Goal: Task Accomplishment & Management: Use online tool/utility

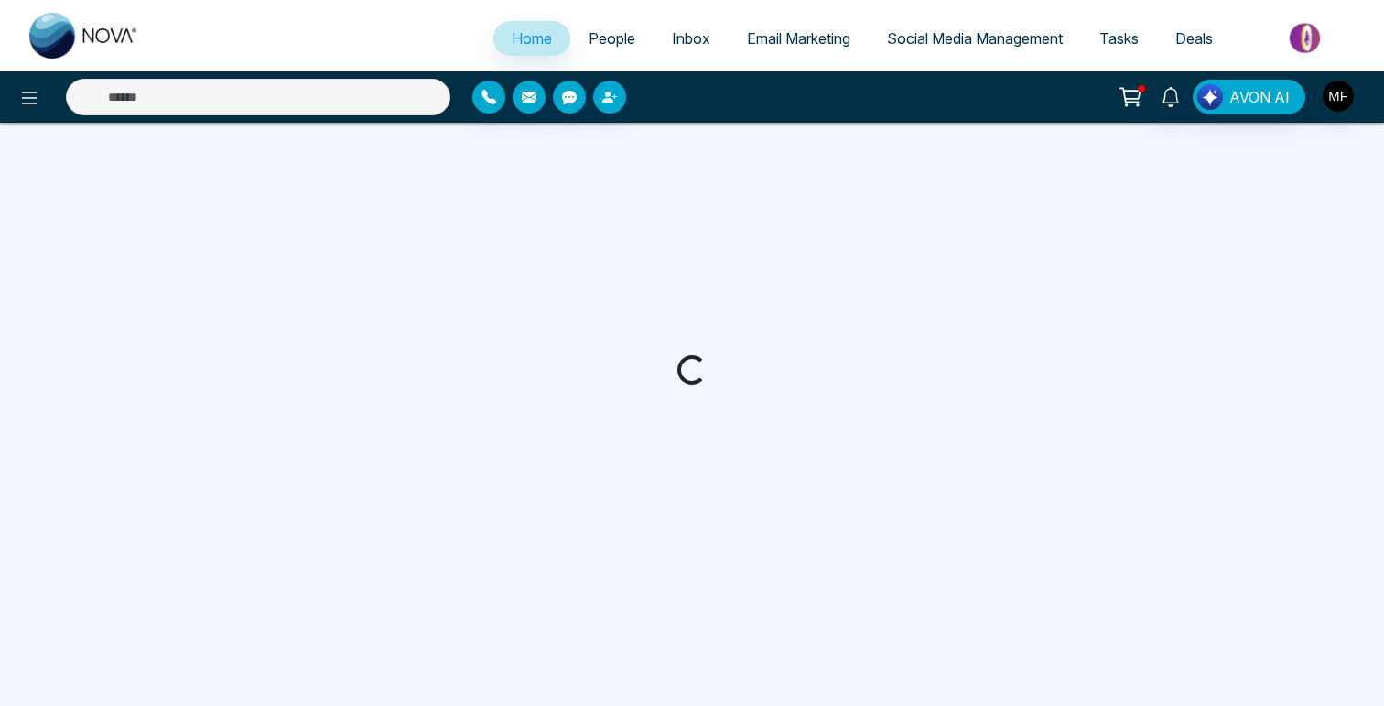
select select "*"
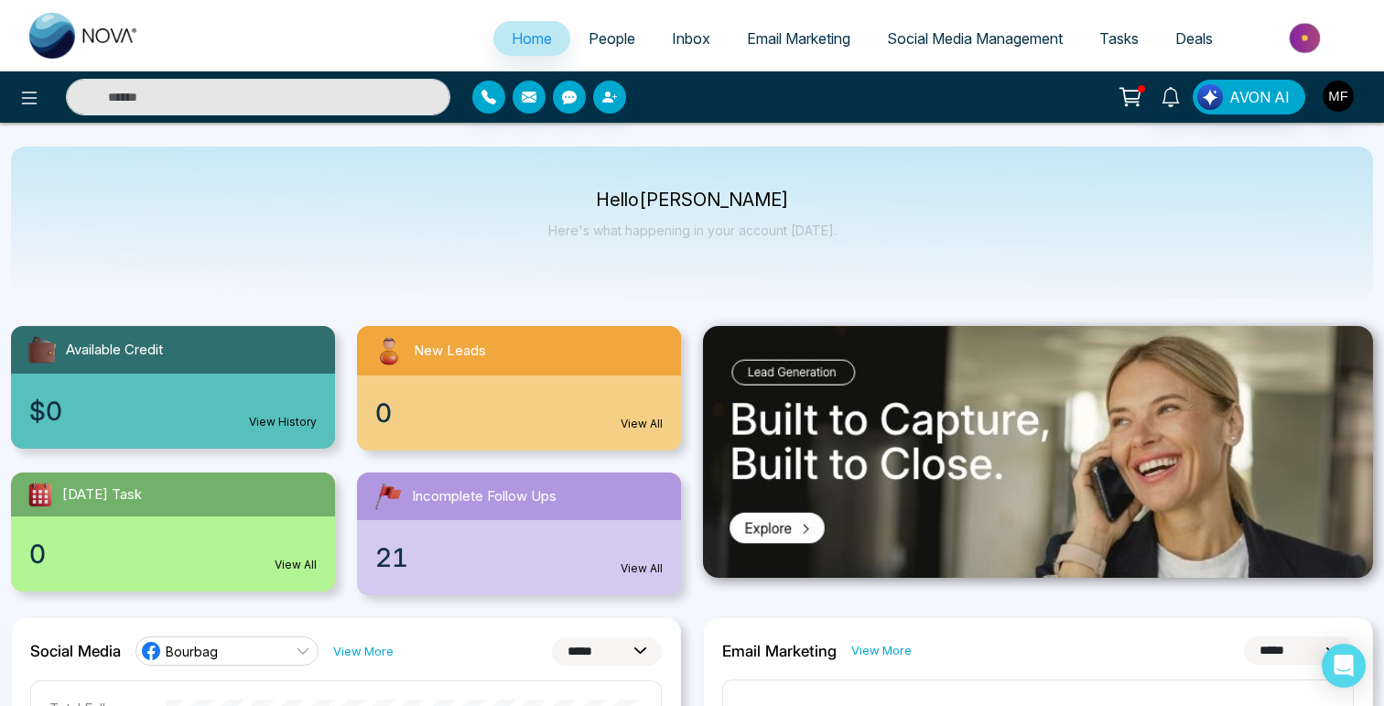
click at [1320, 59] on ul "Home People Inbox Email Marketing Social Media Management Tasks Deals" at bounding box center [765, 40] width 1216 height 50
click at [1320, 49] on img at bounding box center [1306, 37] width 133 height 41
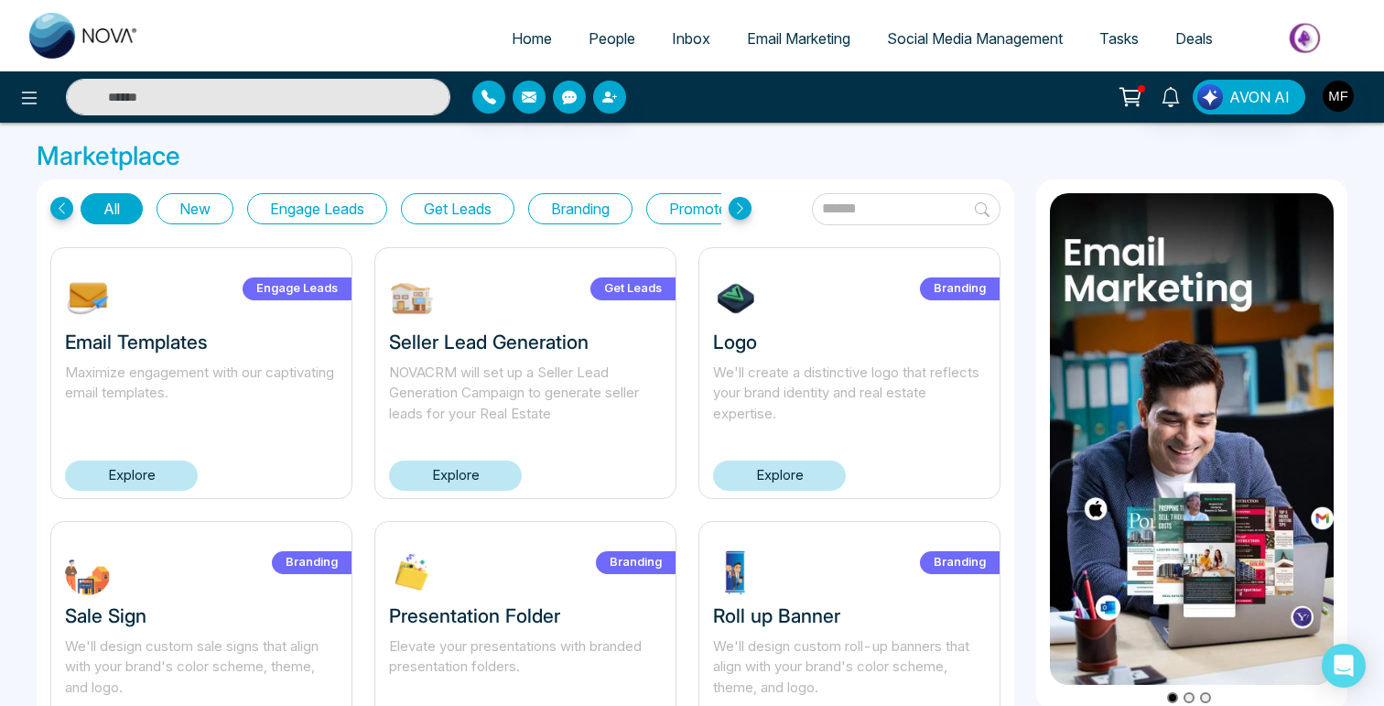
click at [450, 211] on button "Get Leads" at bounding box center [458, 208] width 114 height 31
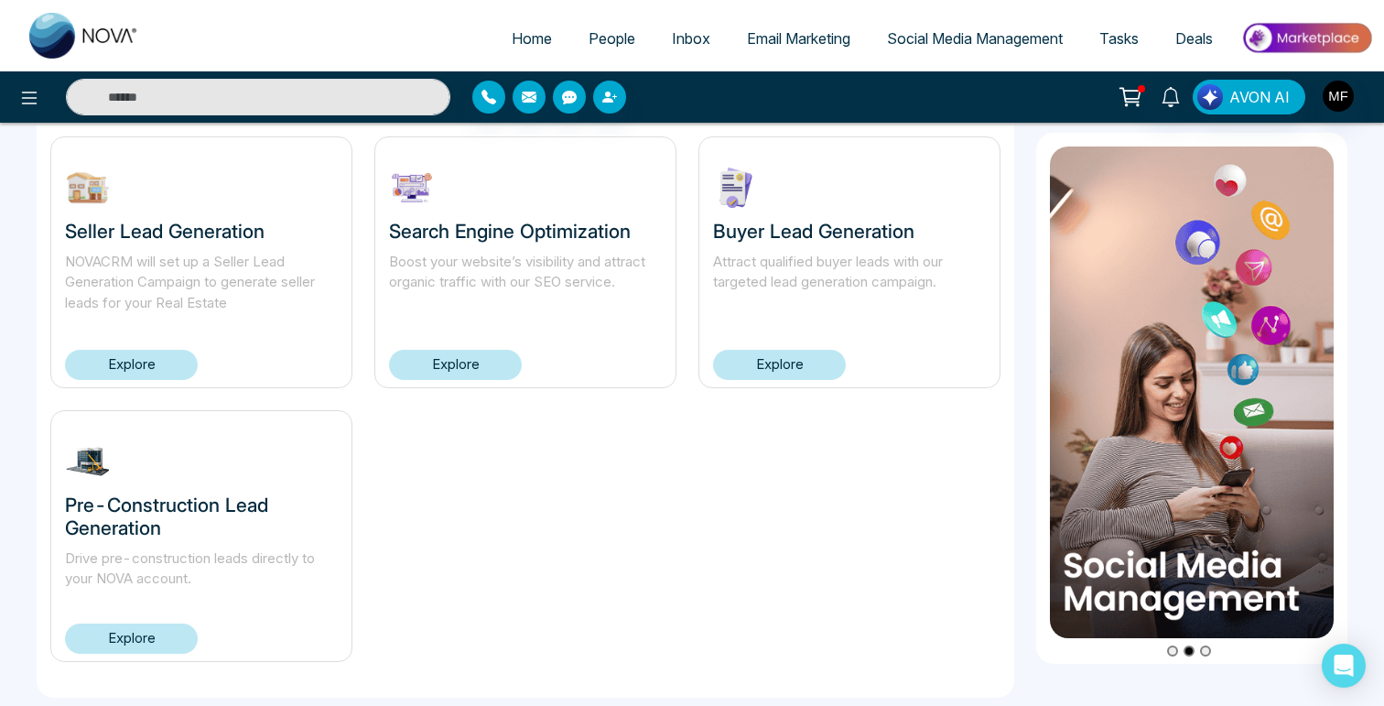
scroll to position [112, 0]
click at [742, 382] on div "Buyer Lead Generation Attract qualified buyer leads with our targeted lead gene…" at bounding box center [849, 261] width 302 height 252
click at [742, 371] on link "Explore" at bounding box center [779, 364] width 133 height 30
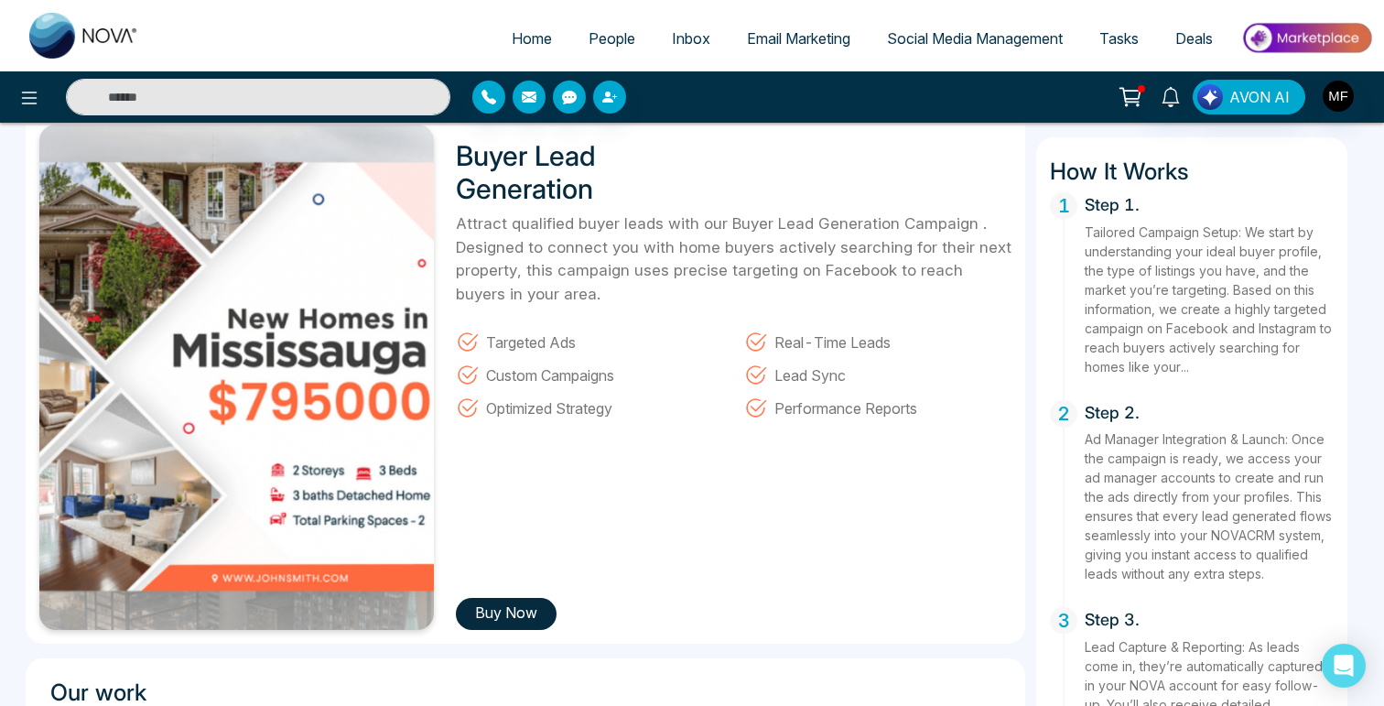
scroll to position [124, 0]
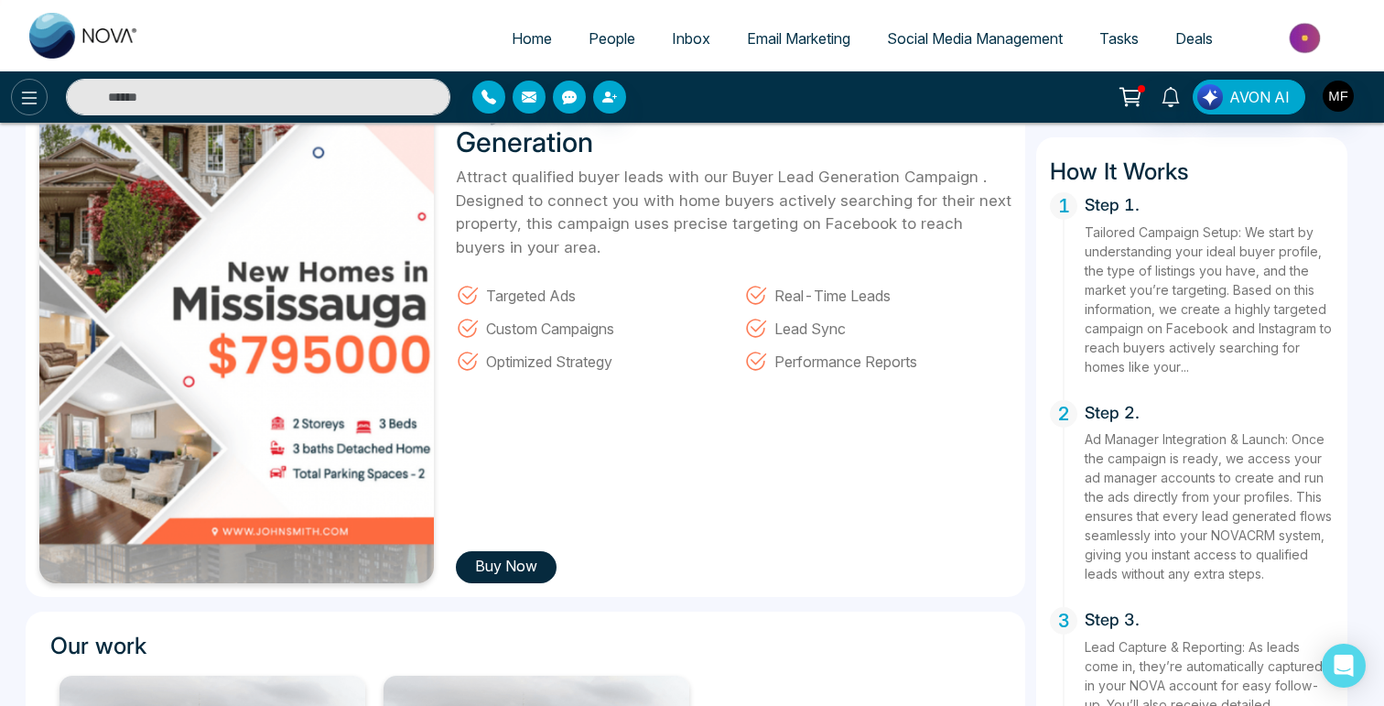
click at [38, 103] on icon at bounding box center [29, 98] width 22 height 22
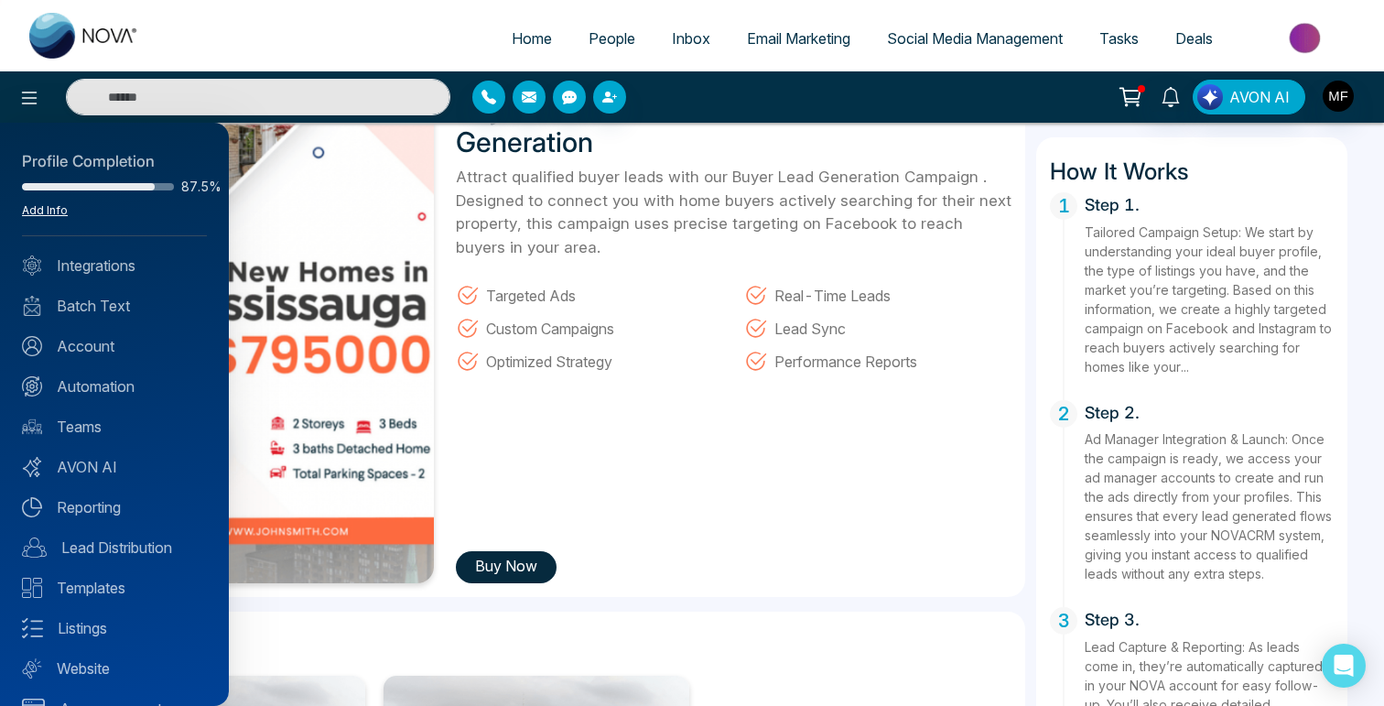
click at [52, 210] on link "Add Info" at bounding box center [45, 210] width 46 height 14
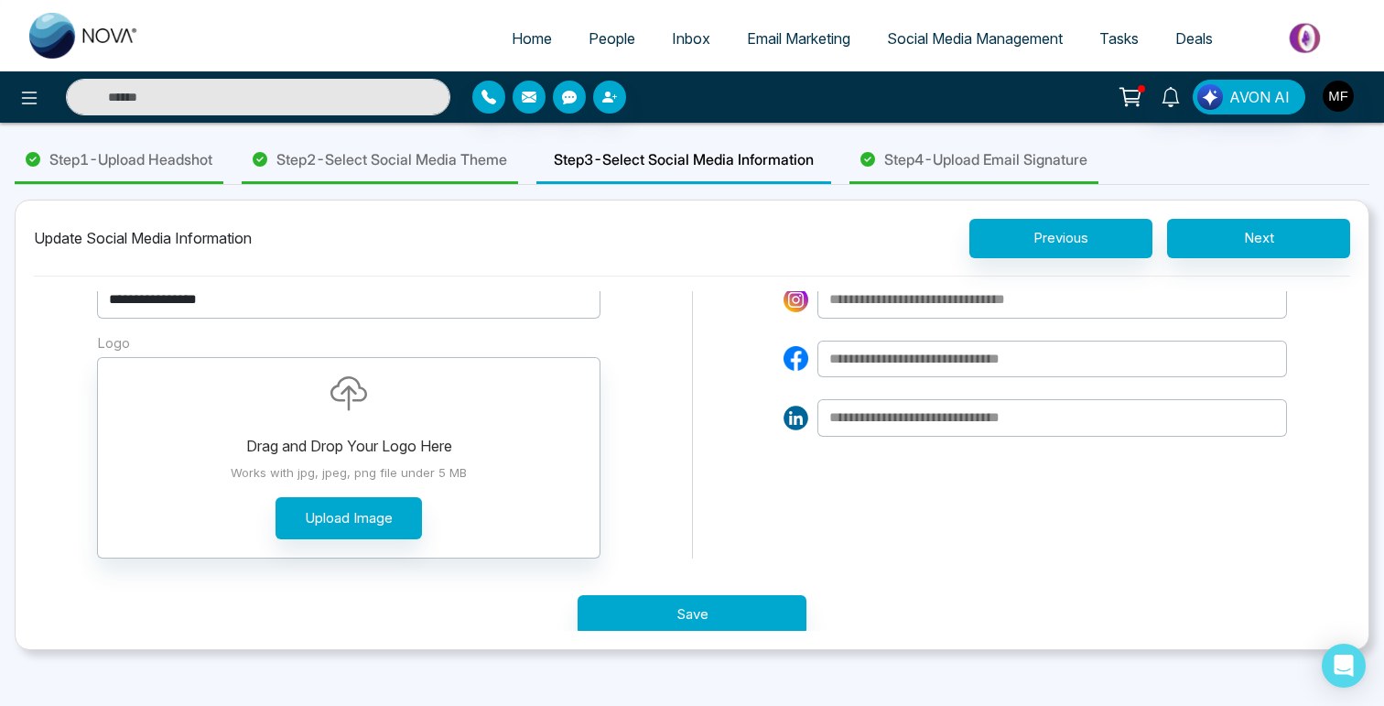
scroll to position [50, 0]
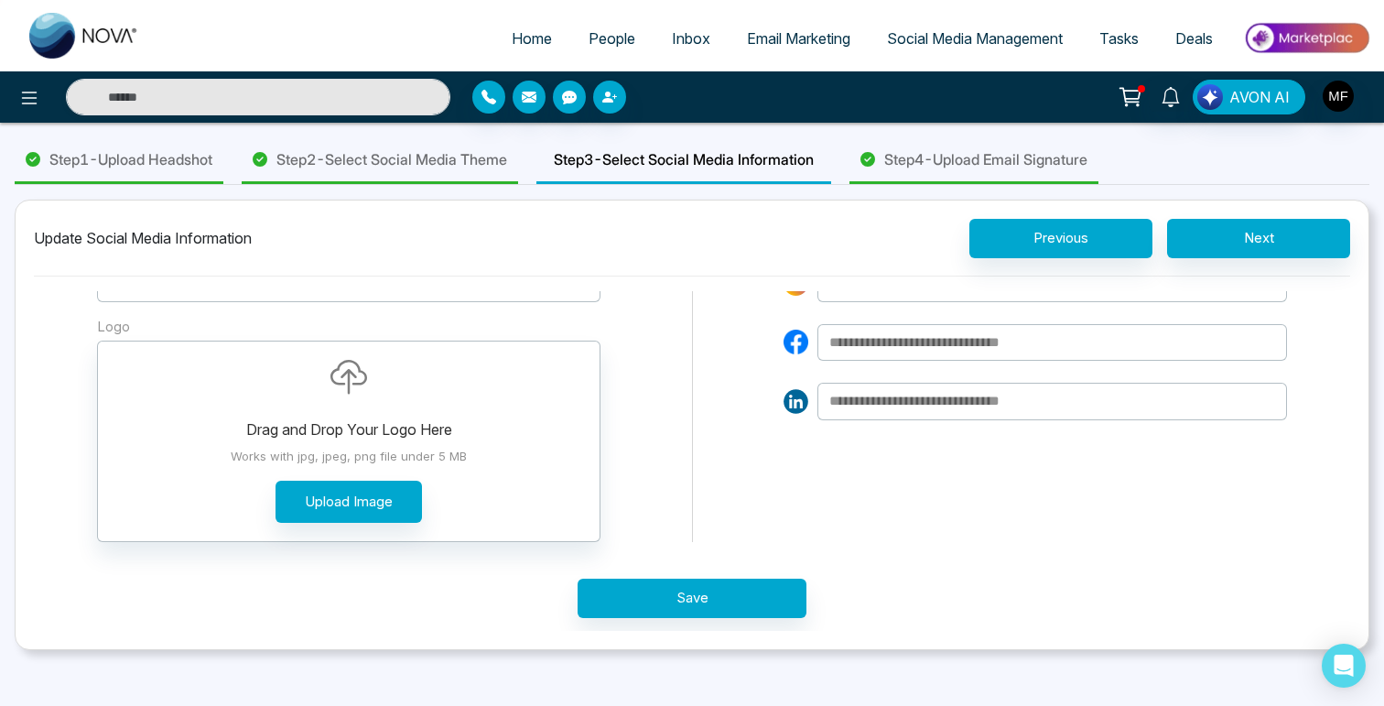
click at [948, 168] on span "Step 4 - Upload Email Signature" at bounding box center [985, 159] width 203 height 22
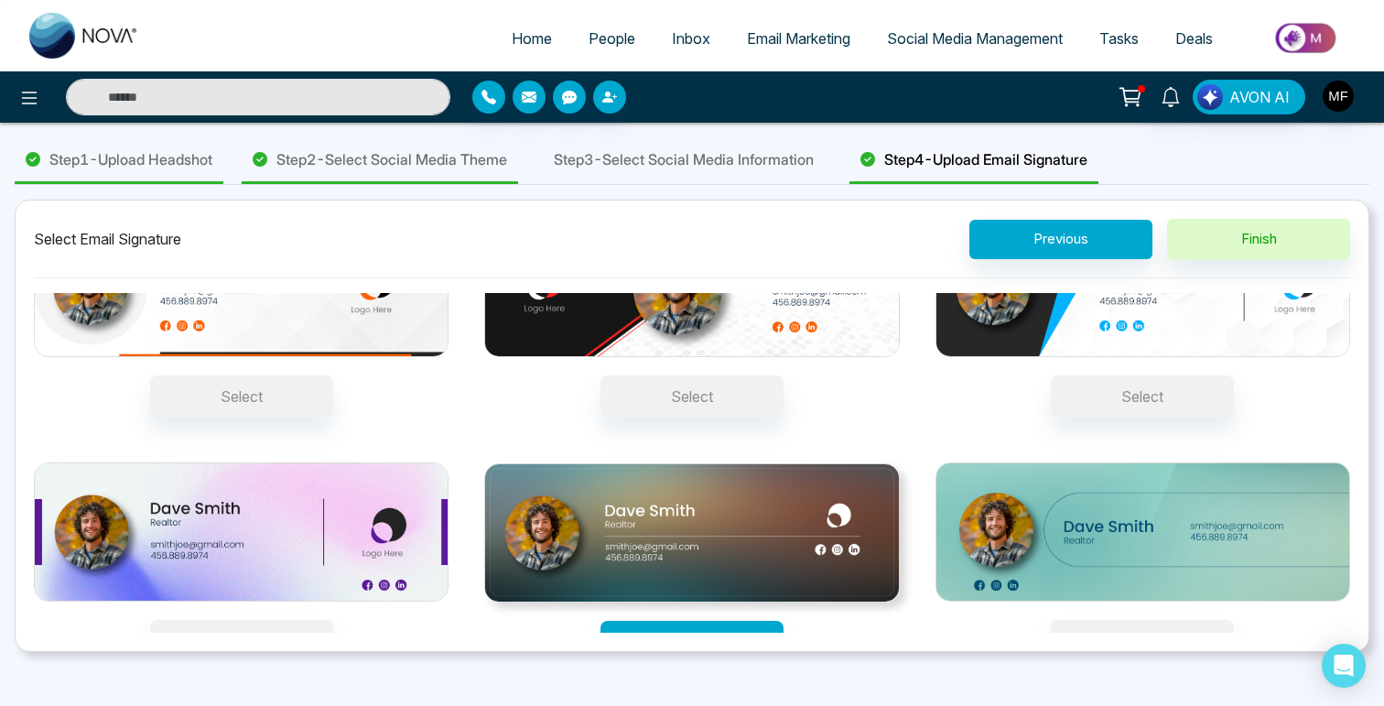
scroll to position [113, 0]
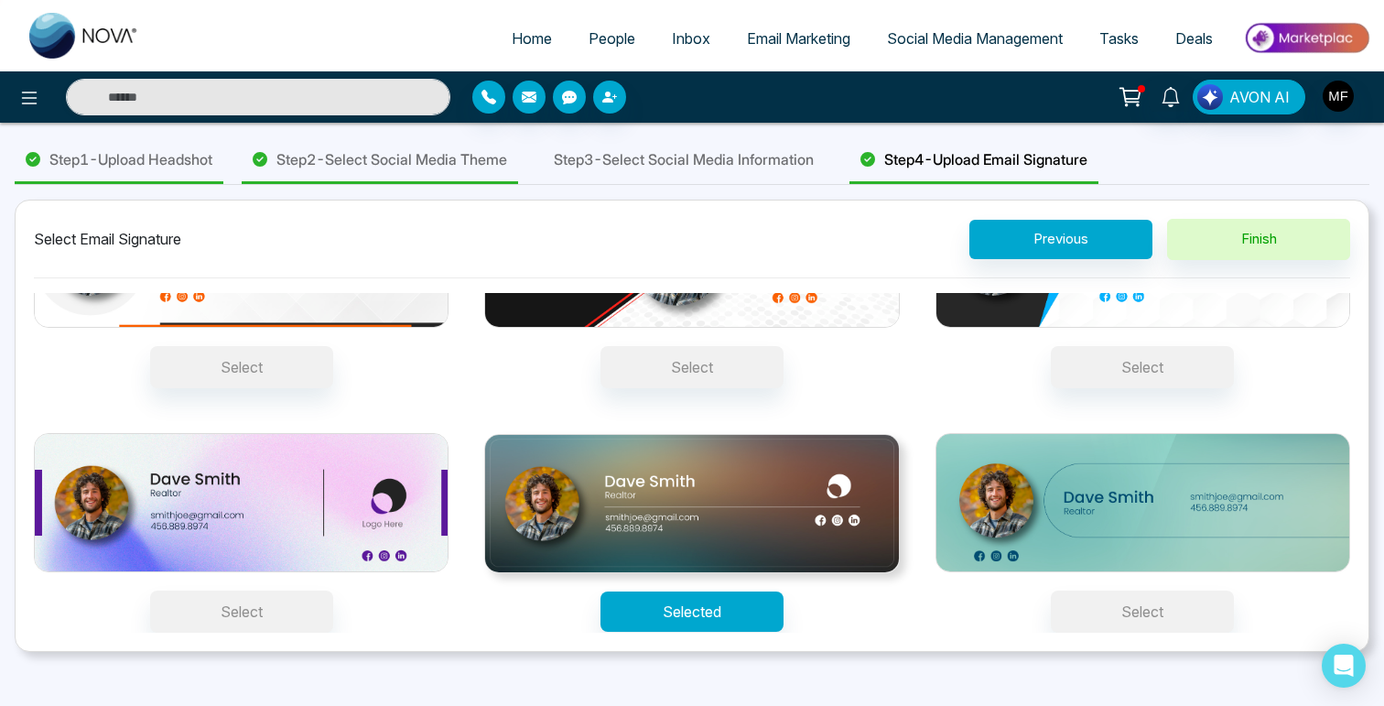
click at [759, 144] on div "Step 3 - Select Social Media Information" at bounding box center [683, 160] width 295 height 47
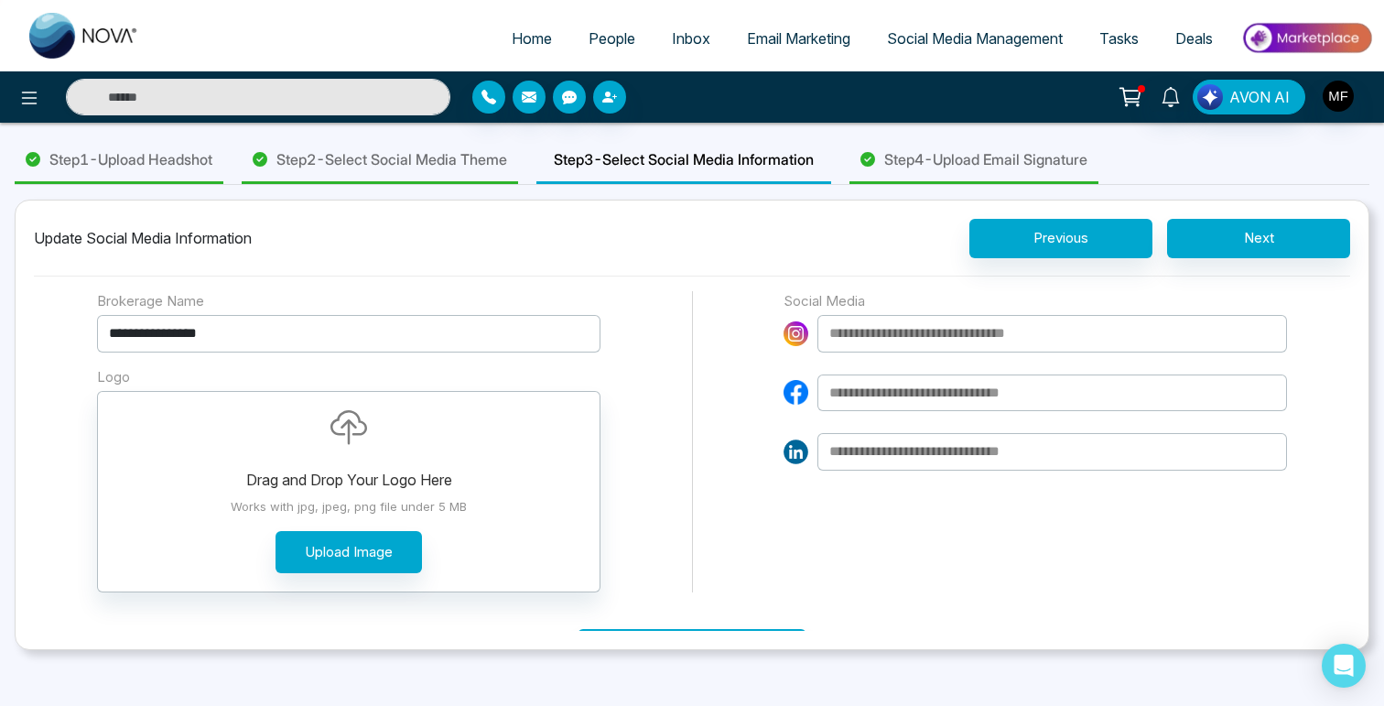
click at [415, 157] on span "Step 2 - Select Social Media Theme" at bounding box center [391, 159] width 231 height 22
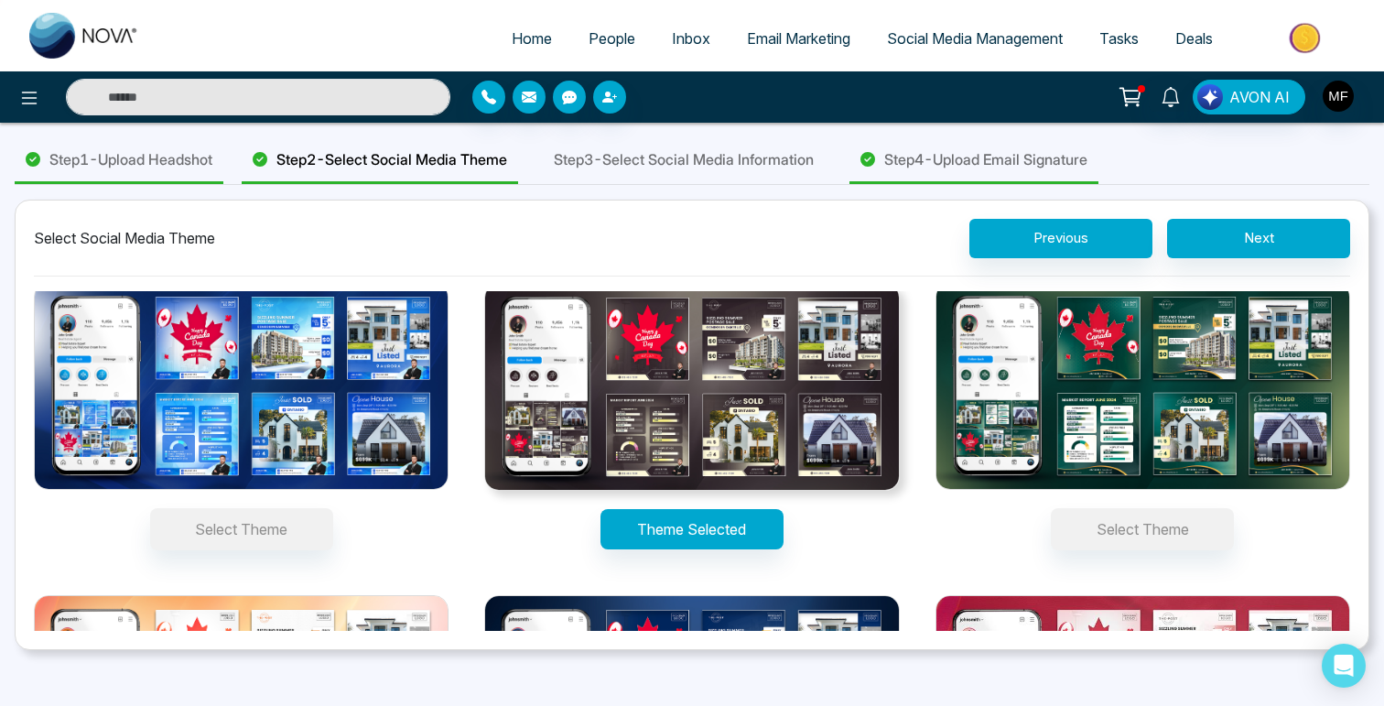
scroll to position [0, 0]
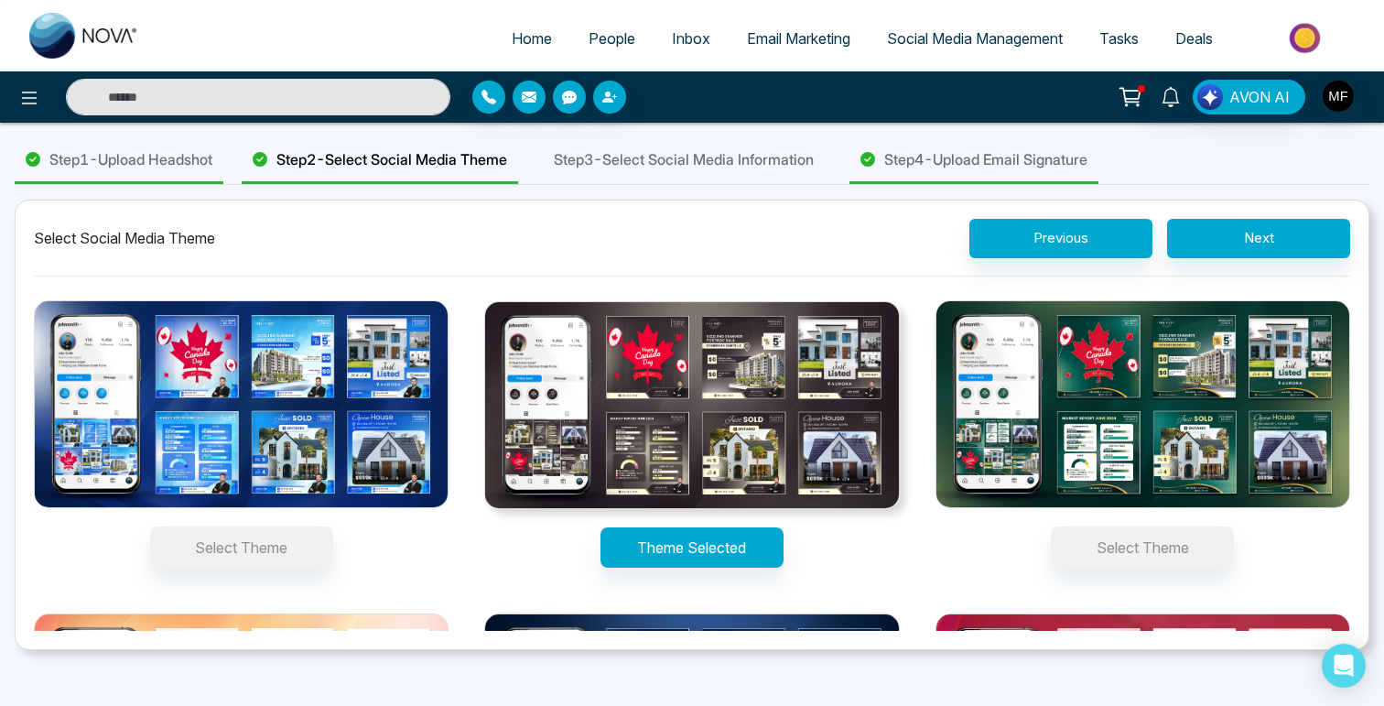
click at [770, 164] on span "Step 3 - Select Social Media Information" at bounding box center [684, 159] width 260 height 22
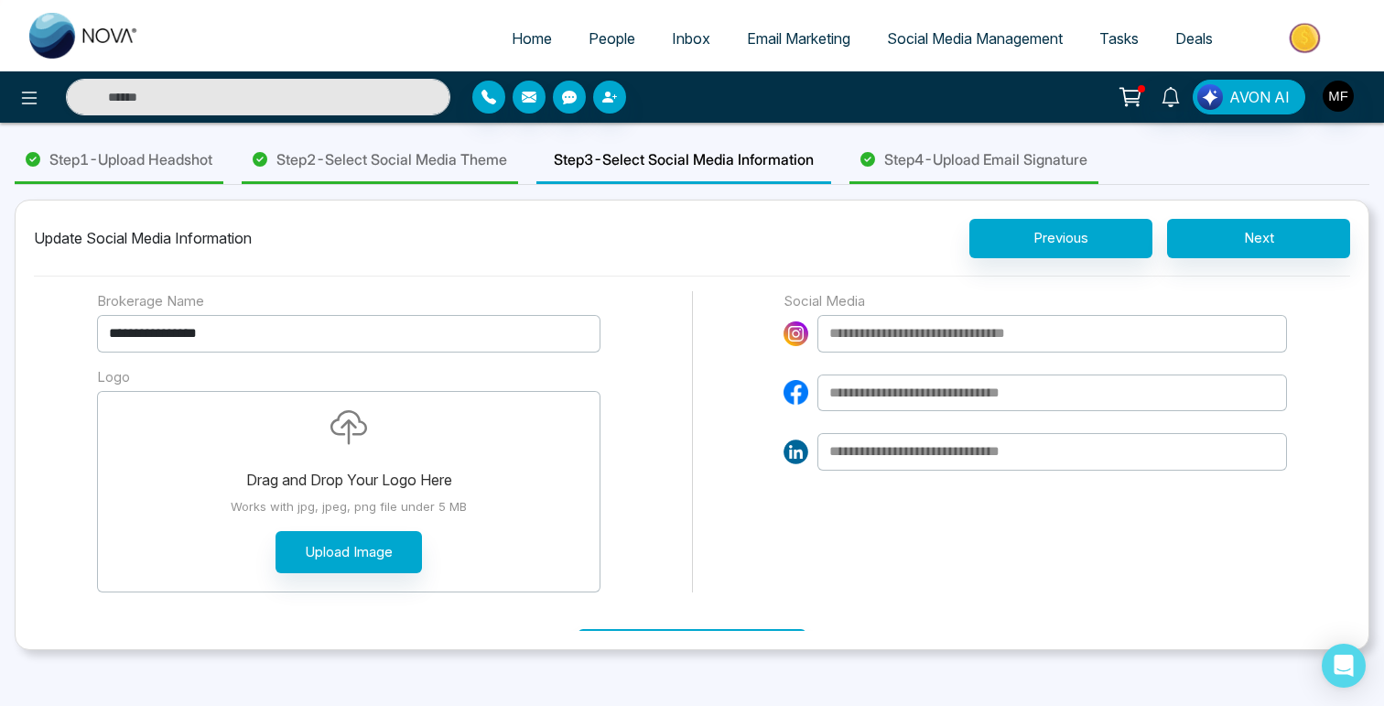
click at [262, 441] on div "Drag and Drop Your Logo Here Works with jpg, jpeg, png file under 5 MB Upload I…" at bounding box center [348, 491] width 465 height 163
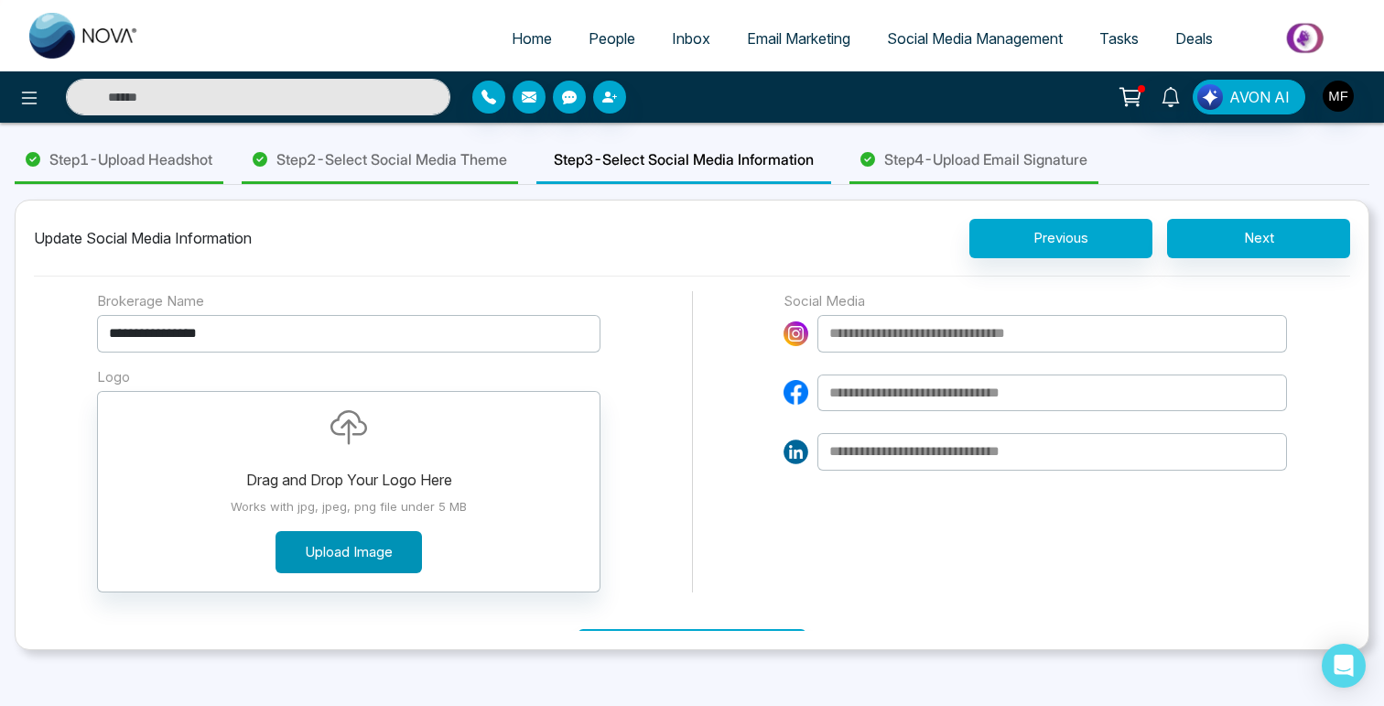
click at [333, 547] on button "Upload Image" at bounding box center [349, 552] width 146 height 43
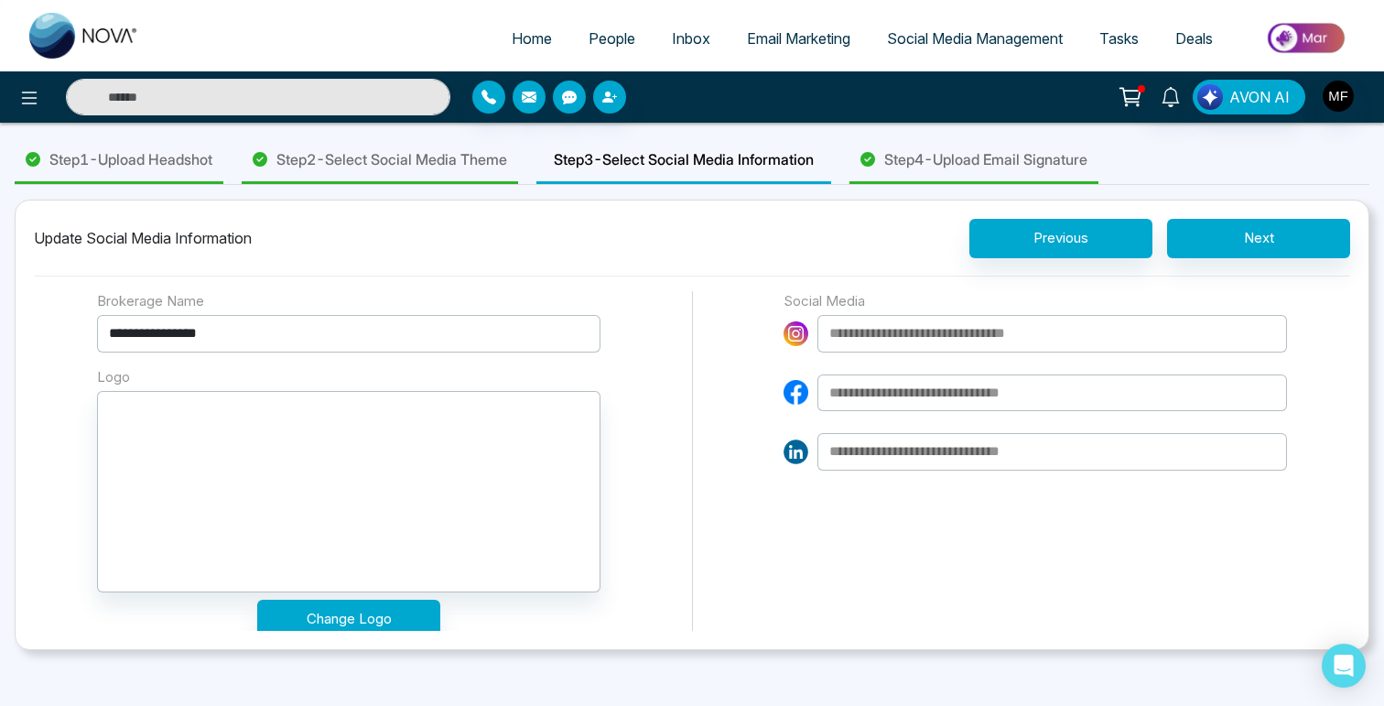
scroll to position [103, 0]
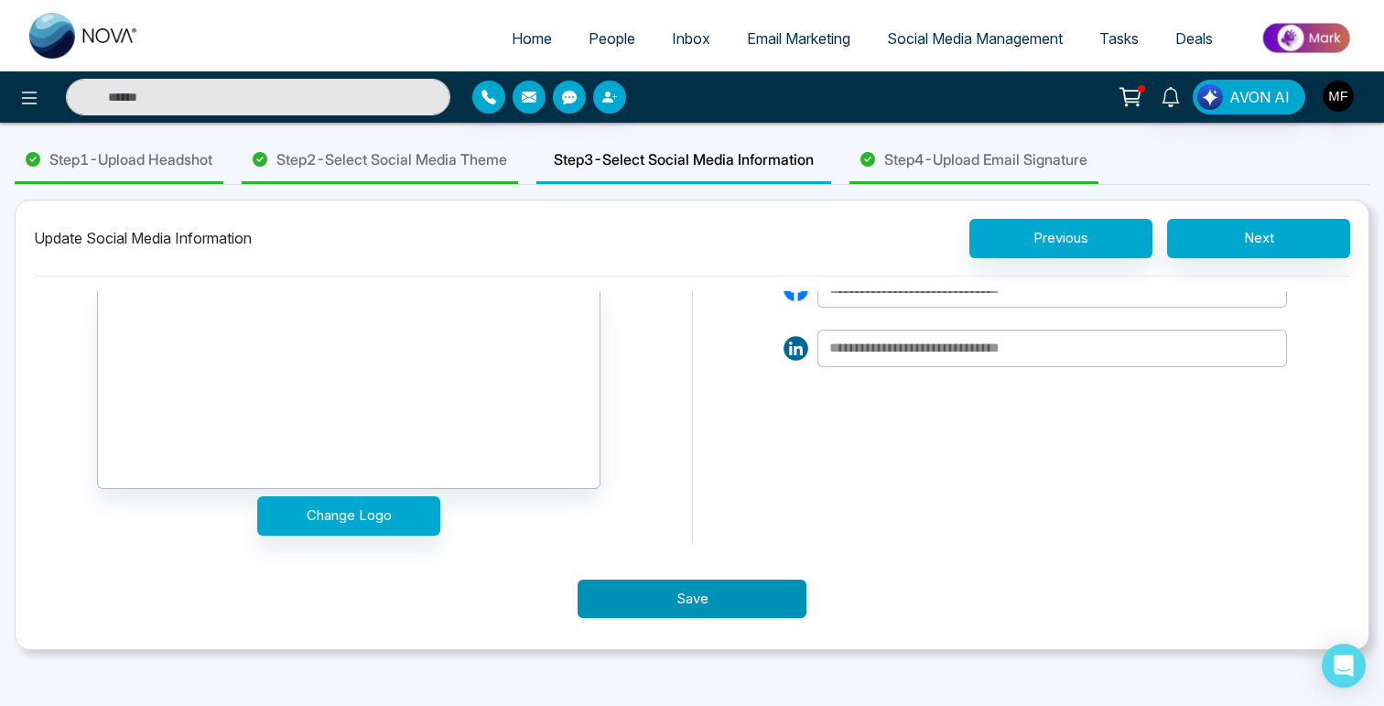
click at [666, 611] on button "Save" at bounding box center [692, 598] width 229 height 39
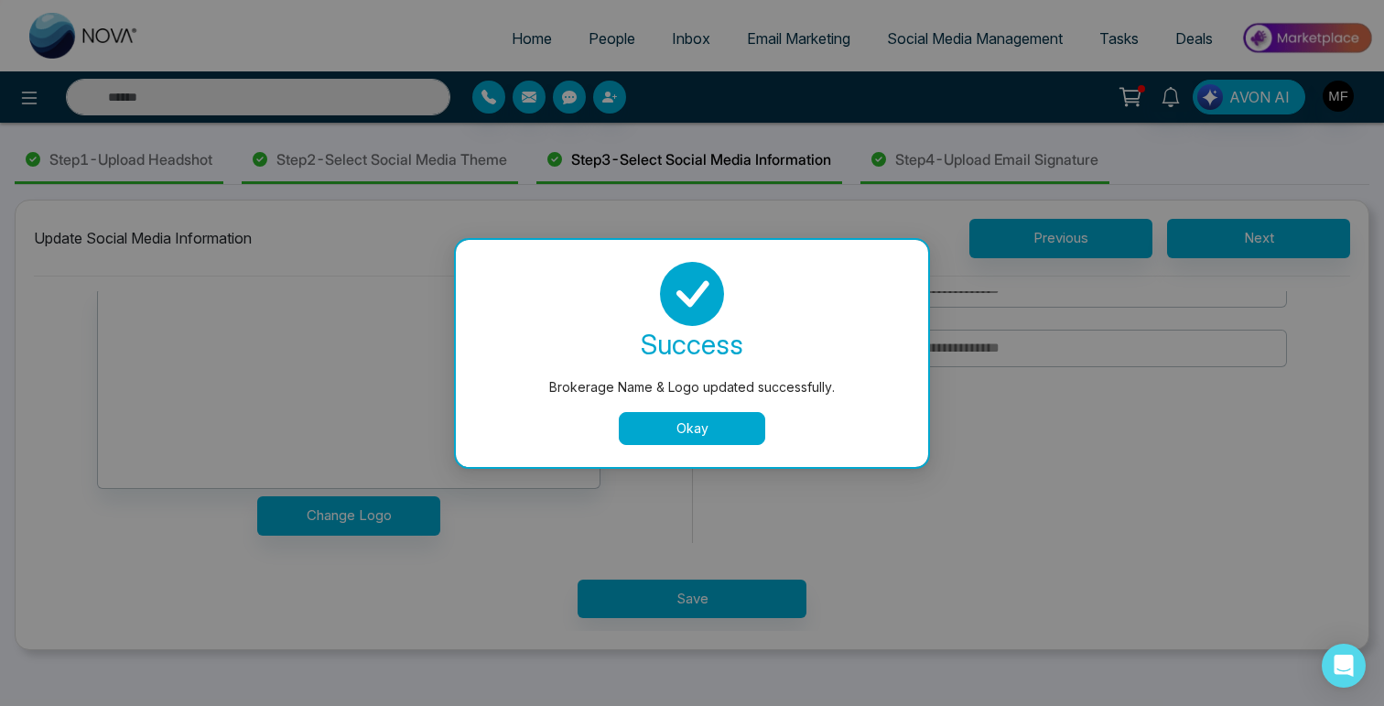
click at [701, 447] on div "success Brokerage Name & Logo updated successfully. Okay" at bounding box center [692, 353] width 472 height 227
click at [704, 434] on button "Okay" at bounding box center [692, 428] width 146 height 33
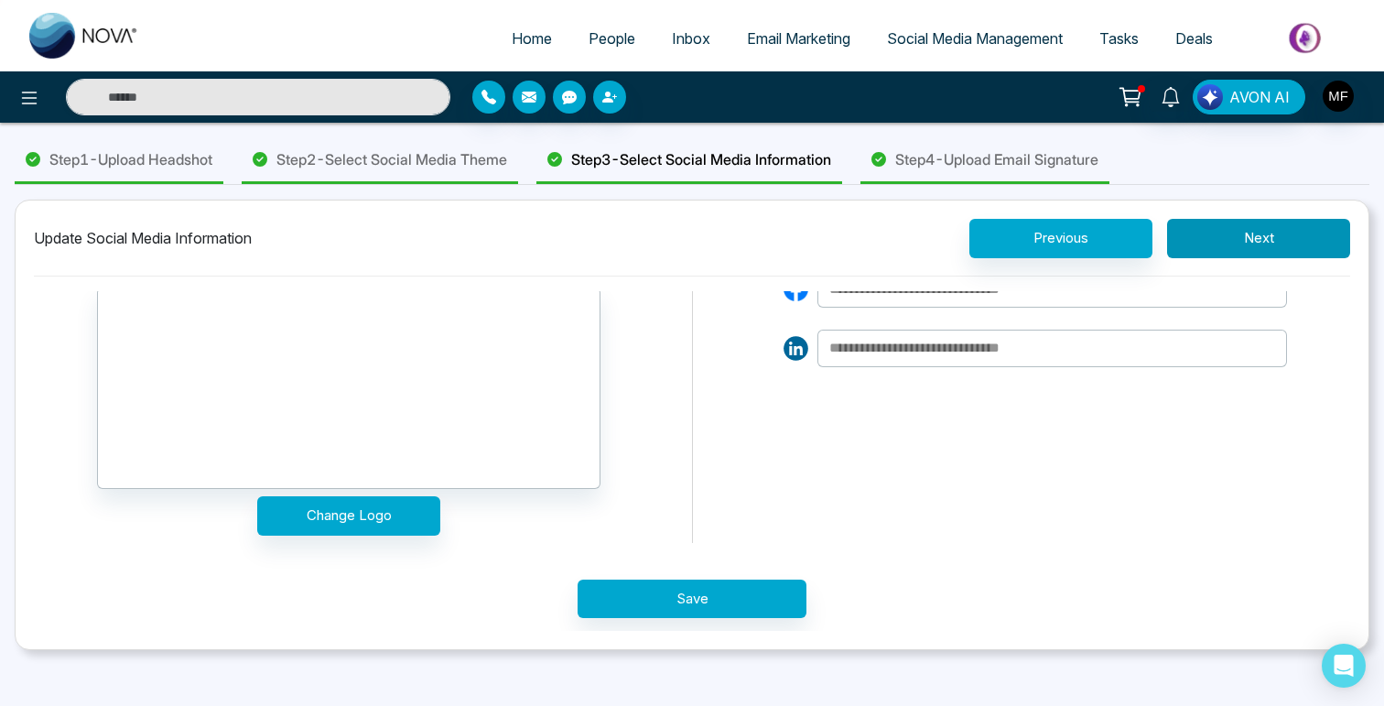
click at [1226, 224] on button "Next" at bounding box center [1258, 238] width 183 height 39
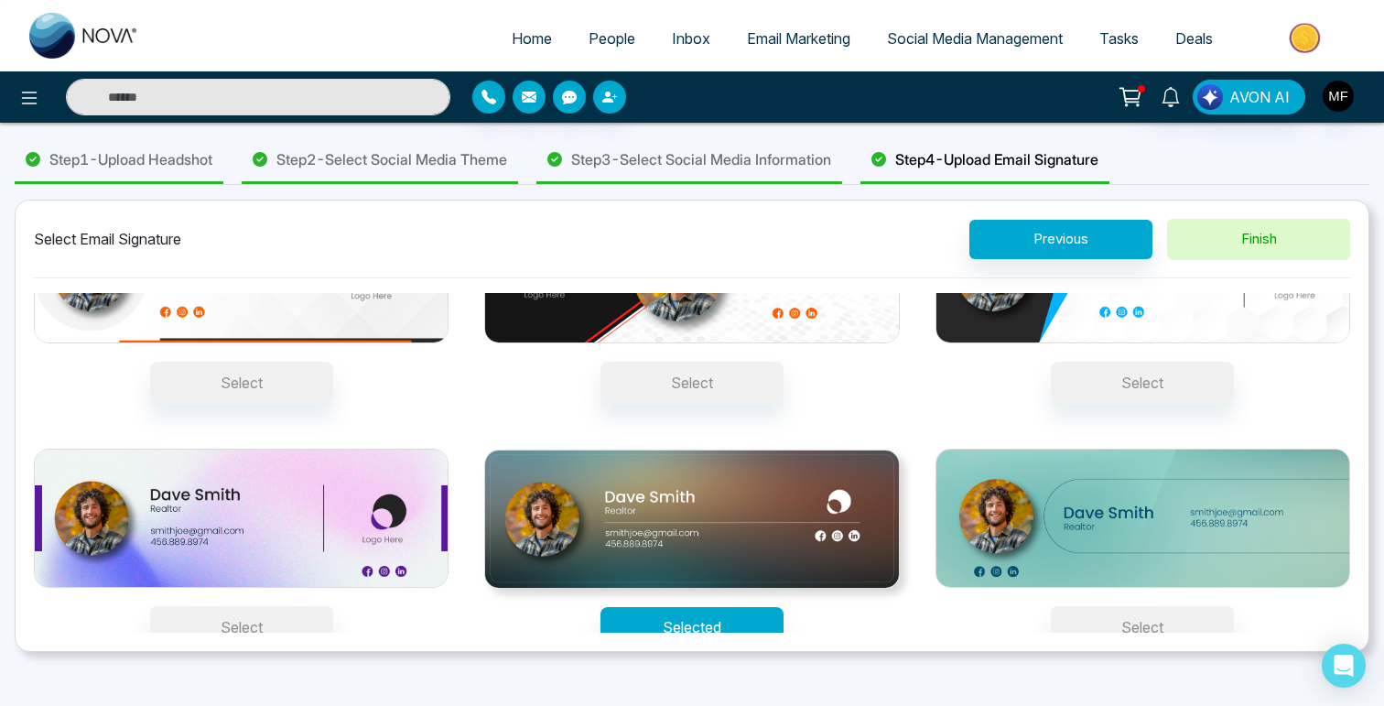
scroll to position [113, 0]
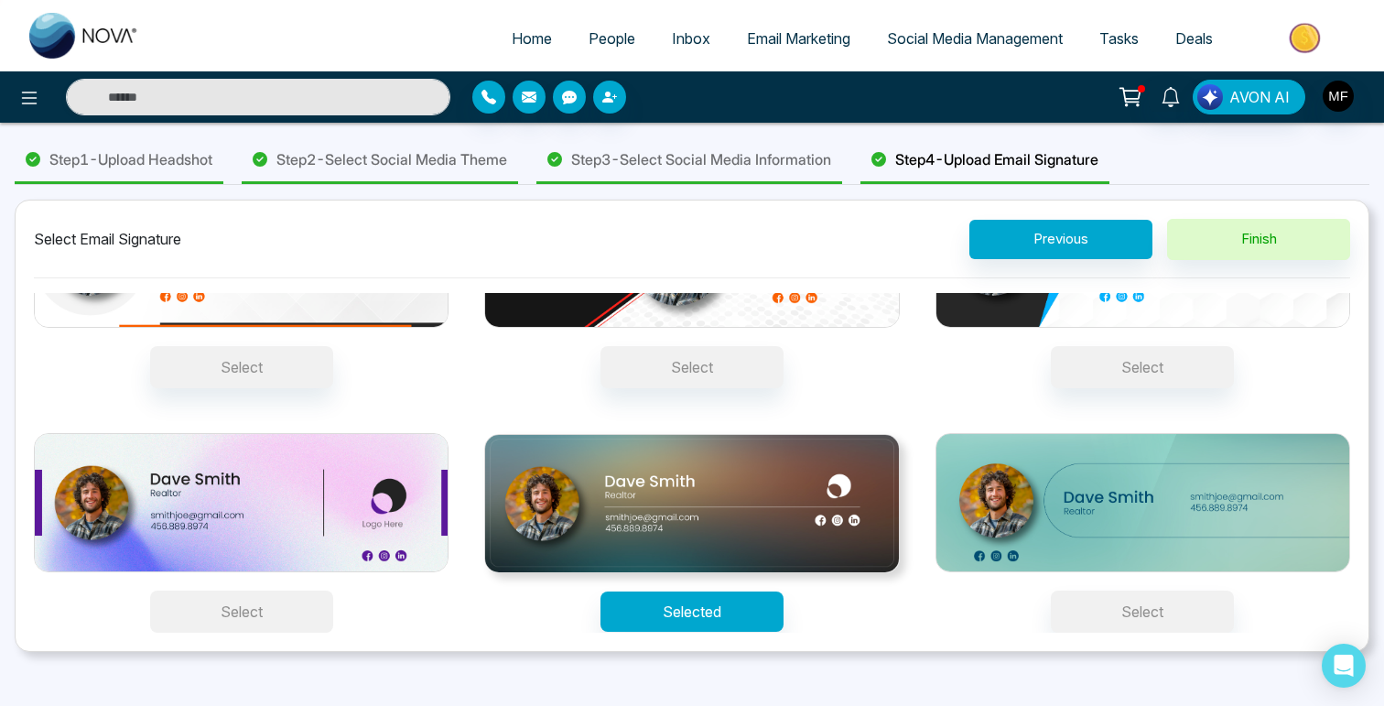
click at [227, 610] on button "Select" at bounding box center [241, 611] width 183 height 42
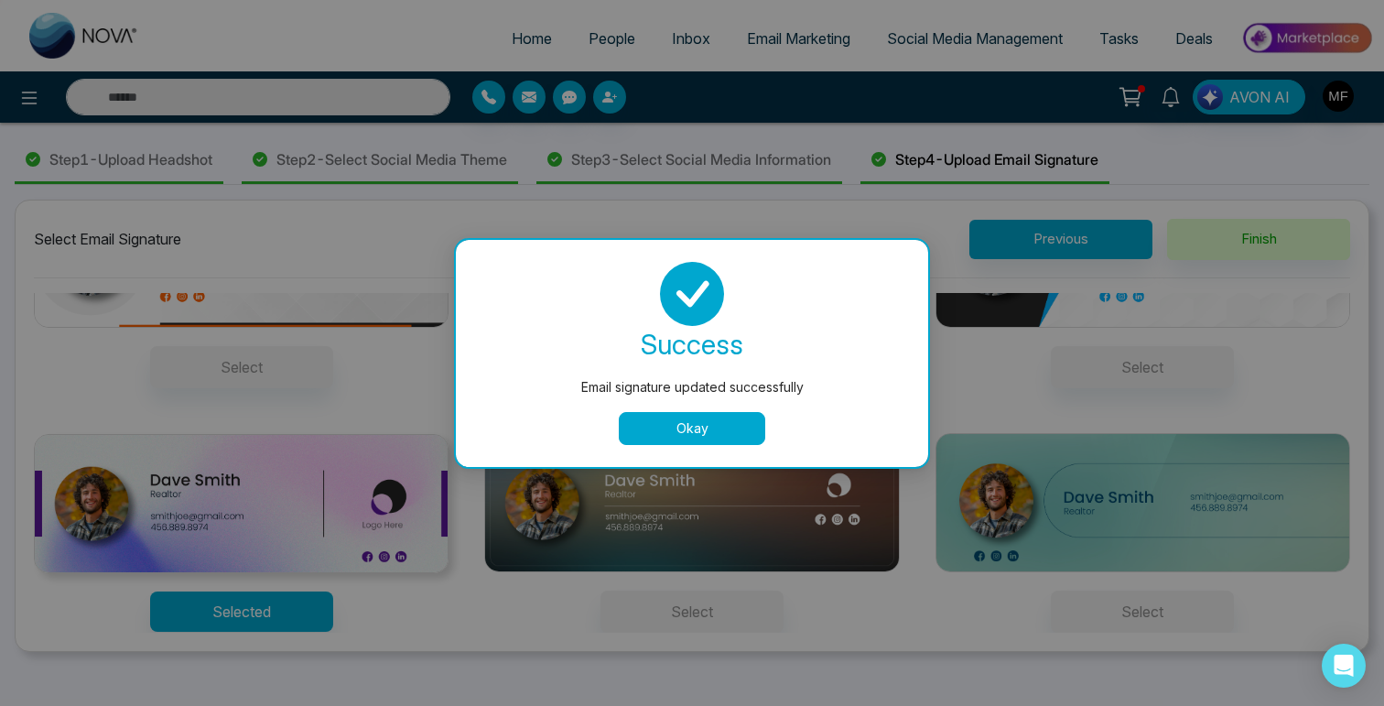
click at [699, 424] on button "Okay" at bounding box center [692, 428] width 146 height 33
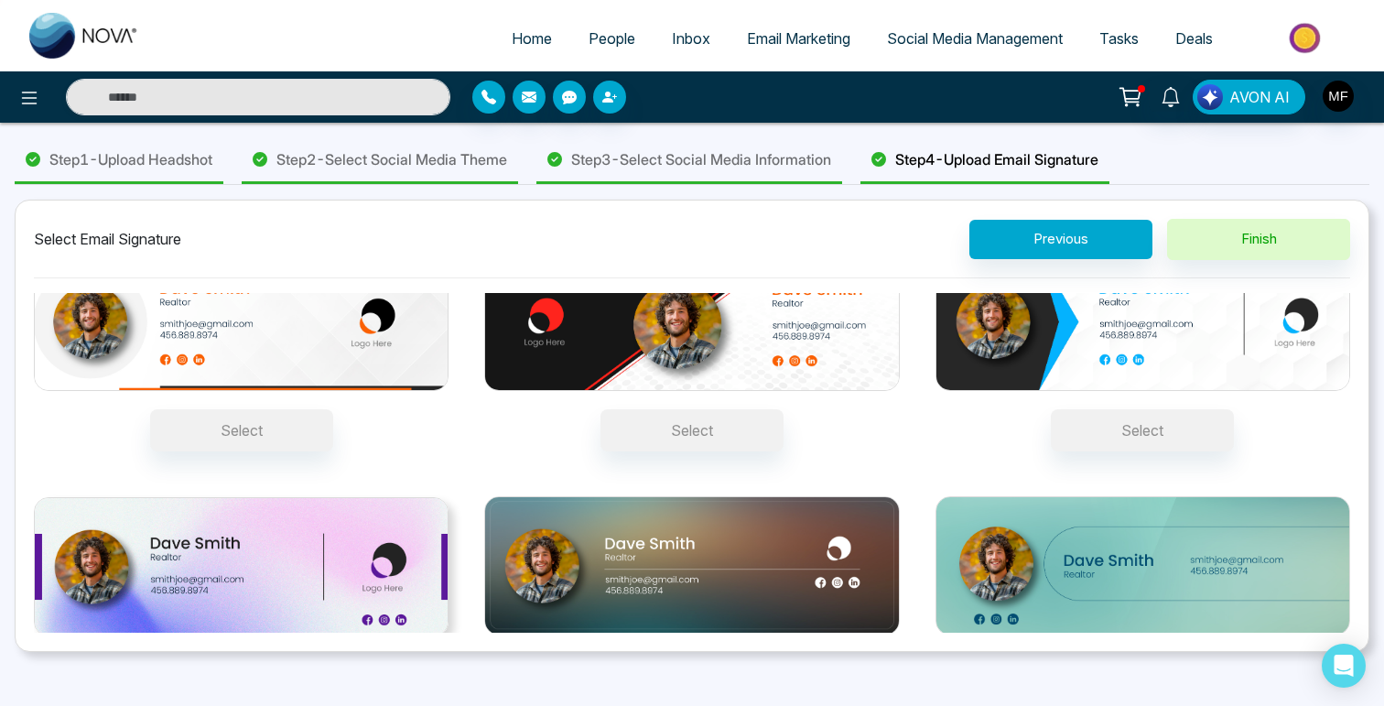
scroll to position [0, 0]
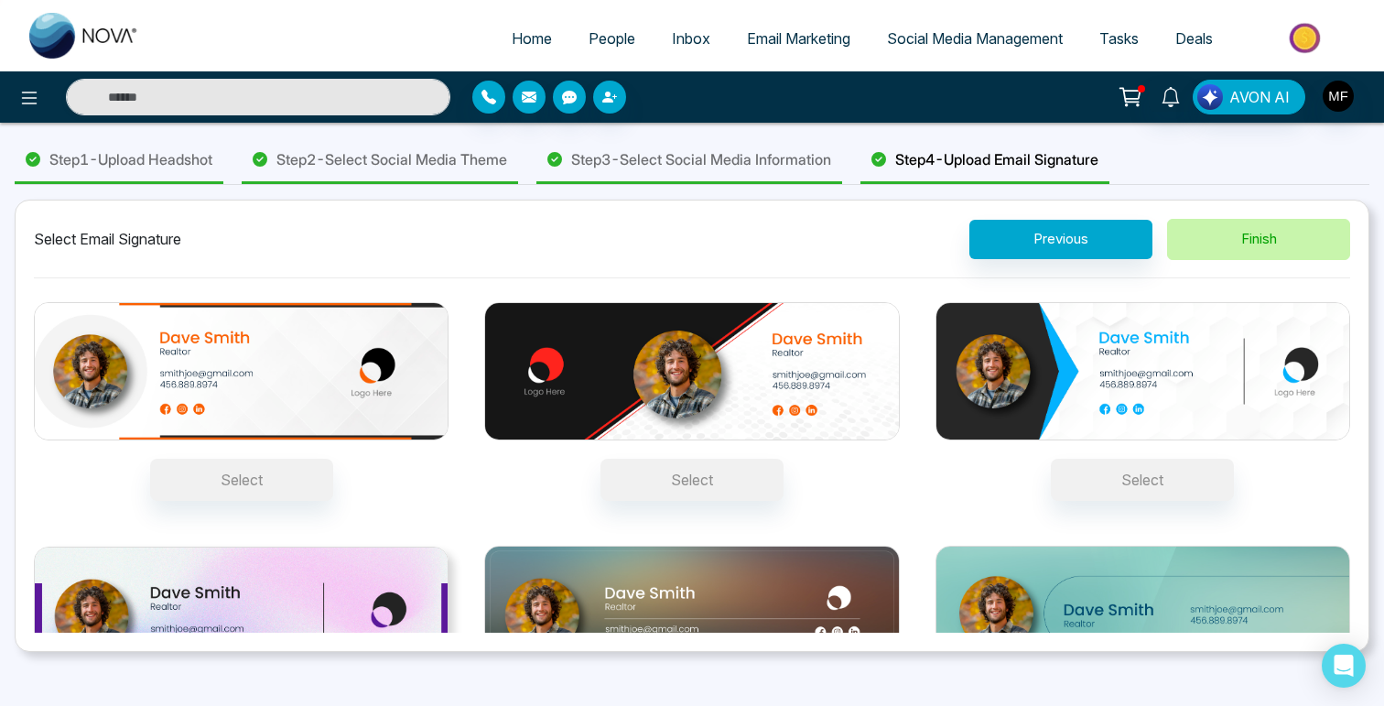
click at [1281, 241] on button "Finish" at bounding box center [1258, 239] width 183 height 41
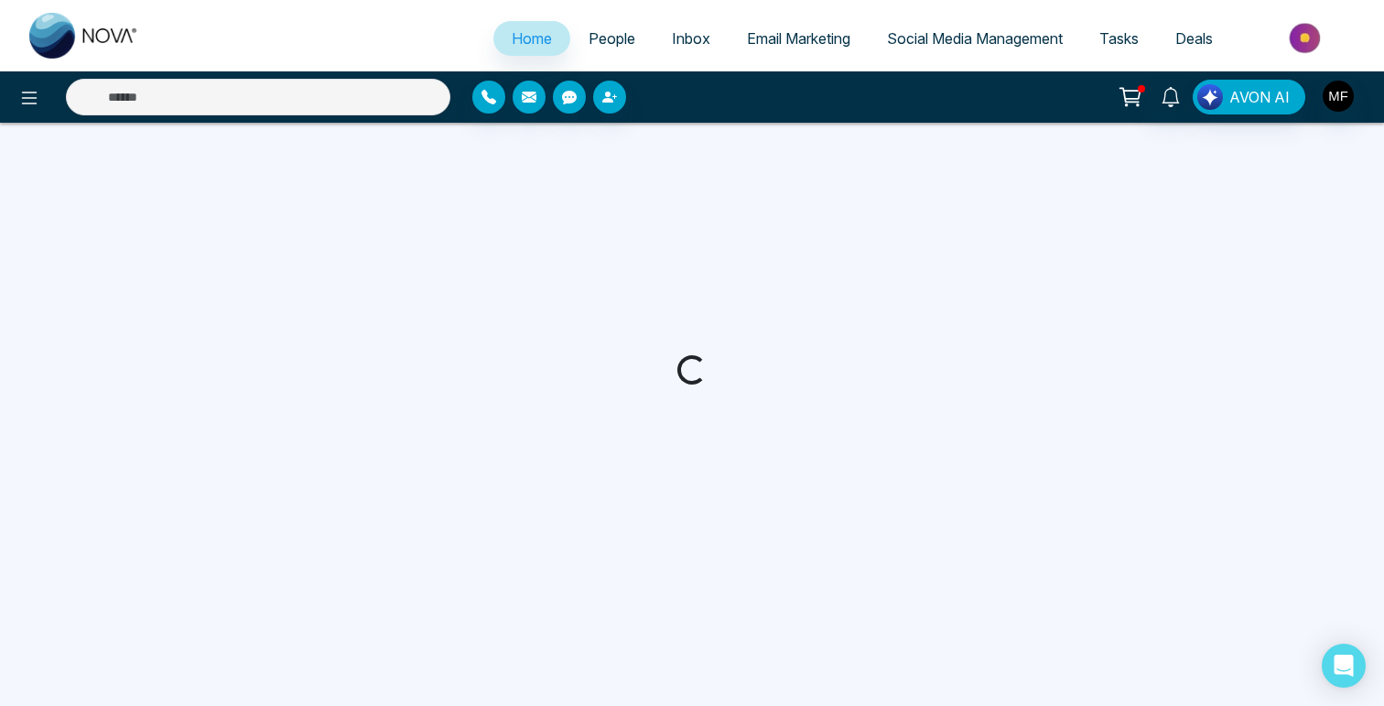
select select "*"
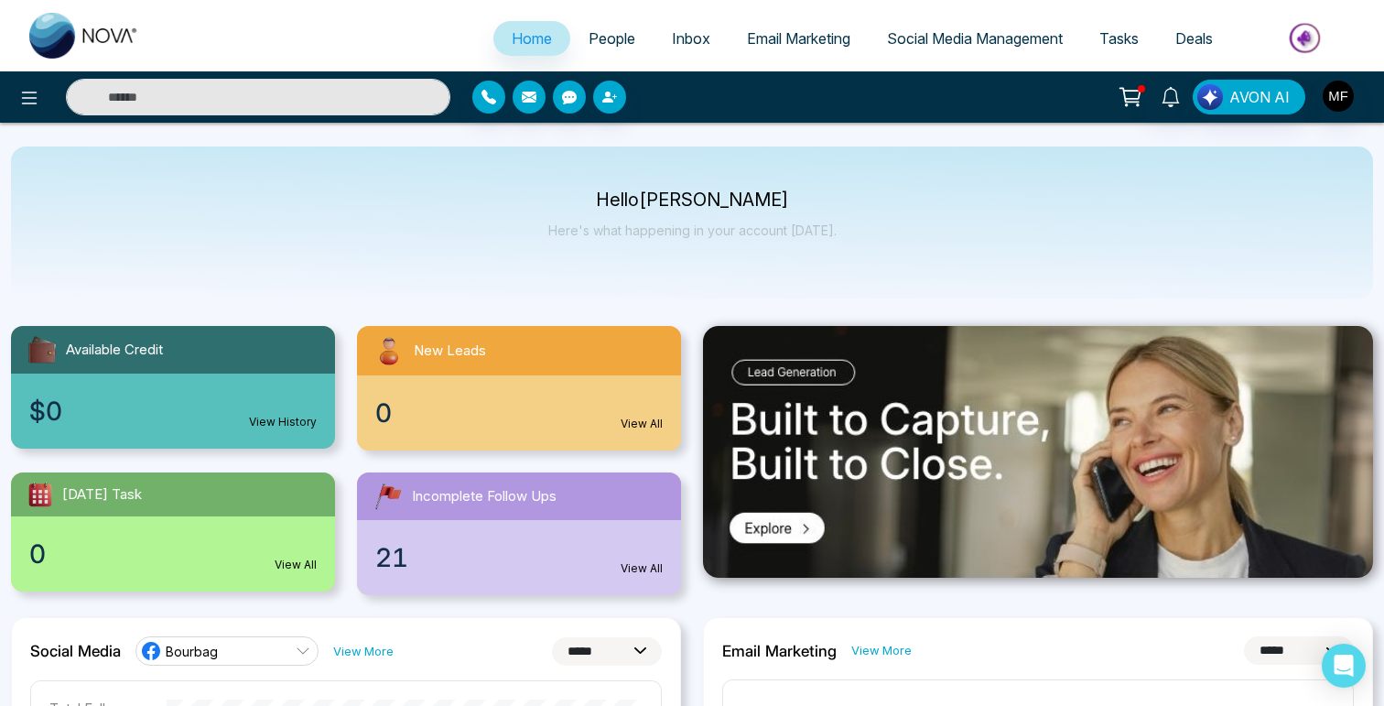
click at [834, 39] on span "Email Marketing" at bounding box center [798, 38] width 103 height 18
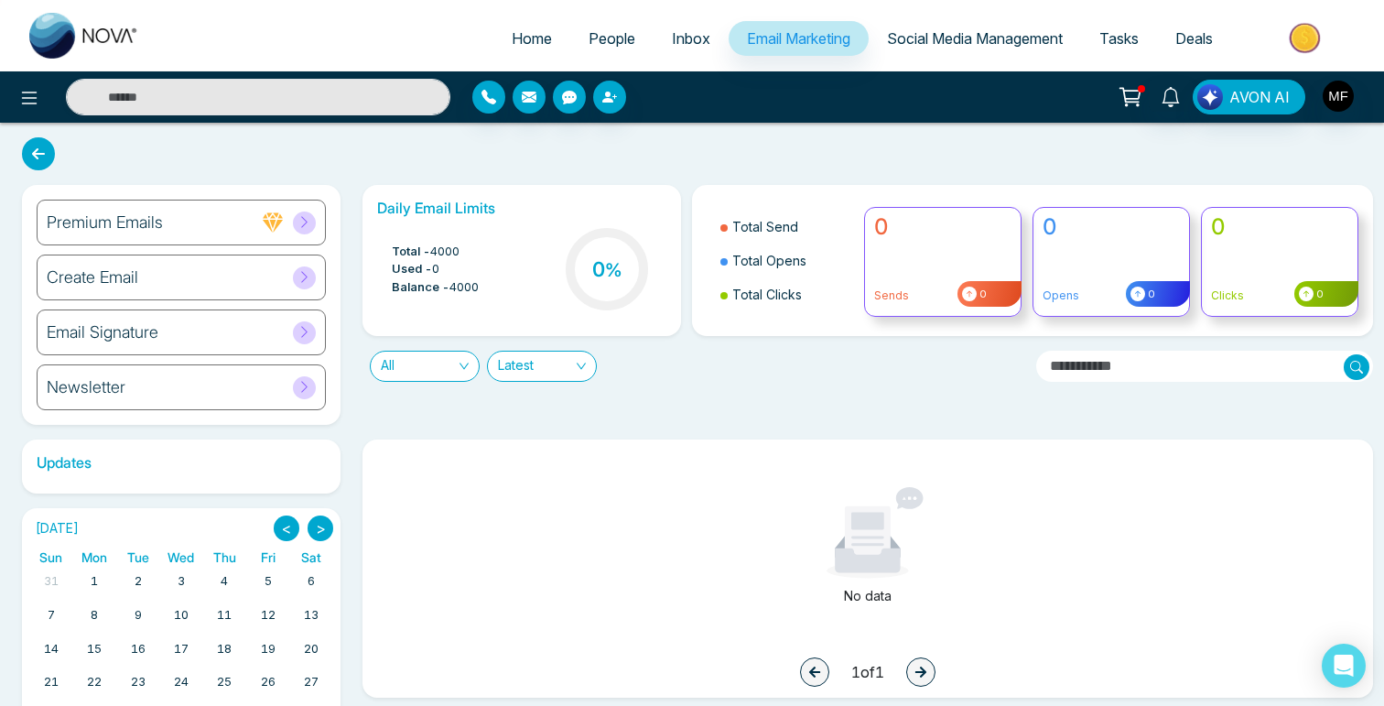
click at [317, 233] on div "Premium Emails" at bounding box center [181, 223] width 289 height 46
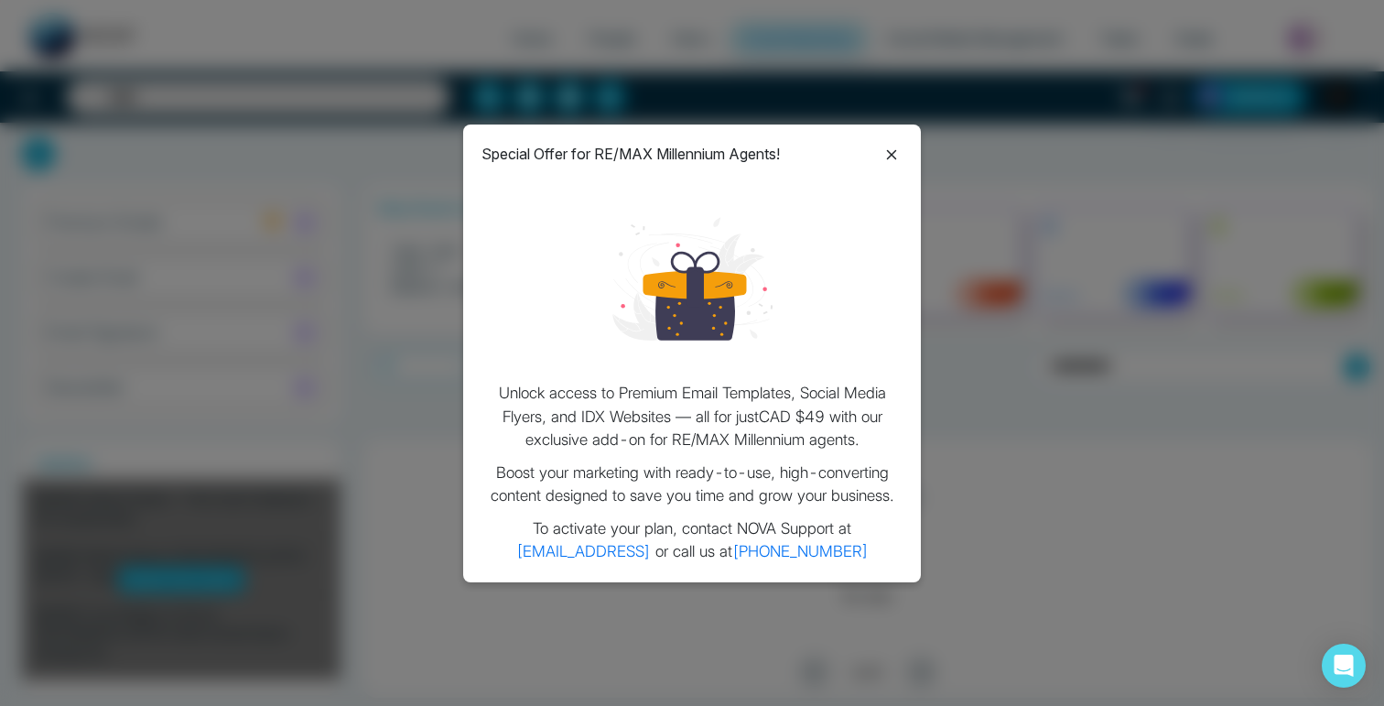
click at [895, 150] on icon at bounding box center [892, 155] width 10 height 10
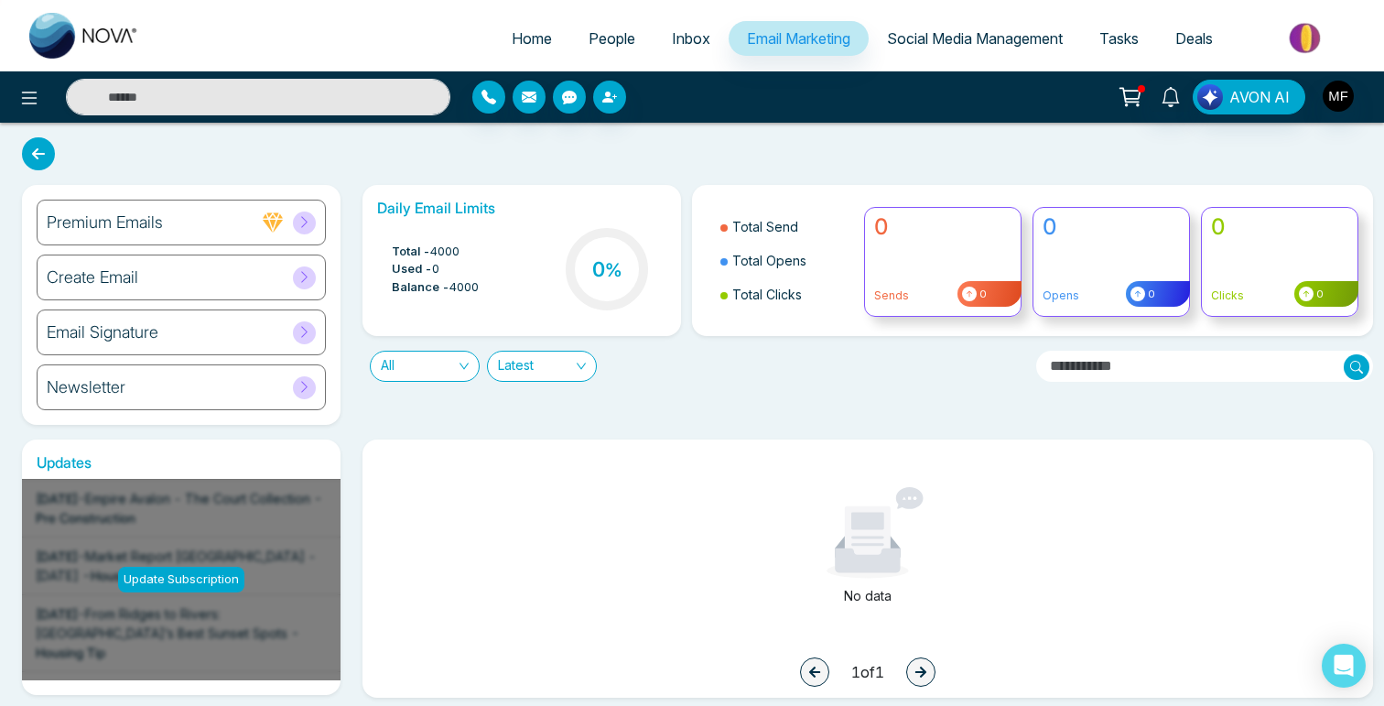
click at [201, 271] on div "Create Email" at bounding box center [181, 277] width 289 height 46
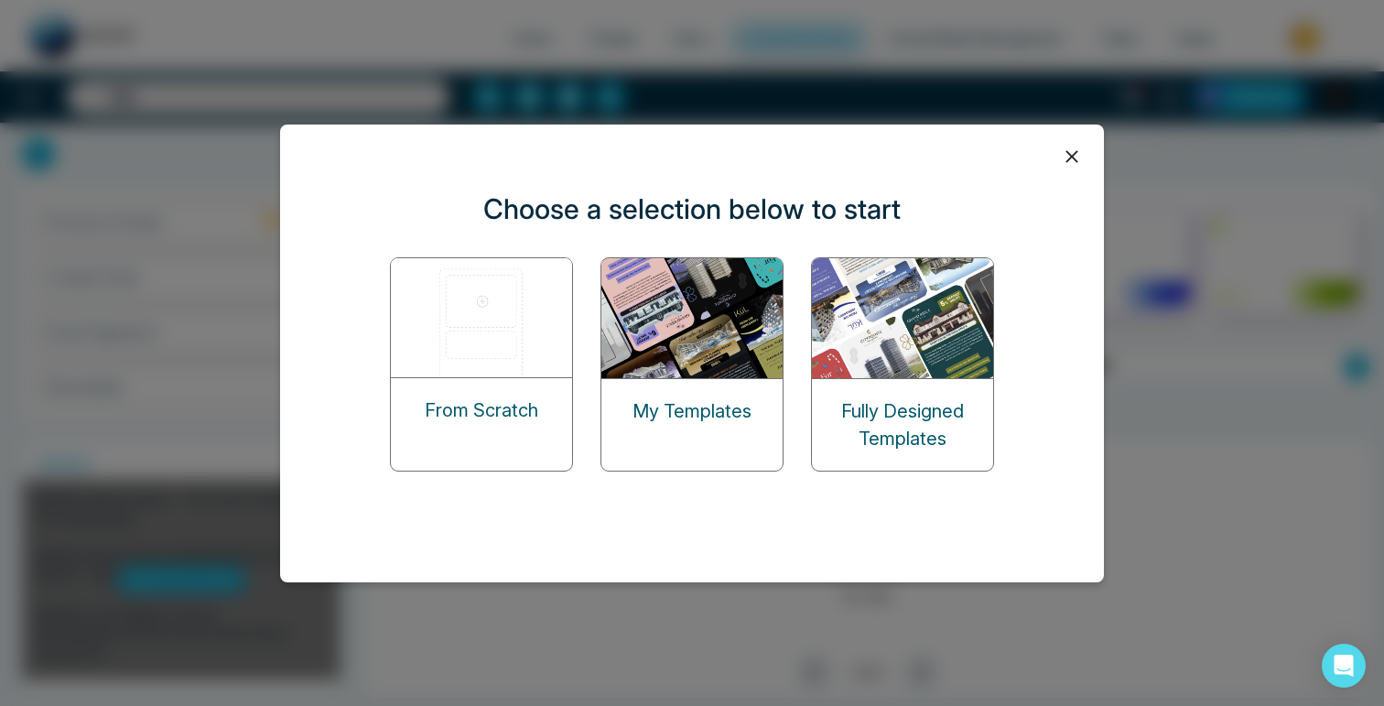
click at [676, 309] on img at bounding box center [692, 318] width 183 height 120
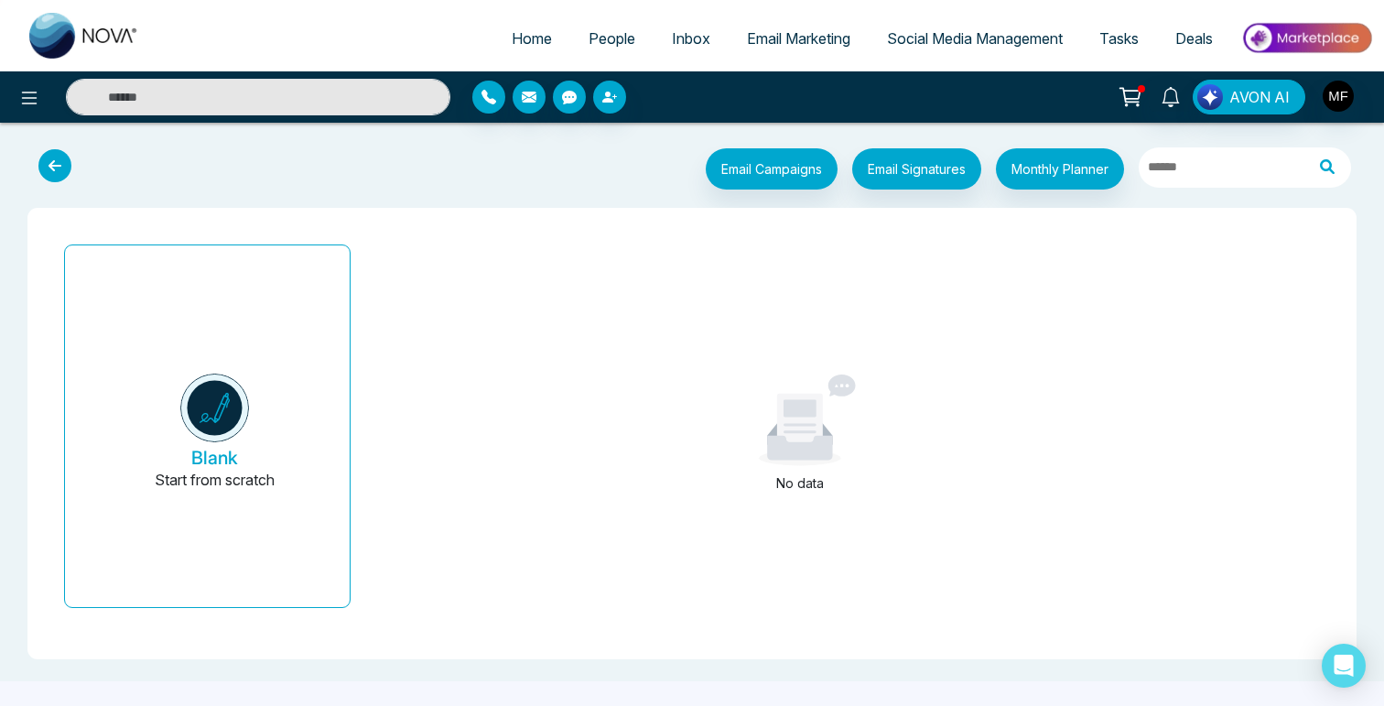
click at [66, 169] on icon at bounding box center [54, 165] width 33 height 33
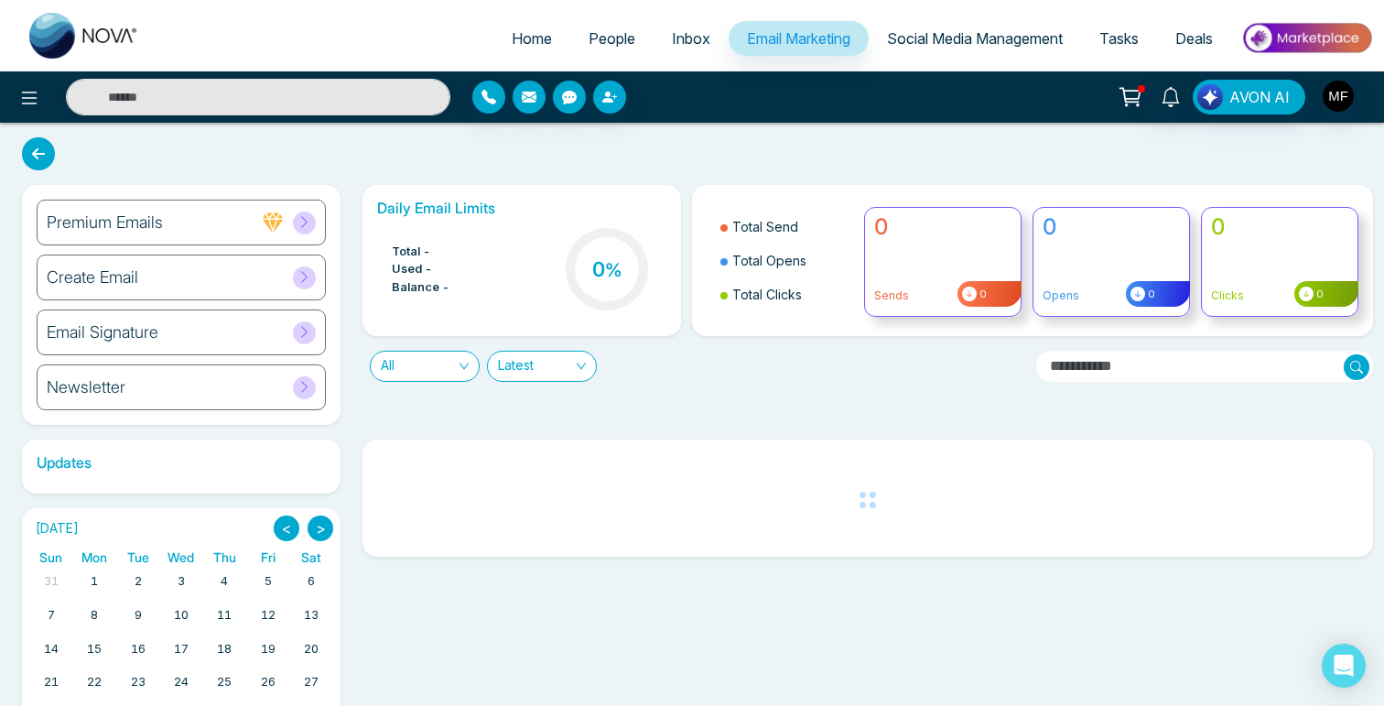
click at [229, 281] on div "Create Email" at bounding box center [181, 277] width 289 height 46
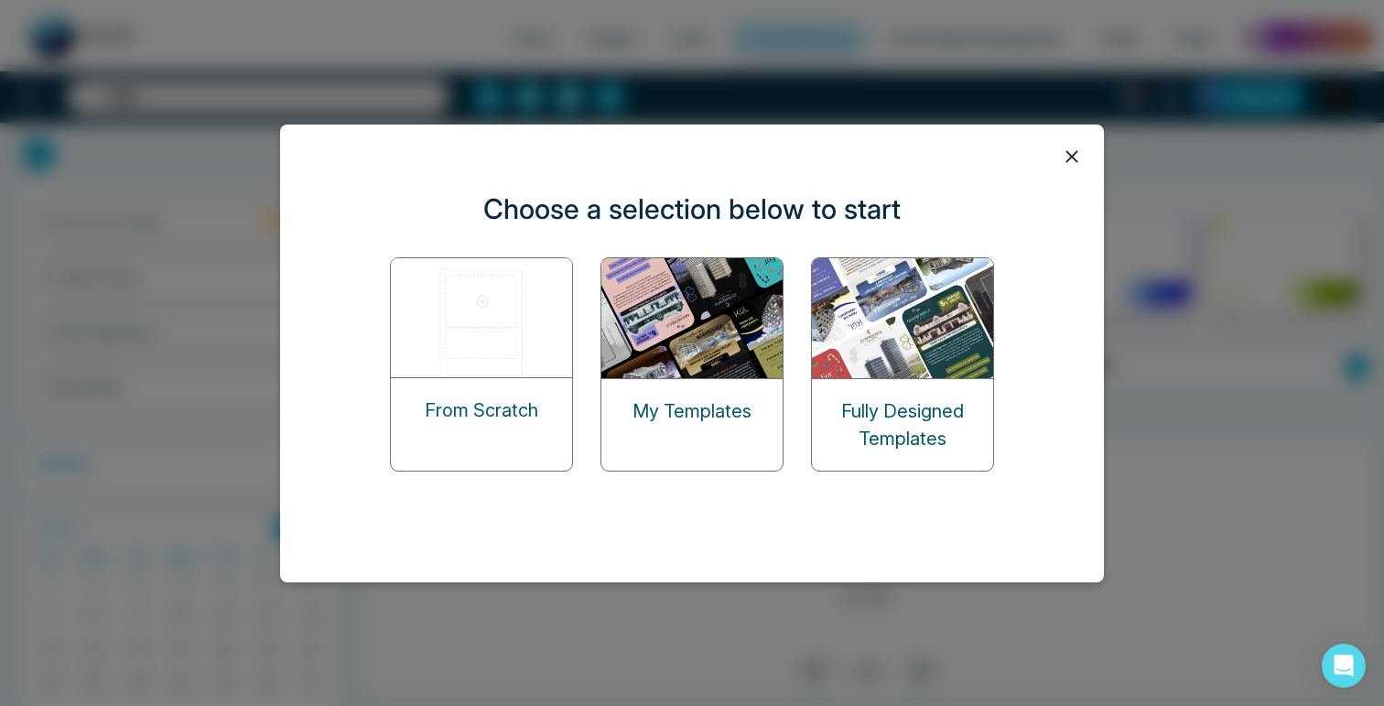
click at [925, 316] on img at bounding box center [903, 318] width 183 height 120
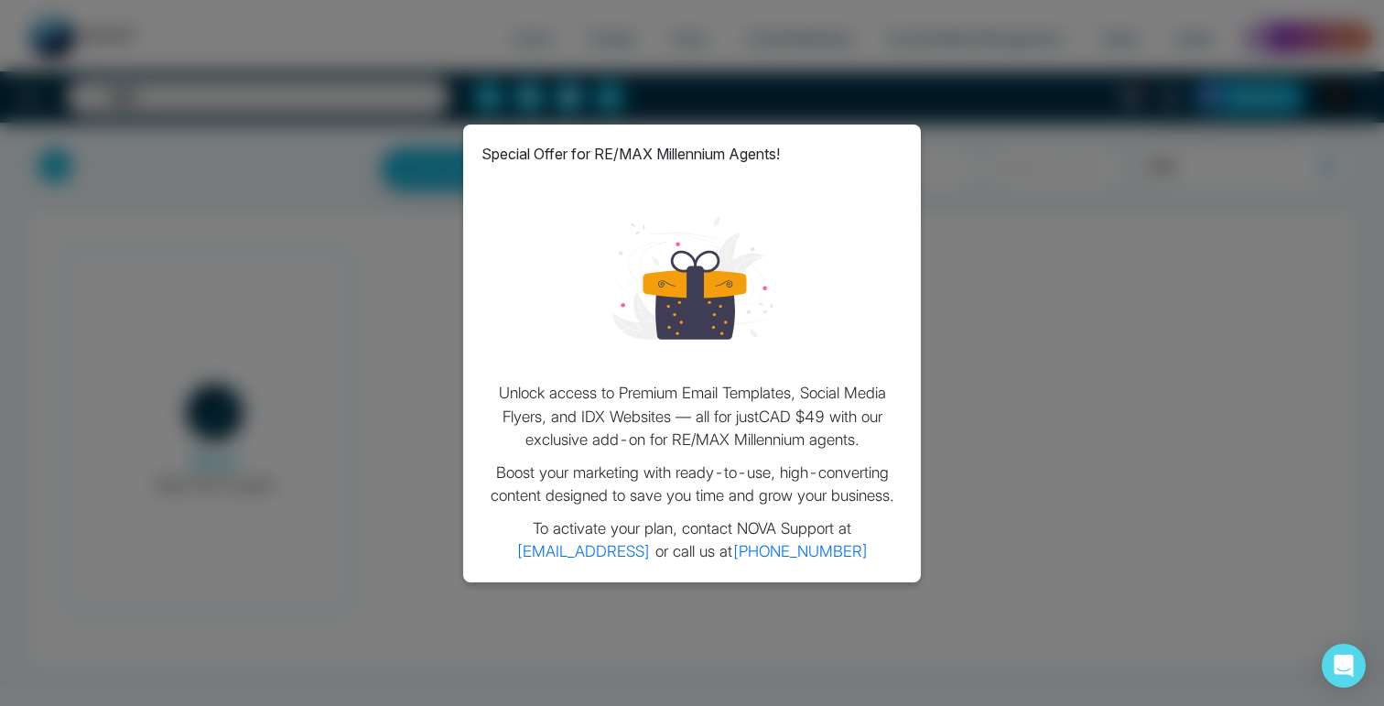
click at [948, 273] on div "Special Offer for RE/MAX Millennium Agents! Unlock access to Premium Email Temp…" at bounding box center [692, 353] width 1384 height 706
click at [413, 168] on div "Special Offer for RE/MAX Millennium Agents! Unlock access to Premium Email Temp…" at bounding box center [692, 353] width 1384 height 706
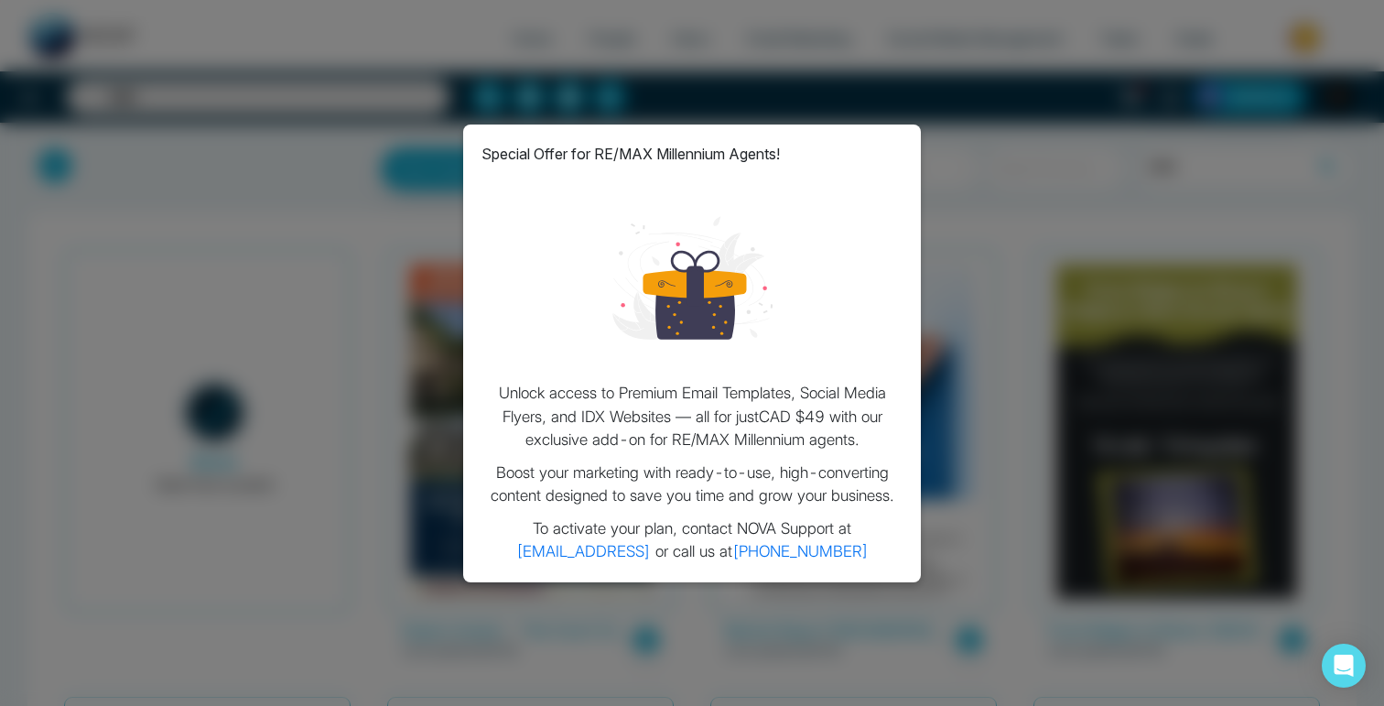
click at [246, 240] on div "Special Offer for RE/MAX Millennium Agents! Unlock access to Premium Email Temp…" at bounding box center [692, 353] width 1384 height 706
click at [776, 92] on div "Special Offer for RE/MAX Millennium Agents! Unlock access to Premium Email Temp…" at bounding box center [692, 353] width 1384 height 706
click at [688, 529] on p "To activate your plan, contact NOVA Support at support@novacrm.ai or call us at…" at bounding box center [692, 540] width 421 height 47
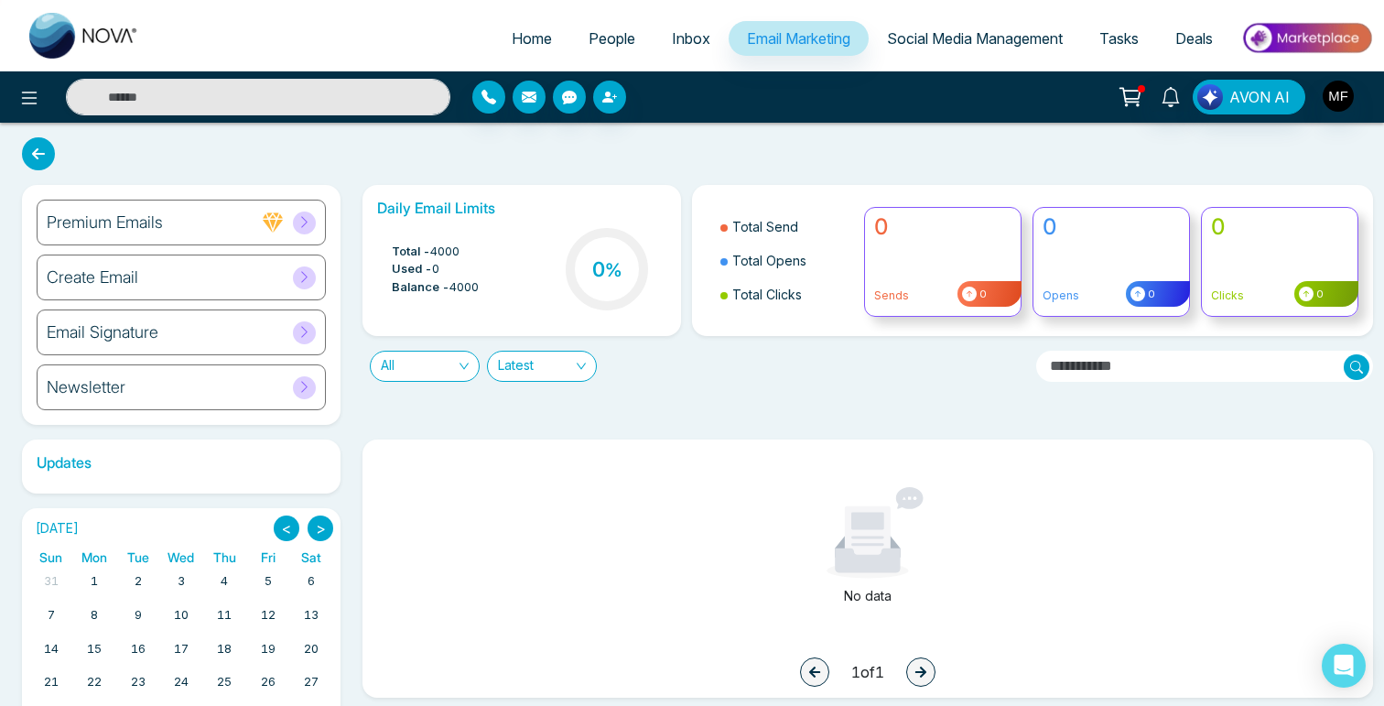
click at [237, 338] on div "Email Signature" at bounding box center [181, 332] width 289 height 46
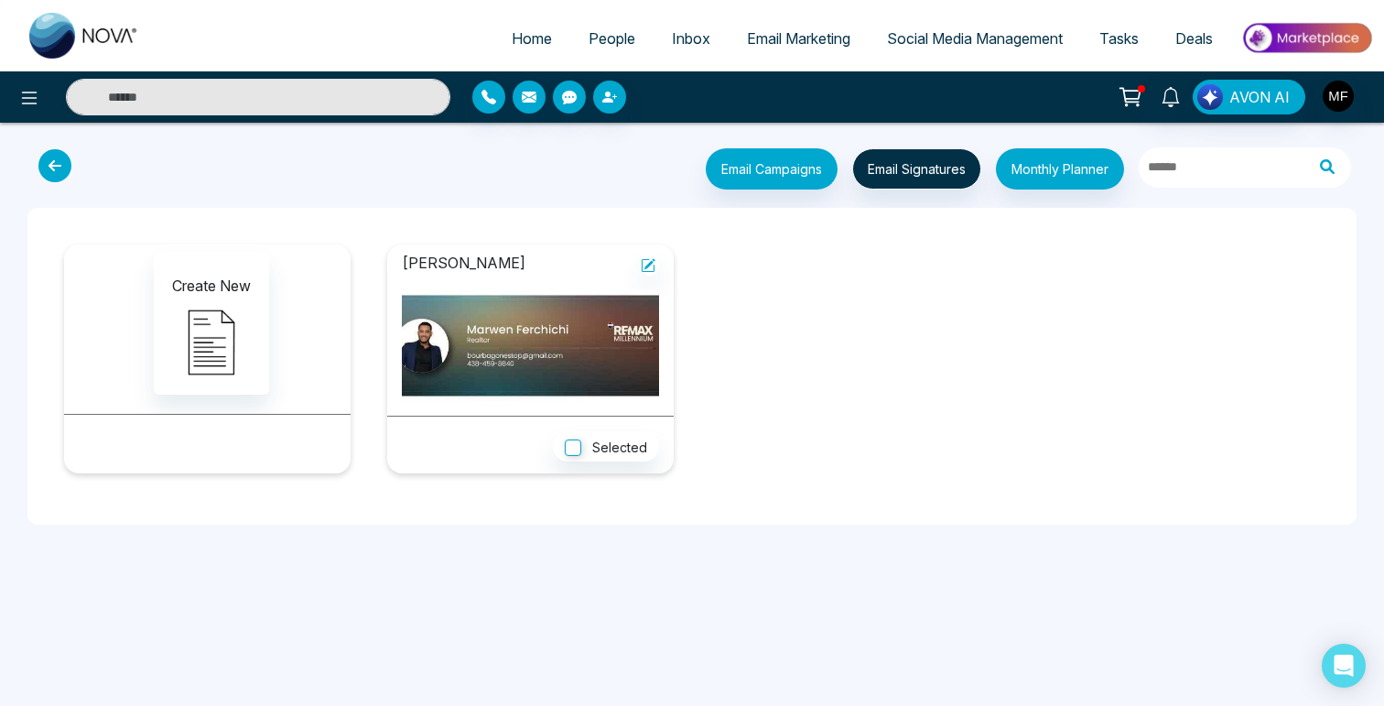
click at [54, 166] on icon at bounding box center [54, 165] width 33 height 33
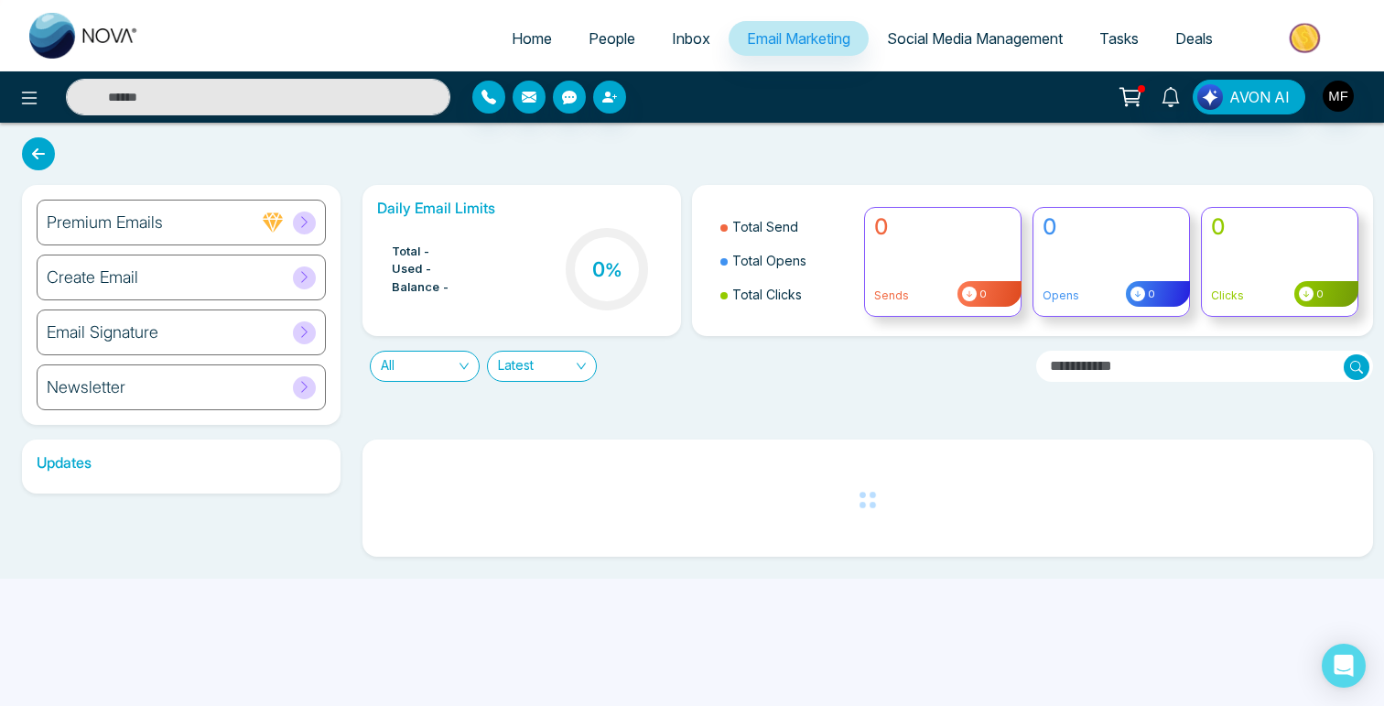
click at [232, 387] on div "Newsletter" at bounding box center [181, 387] width 289 height 46
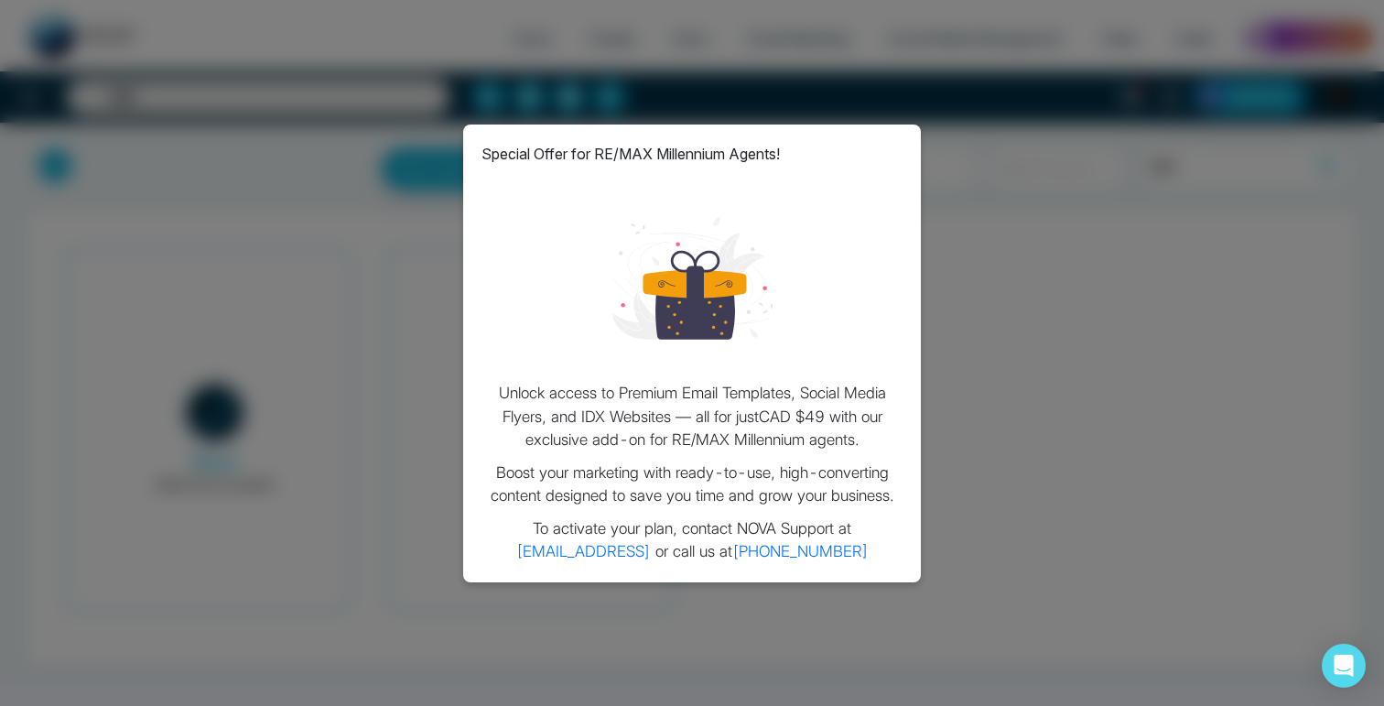
click at [352, 298] on div "Special Offer for RE/MAX Millennium Agents! Unlock access to Premium Email Temp…" at bounding box center [692, 353] width 1384 height 706
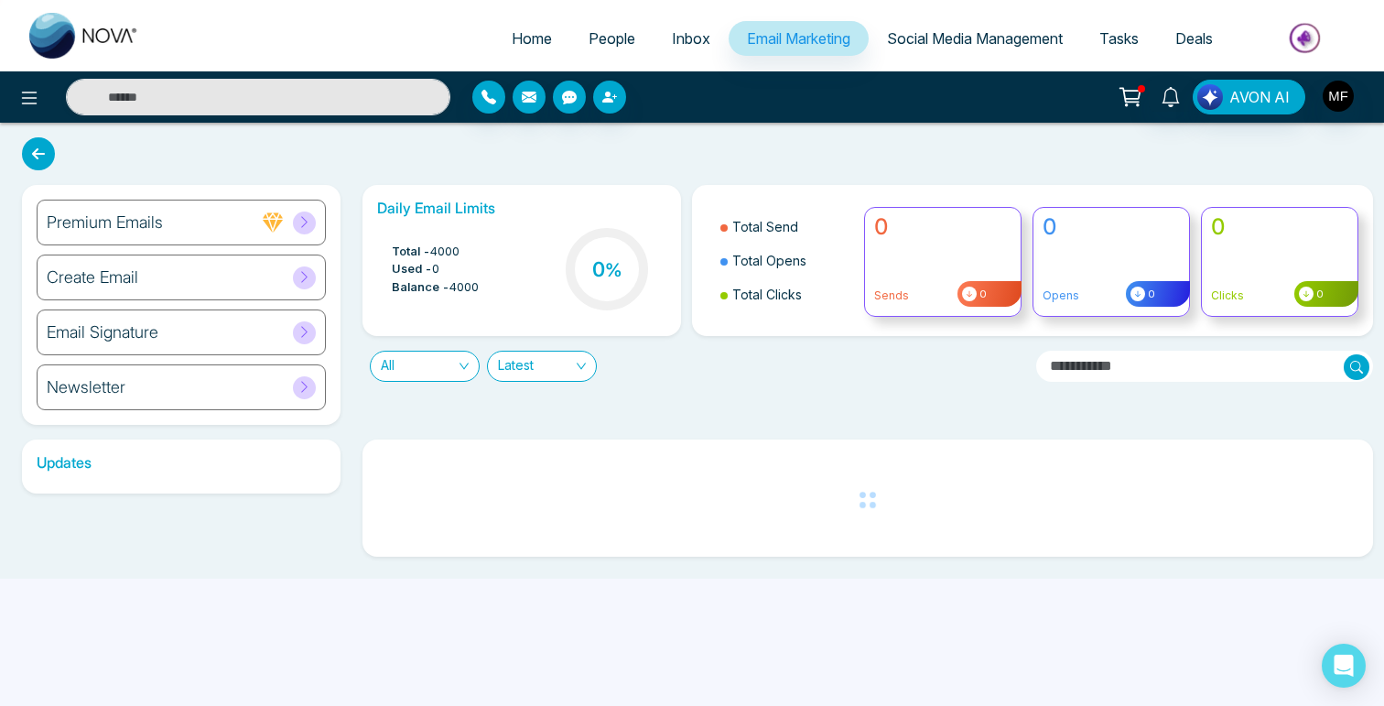
click at [701, 48] on link "Inbox" at bounding box center [691, 38] width 75 height 35
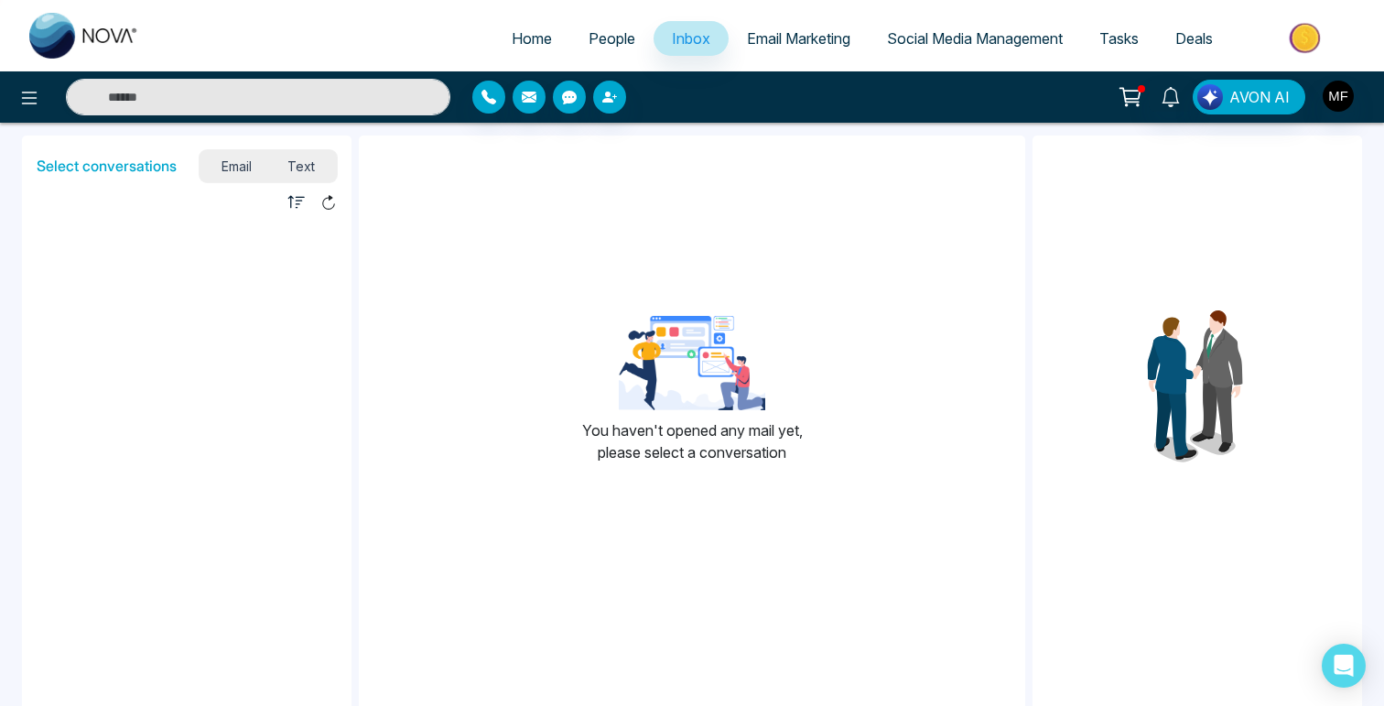
click at [608, 41] on span "People" at bounding box center [612, 38] width 47 height 18
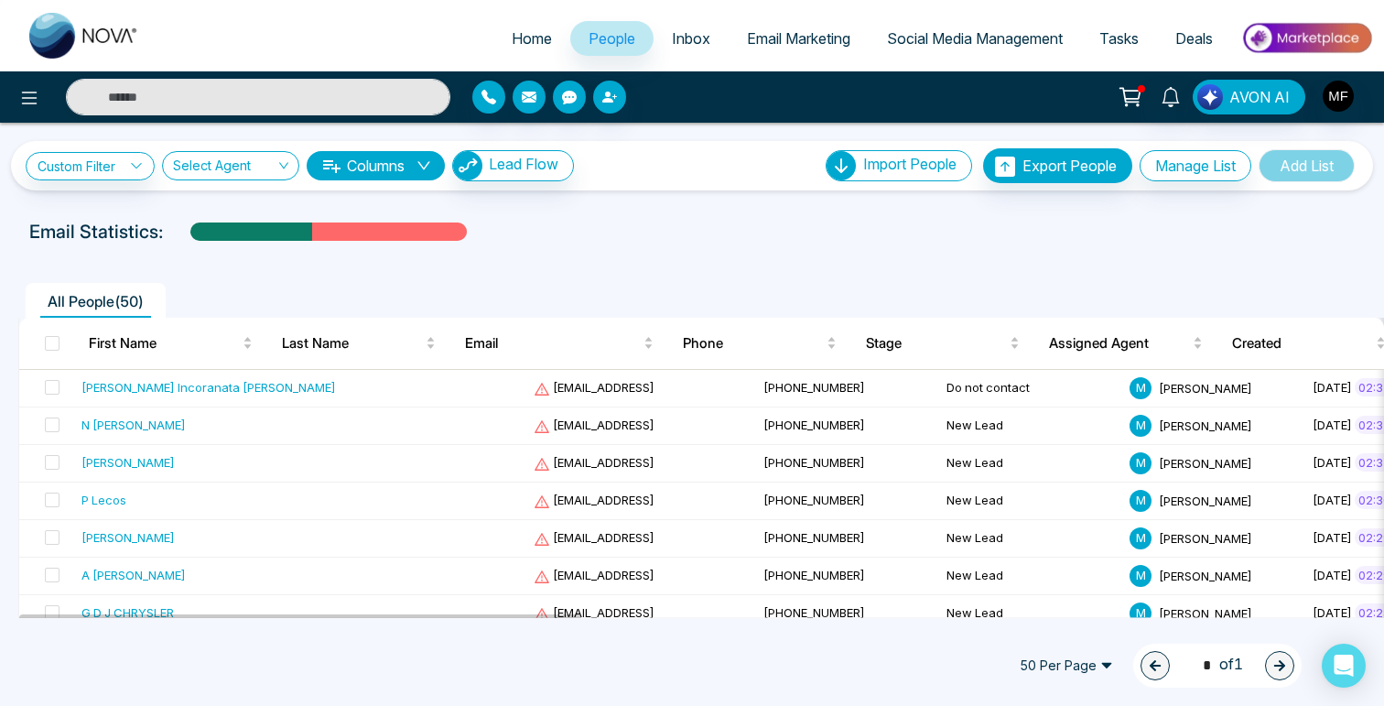
click at [741, 50] on link "Email Marketing" at bounding box center [799, 38] width 140 height 35
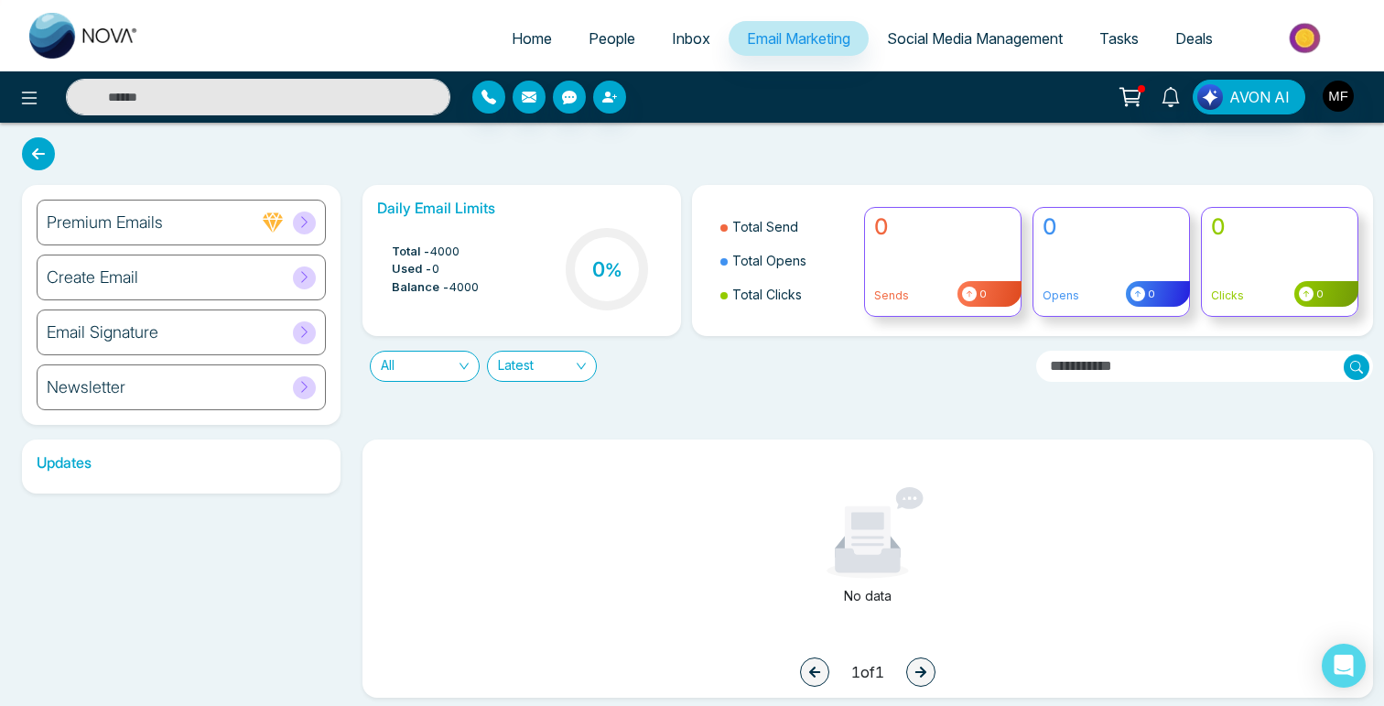
click at [684, 39] on span "Inbox" at bounding box center [691, 38] width 38 height 18
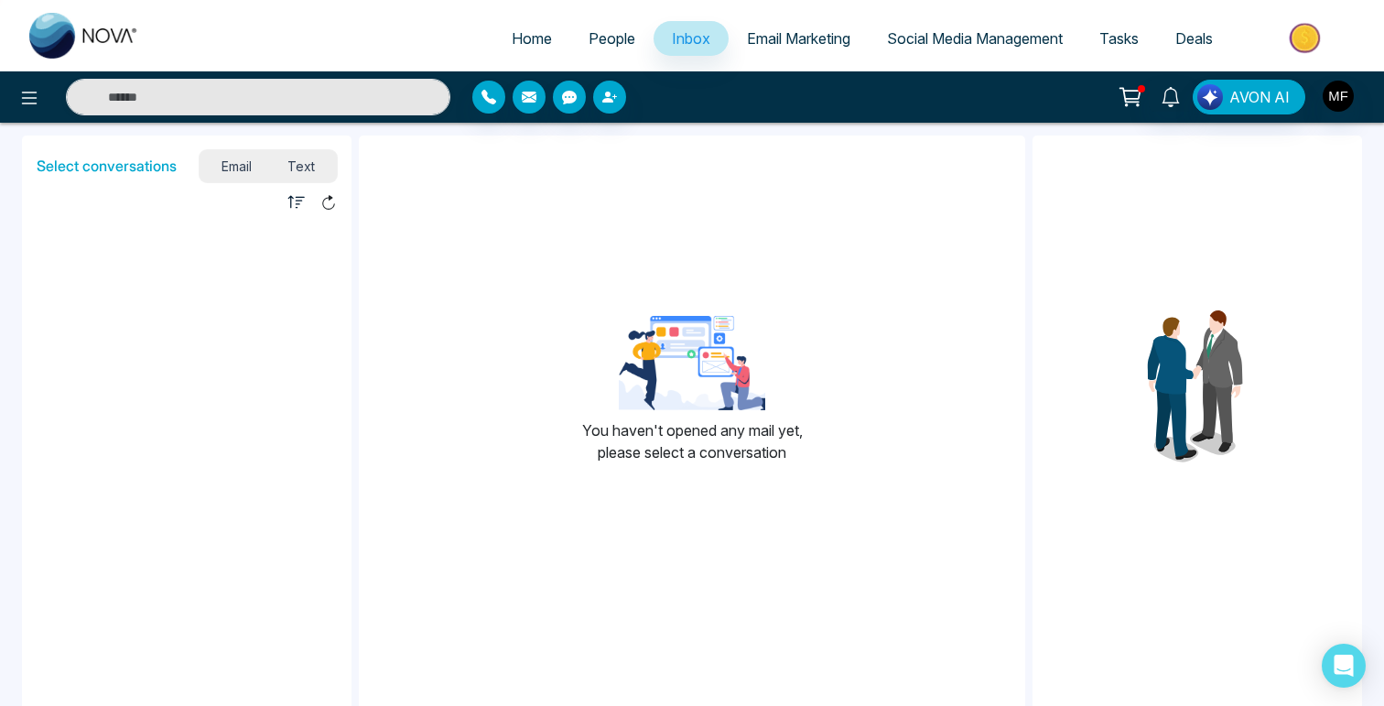
click at [950, 36] on span "Social Media Management" at bounding box center [975, 38] width 176 height 18
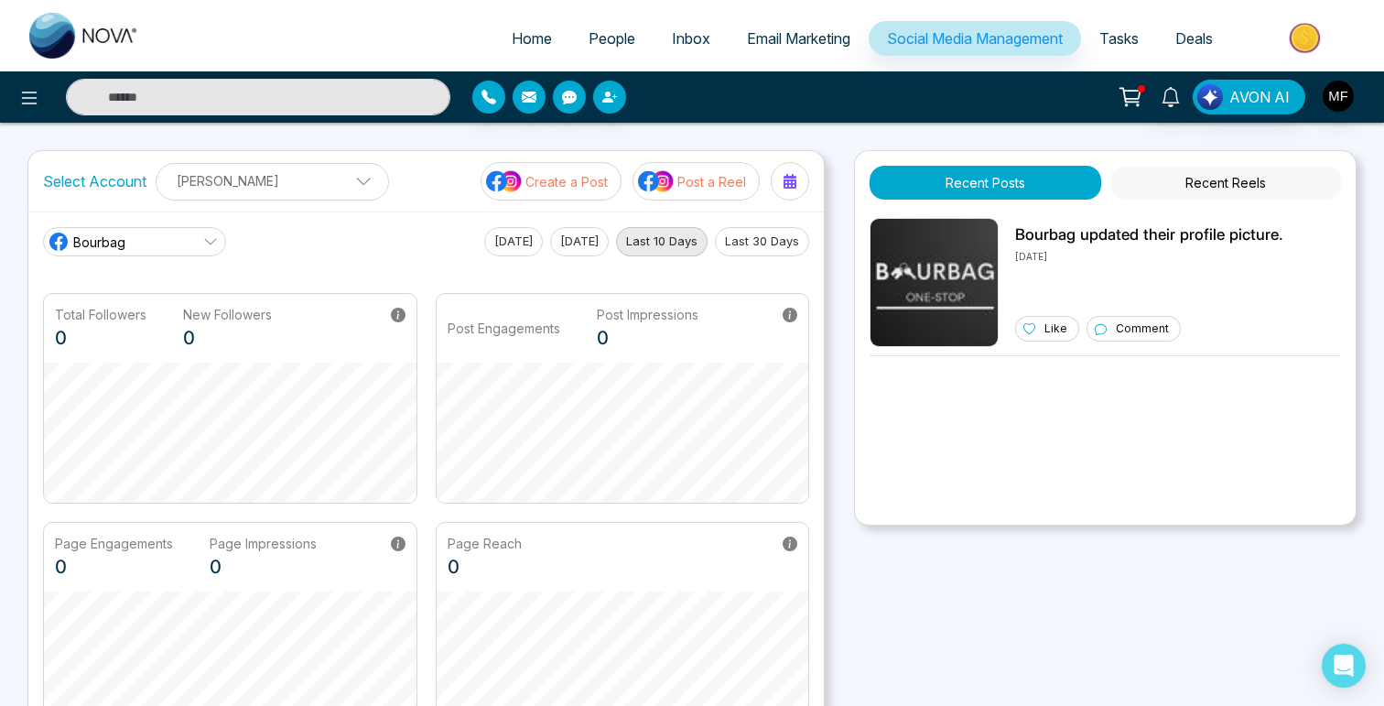
click at [794, 41] on span "Email Marketing" at bounding box center [798, 38] width 103 height 18
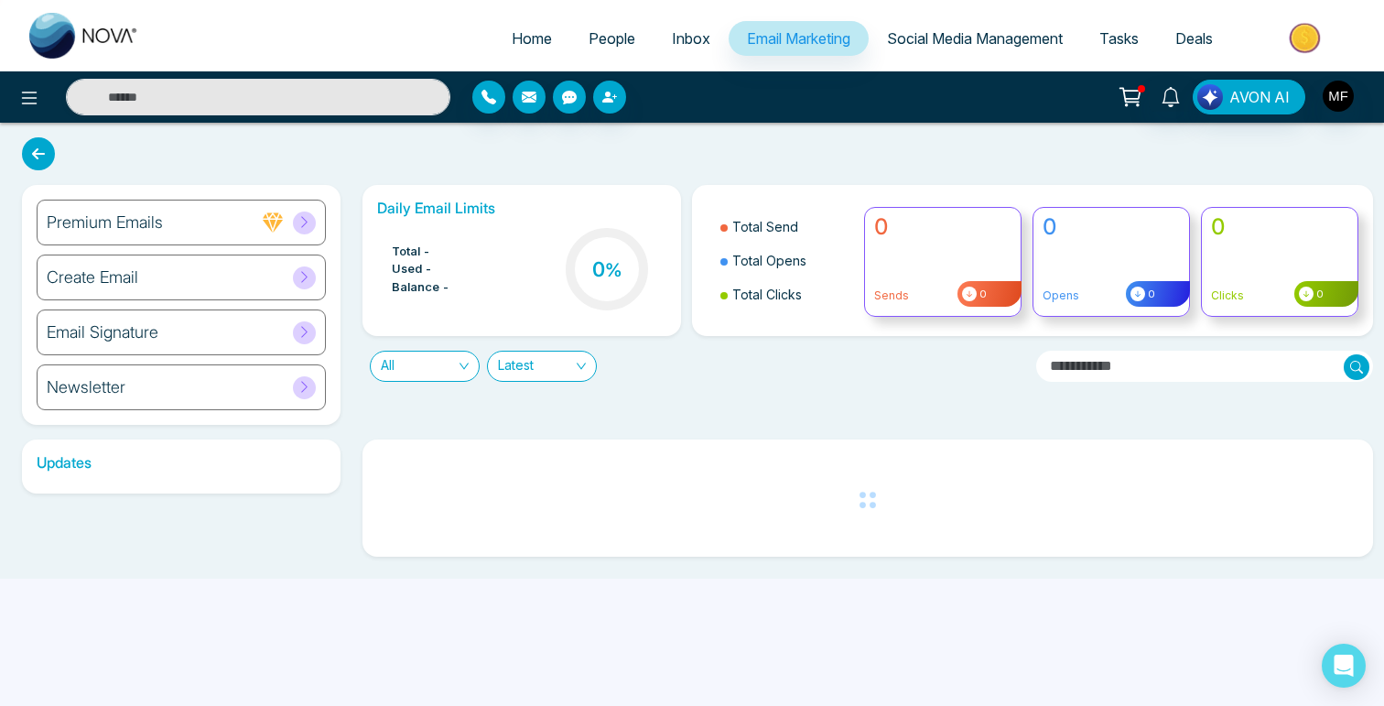
click at [519, 43] on span "Home" at bounding box center [532, 38] width 40 height 18
select select "*"
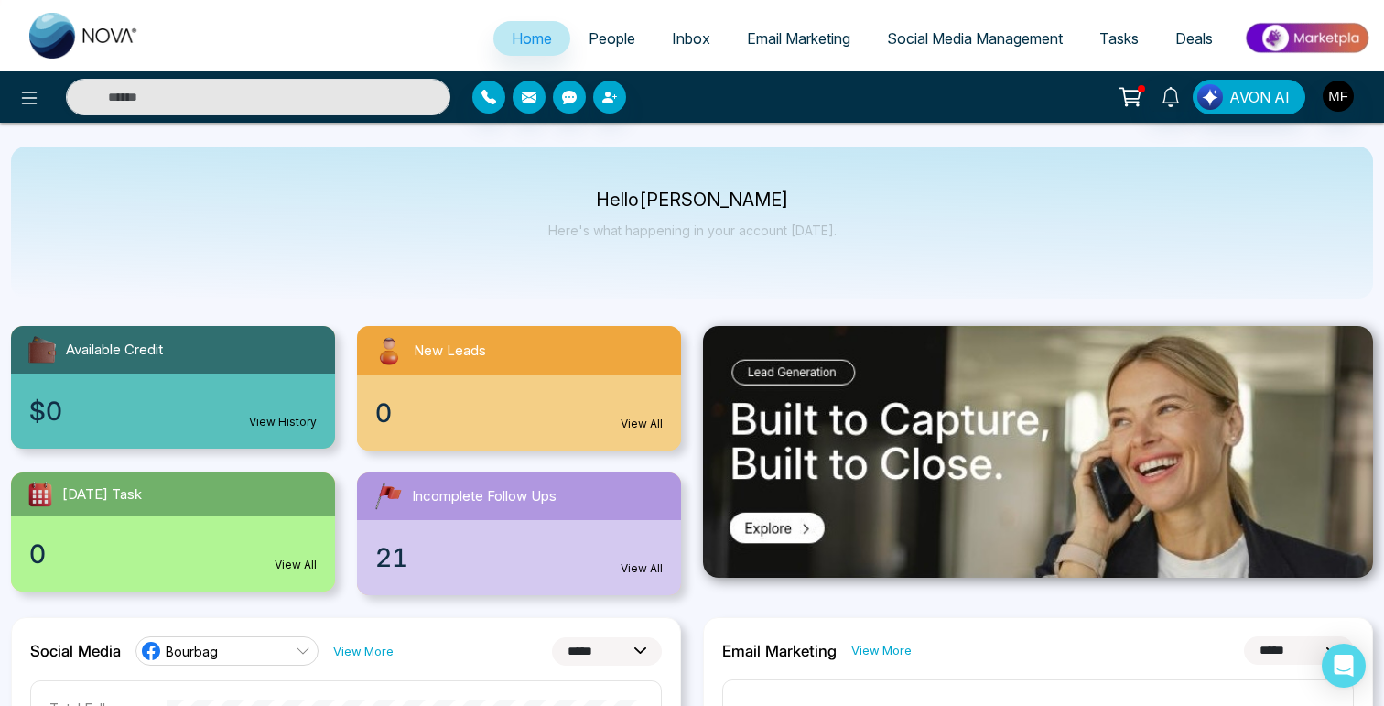
click at [590, 46] on span "People" at bounding box center [612, 38] width 47 height 18
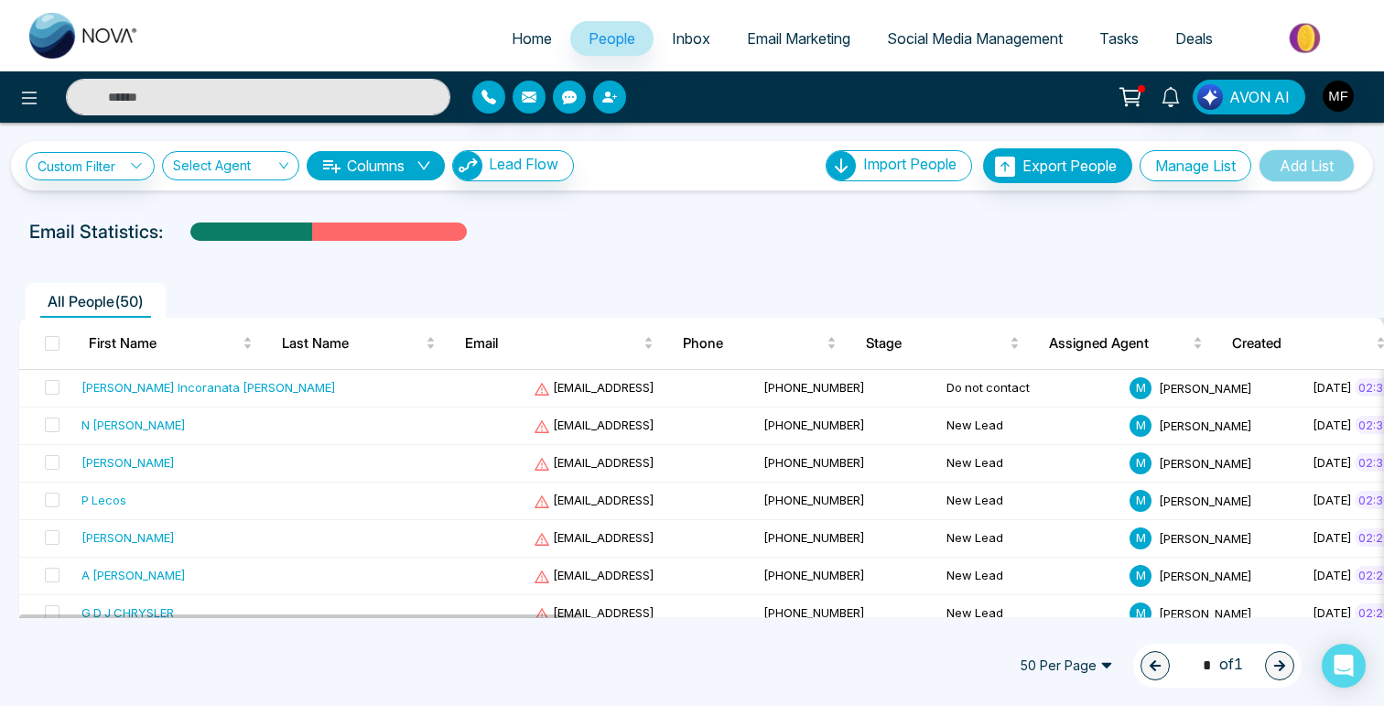
click at [678, 42] on span "Inbox" at bounding box center [691, 38] width 38 height 18
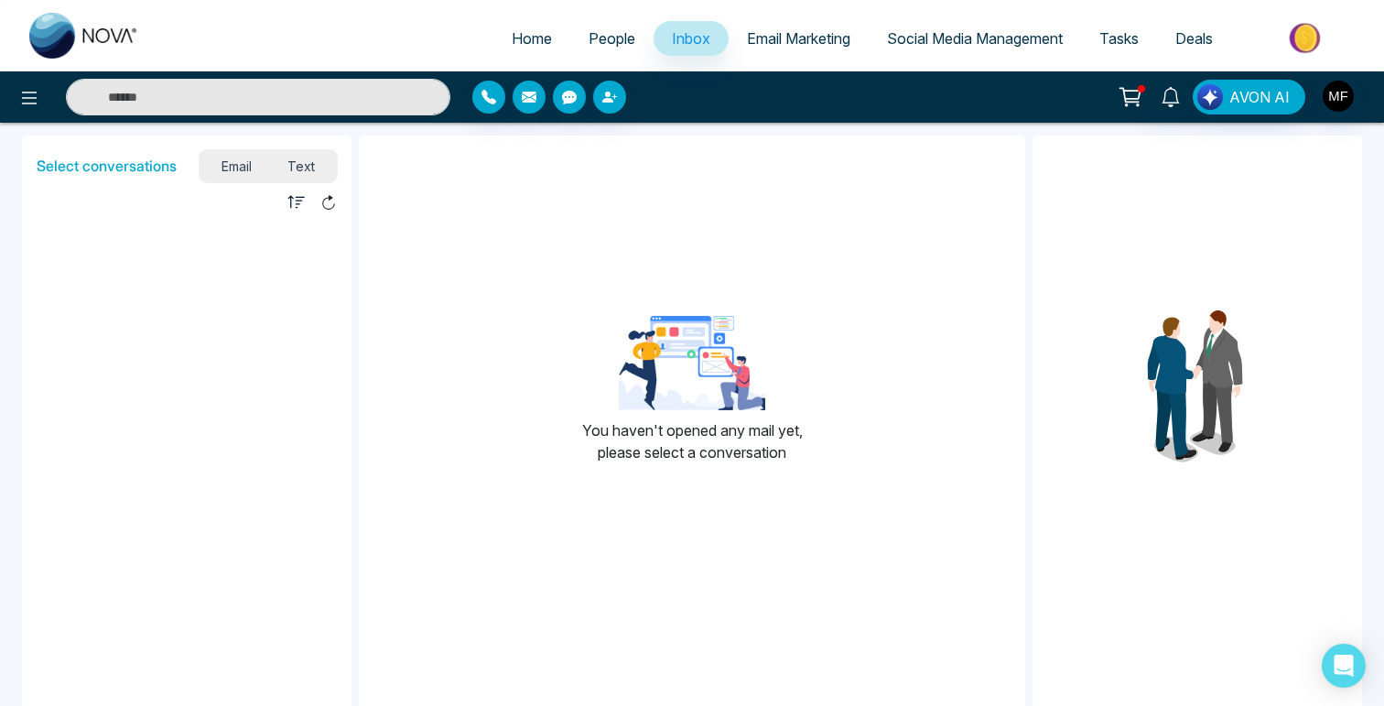
click at [290, 164] on span "Text" at bounding box center [302, 166] width 64 height 25
click at [240, 166] on span "Email" at bounding box center [236, 166] width 67 height 25
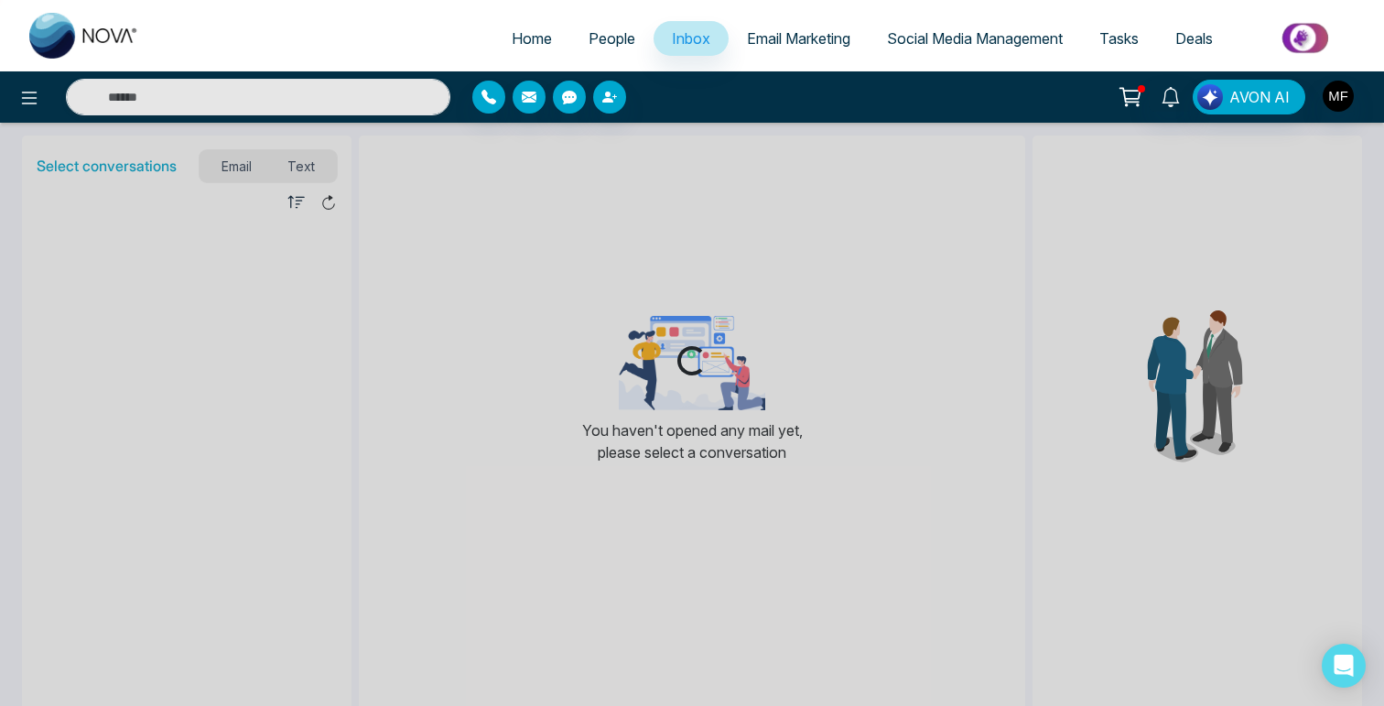
click at [597, 46] on span "People" at bounding box center [612, 38] width 47 height 18
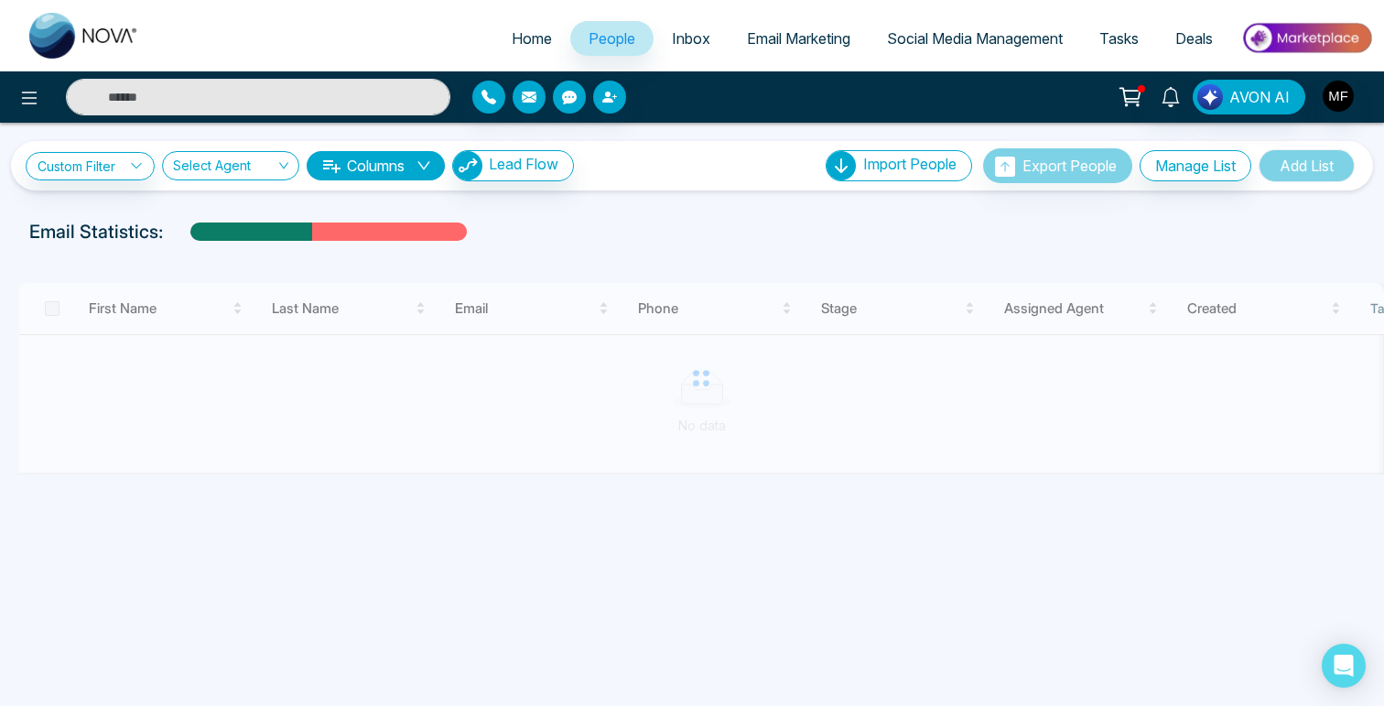
click at [821, 37] on span "Email Marketing" at bounding box center [798, 38] width 103 height 18
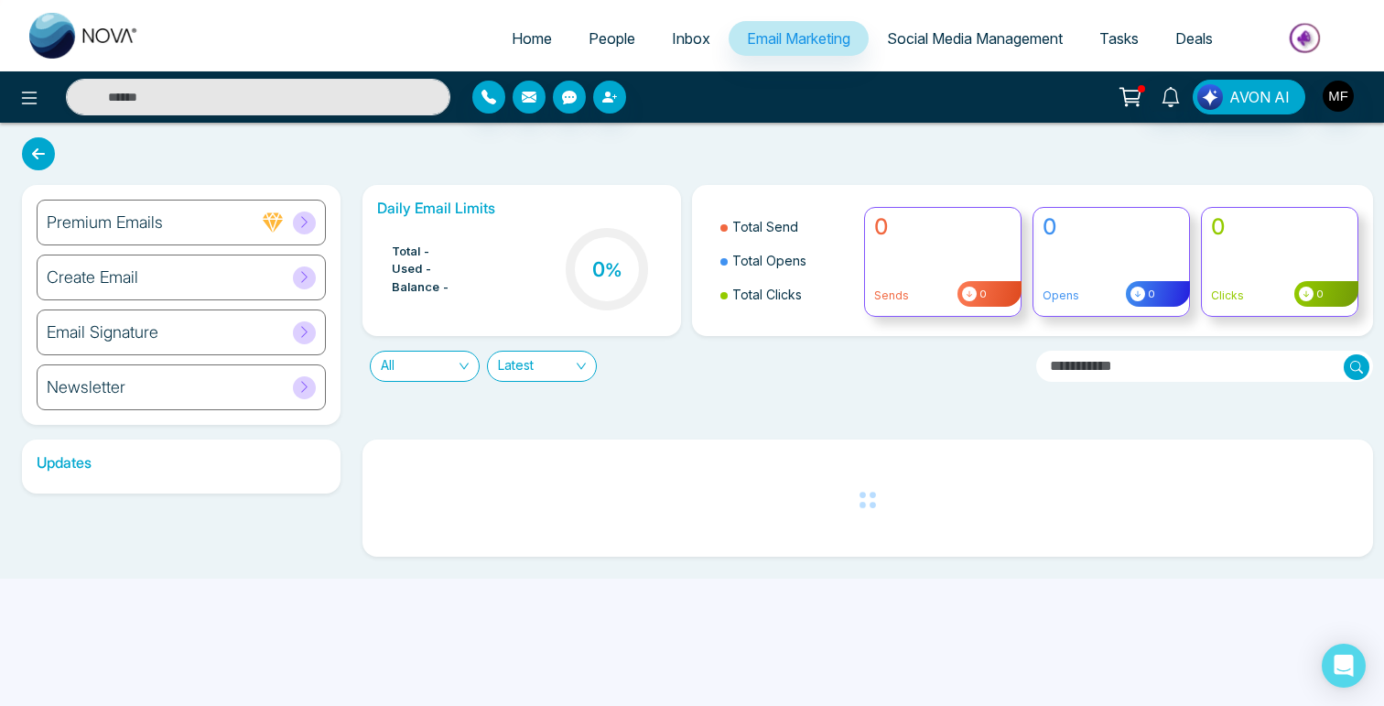
click at [654, 45] on link "Inbox" at bounding box center [691, 38] width 75 height 35
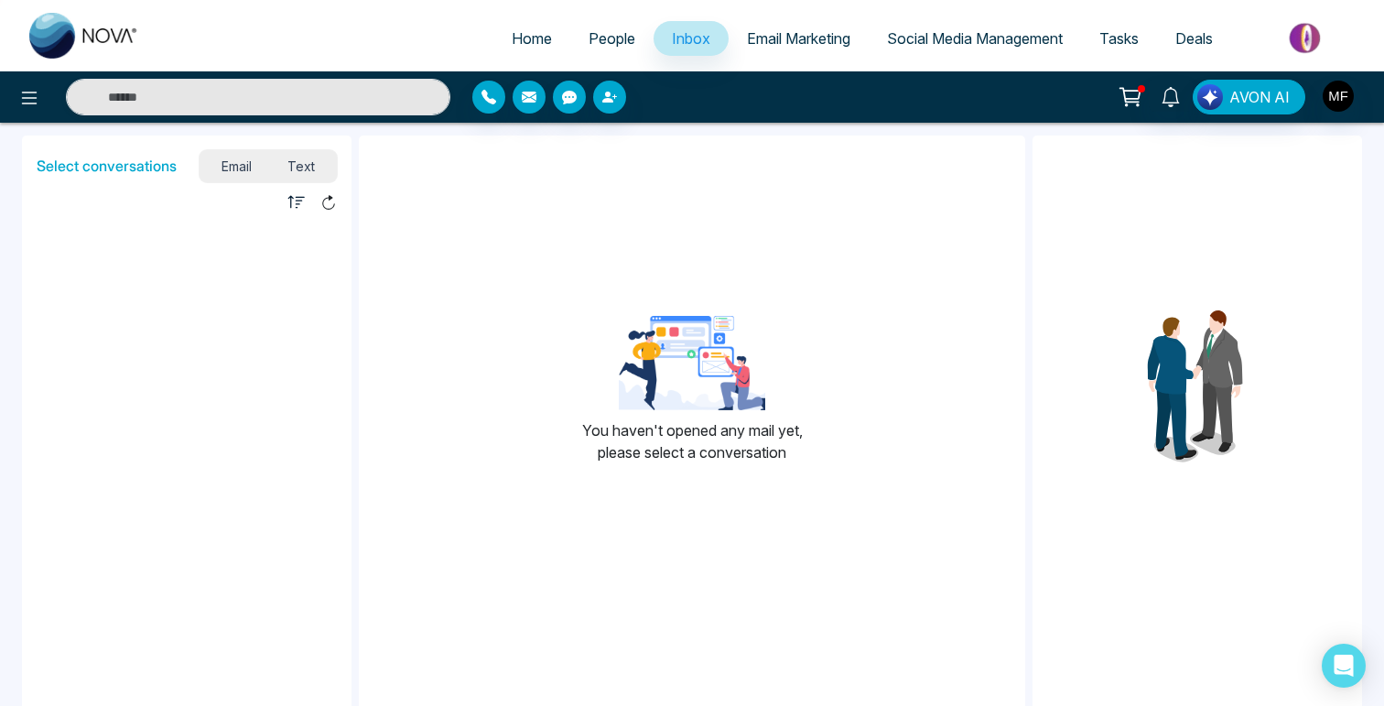
click at [589, 43] on span "People" at bounding box center [612, 38] width 47 height 18
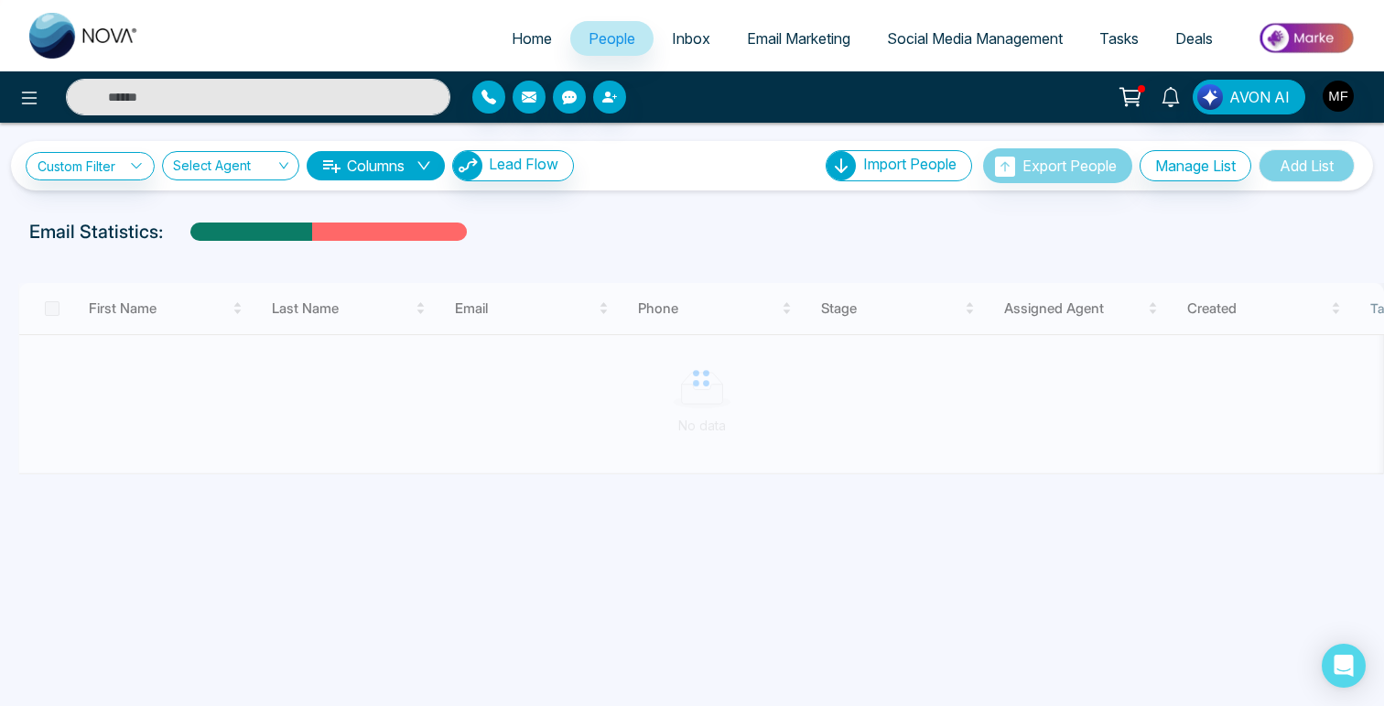
click at [512, 41] on span "Home" at bounding box center [532, 38] width 40 height 18
select select "*"
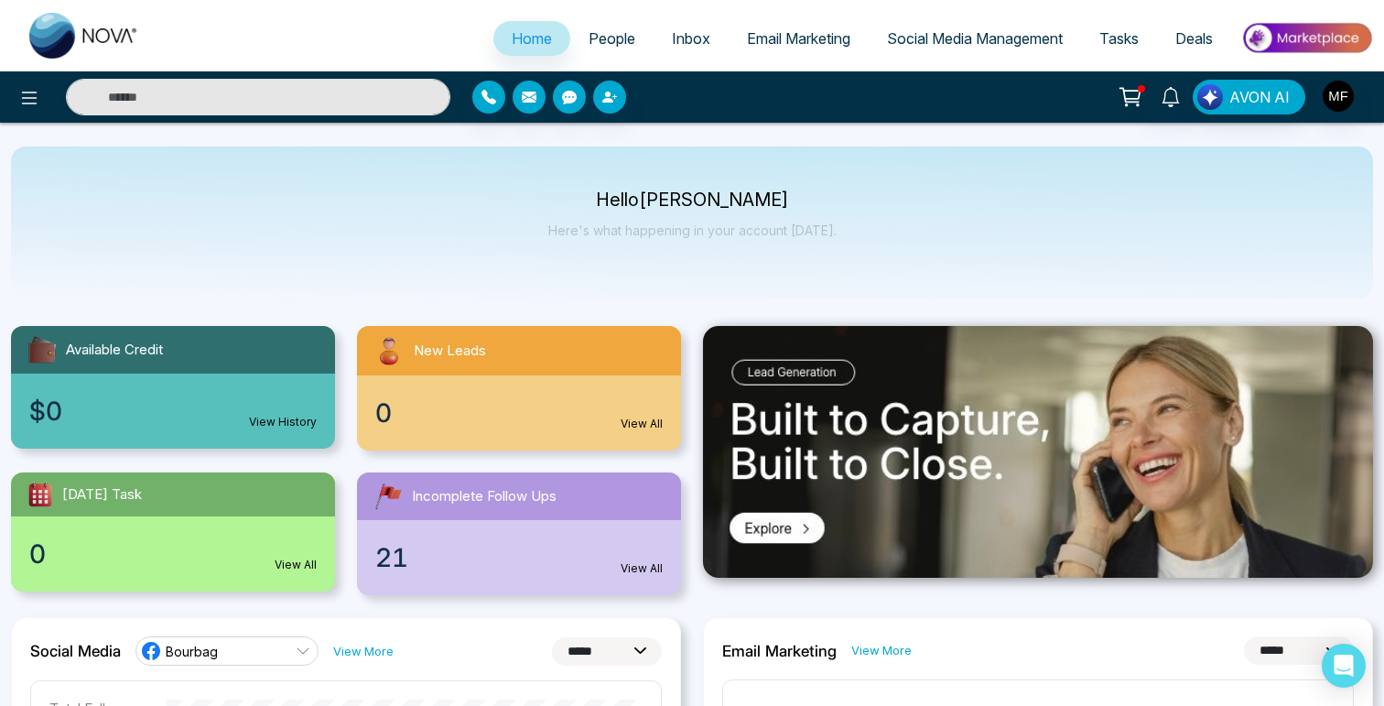
click at [589, 36] on span "People" at bounding box center [612, 38] width 47 height 18
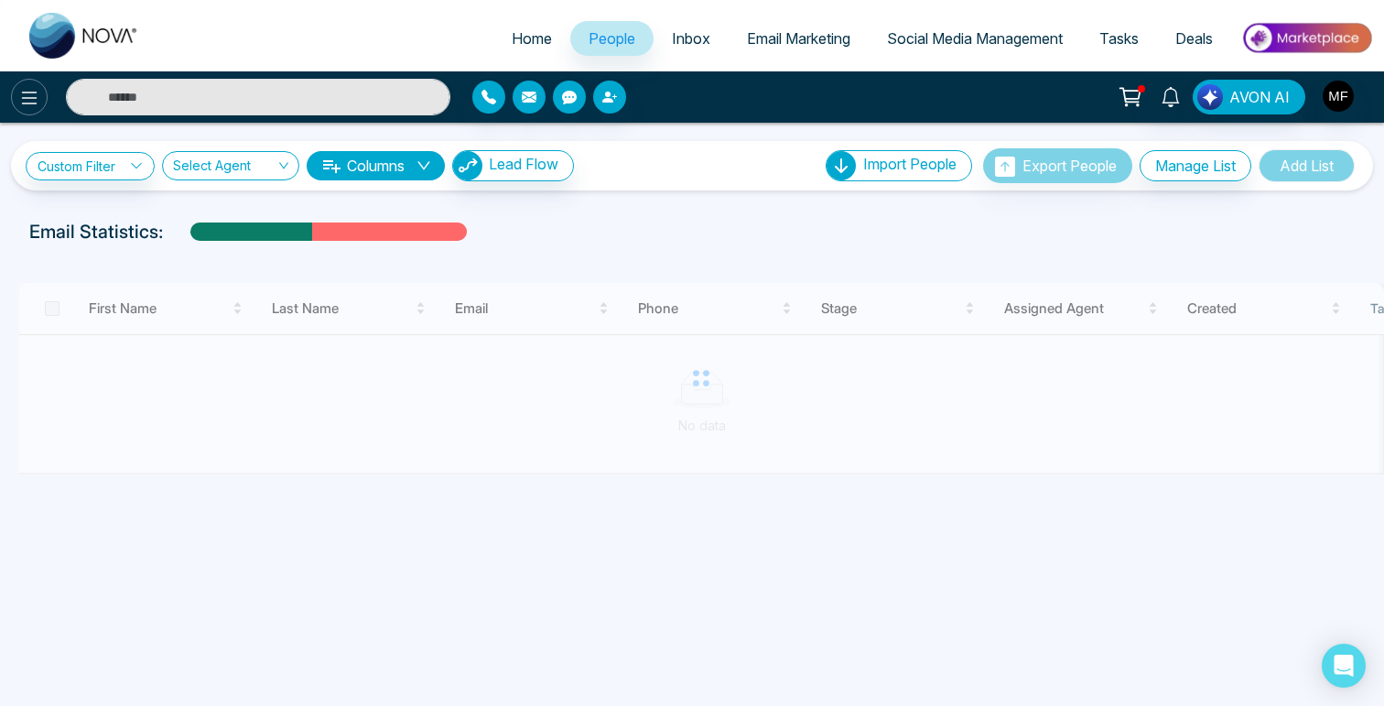
click at [34, 106] on icon at bounding box center [29, 98] width 22 height 22
click at [29, 100] on icon at bounding box center [29, 98] width 22 height 22
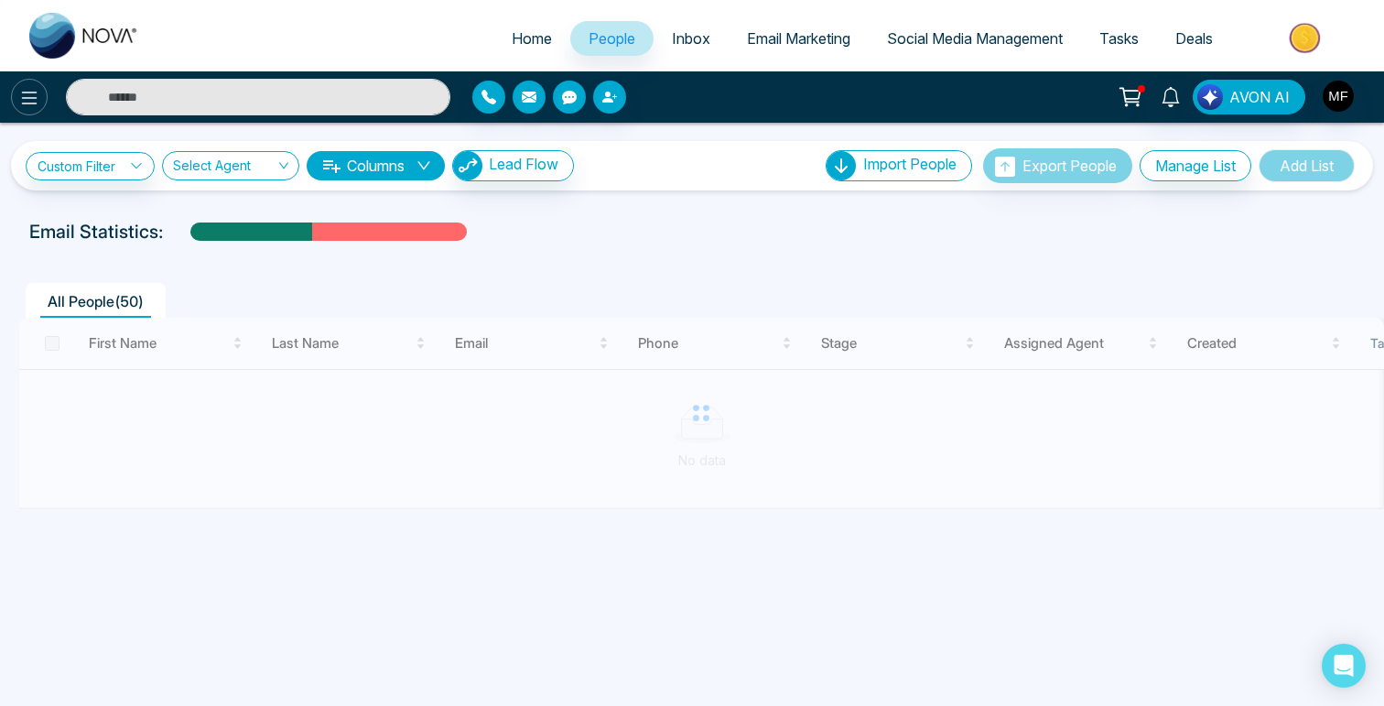
click at [29, 100] on icon at bounding box center [29, 98] width 22 height 22
click at [233, 174] on input "search" at bounding box center [224, 169] width 103 height 35
click at [128, 176] on link "Custom Filter" at bounding box center [90, 166] width 129 height 28
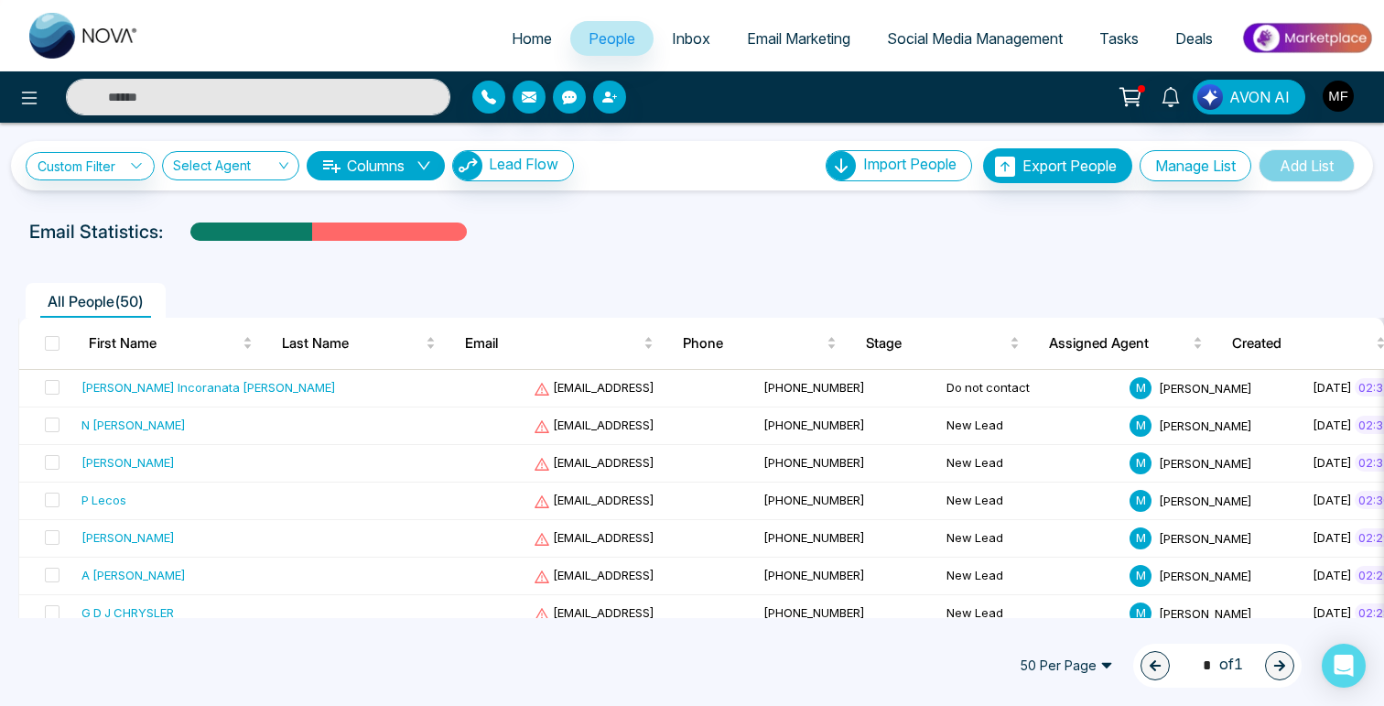
click at [1336, 100] on img "button" at bounding box center [1338, 96] width 31 height 31
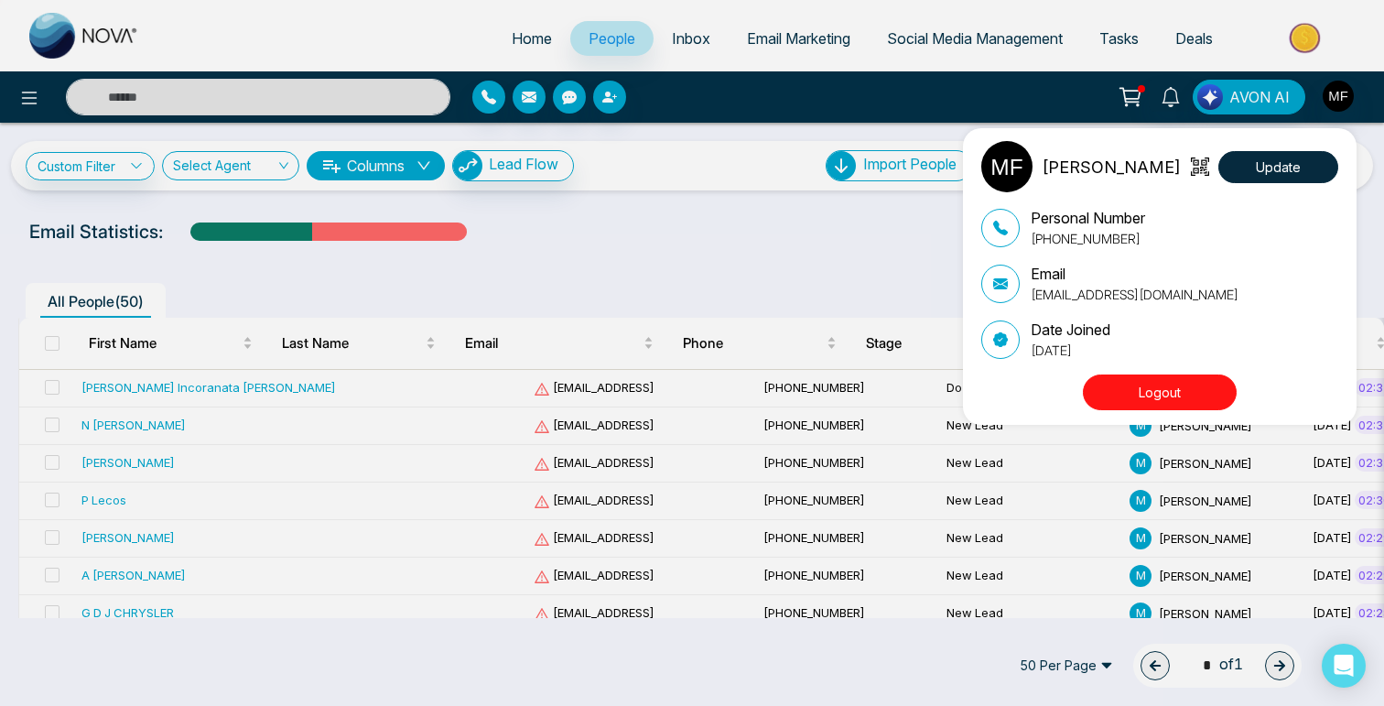
click at [988, 159] on img at bounding box center [1006, 166] width 51 height 51
click at [1226, 168] on button "Update" at bounding box center [1278, 167] width 120 height 32
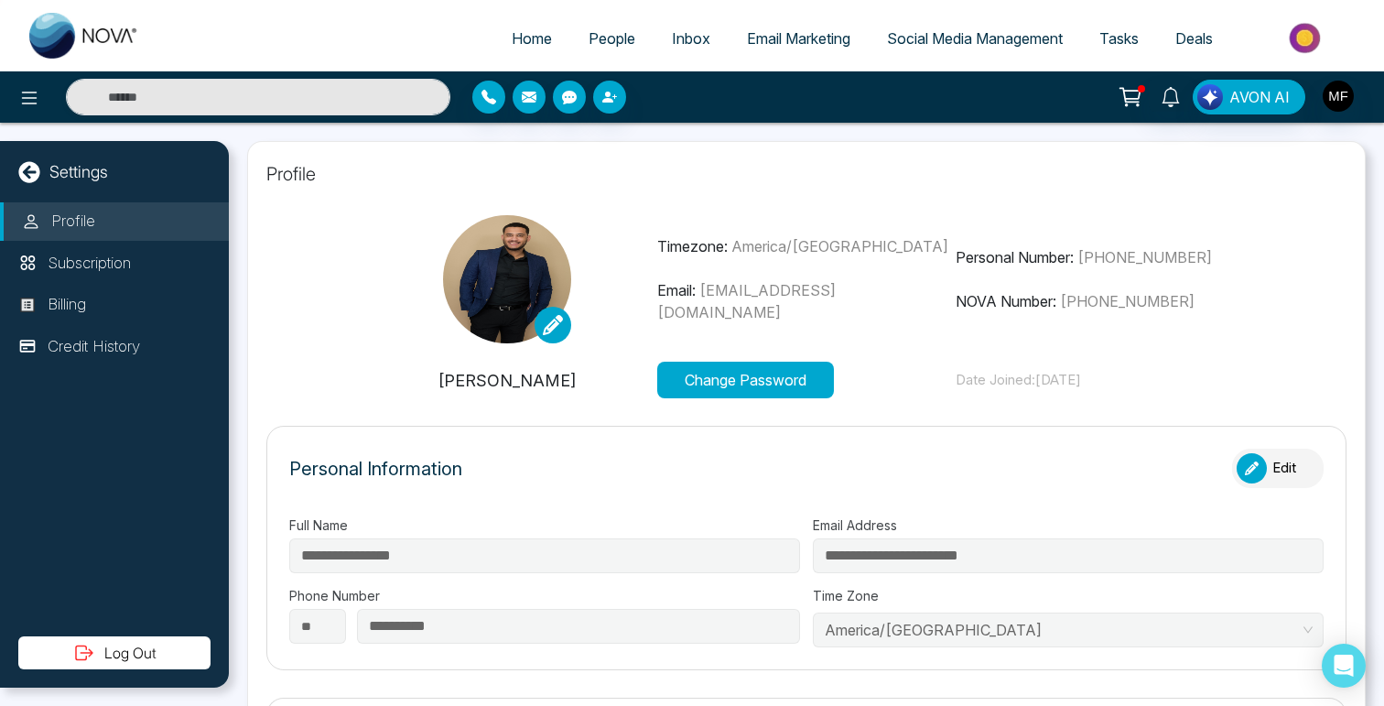
type input "**********"
click at [553, 321] on icon at bounding box center [553, 325] width 20 height 20
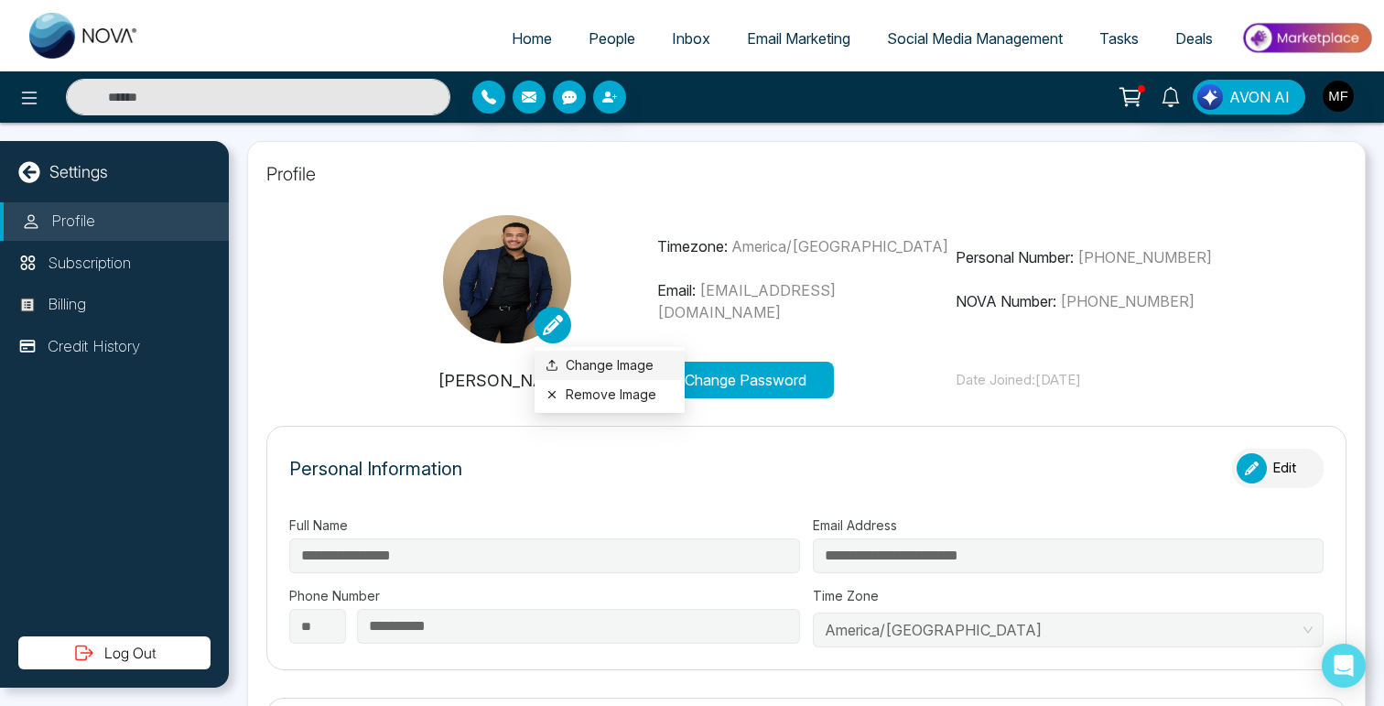
click at [584, 364] on label "Change Image" at bounding box center [610, 365] width 128 height 20
click at [0, 0] on input "Change Image" at bounding box center [0, 0] width 0 height 0
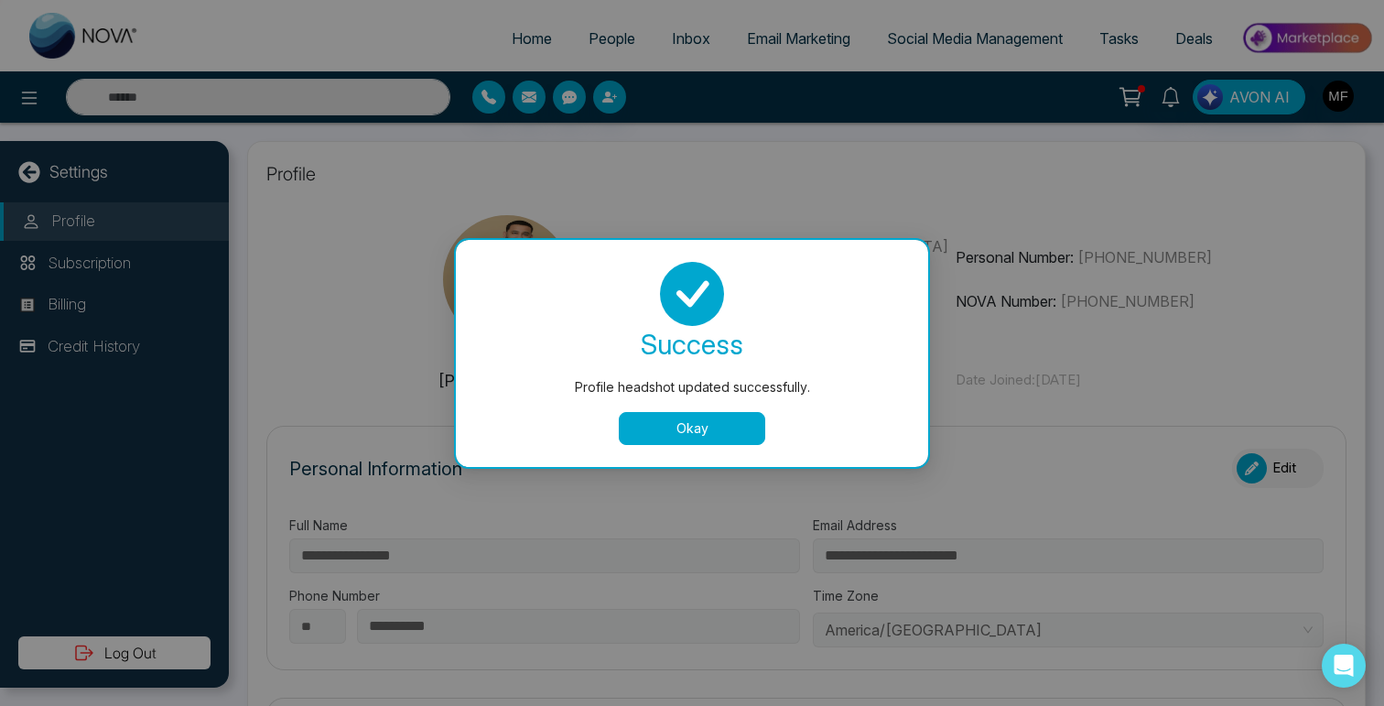
click at [698, 428] on button "Okay" at bounding box center [692, 428] width 146 height 33
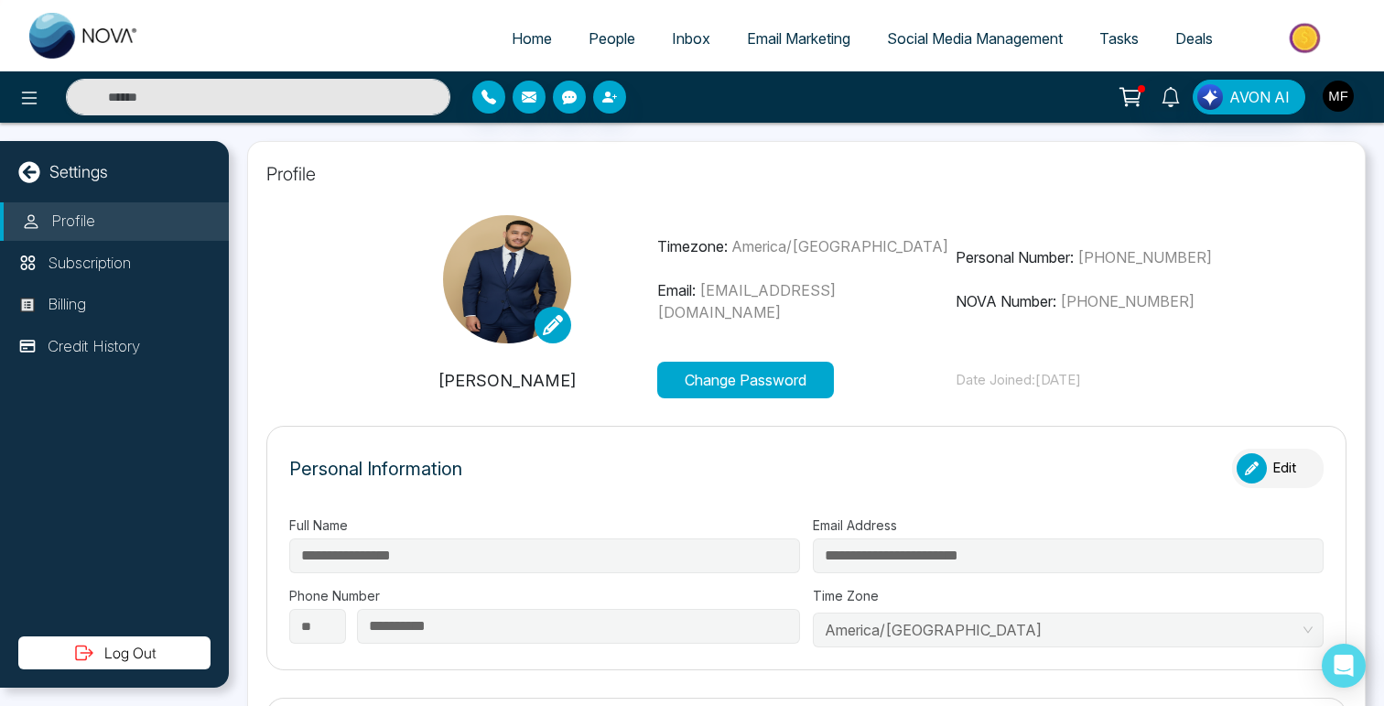
type input "**********"
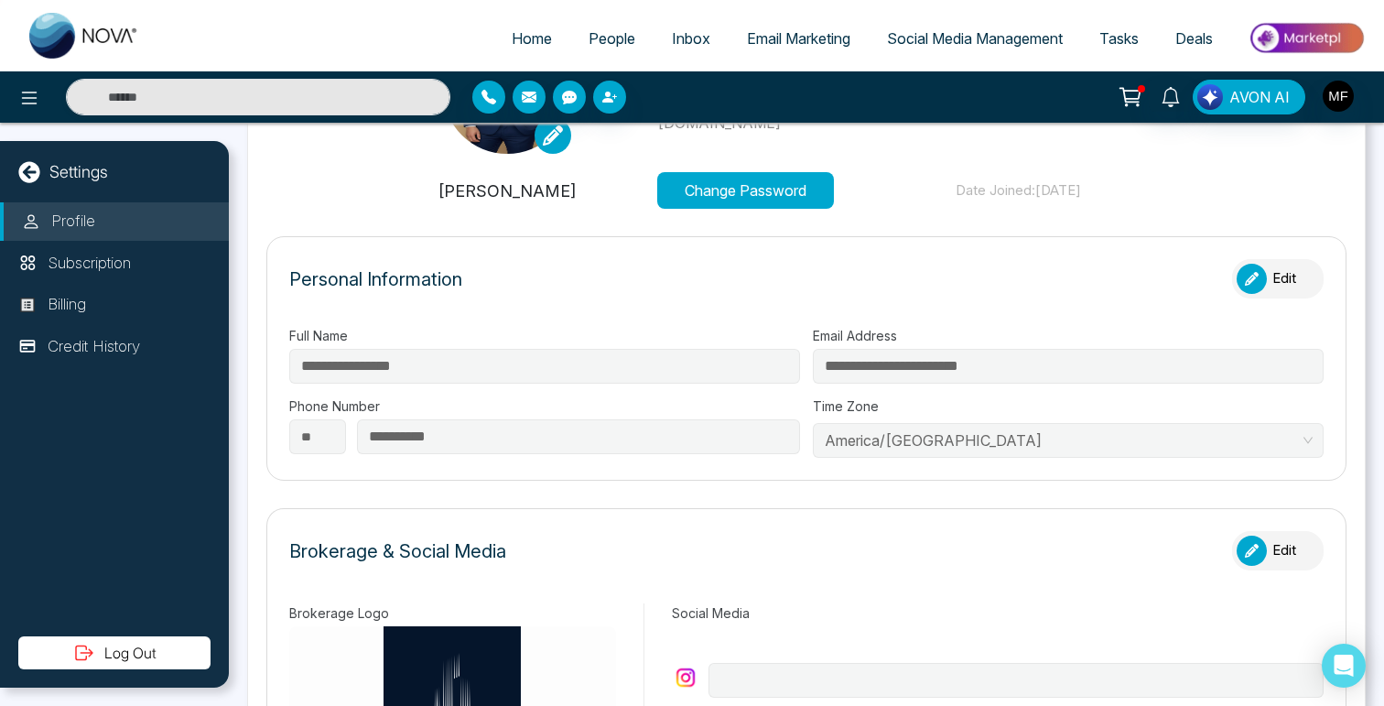
scroll to position [65, 0]
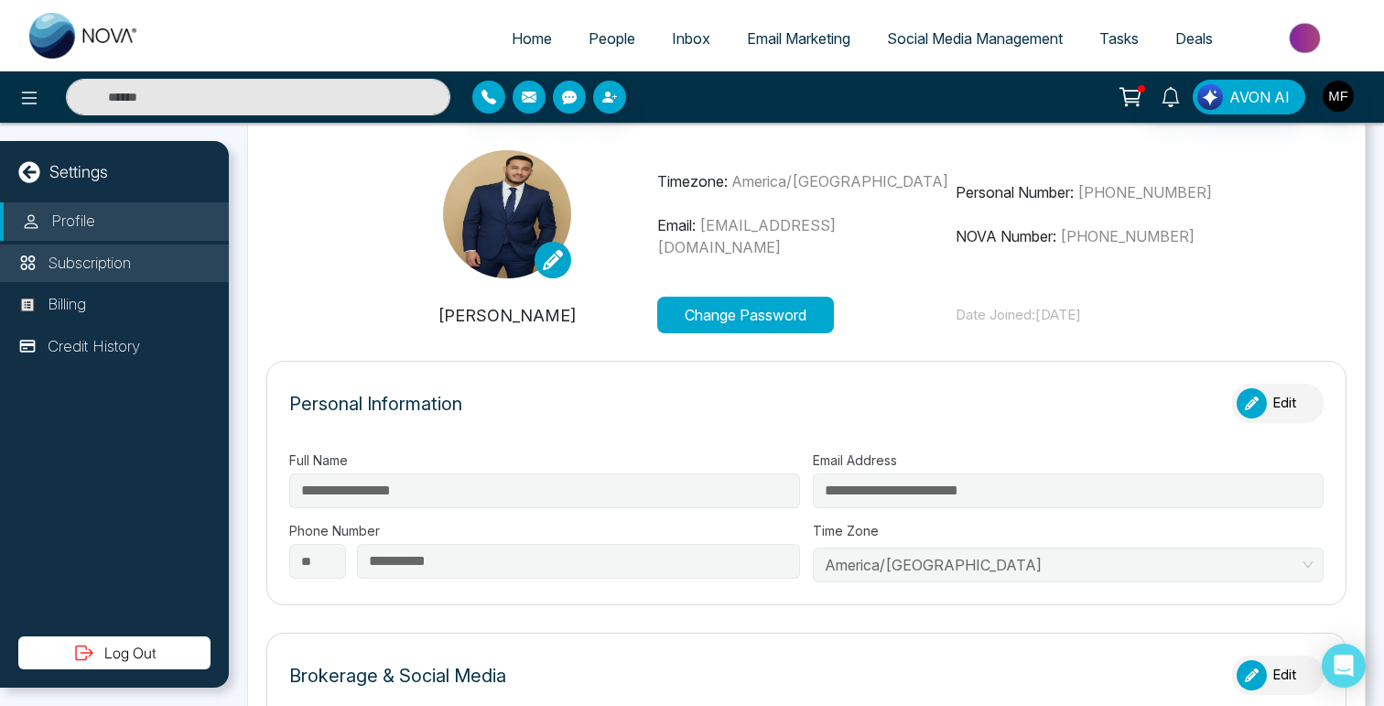
click at [102, 267] on p "Subscription" at bounding box center [89, 264] width 83 height 24
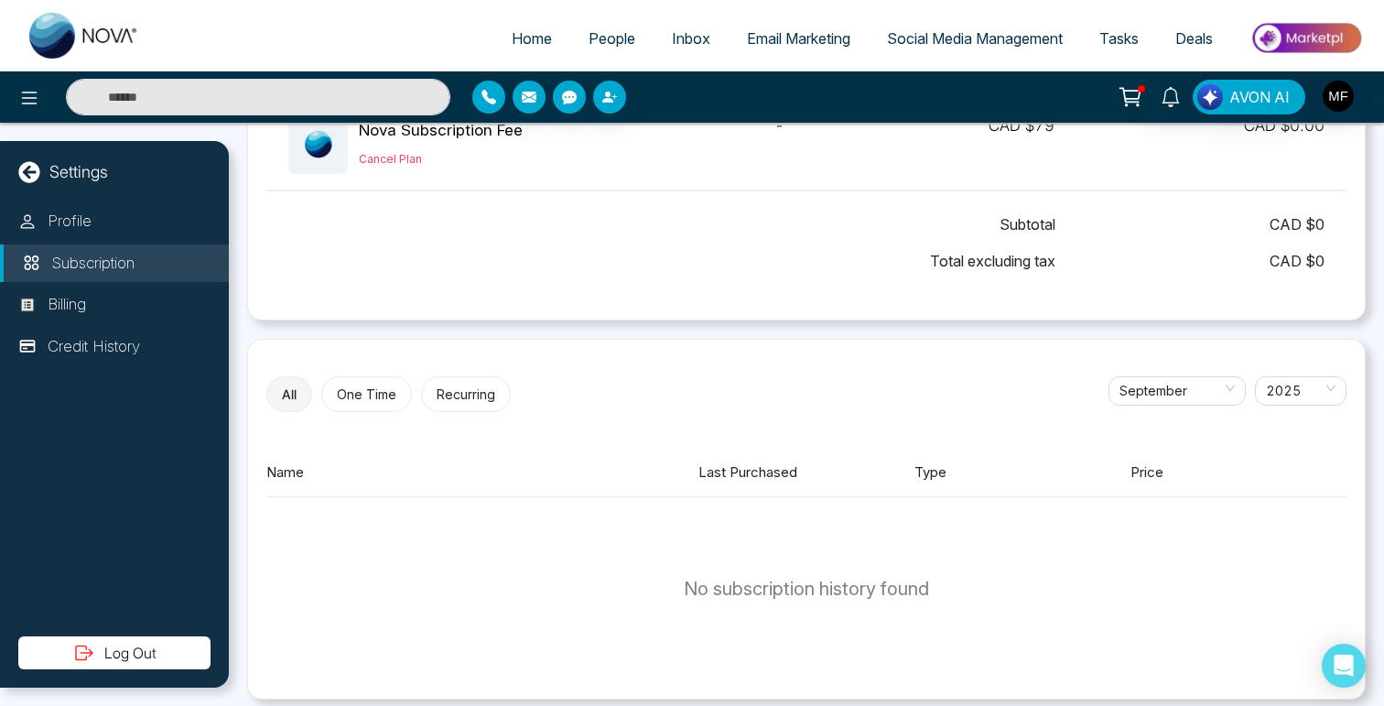
scroll to position [180, 0]
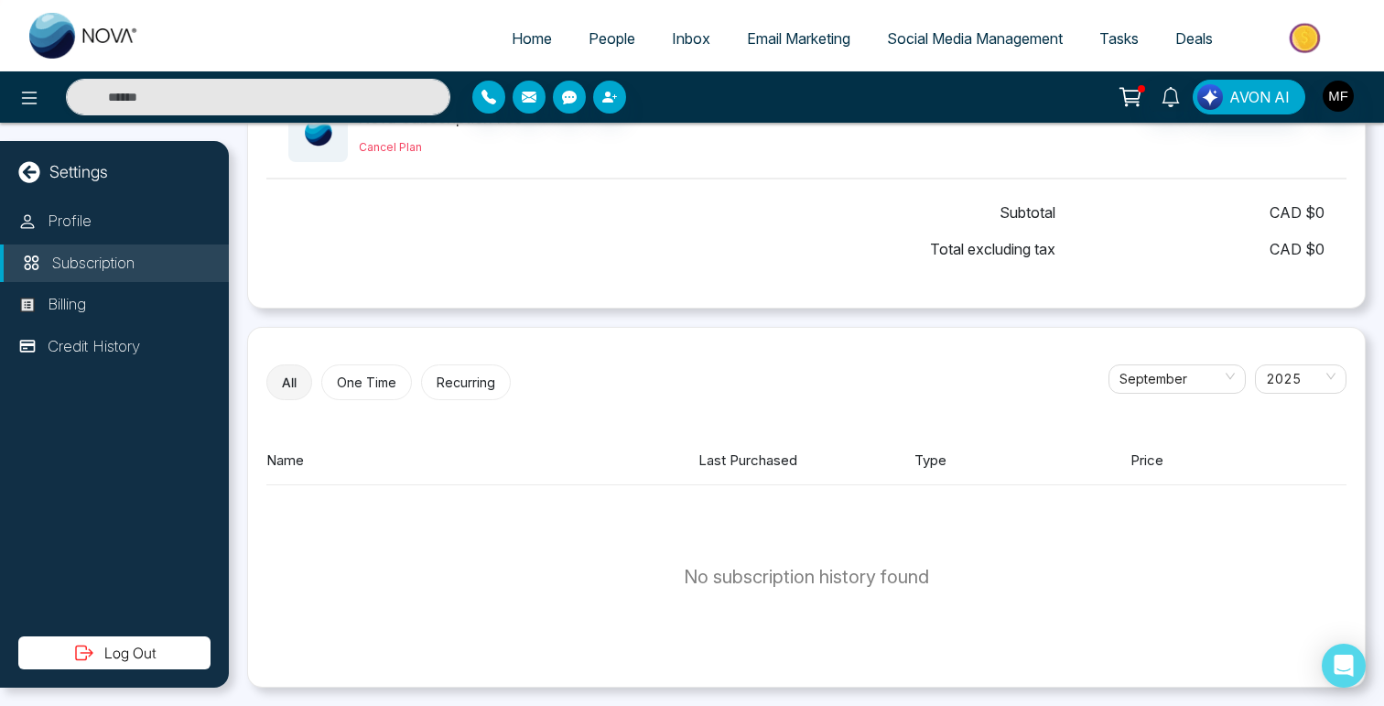
click at [357, 392] on button "One Time" at bounding box center [366, 382] width 91 height 36
click at [470, 371] on button "Recurring" at bounding box center [462, 382] width 90 height 36
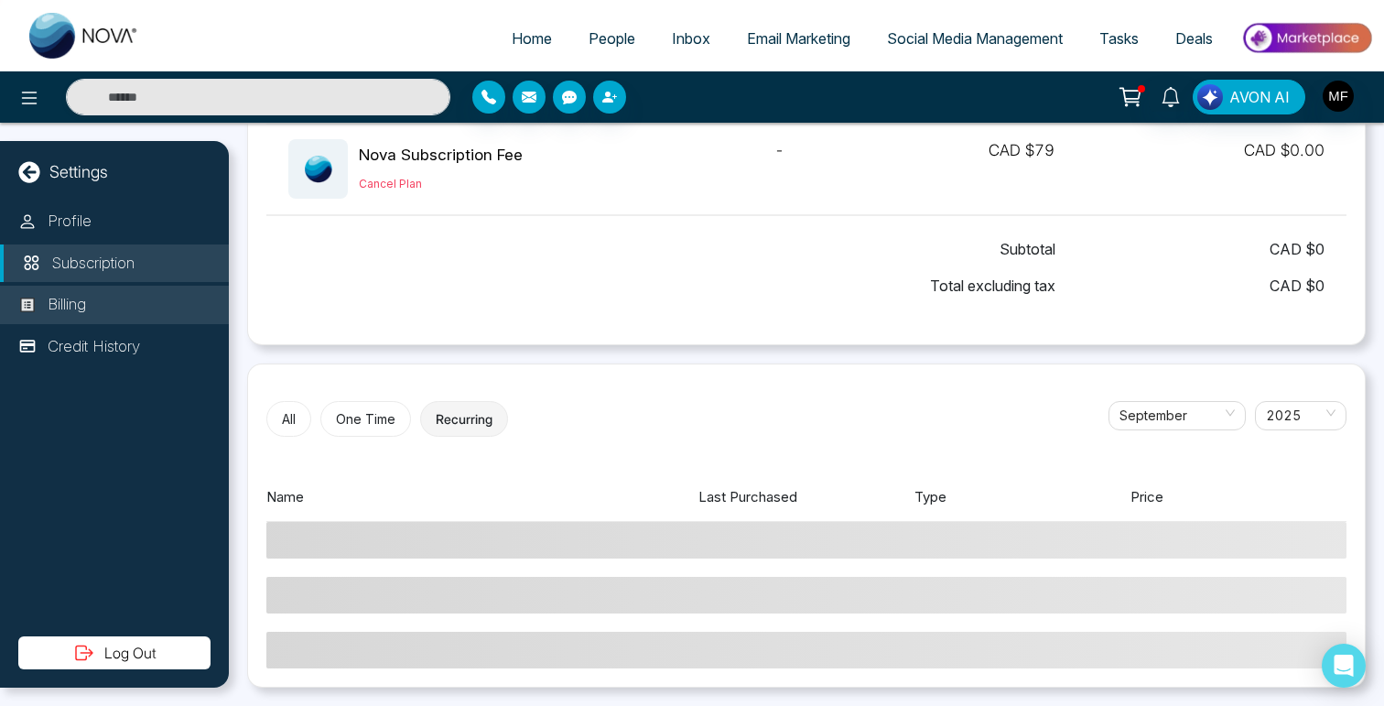
click at [108, 308] on li "Billing" at bounding box center [114, 305] width 229 height 38
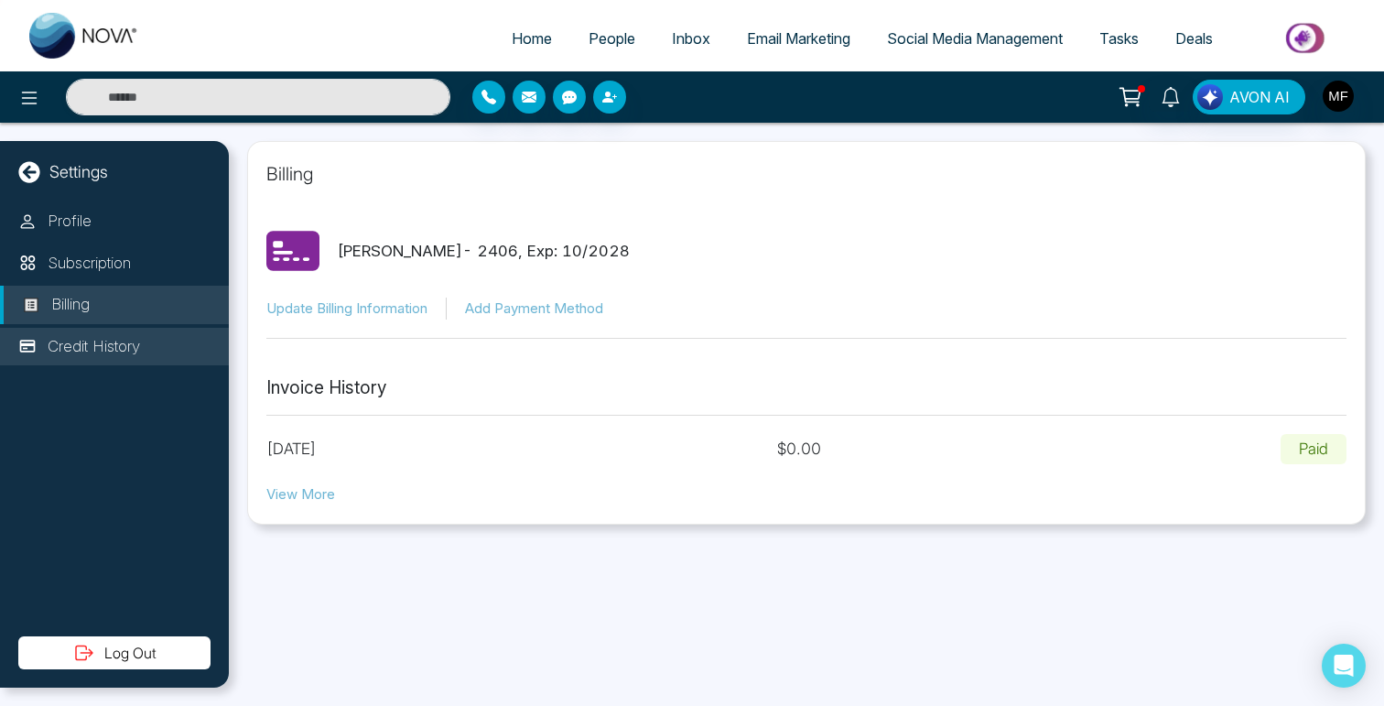
click at [109, 349] on p "Credit History" at bounding box center [94, 347] width 92 height 24
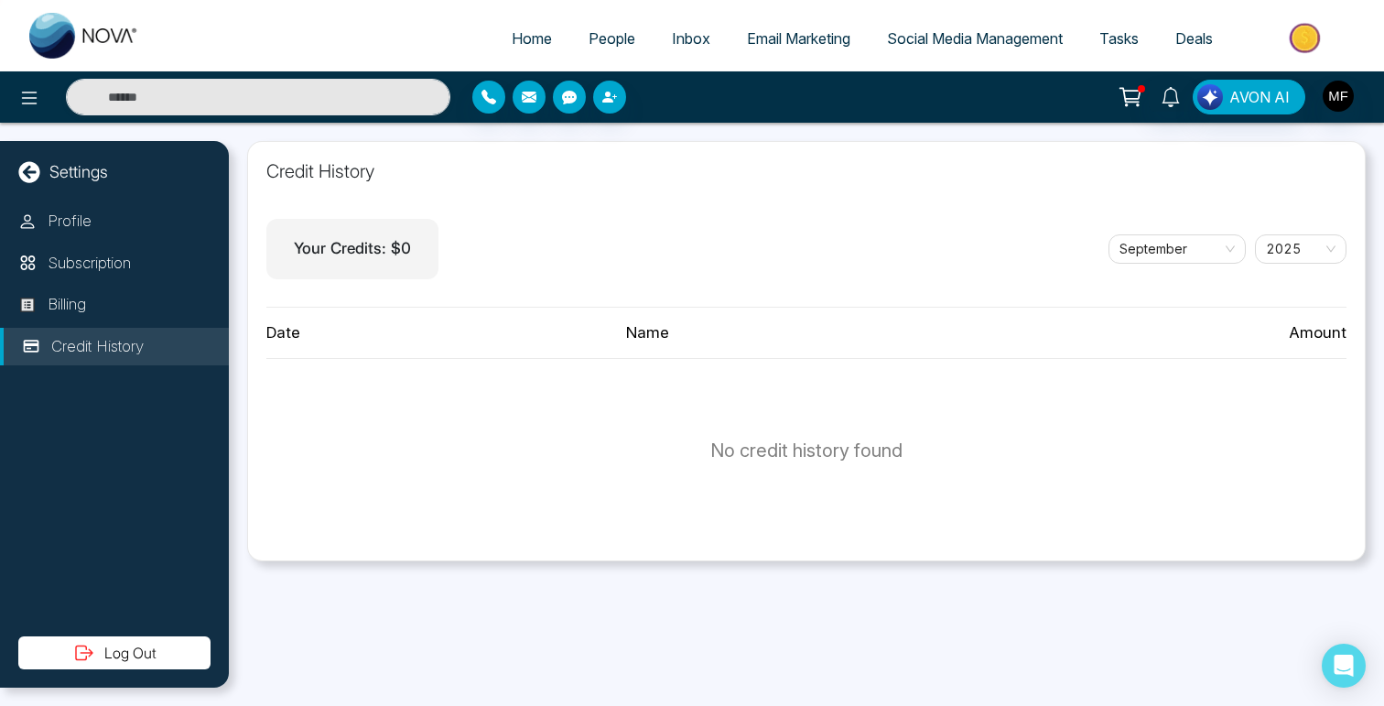
click at [71, 171] on p "Settings" at bounding box center [78, 171] width 59 height 25
click at [46, 224] on li "Profile" at bounding box center [114, 221] width 229 height 38
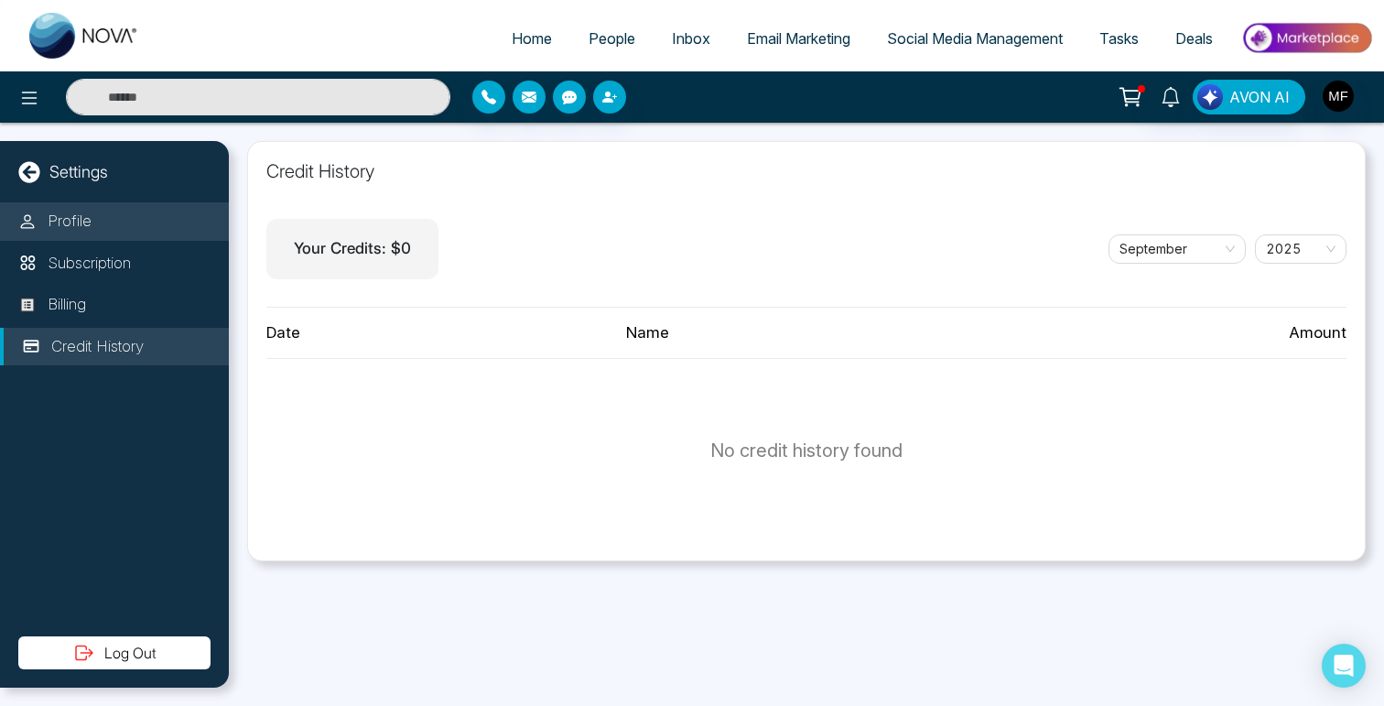
select select
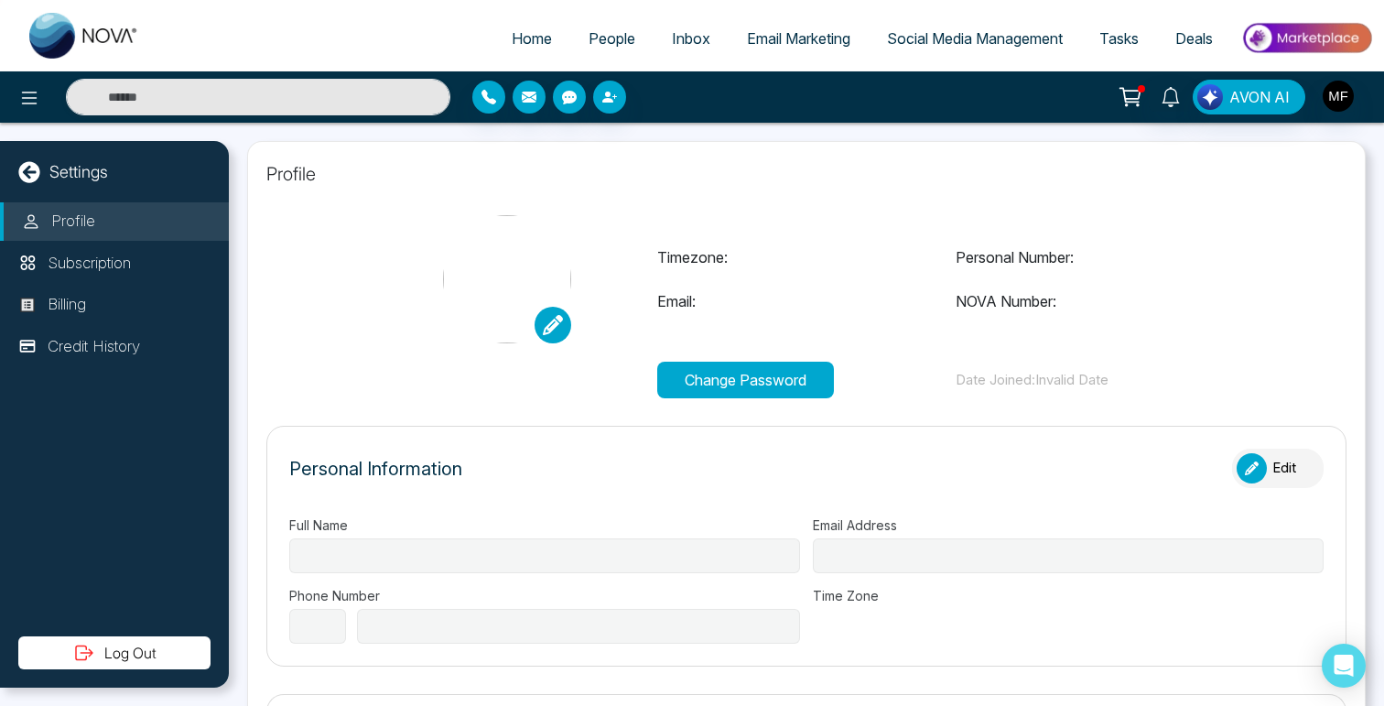
type input "**********"
select select "**"
type input "**********"
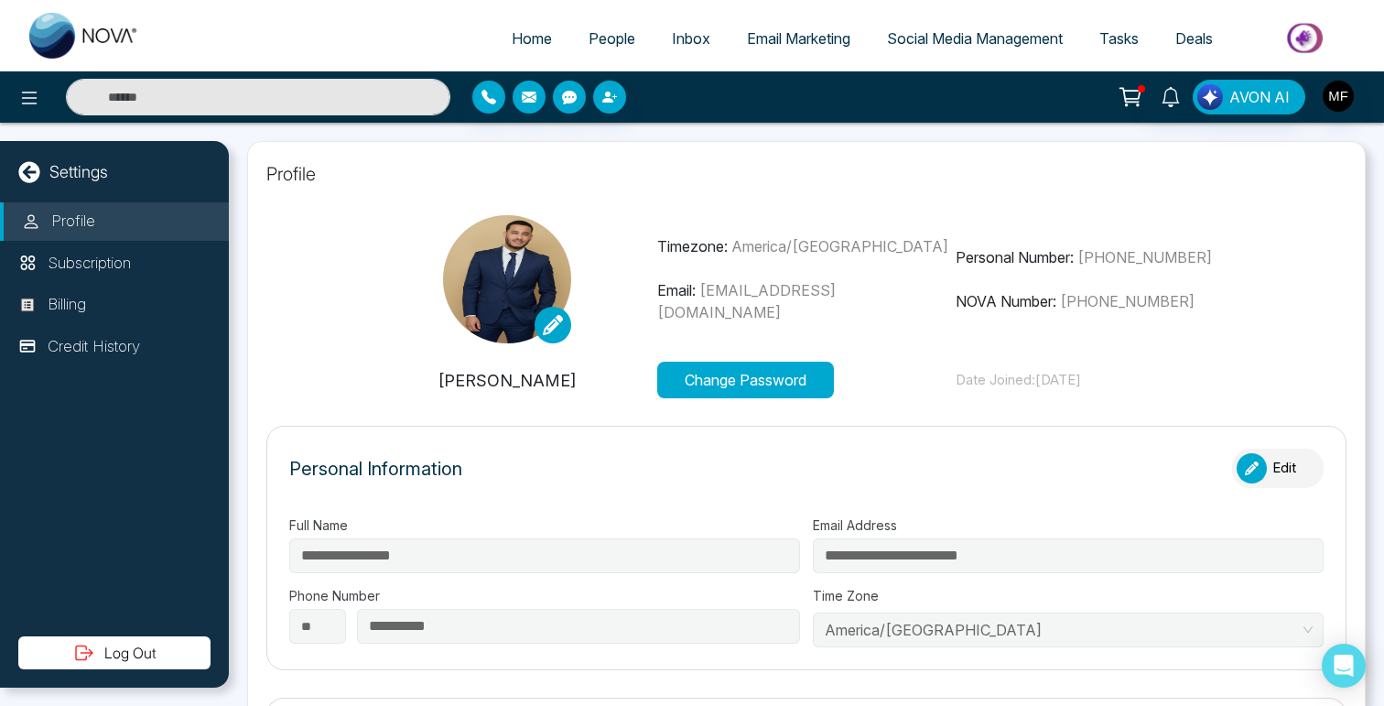
type input "**********"
click at [75, 178] on p "Settings" at bounding box center [78, 171] width 59 height 25
click at [22, 169] on icon at bounding box center [28, 171] width 21 height 21
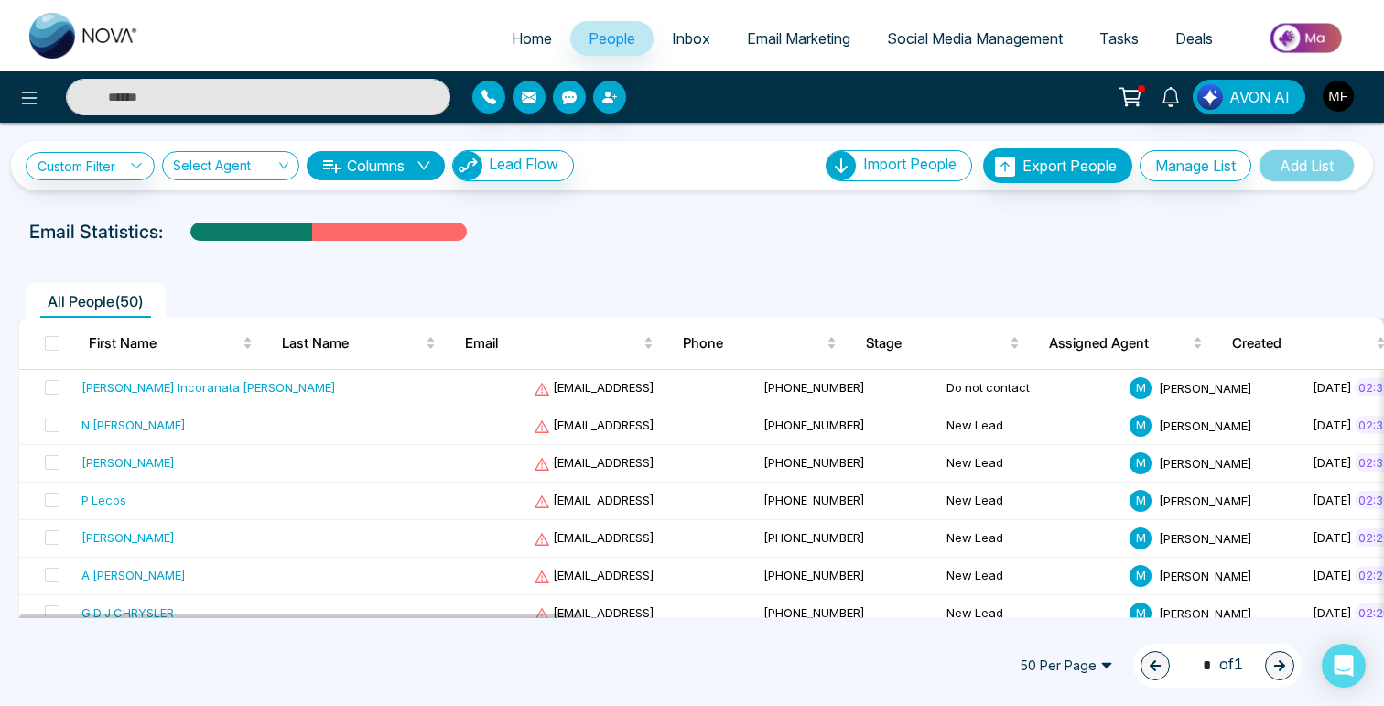
click at [774, 46] on span "Email Marketing" at bounding box center [798, 38] width 103 height 18
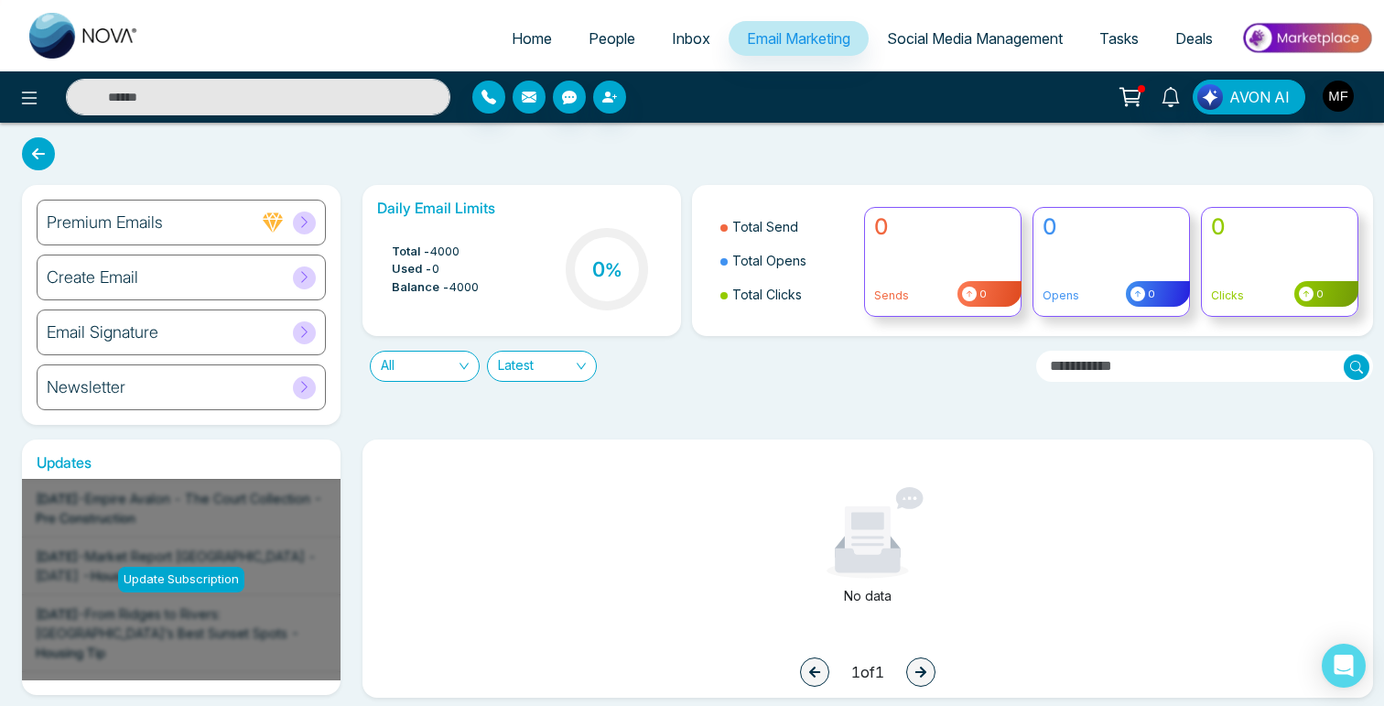
click at [534, 103] on icon "button" at bounding box center [529, 97] width 15 height 15
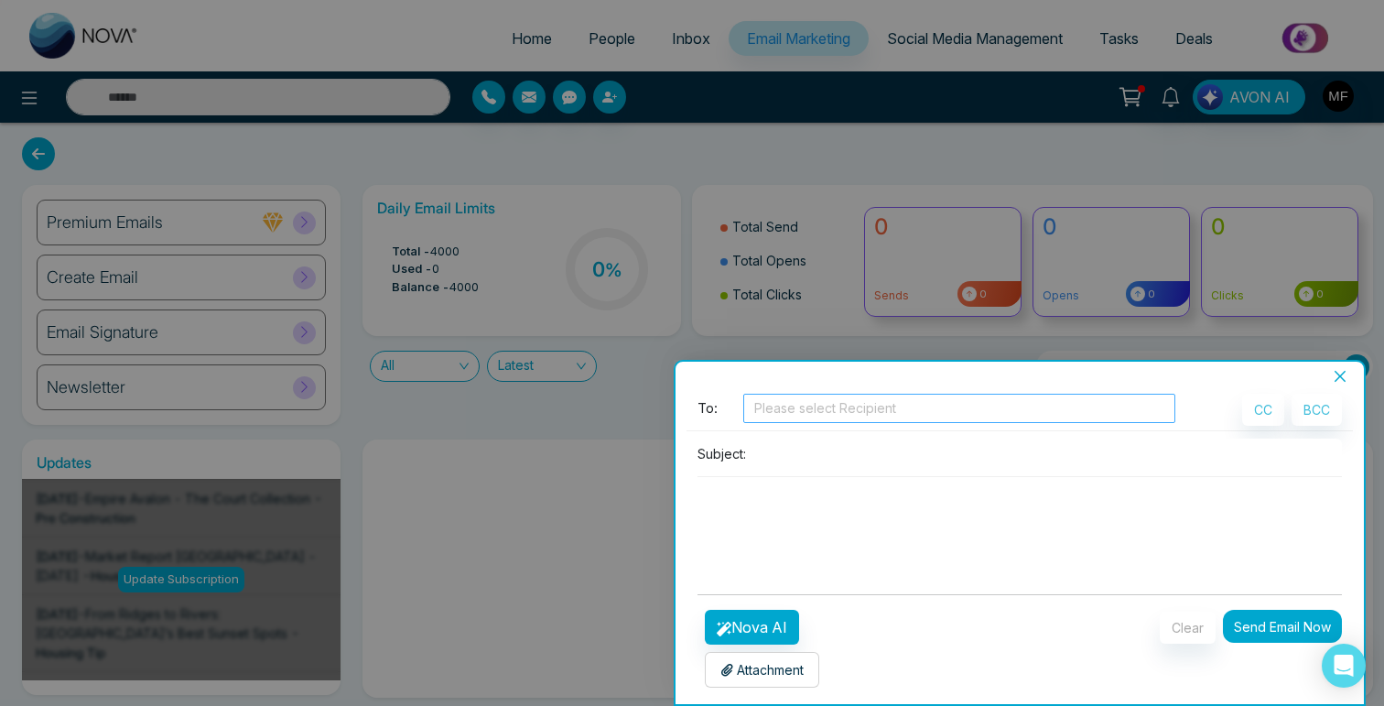
click at [818, 407] on div at bounding box center [959, 408] width 423 height 22
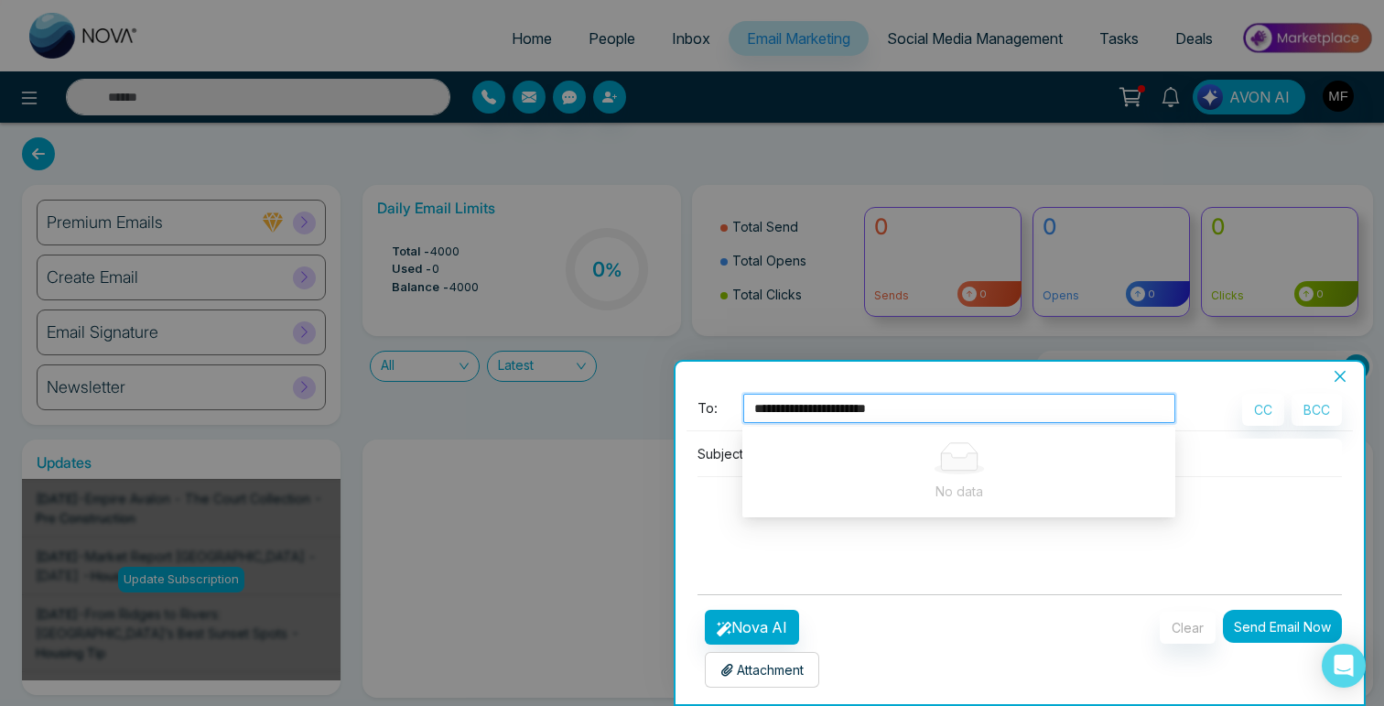
type input "**********"
click at [804, 565] on div "Subject:" at bounding box center [1020, 508] width 666 height 141
click at [882, 417] on div at bounding box center [959, 408] width 423 height 22
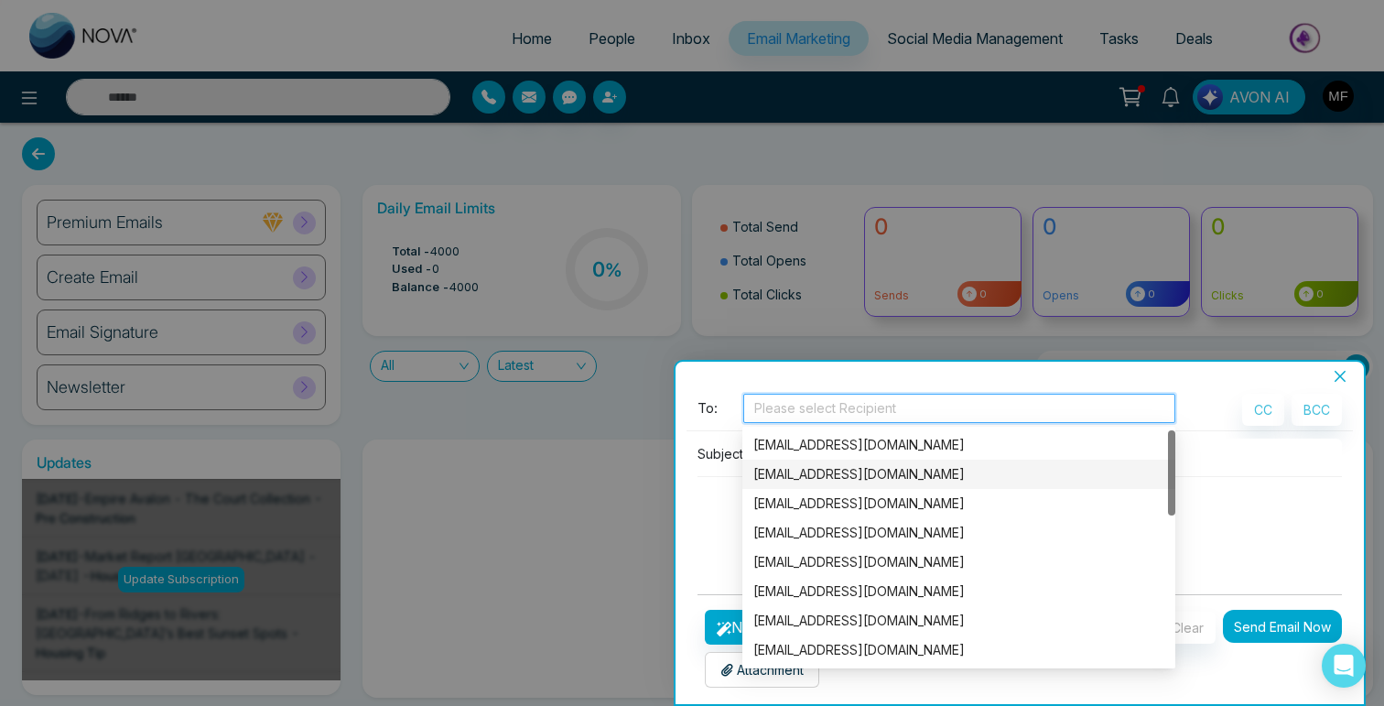
scroll to position [410, 0]
click at [635, 83] on div at bounding box center [692, 353] width 1384 height 706
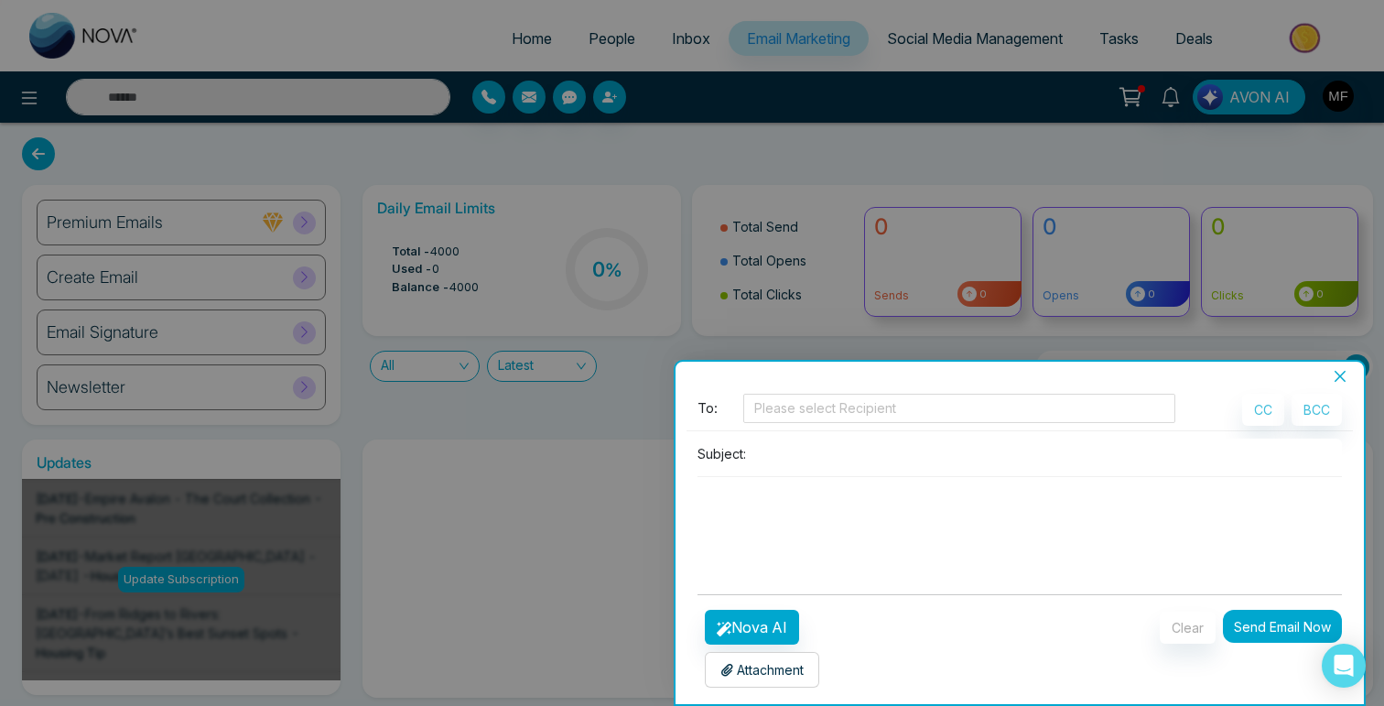
click at [602, 101] on div at bounding box center [692, 353] width 1384 height 706
click at [842, 459] on input at bounding box center [1047, 453] width 589 height 30
click at [848, 398] on div at bounding box center [959, 408] width 423 height 22
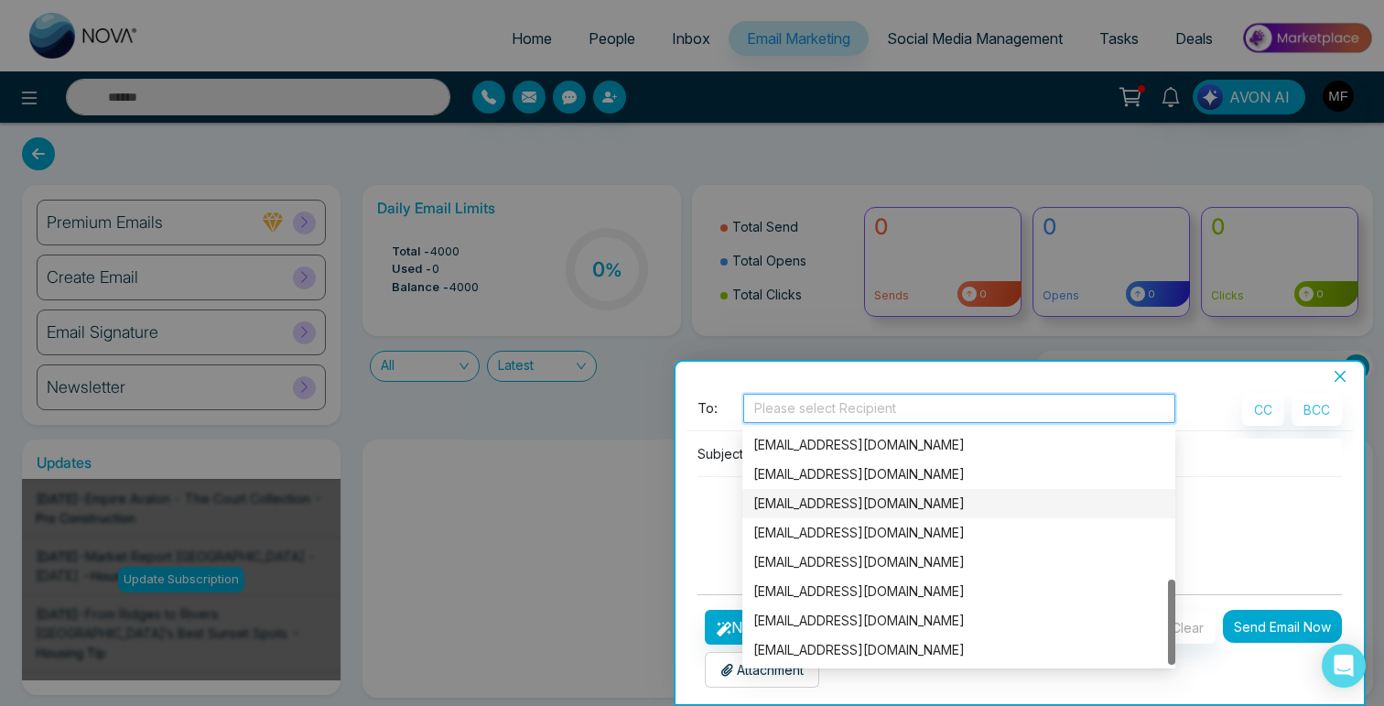
click at [460, 118] on div at bounding box center [692, 353] width 1384 height 706
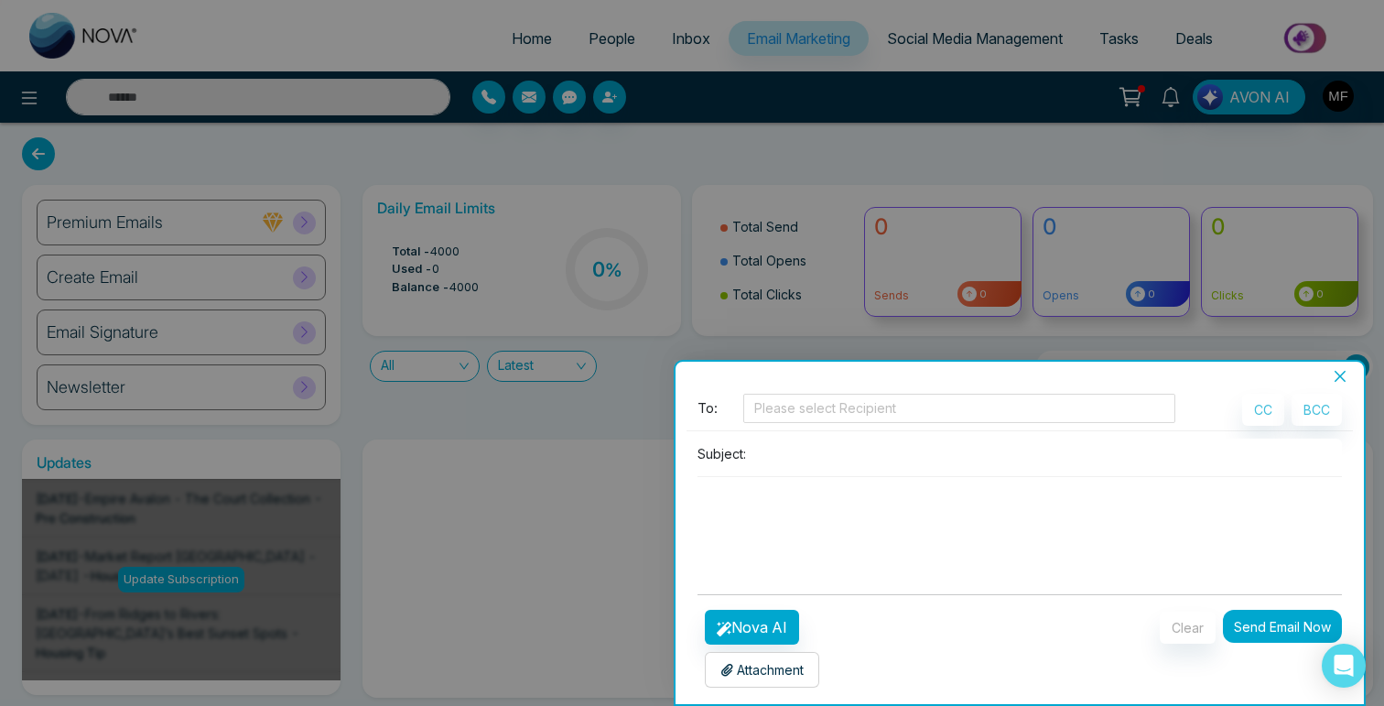
click at [1344, 373] on icon "close" at bounding box center [1340, 376] width 11 height 11
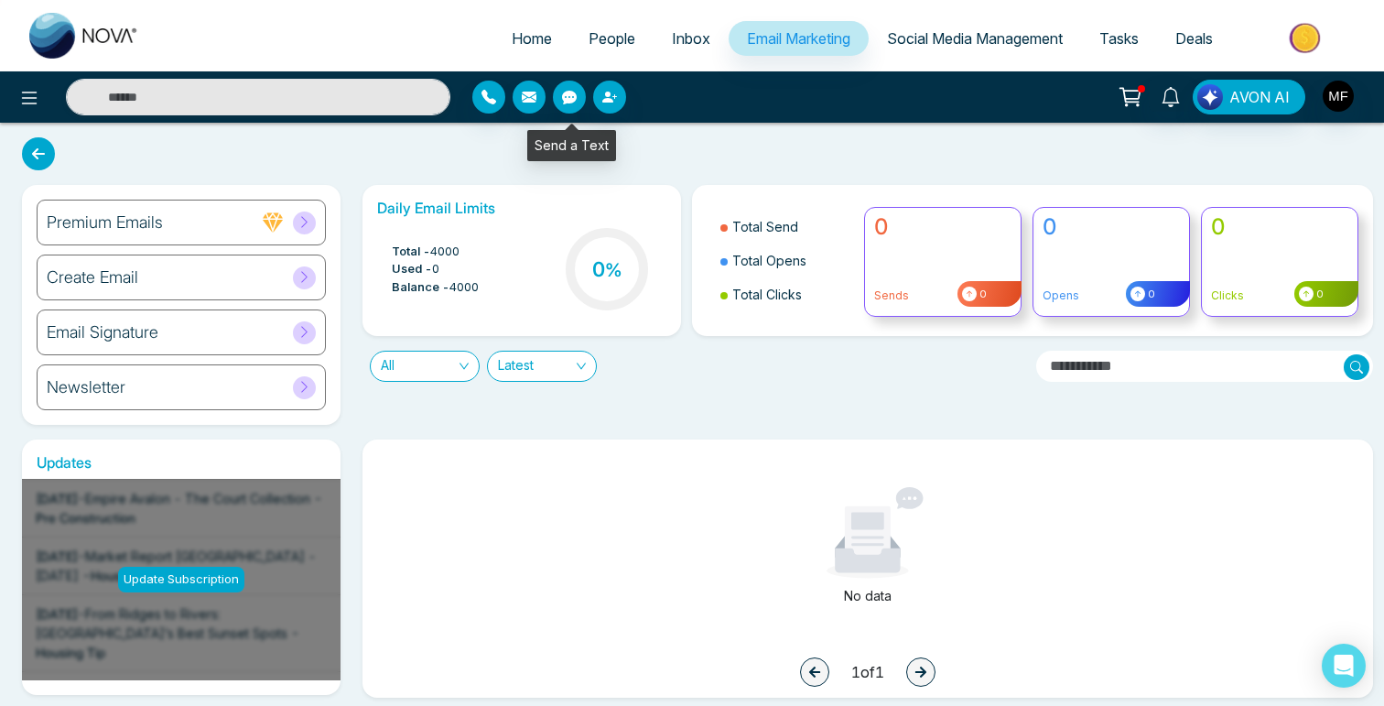
click at [573, 105] on button "button" at bounding box center [569, 97] width 33 height 33
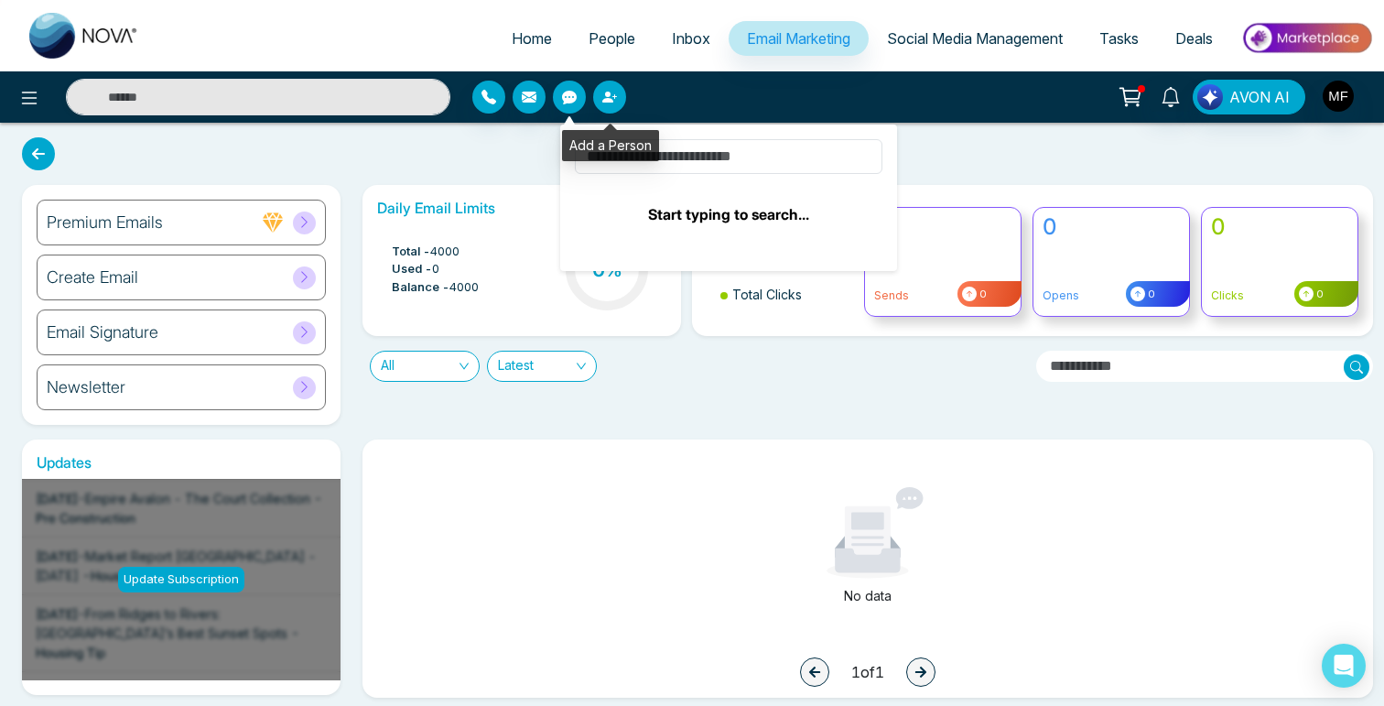
click at [620, 95] on button "button" at bounding box center [609, 97] width 33 height 33
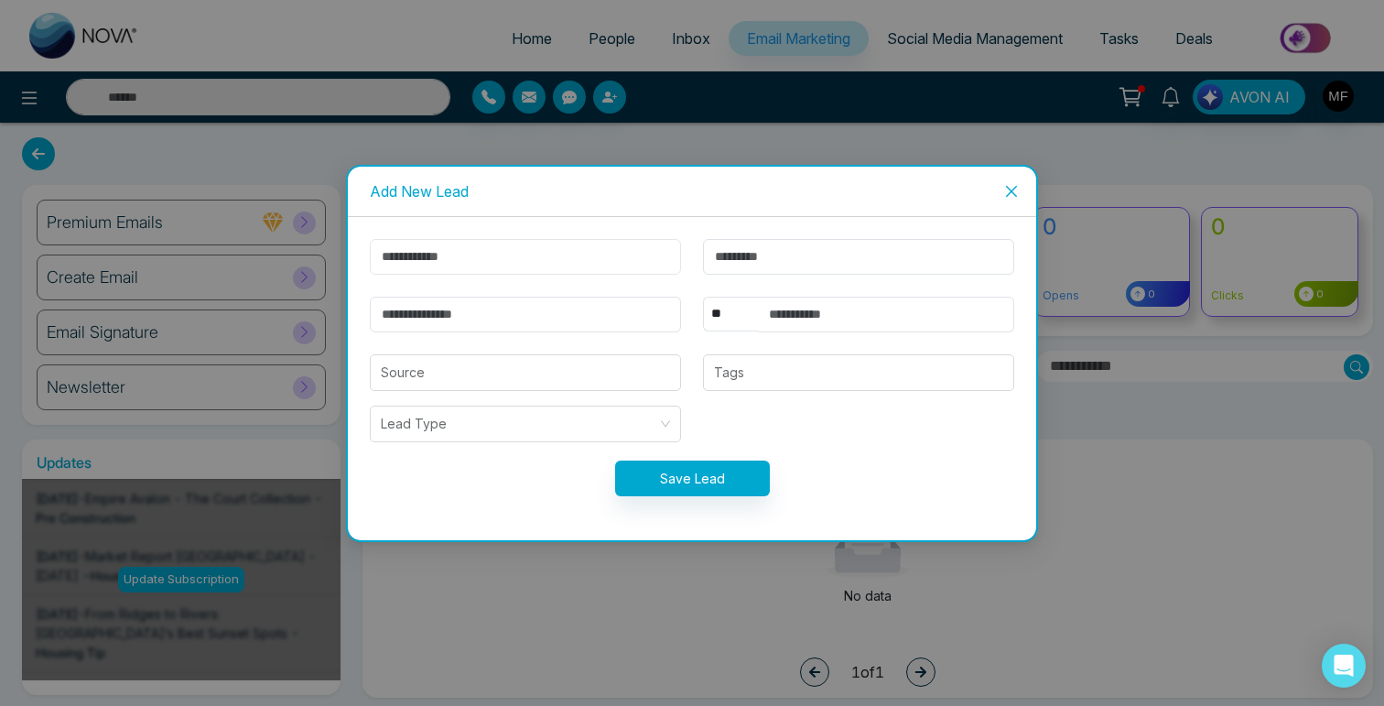
click at [450, 255] on input "text" at bounding box center [525, 257] width 311 height 36
type input "******"
click at [855, 247] on input "text" at bounding box center [858, 257] width 311 height 36
type input "*********"
click at [525, 314] on input "email" at bounding box center [525, 315] width 311 height 36
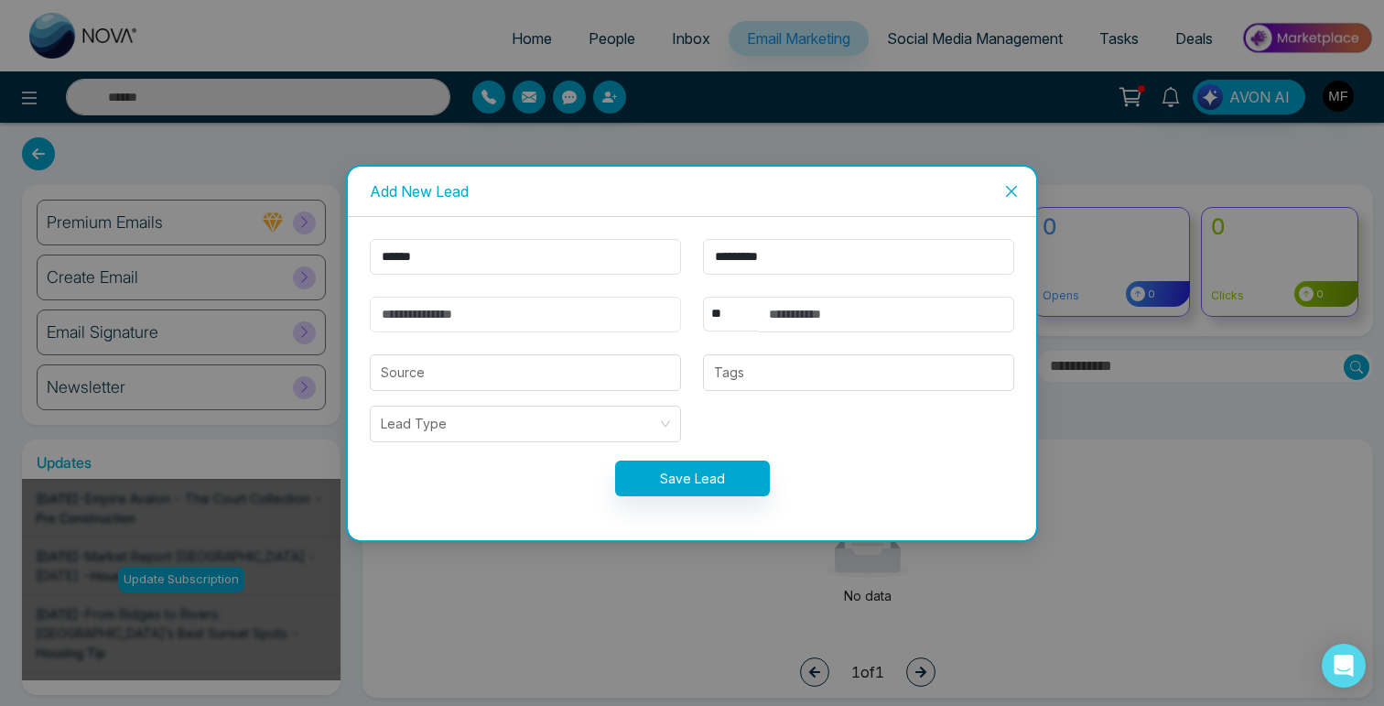
type input "**********"
click at [741, 338] on form "**********" at bounding box center [692, 378] width 666 height 279
click at [796, 323] on input "text" at bounding box center [886, 315] width 256 height 36
type input "**********"
click at [570, 379] on input "search" at bounding box center [525, 372] width 289 height 35
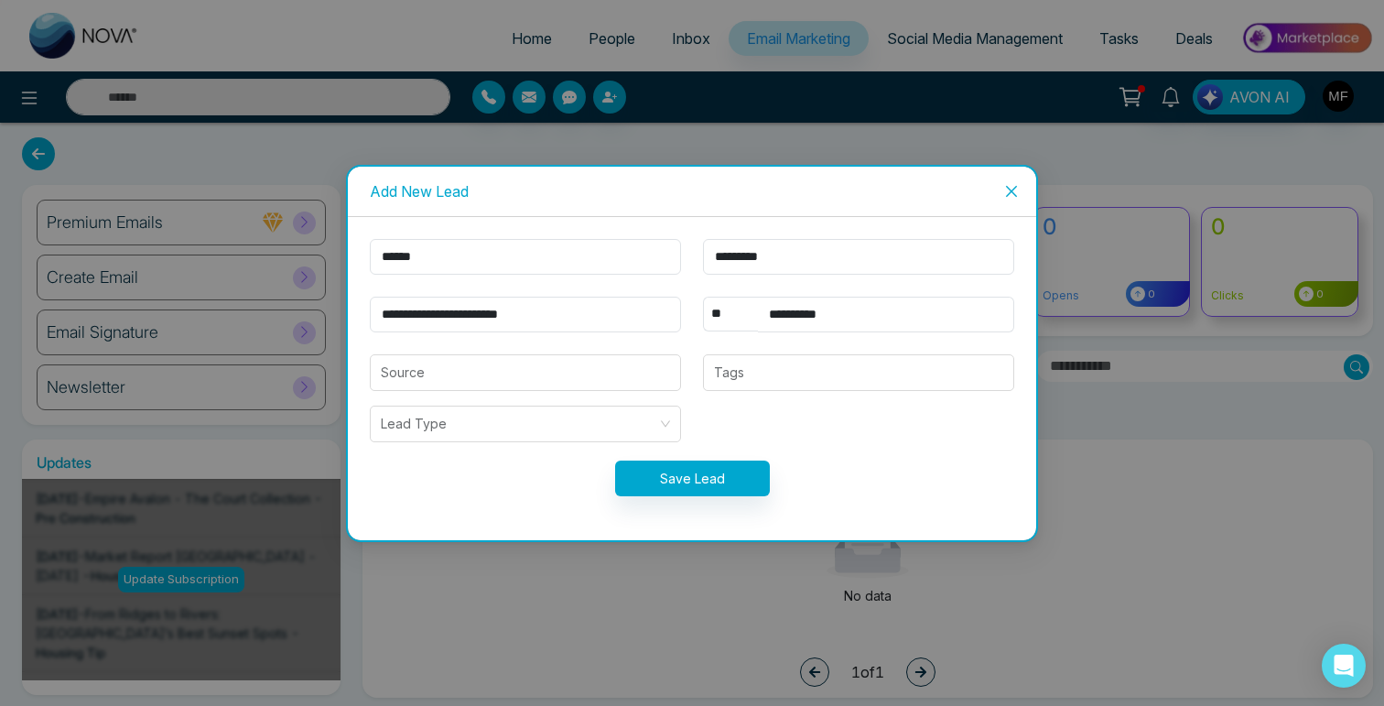
click at [780, 420] on form "**********" at bounding box center [692, 378] width 666 height 279
click at [544, 435] on input "search" at bounding box center [519, 423] width 276 height 35
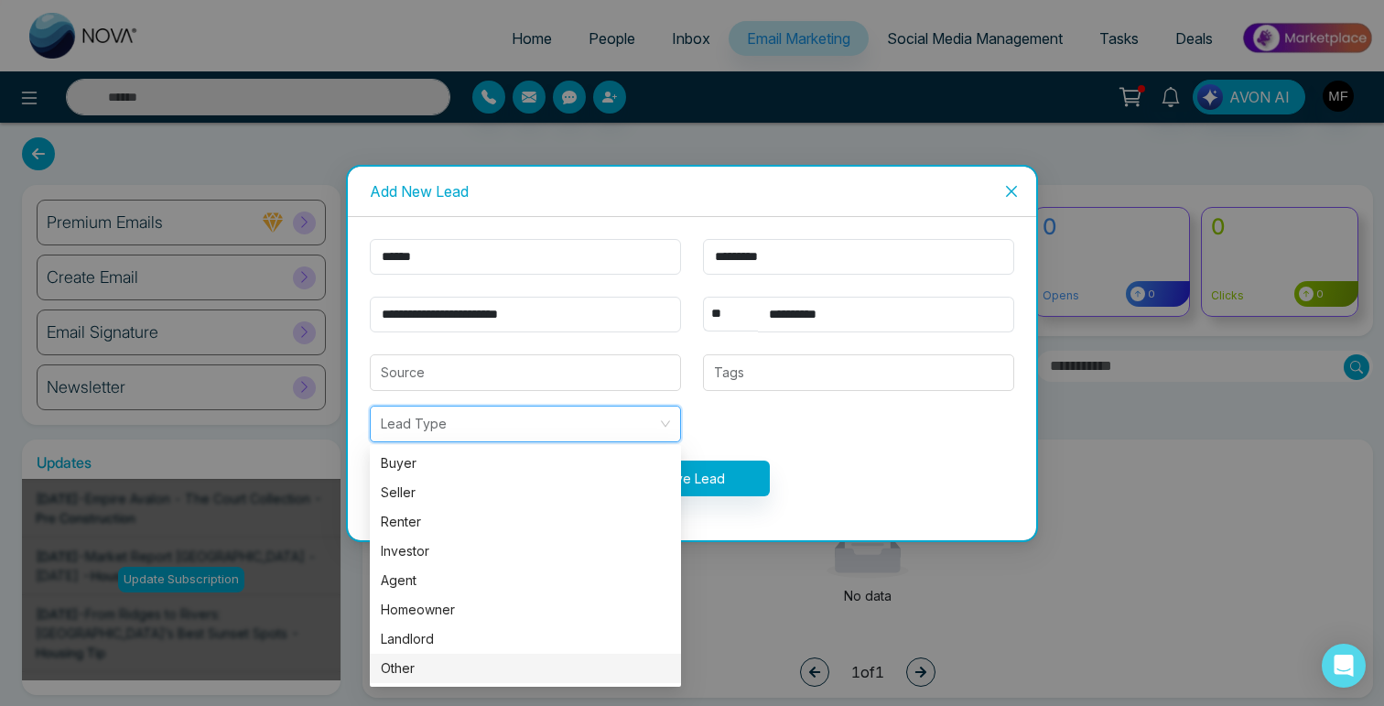
click at [412, 665] on div "Other" at bounding box center [525, 668] width 289 height 20
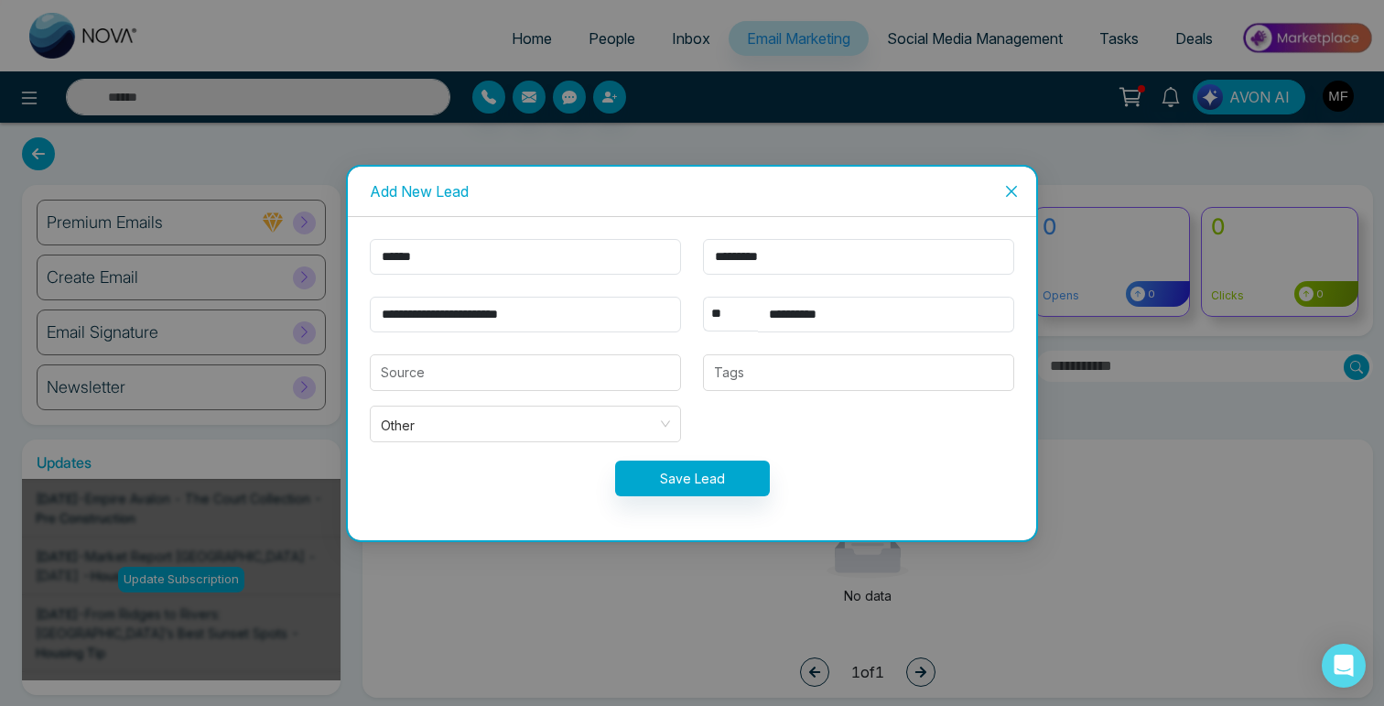
click at [803, 449] on form "**********" at bounding box center [692, 378] width 666 height 279
click at [555, 376] on input "search" at bounding box center [525, 372] width 289 height 35
click at [792, 373] on div at bounding box center [859, 373] width 300 height 22
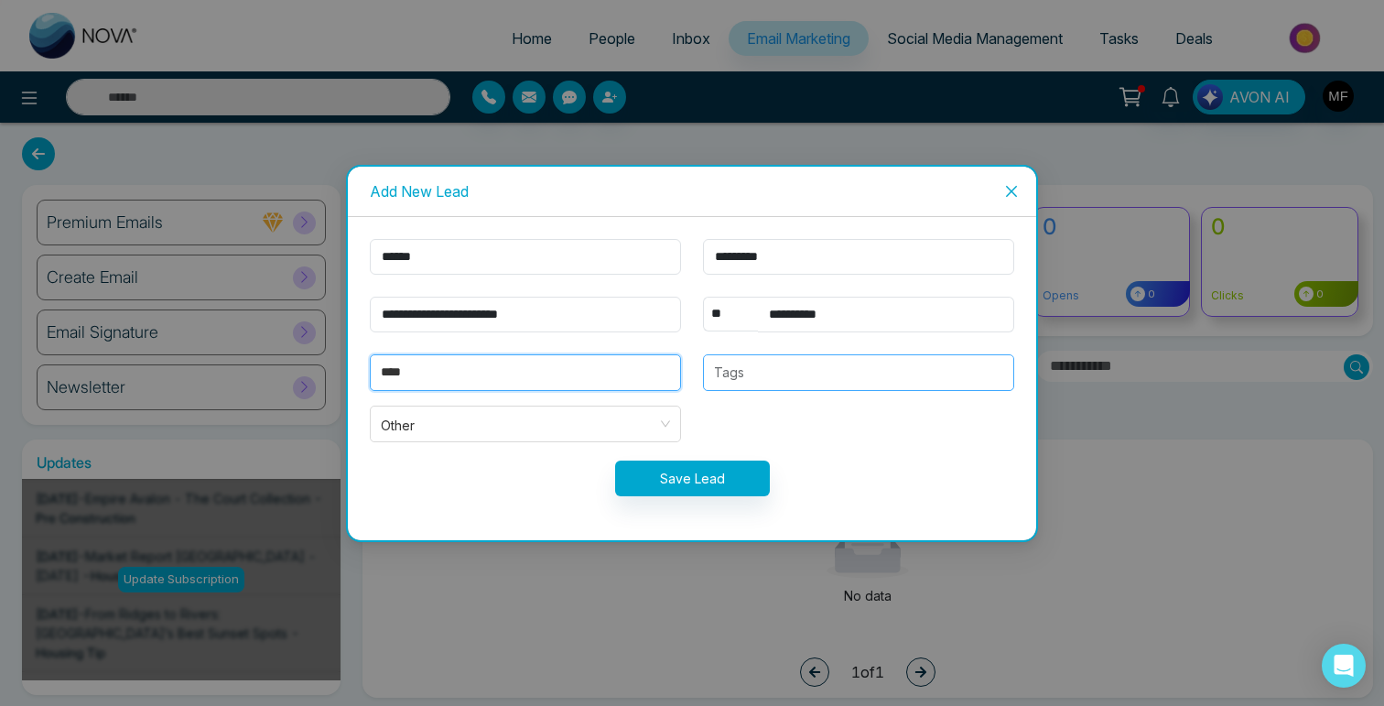
type input "****"
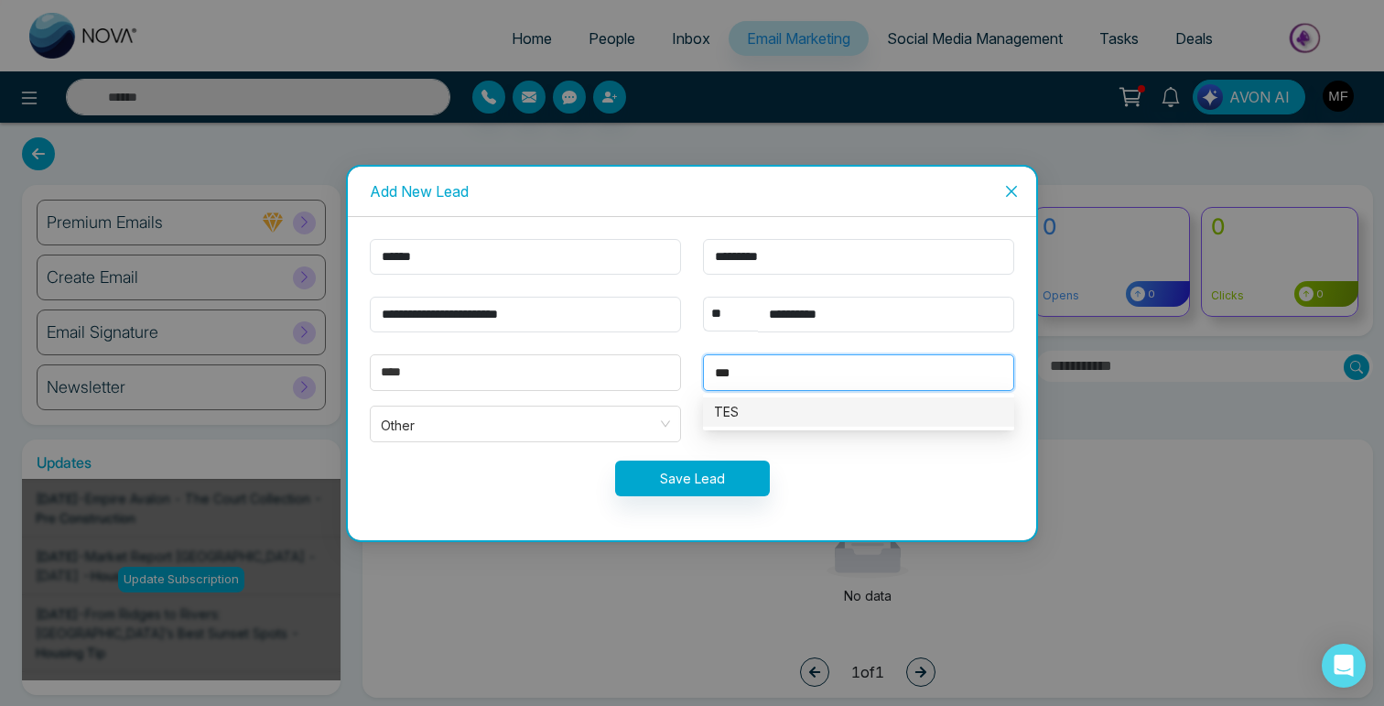
type input "****"
click at [805, 405] on div "TEST" at bounding box center [858, 412] width 289 height 20
click at [807, 472] on div "Save Lead" at bounding box center [692, 478] width 666 height 36
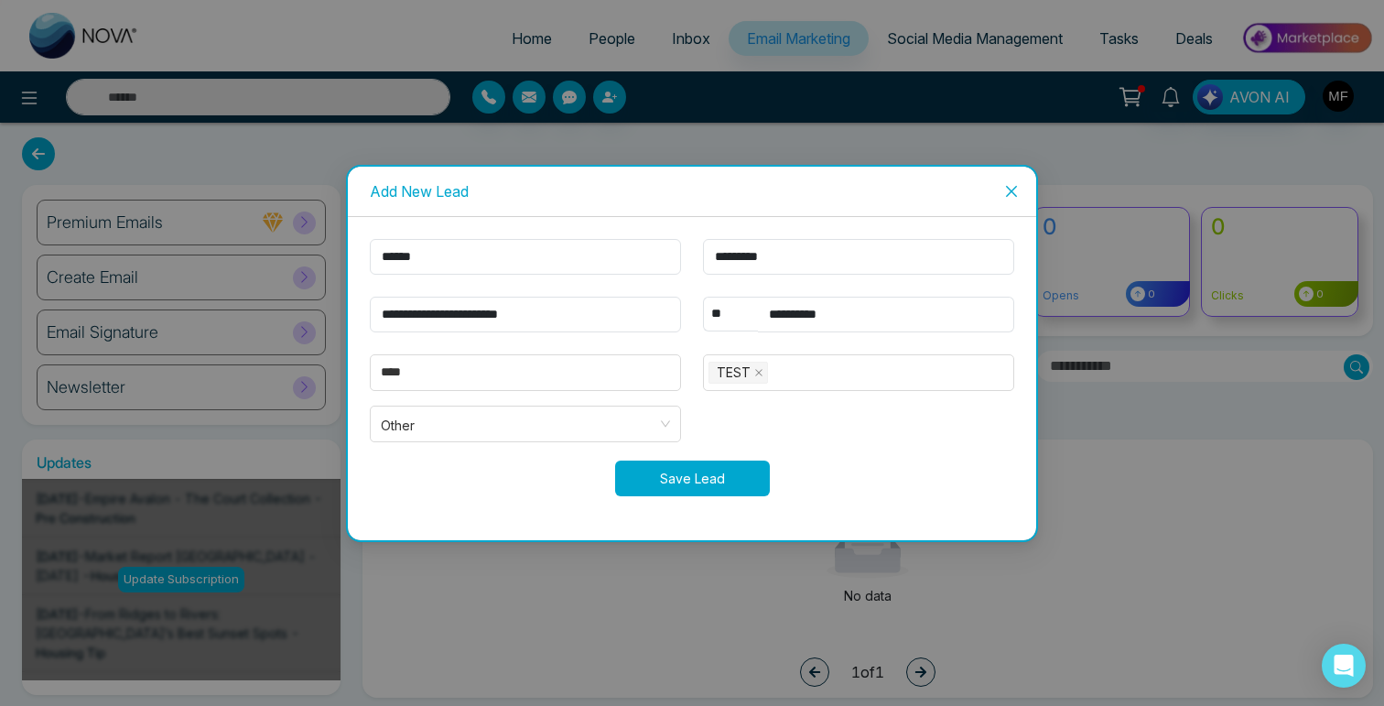
click at [709, 485] on button "Save Lead" at bounding box center [692, 478] width 155 height 36
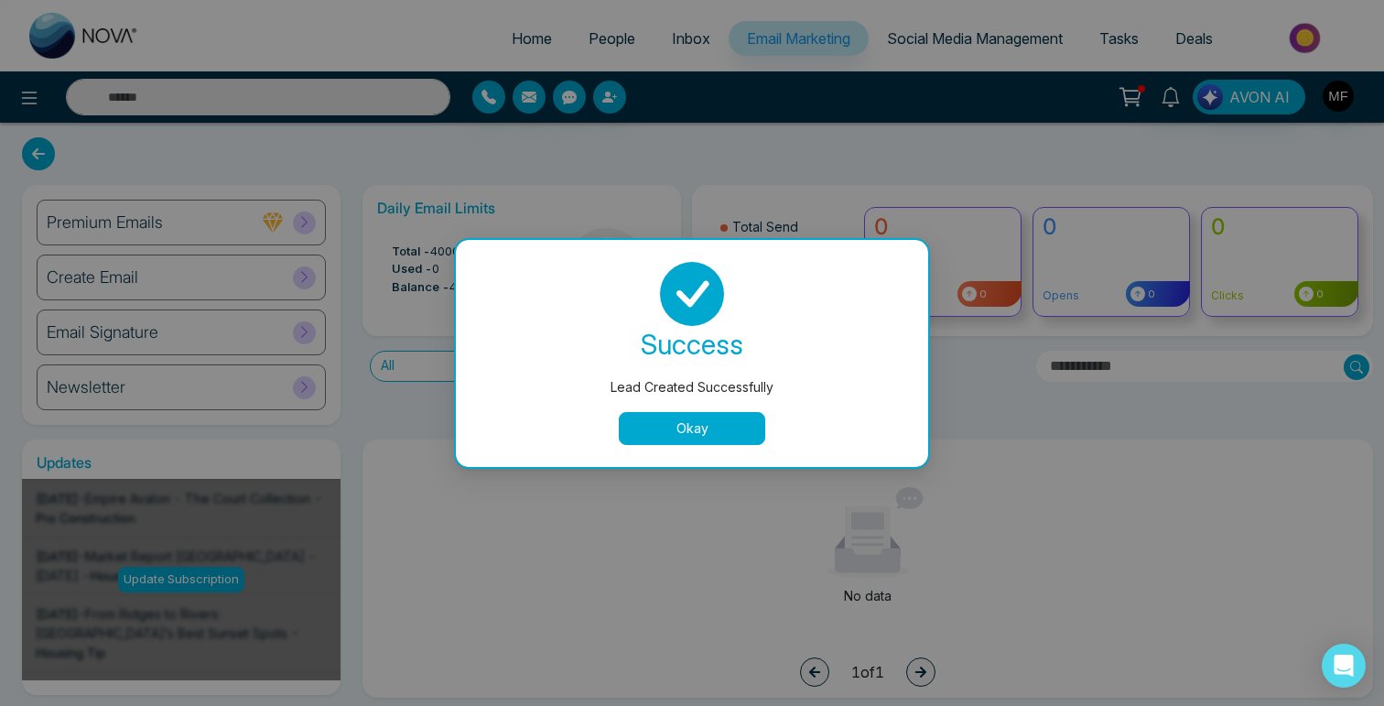
click at [682, 416] on button "Okay" at bounding box center [692, 428] width 146 height 33
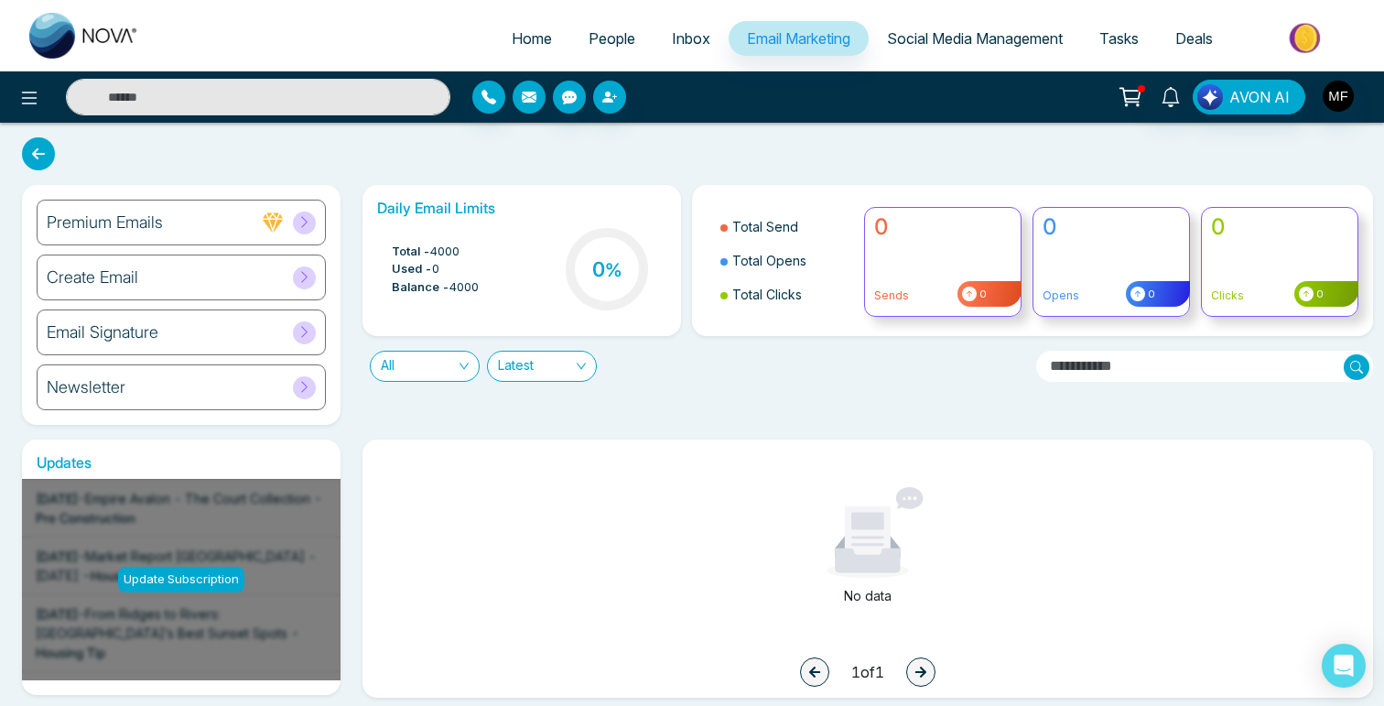
click at [519, 93] on button "button" at bounding box center [529, 97] width 33 height 33
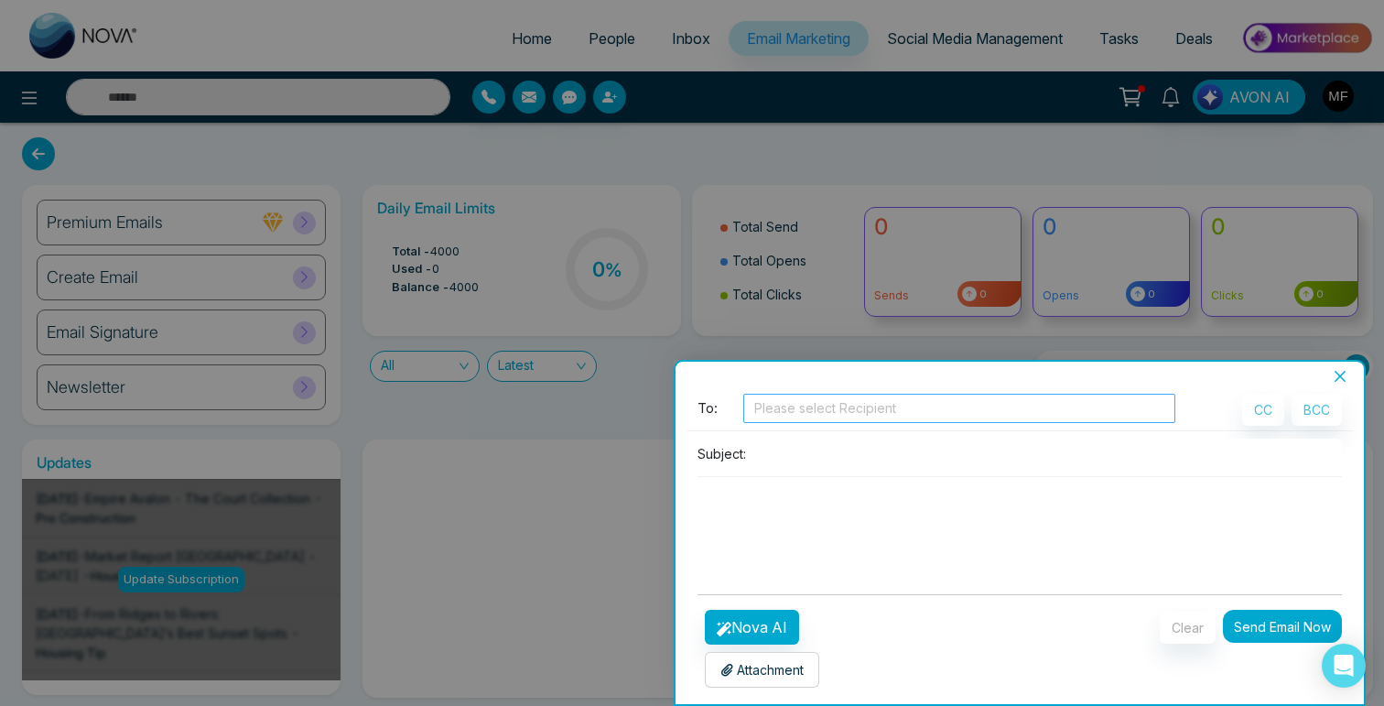
click at [833, 411] on div at bounding box center [959, 408] width 423 height 22
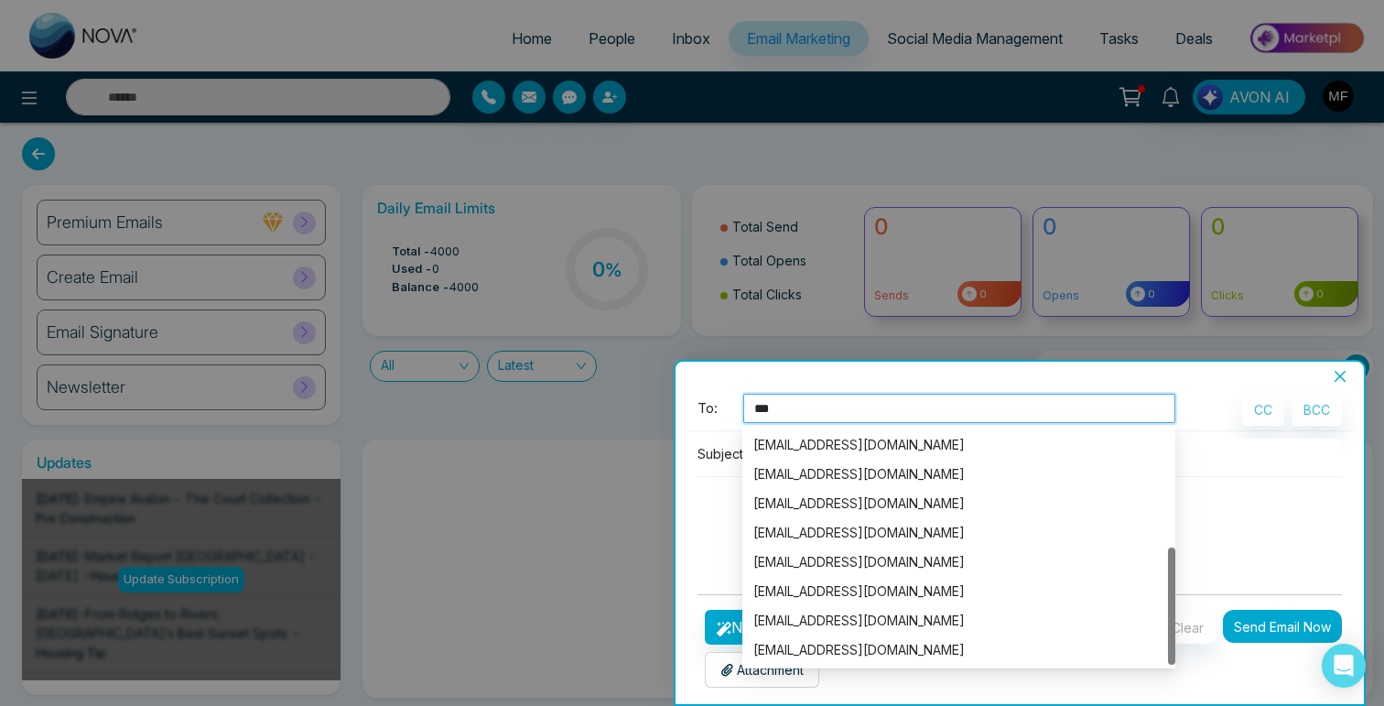
scroll to position [0, 0]
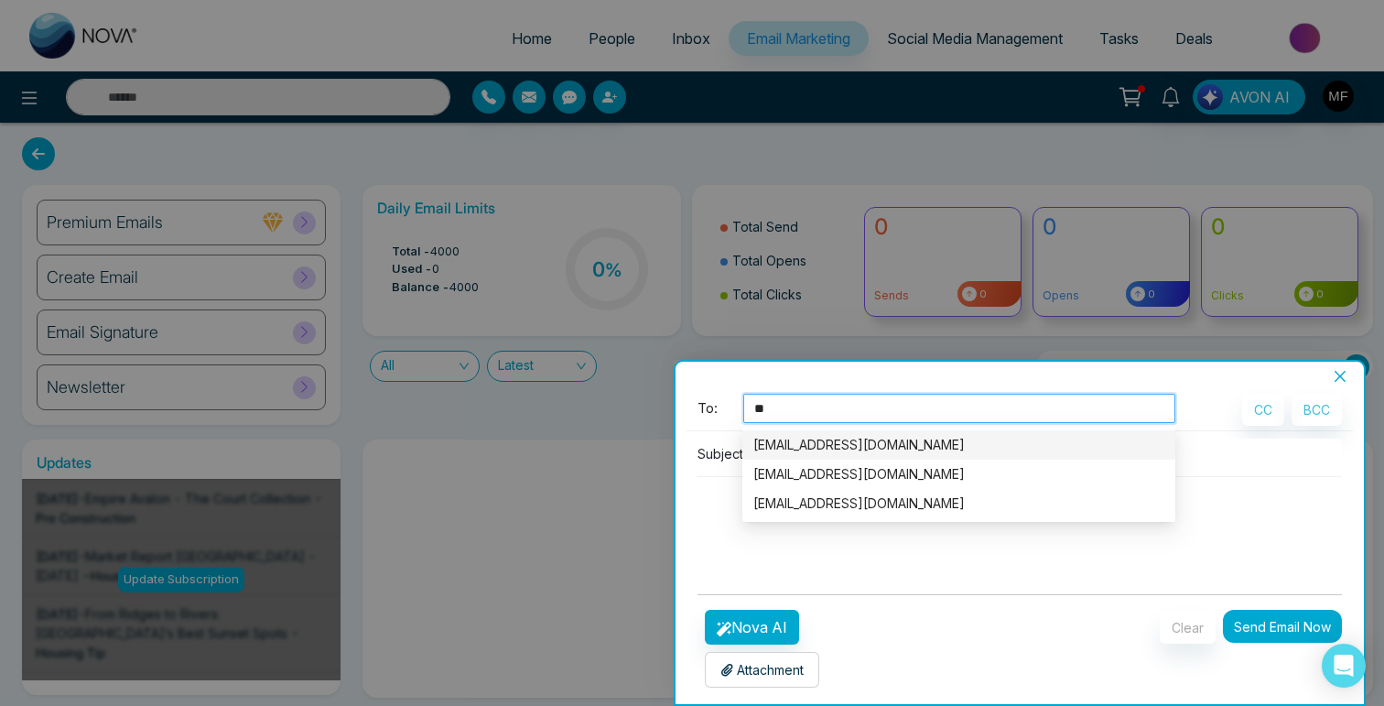
type input "*"
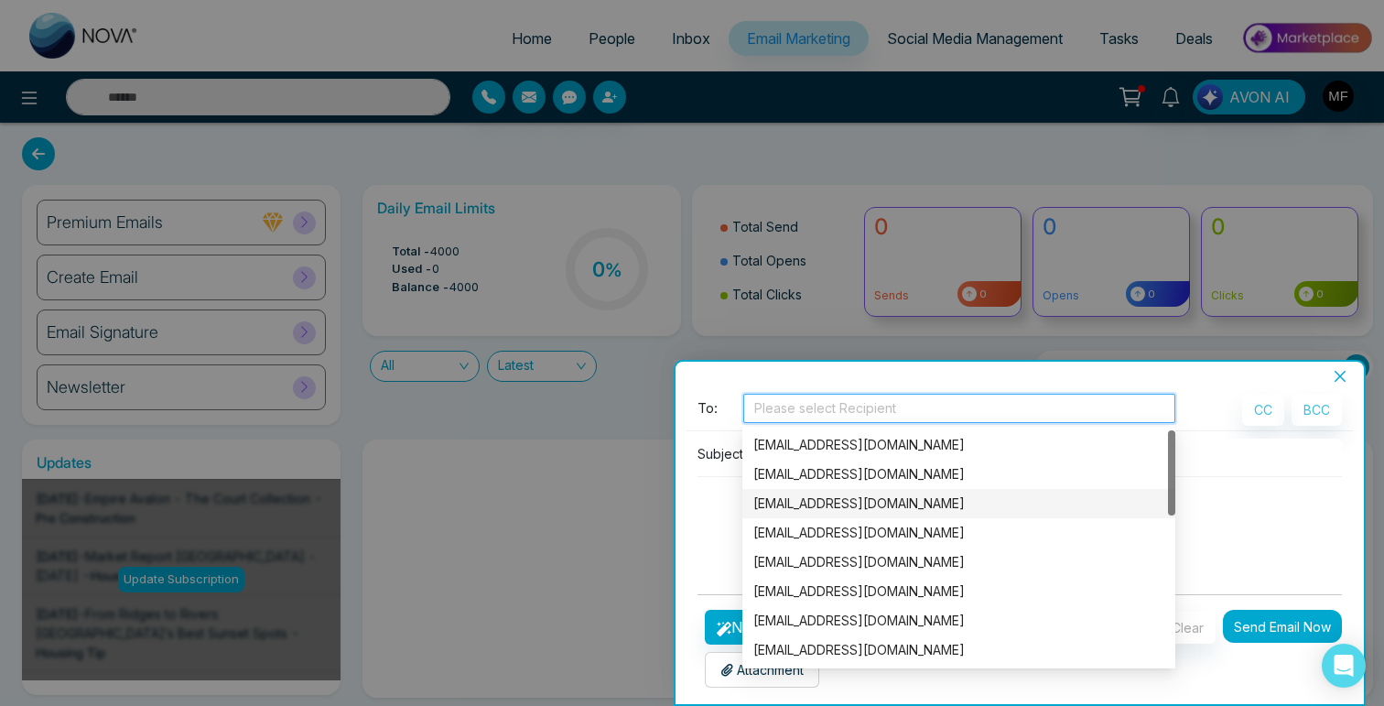
scroll to position [410, 0]
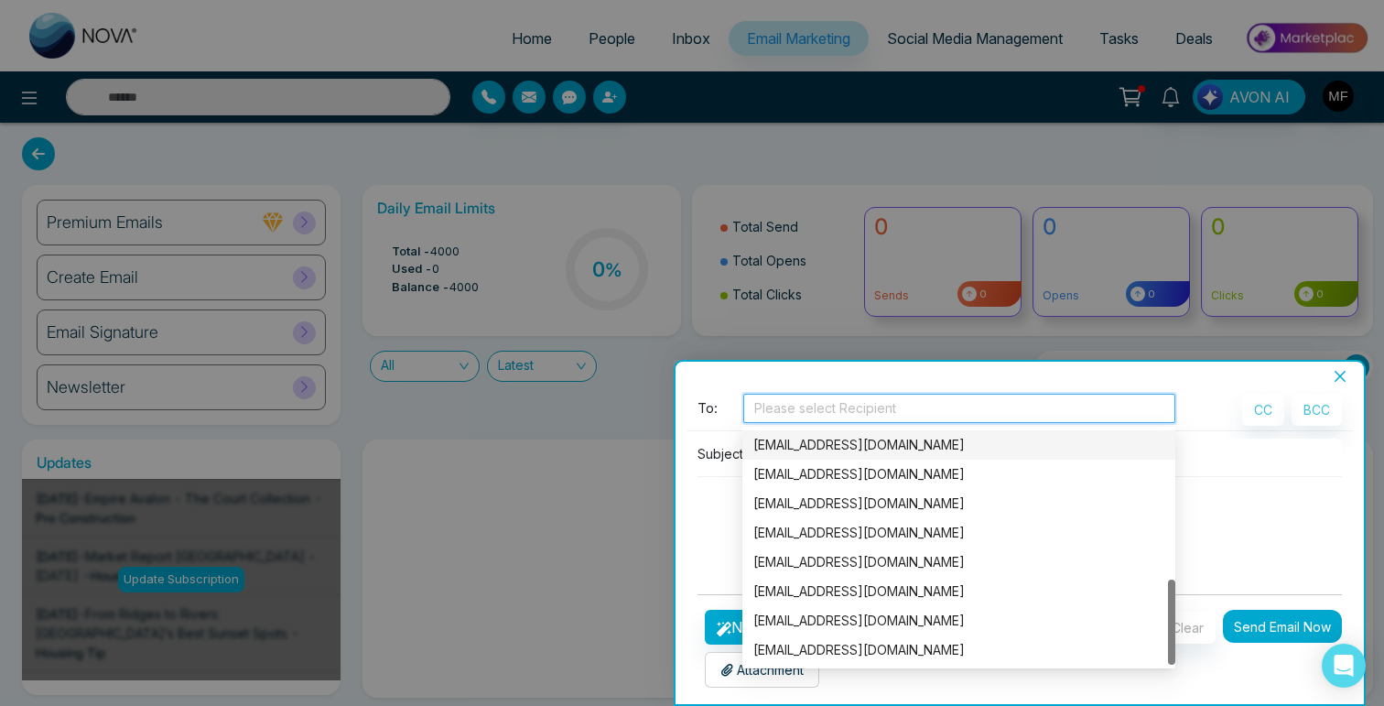
click at [1346, 377] on icon "close" at bounding box center [1340, 376] width 15 height 15
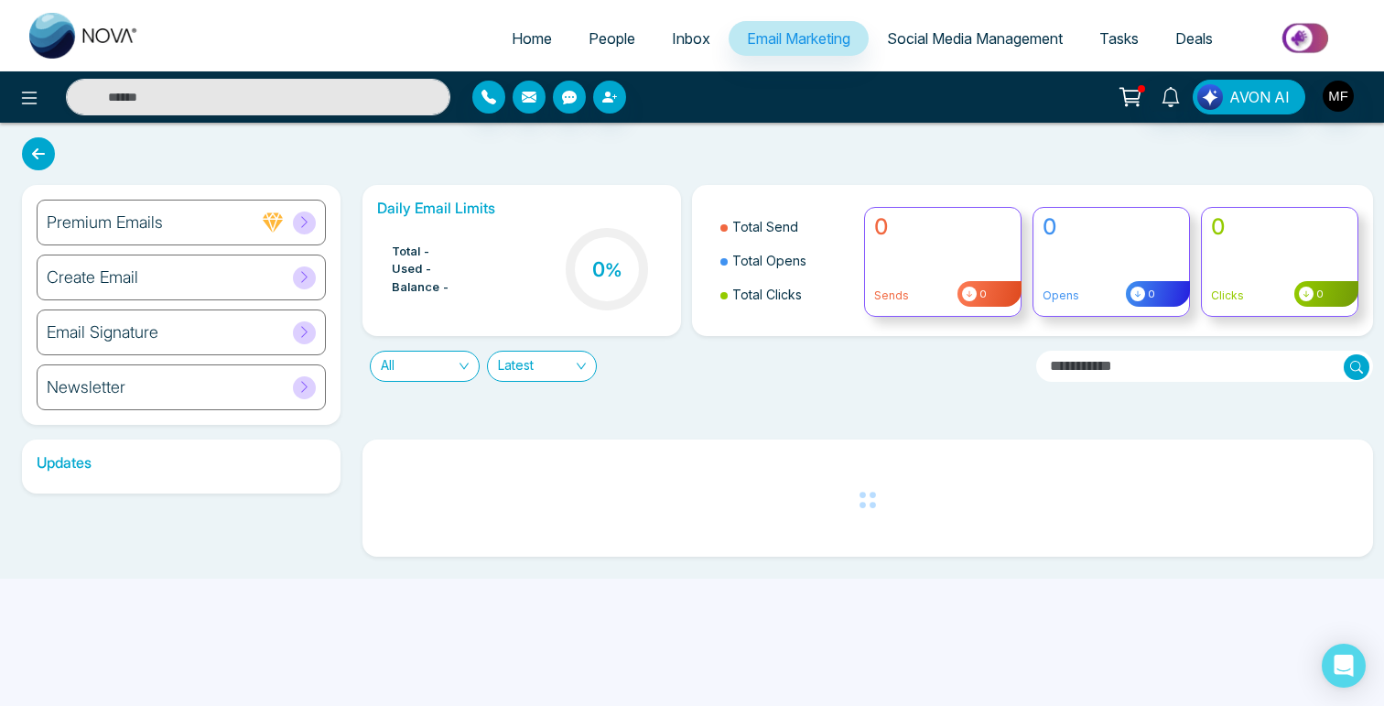
click at [540, 109] on div at bounding box center [634, 97] width 324 height 33
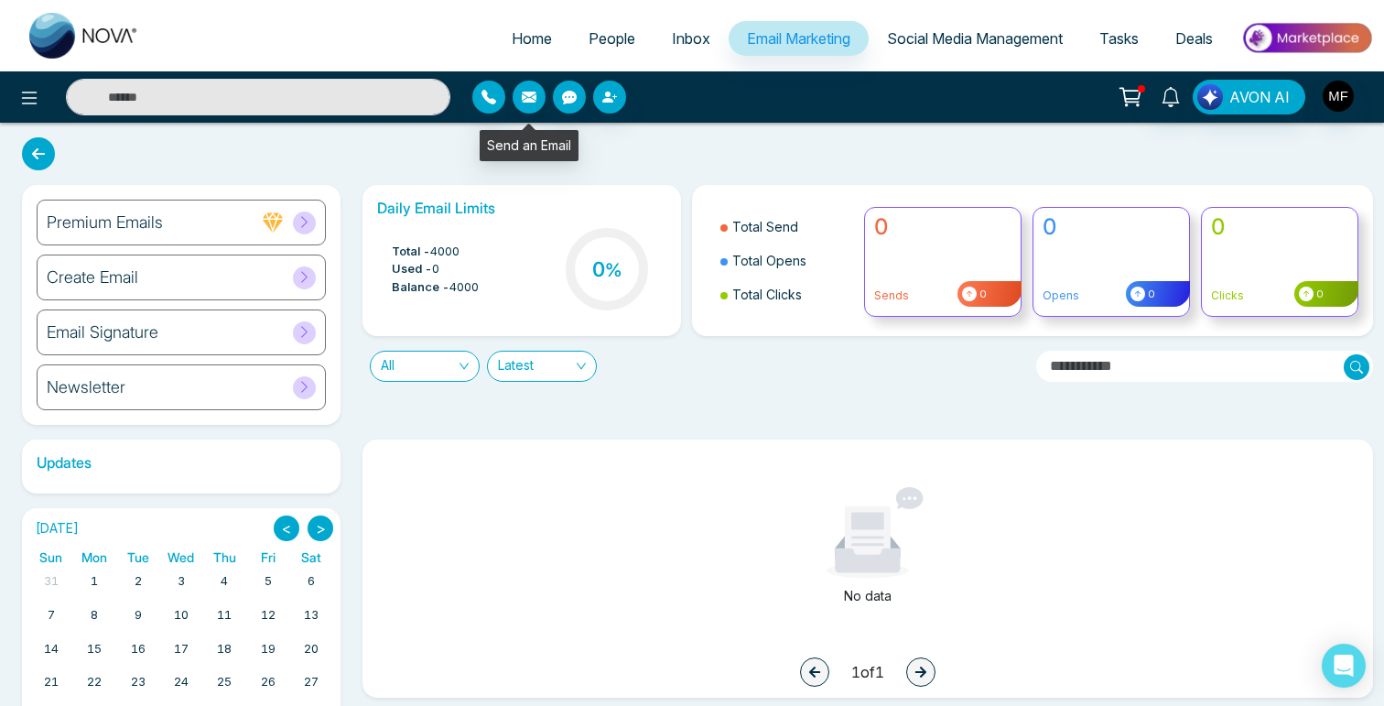
click at [531, 100] on icon "button" at bounding box center [529, 97] width 15 height 11
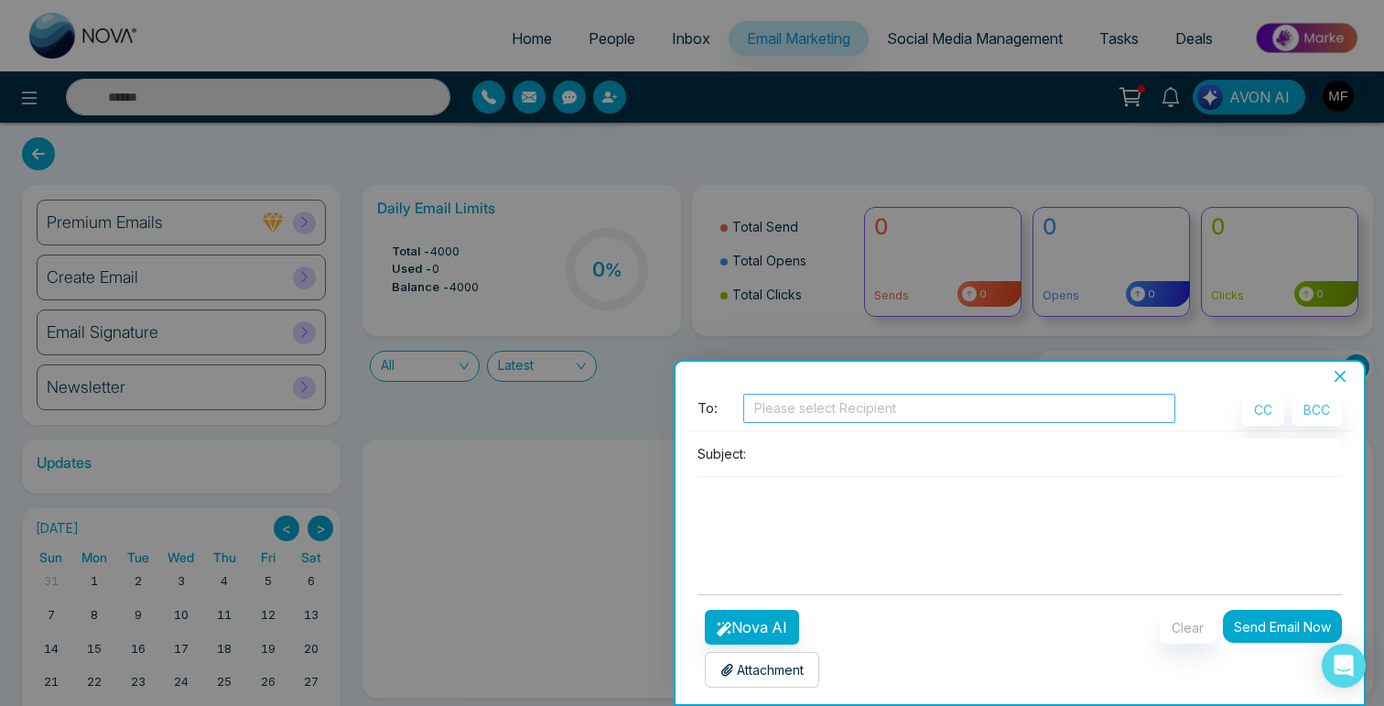
click at [961, 394] on div "Please select Recipient" at bounding box center [959, 408] width 432 height 29
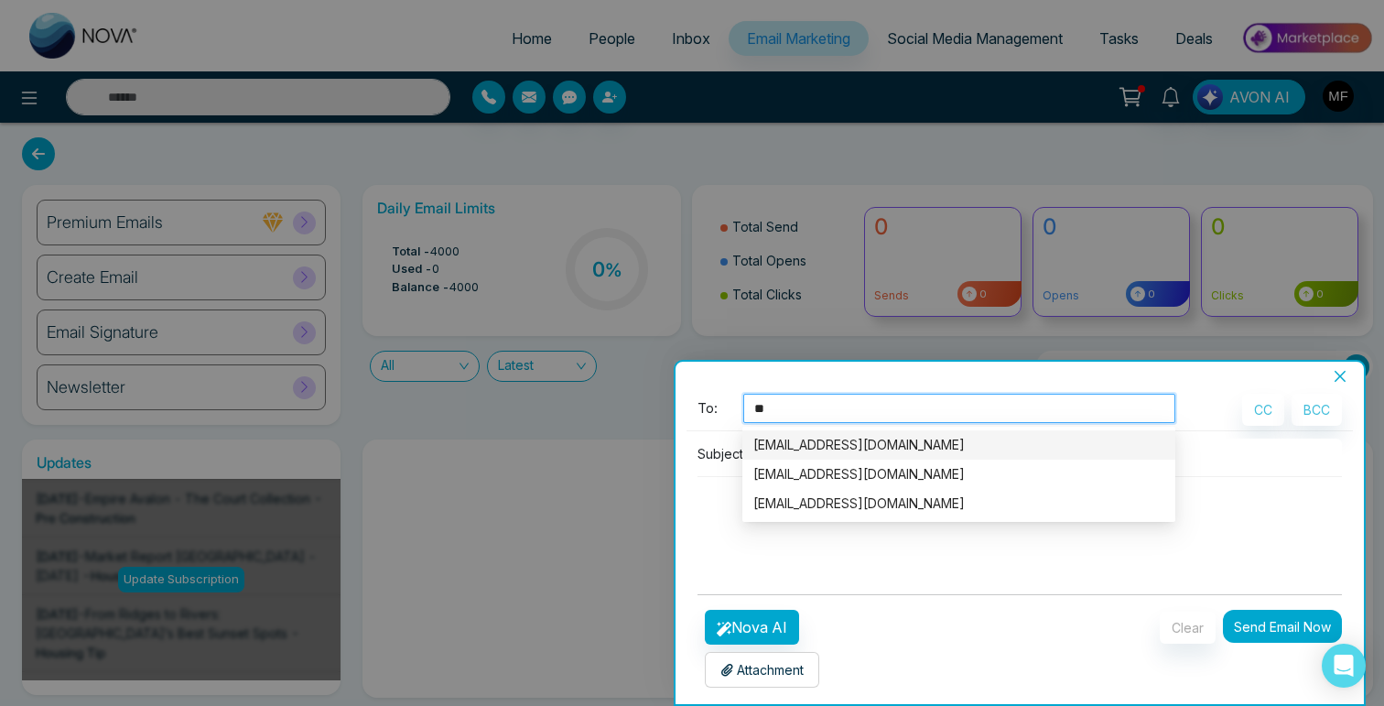
type input "***"
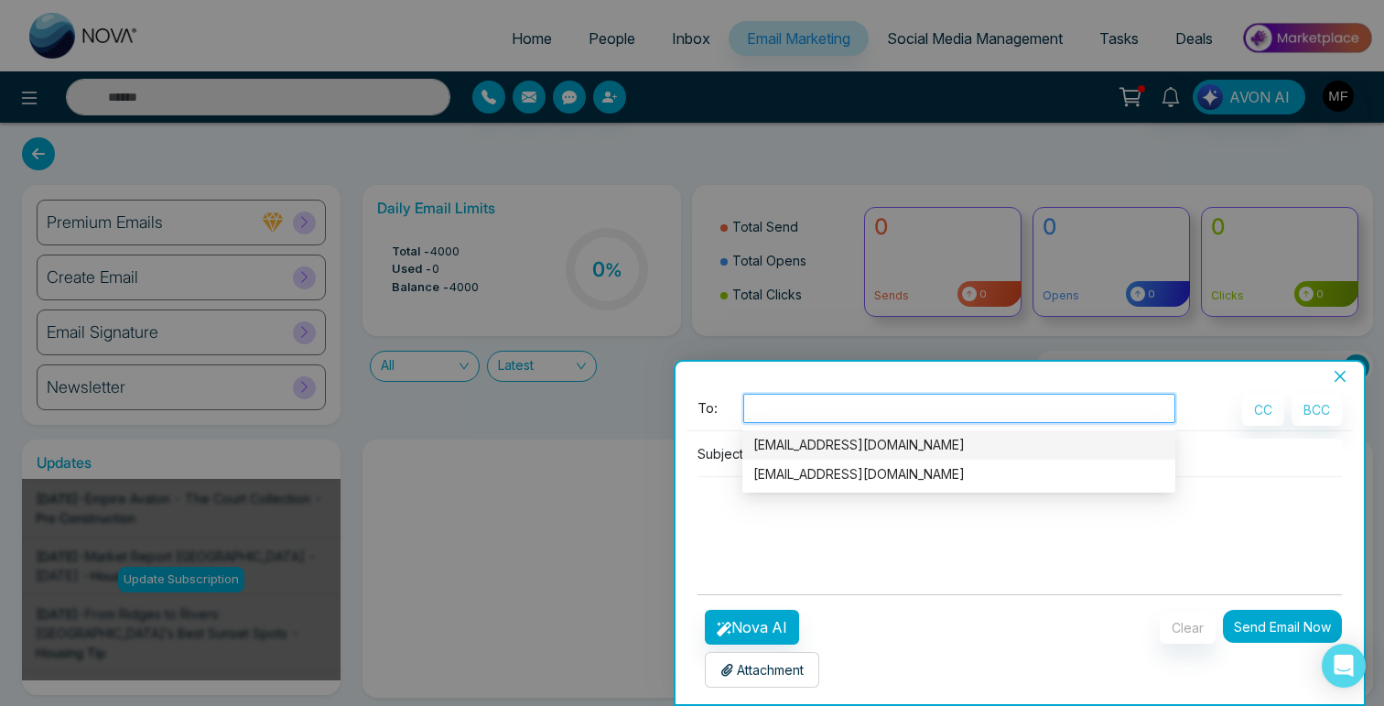
click at [1335, 385] on div "**********" at bounding box center [1020, 543] width 688 height 319
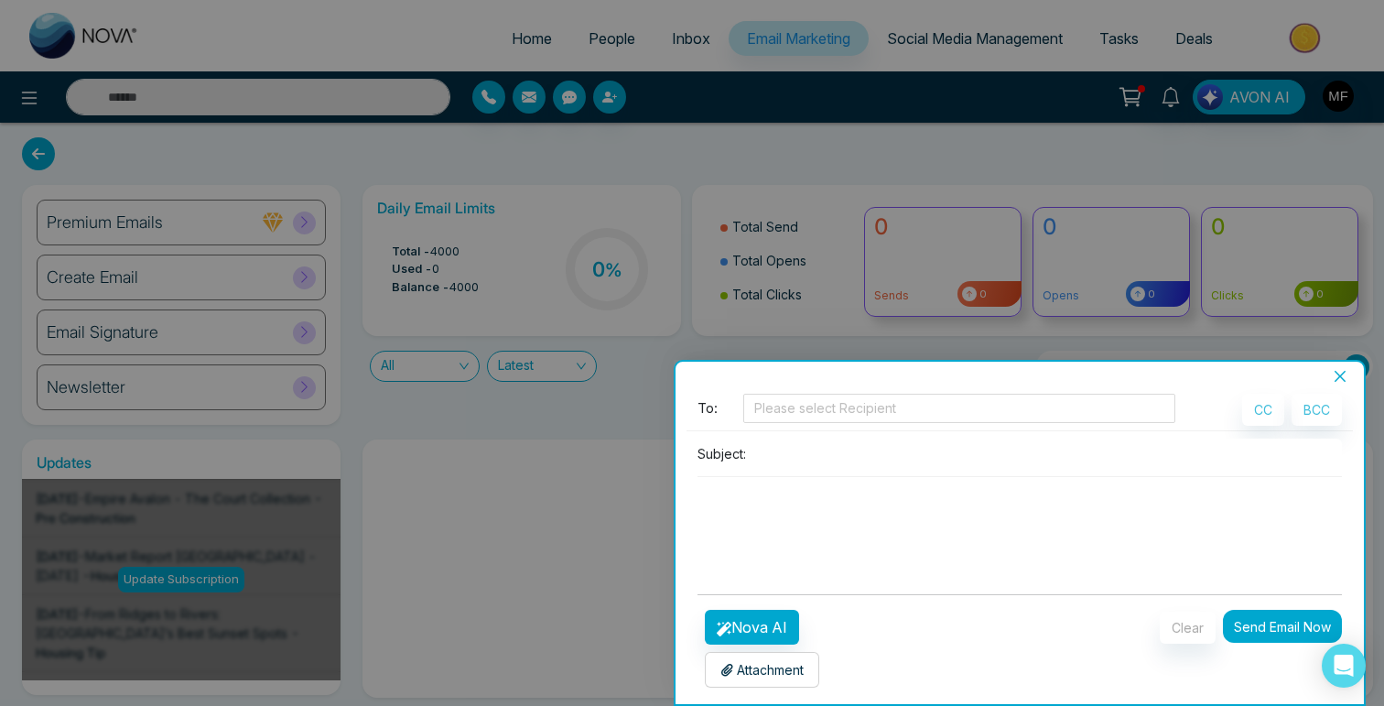
click at [1337, 377] on icon "close" at bounding box center [1340, 376] width 15 height 15
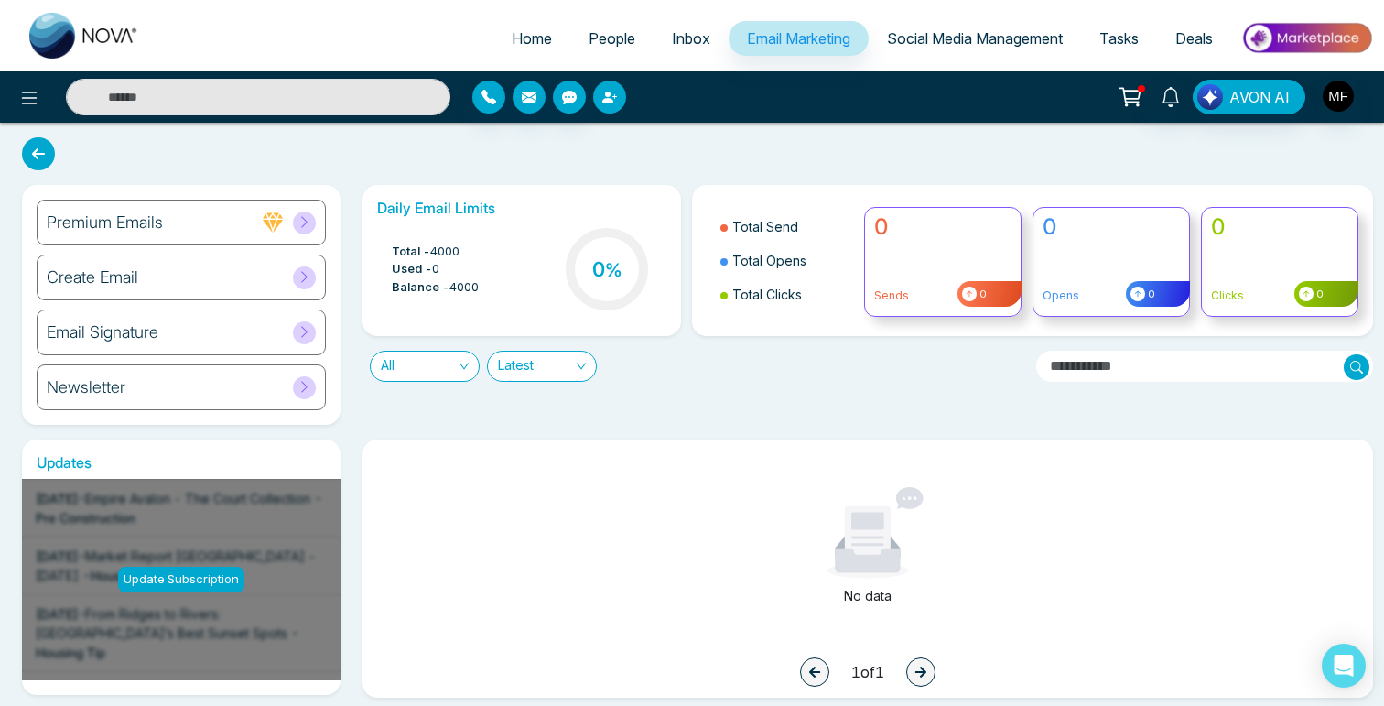
click at [621, 97] on button "button" at bounding box center [609, 97] width 33 height 33
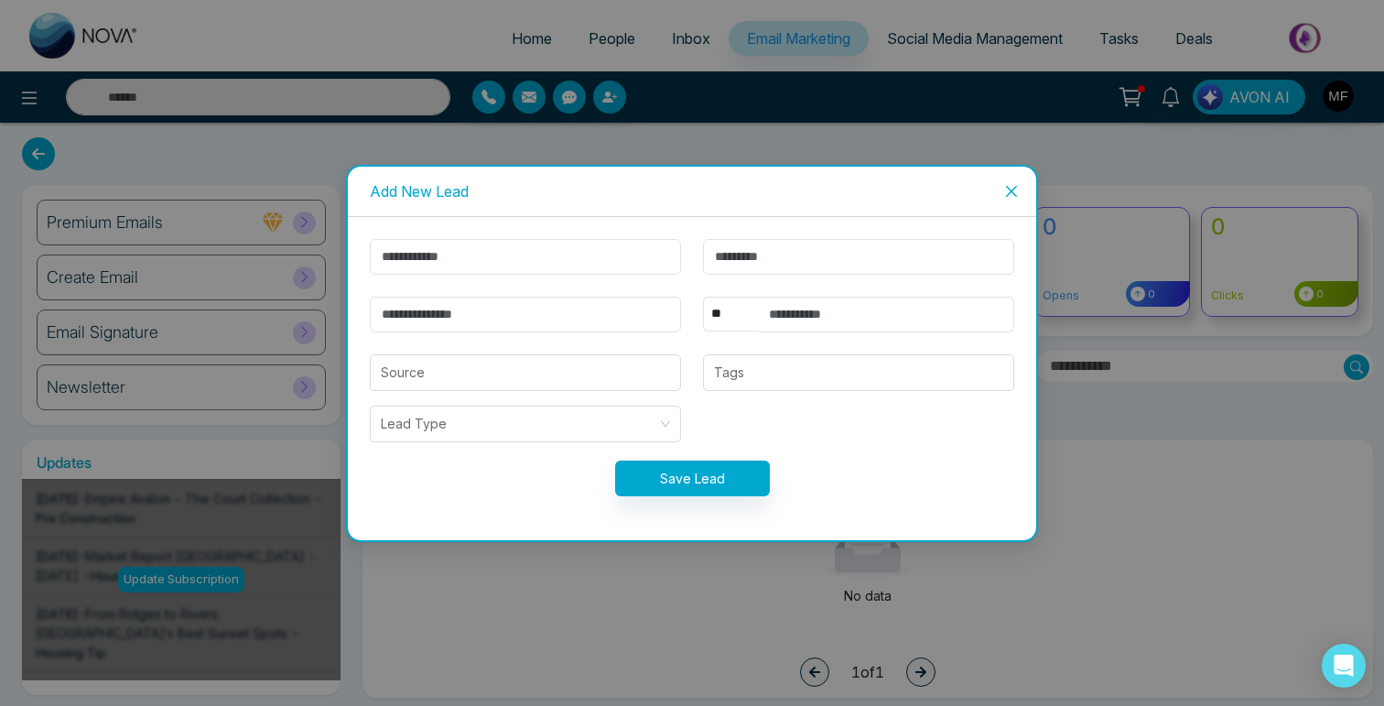
click at [1008, 189] on icon "close" at bounding box center [1011, 191] width 15 height 15
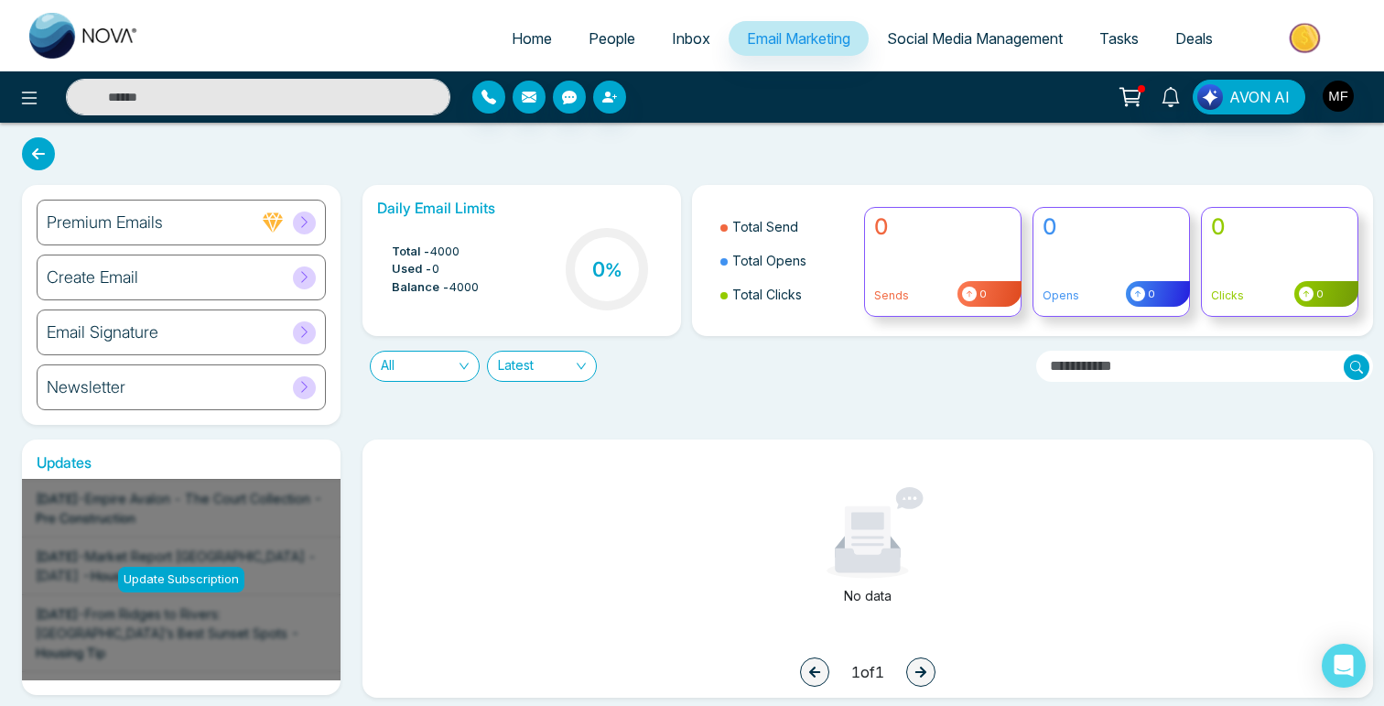
click at [593, 43] on span "People" at bounding box center [612, 38] width 47 height 18
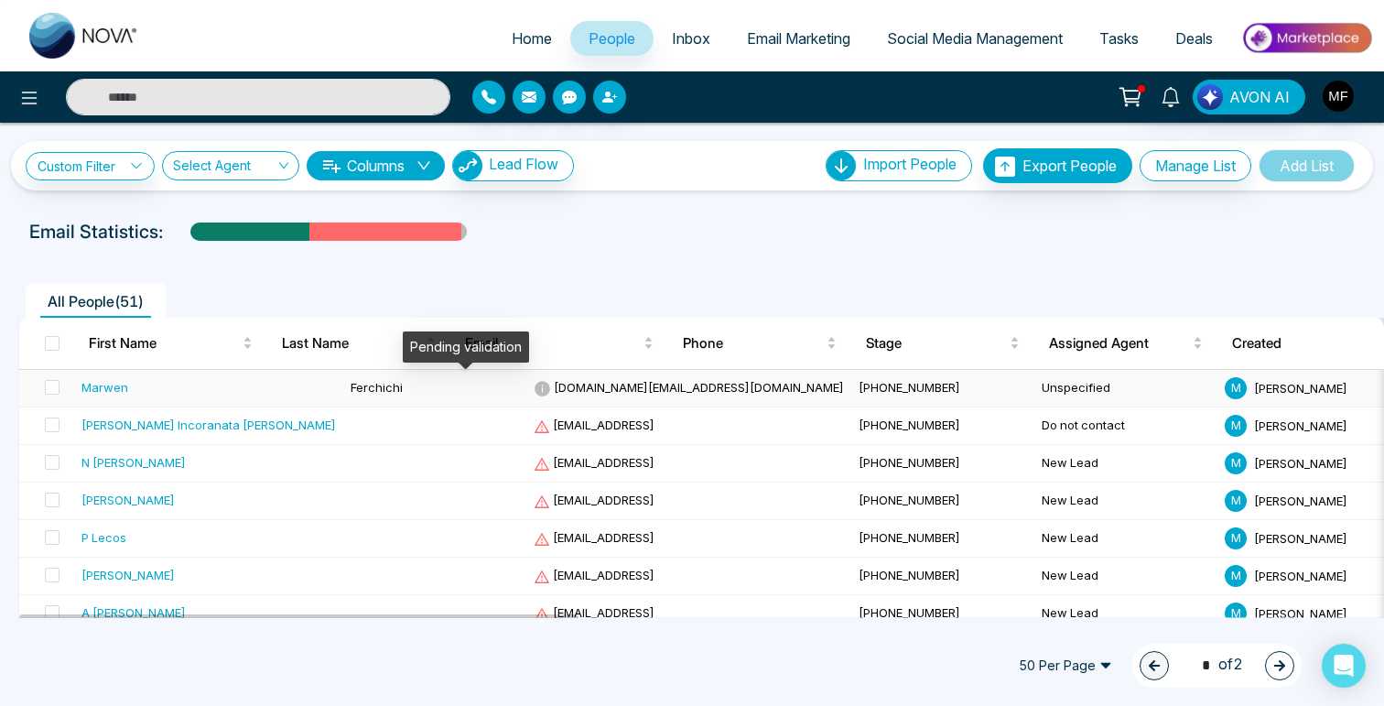
click at [535, 385] on icon at bounding box center [543, 389] width 16 height 16
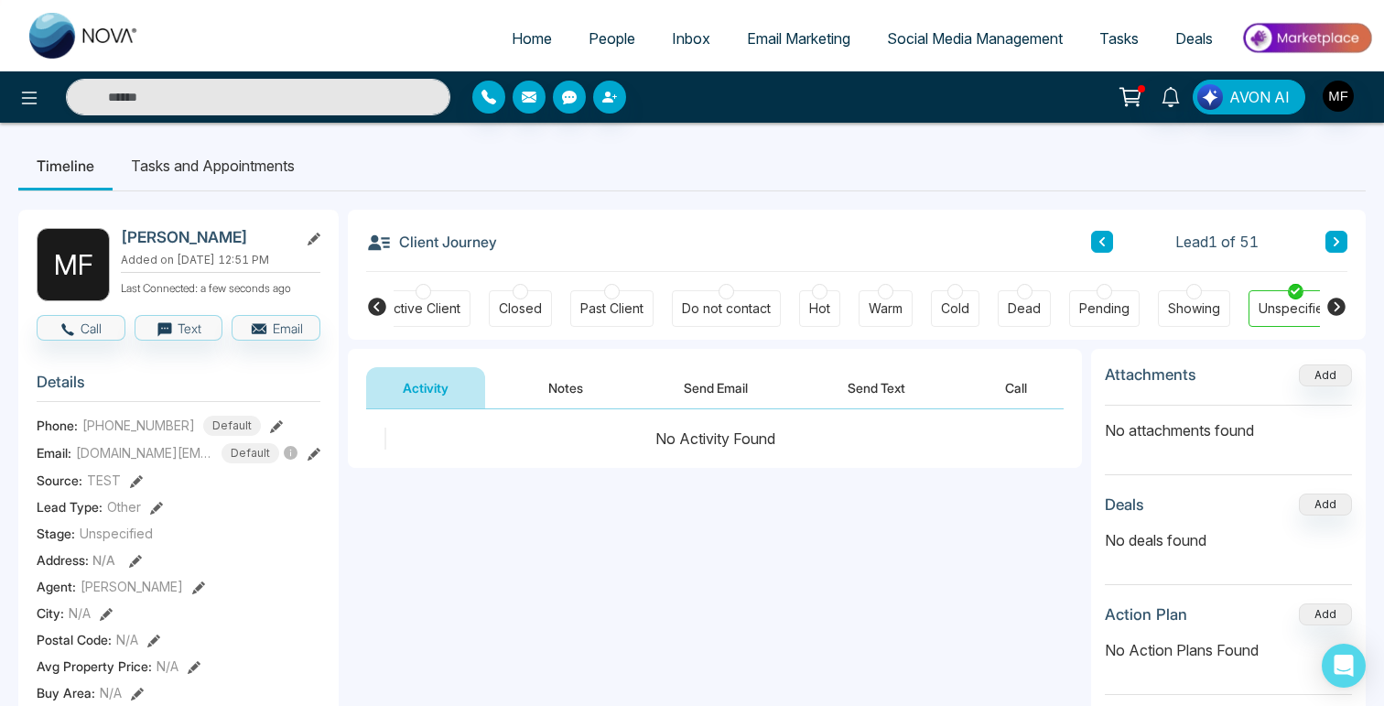
scroll to position [0, 426]
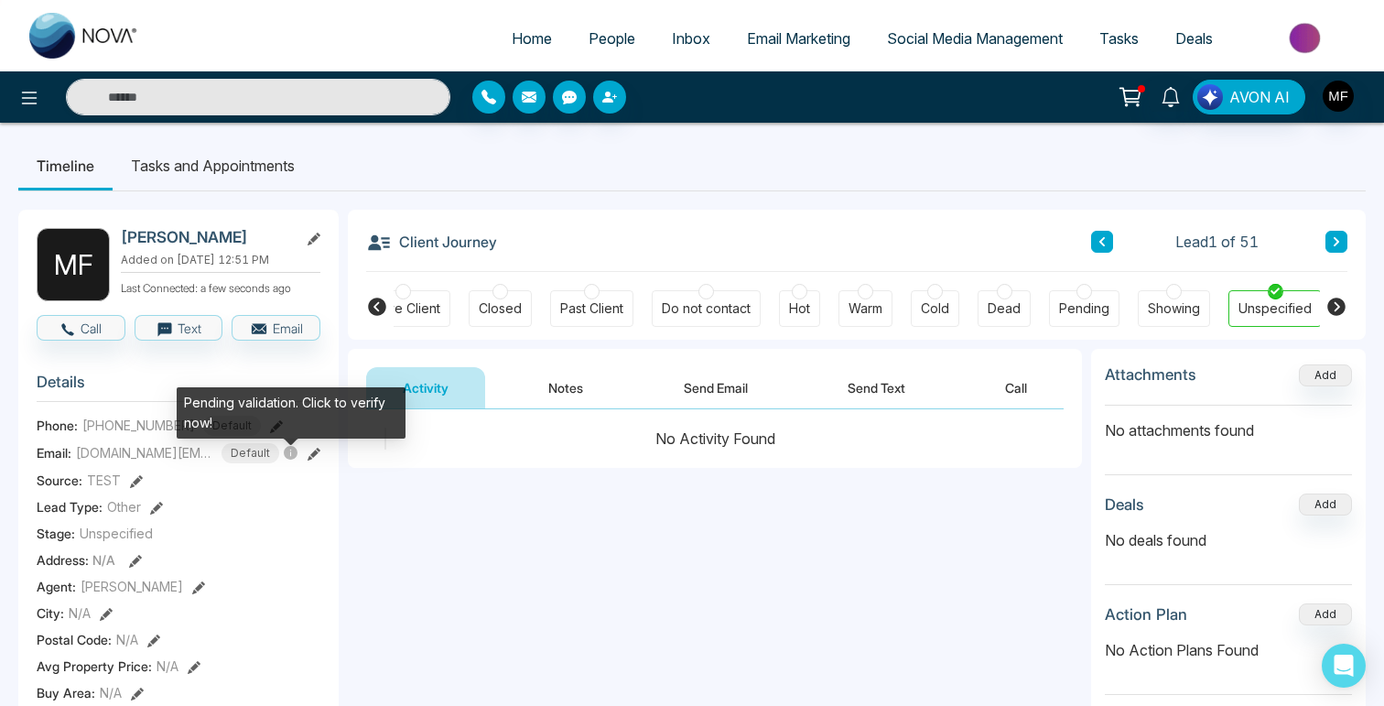
click at [293, 460] on icon at bounding box center [291, 453] width 14 height 14
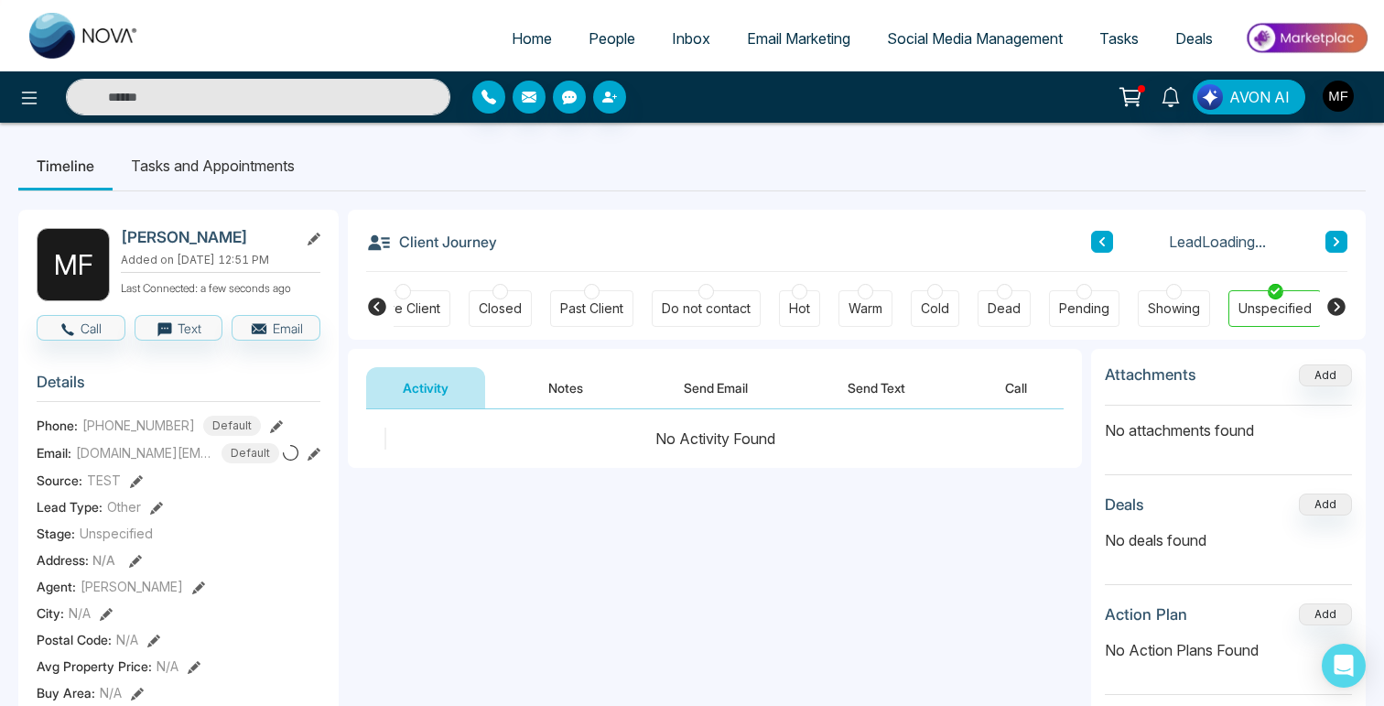
click at [314, 460] on icon at bounding box center [314, 454] width 13 height 13
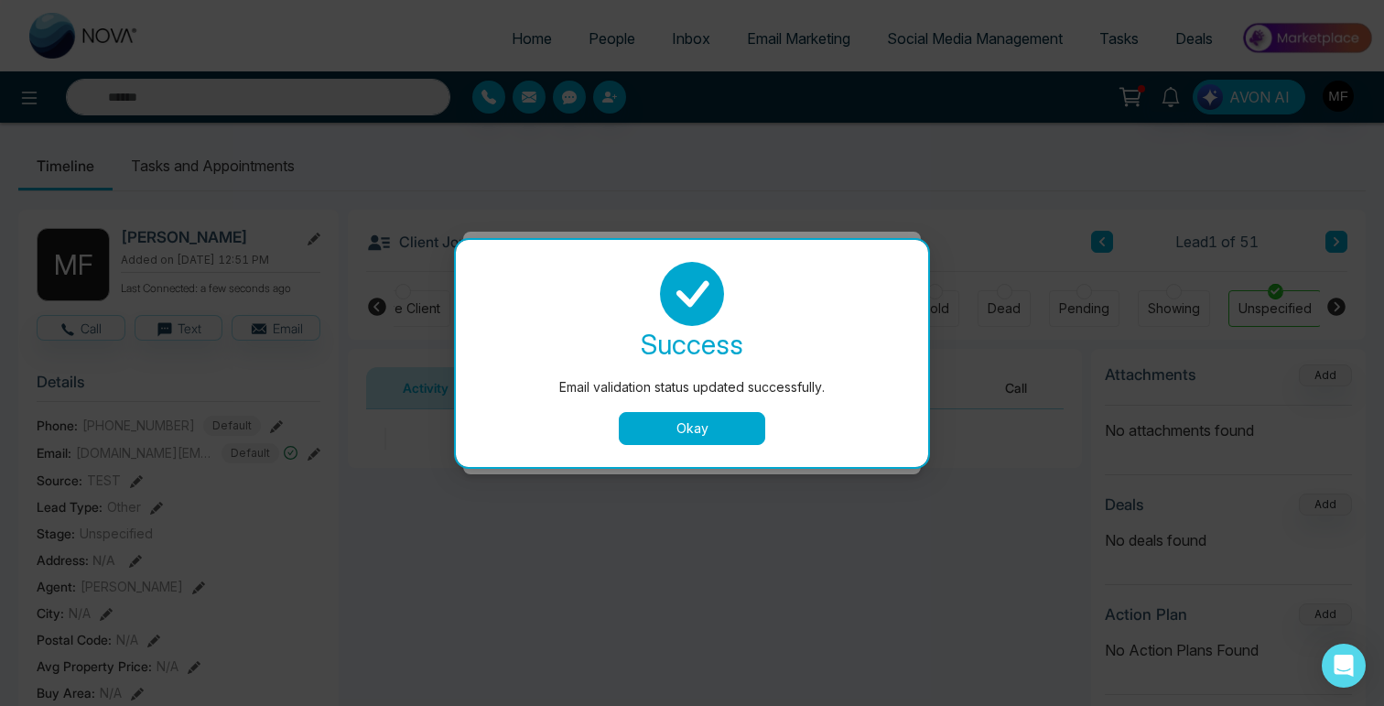
click at [702, 433] on button "Okay" at bounding box center [692, 428] width 146 height 33
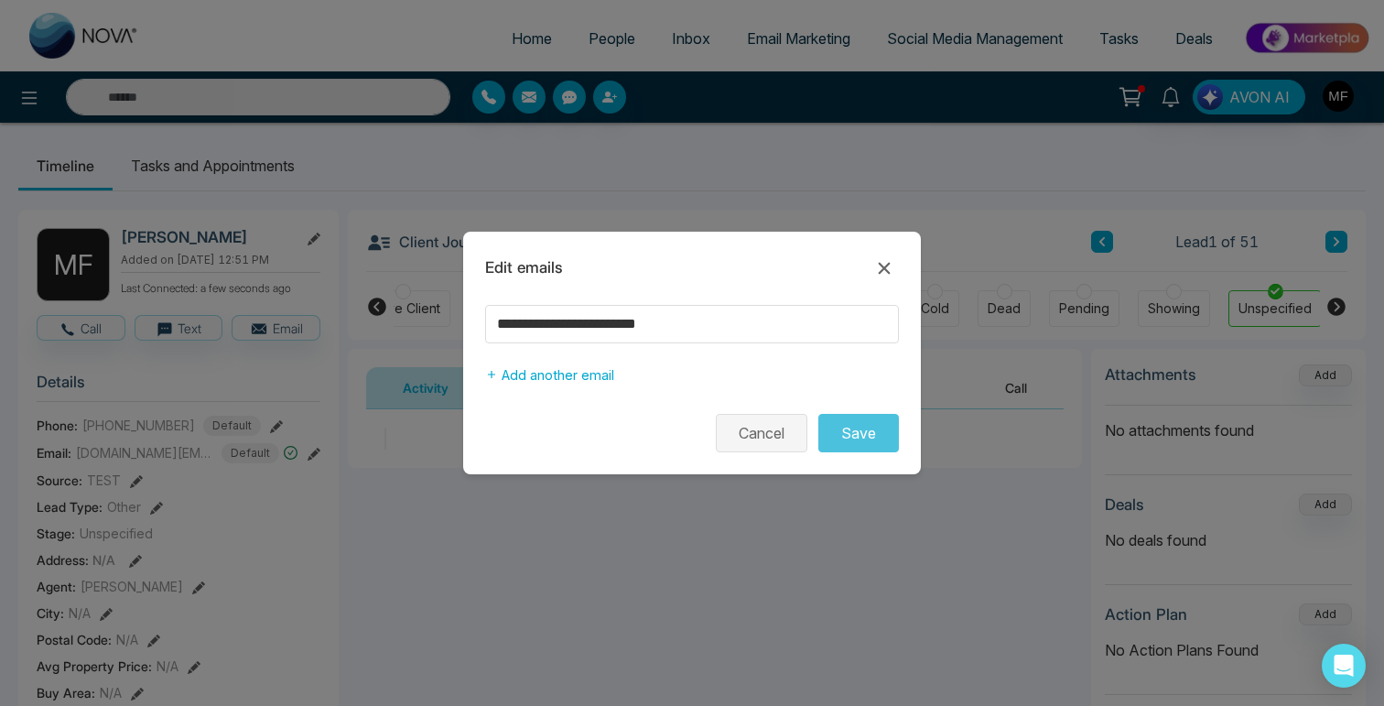
click at [756, 427] on button "Cancel" at bounding box center [762, 433] width 92 height 38
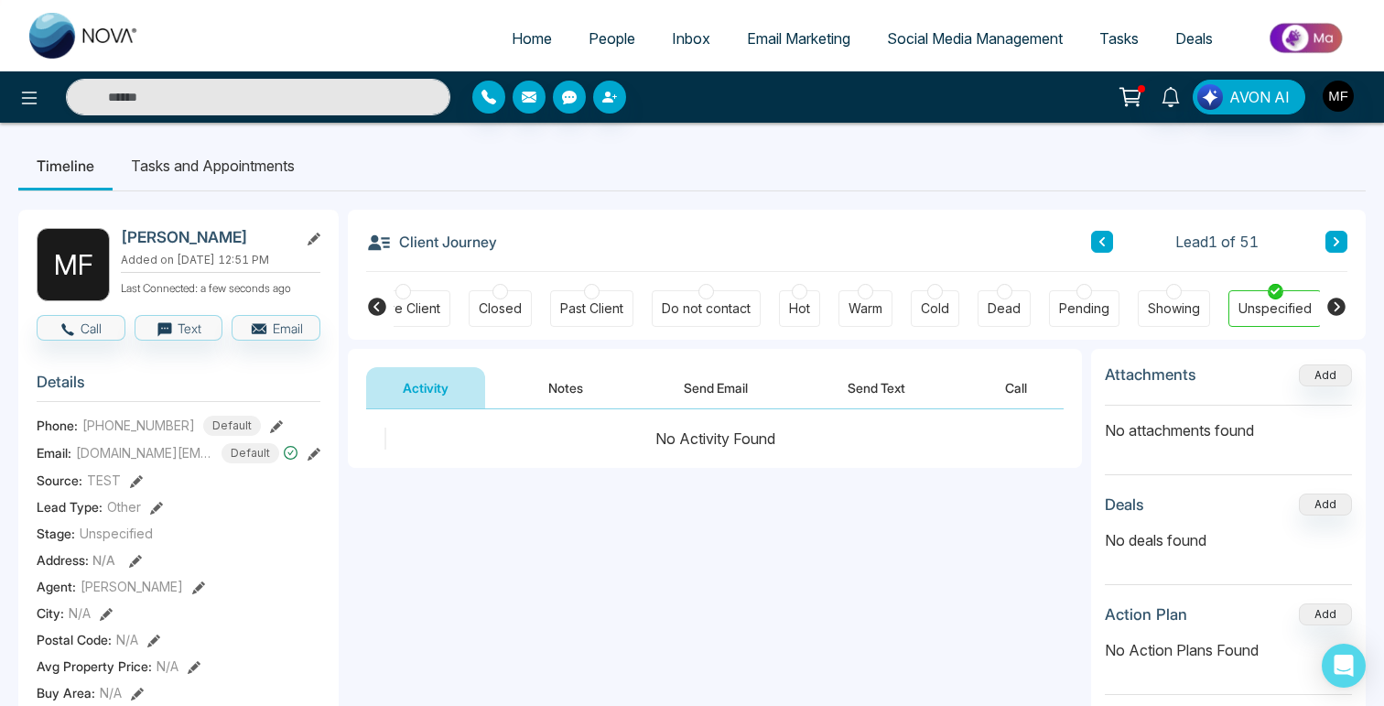
click at [67, 182] on li "Timeline" at bounding box center [65, 165] width 94 height 49
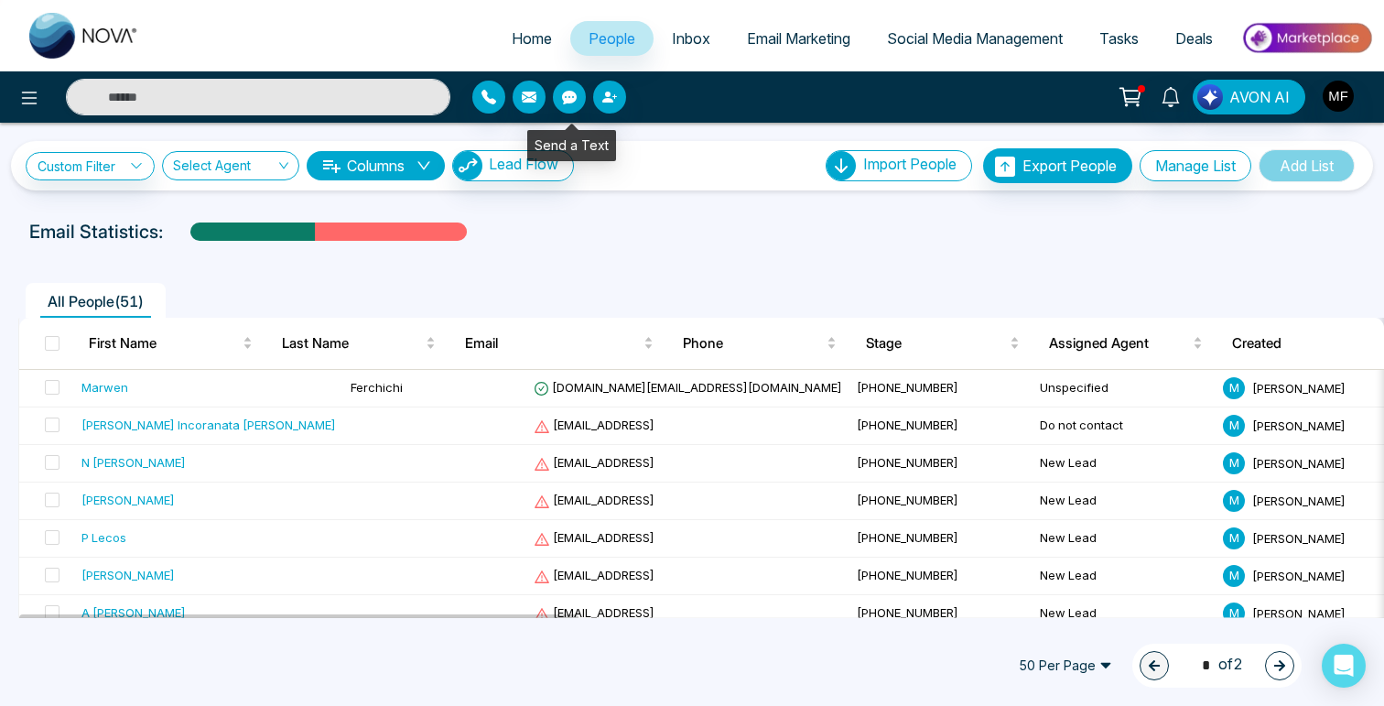
click at [572, 95] on icon "button" at bounding box center [569, 98] width 15 height 14
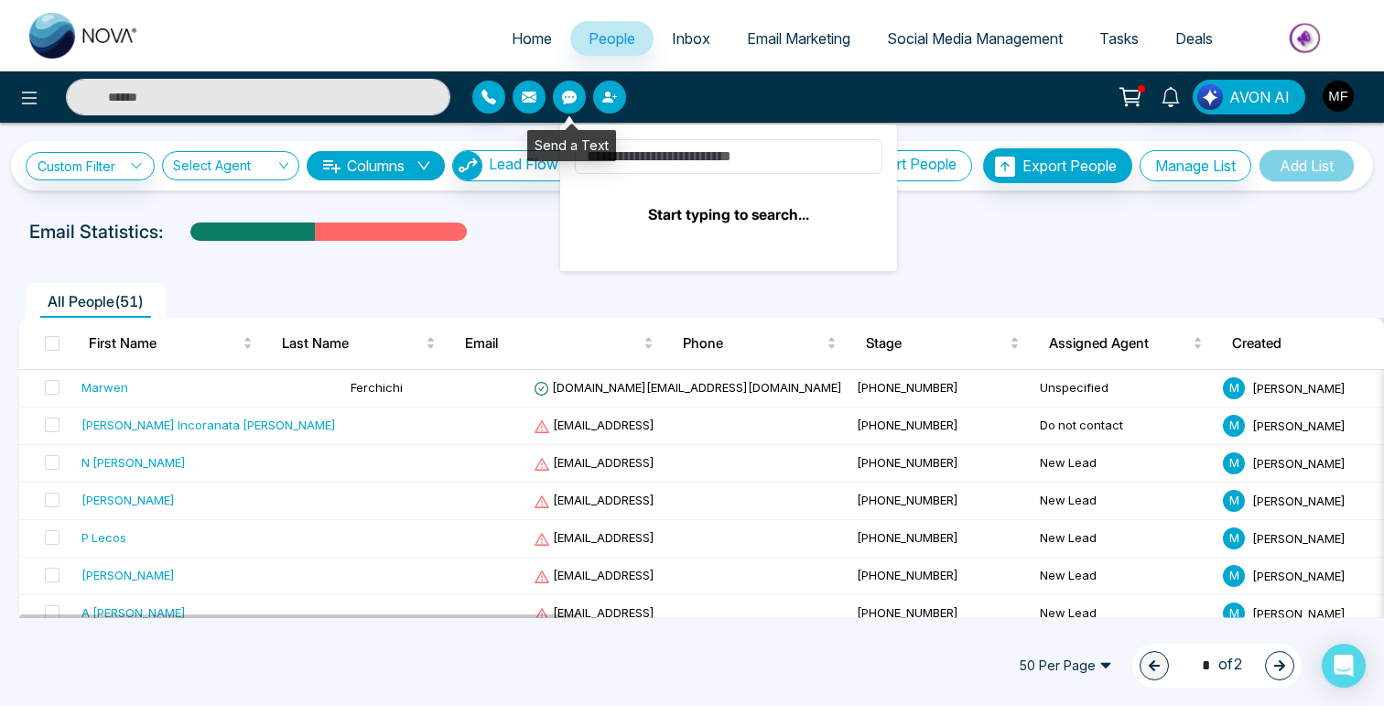
click at [514, 93] on button "button" at bounding box center [529, 97] width 33 height 33
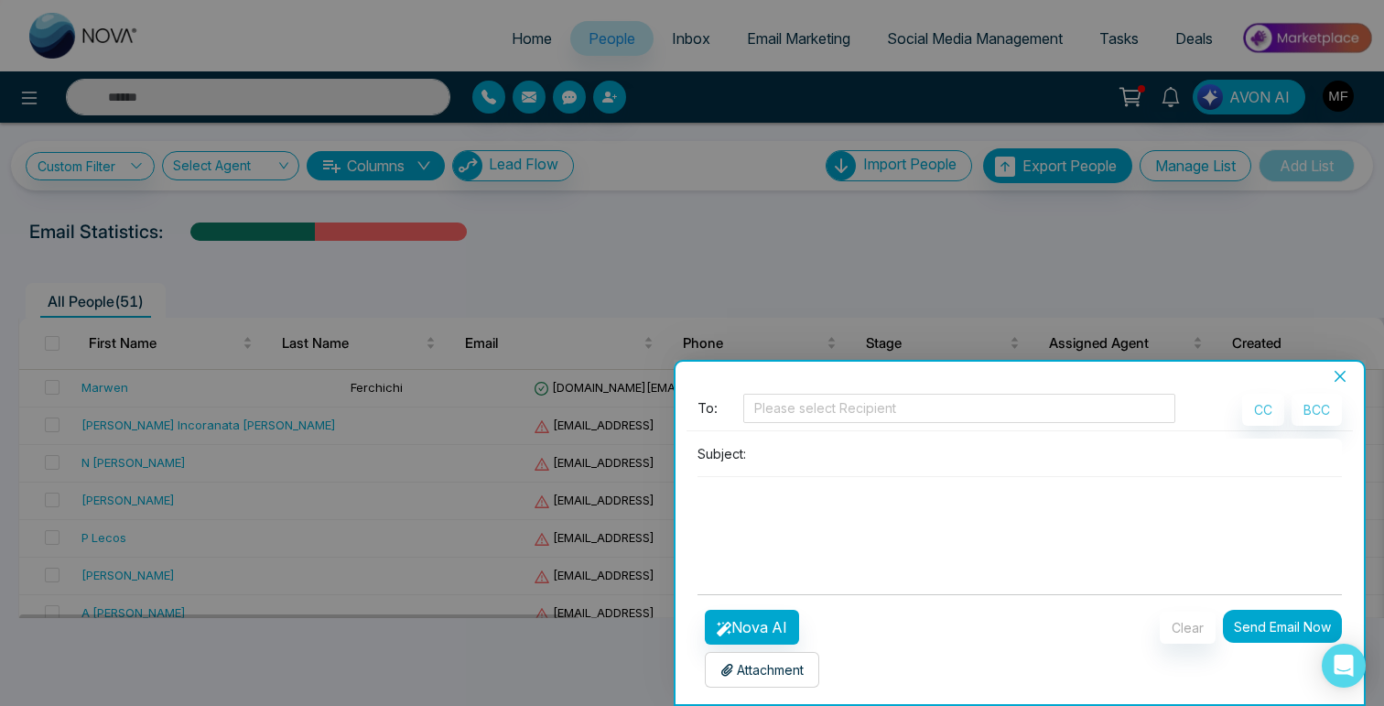
click at [882, 428] on div "To: Please select Recipient" at bounding box center [937, 412] width 478 height 37
click at [878, 408] on div at bounding box center [959, 408] width 423 height 22
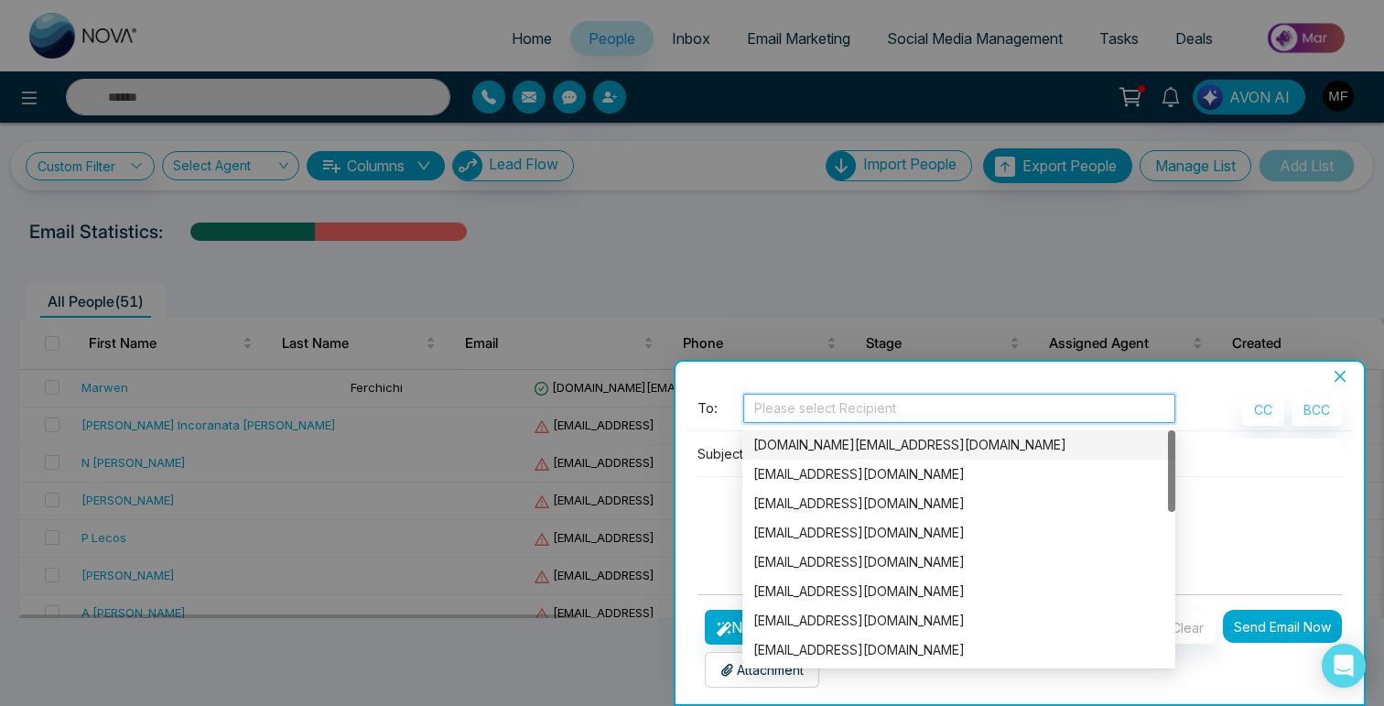
click at [848, 436] on div "marou.marwen.mm@gmail.com" at bounding box center [958, 445] width 411 height 20
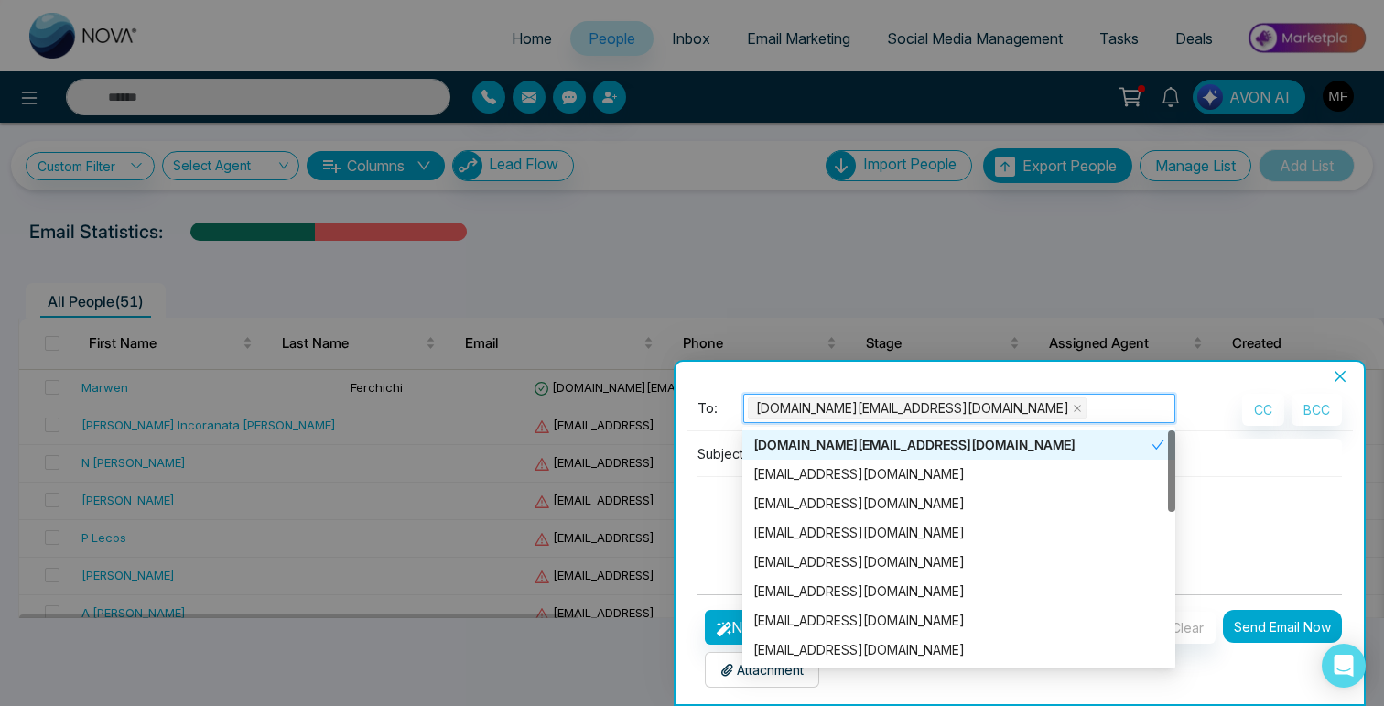
click at [832, 448] on div "marou.marwen.mm@gmail.com" at bounding box center [952, 445] width 398 height 20
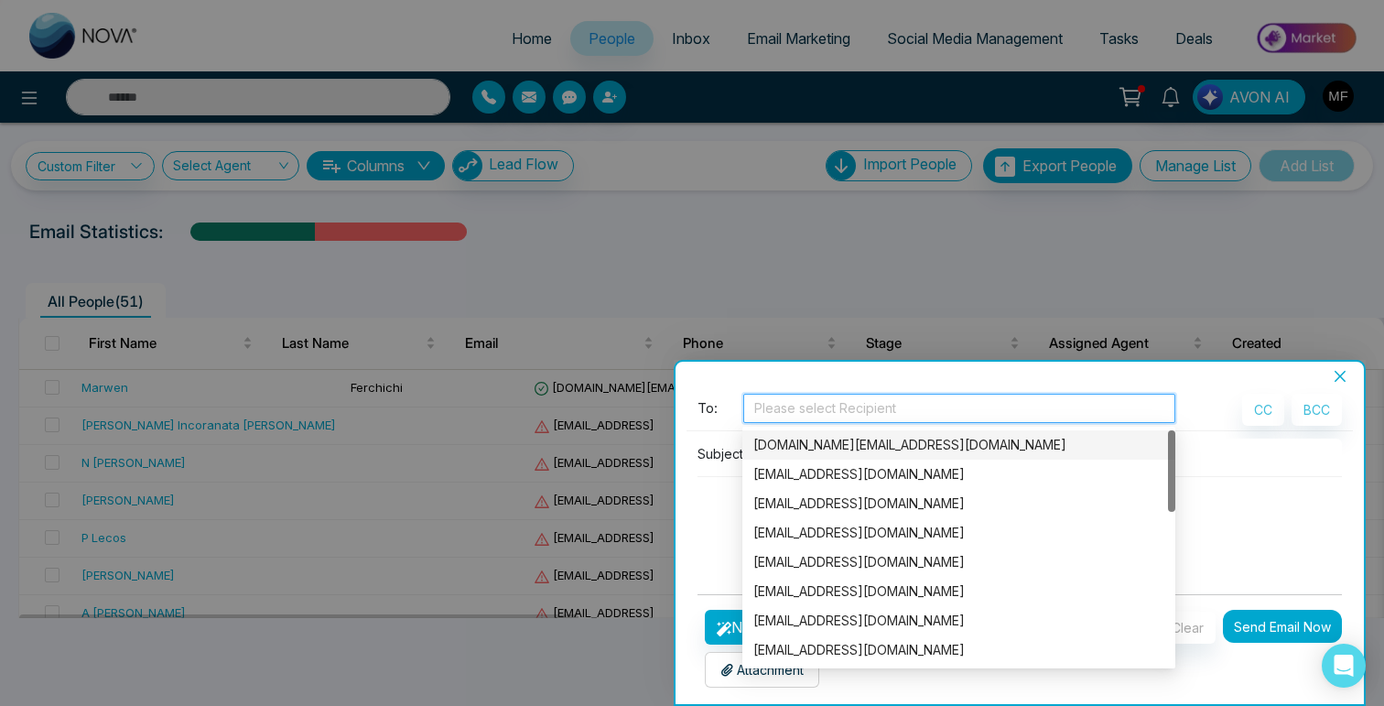
click at [830, 448] on div "marou.marwen.mm@gmail.com" at bounding box center [958, 445] width 411 height 20
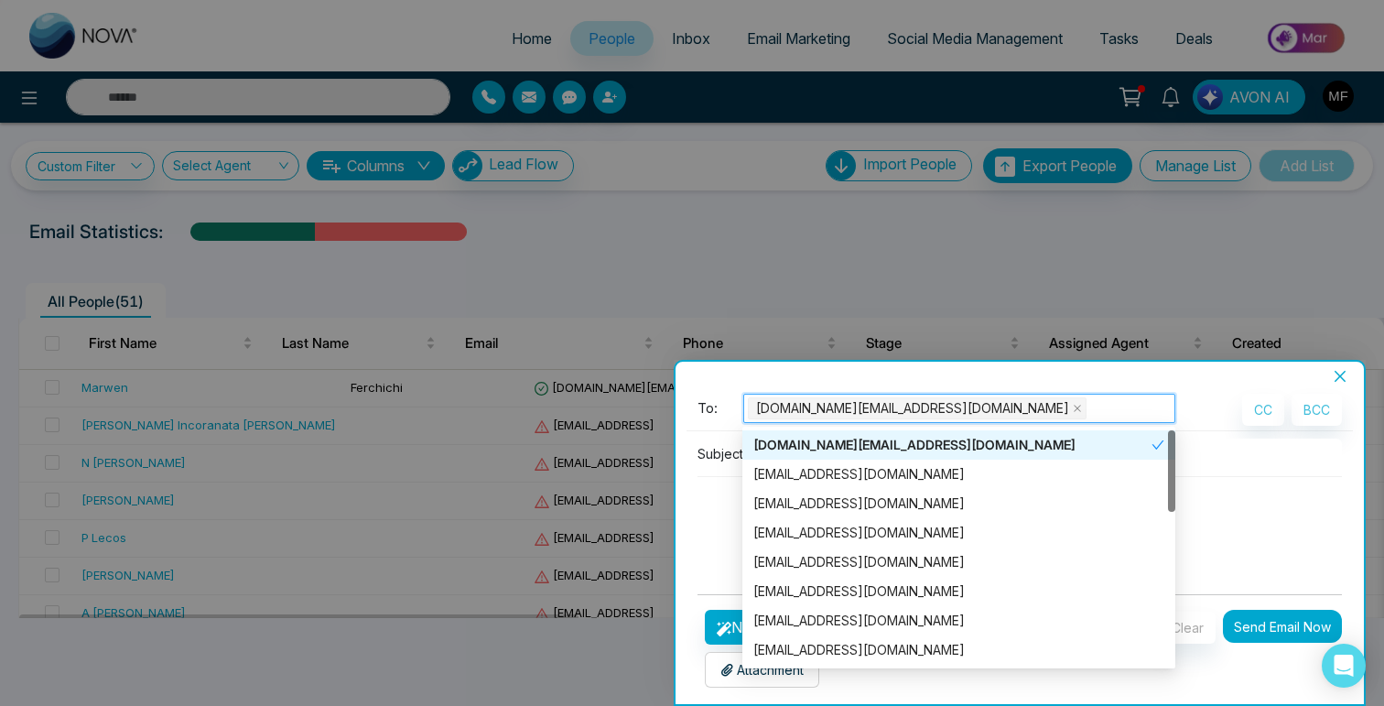
click at [720, 455] on p "Subject:" at bounding box center [722, 453] width 49 height 19
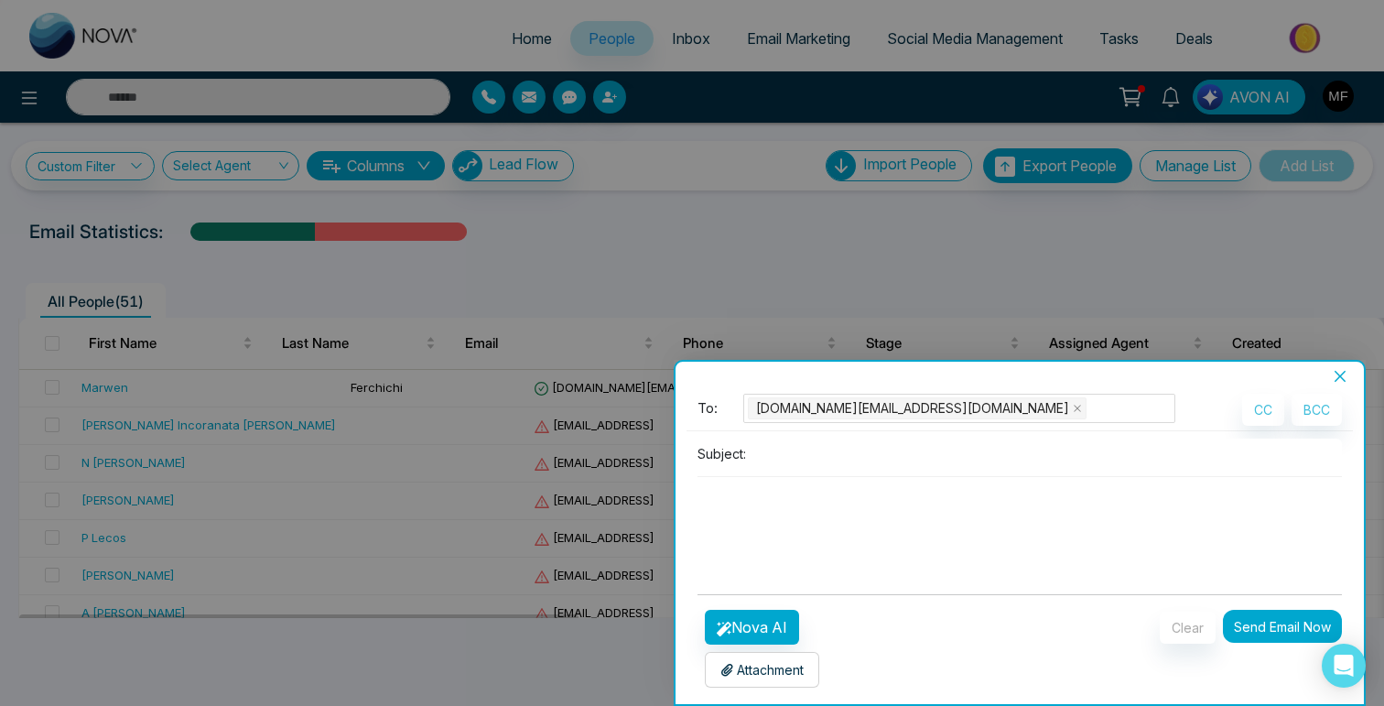
click at [720, 455] on p "Subject:" at bounding box center [722, 453] width 49 height 19
click at [804, 460] on input at bounding box center [1047, 453] width 589 height 30
type input "****"
click at [779, 503] on textarea at bounding box center [1020, 521] width 644 height 88
type textarea "**"
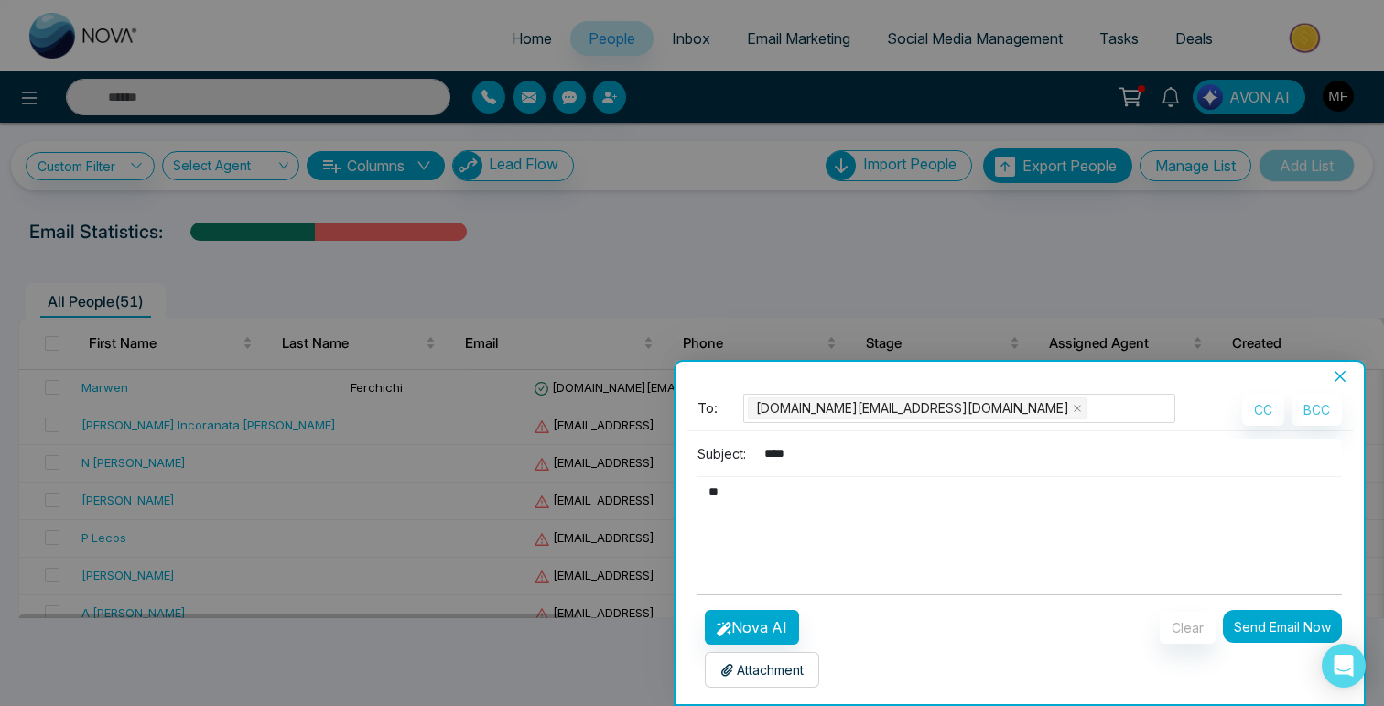
click at [1283, 621] on button "Send Email Now" at bounding box center [1282, 626] width 119 height 33
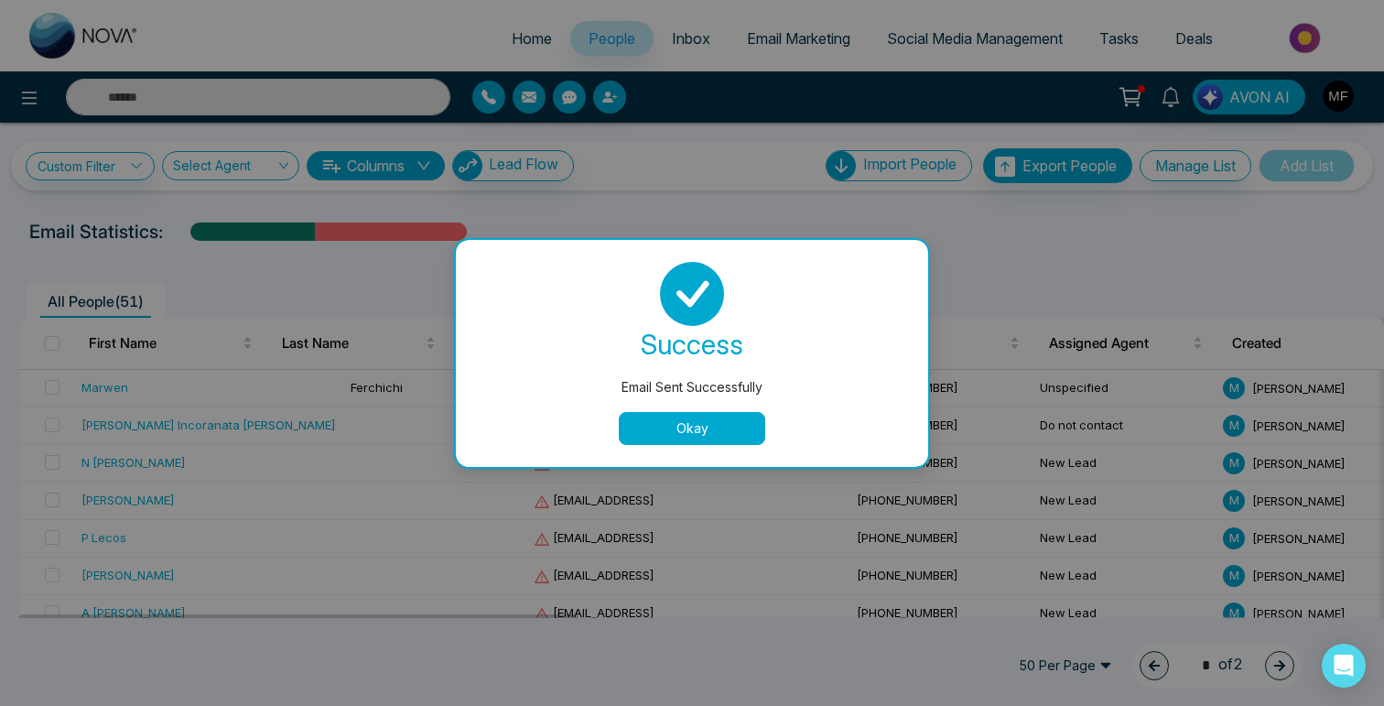
click at [701, 417] on button "Okay" at bounding box center [692, 428] width 146 height 33
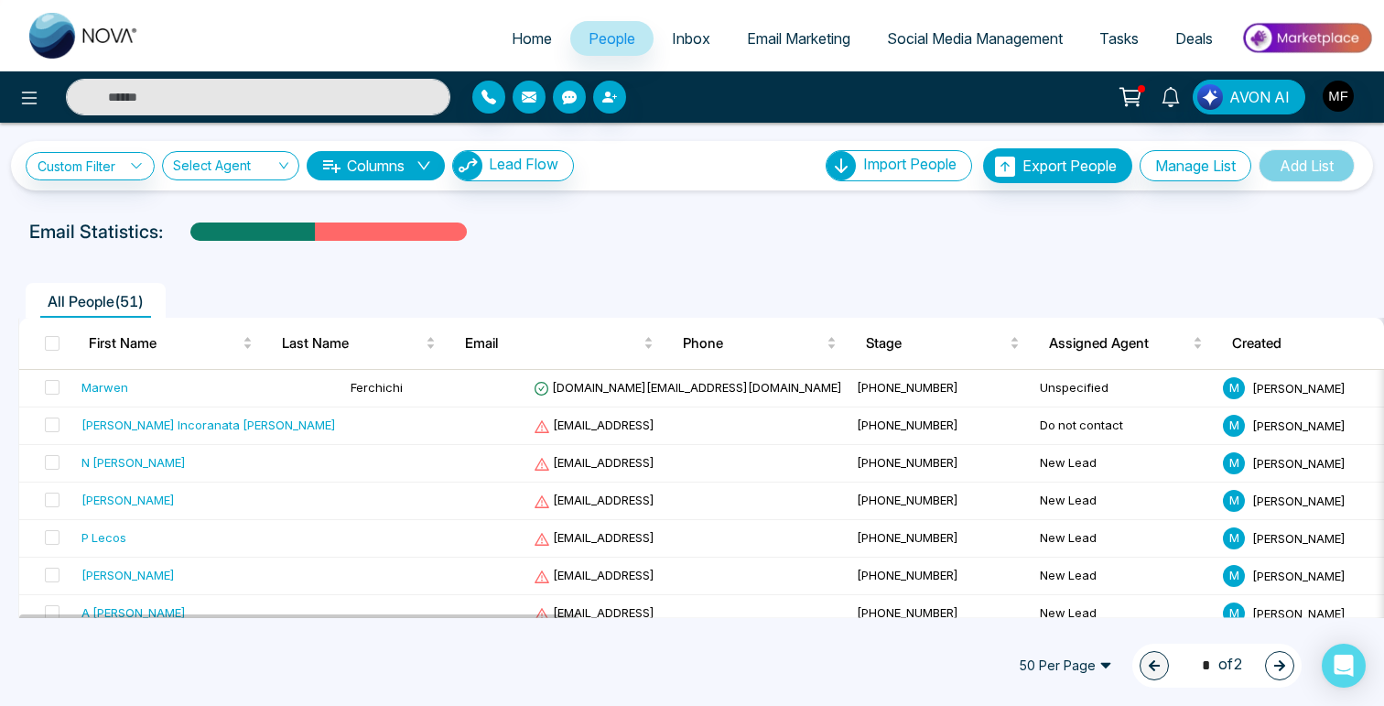
click at [529, 106] on button "button" at bounding box center [529, 97] width 33 height 33
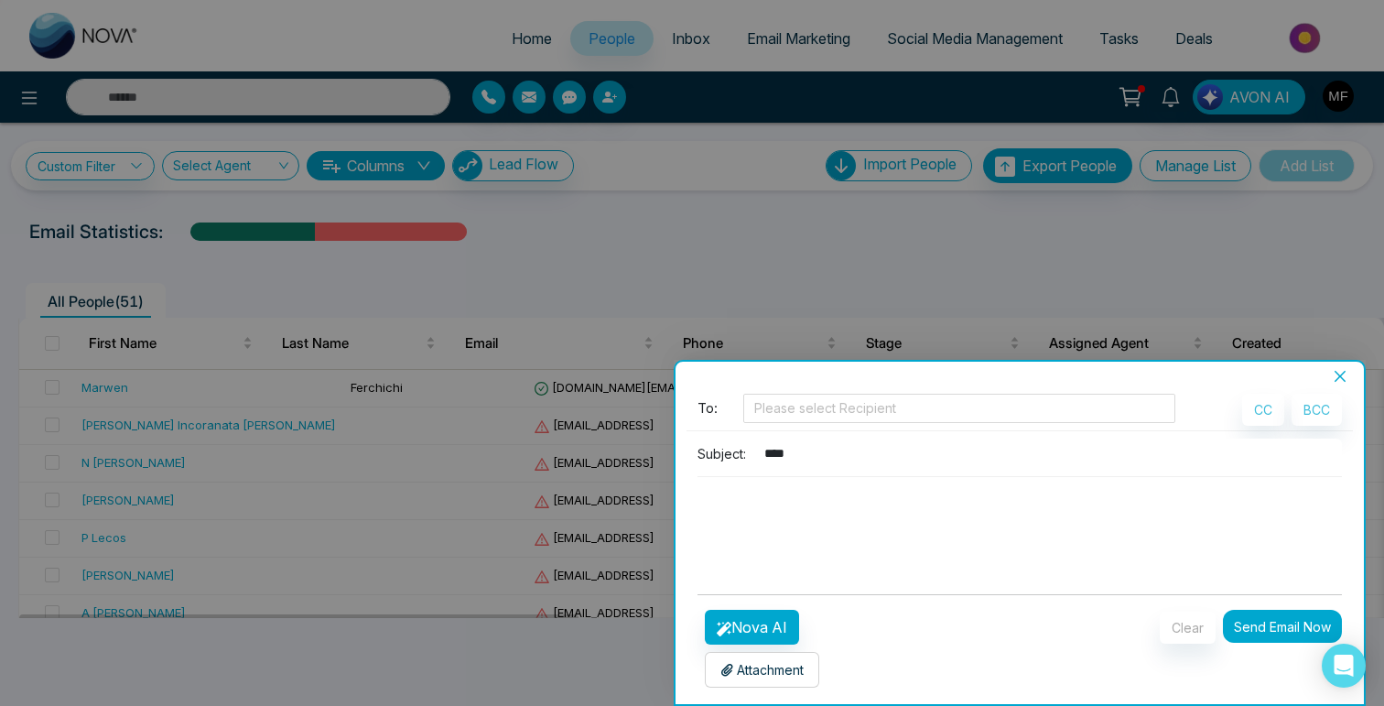
click at [750, 238] on div at bounding box center [692, 353] width 1384 height 706
click at [1342, 382] on icon "close" at bounding box center [1340, 376] width 15 height 15
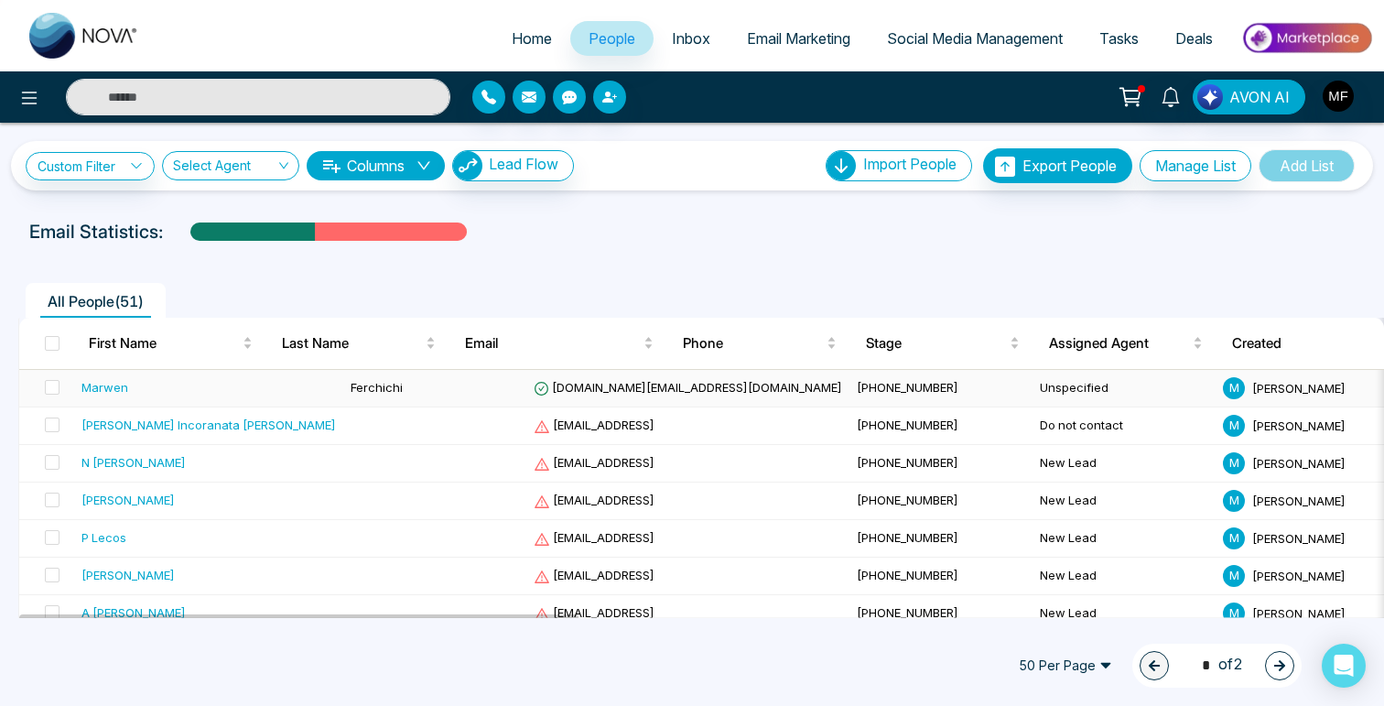
click at [382, 382] on td "Ferchichi" at bounding box center [434, 389] width 183 height 38
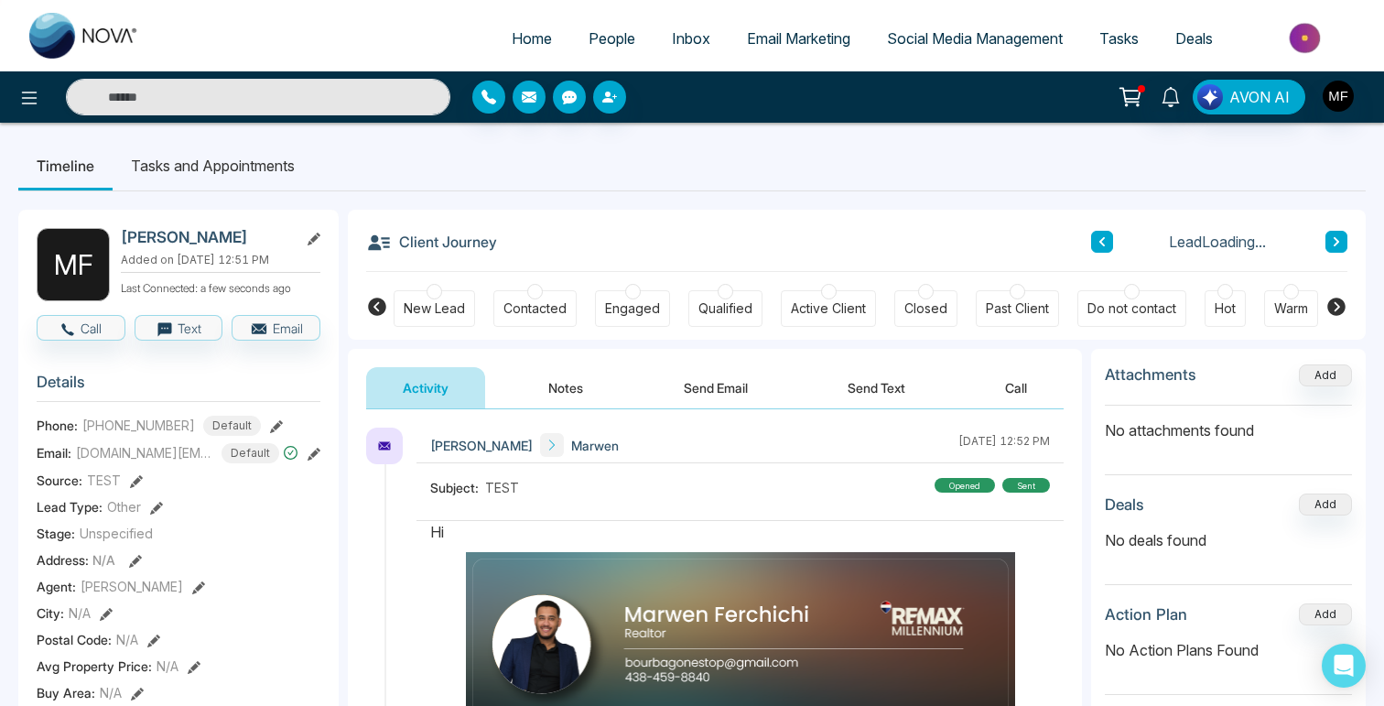
click at [271, 341] on button "Email" at bounding box center [276, 328] width 89 height 26
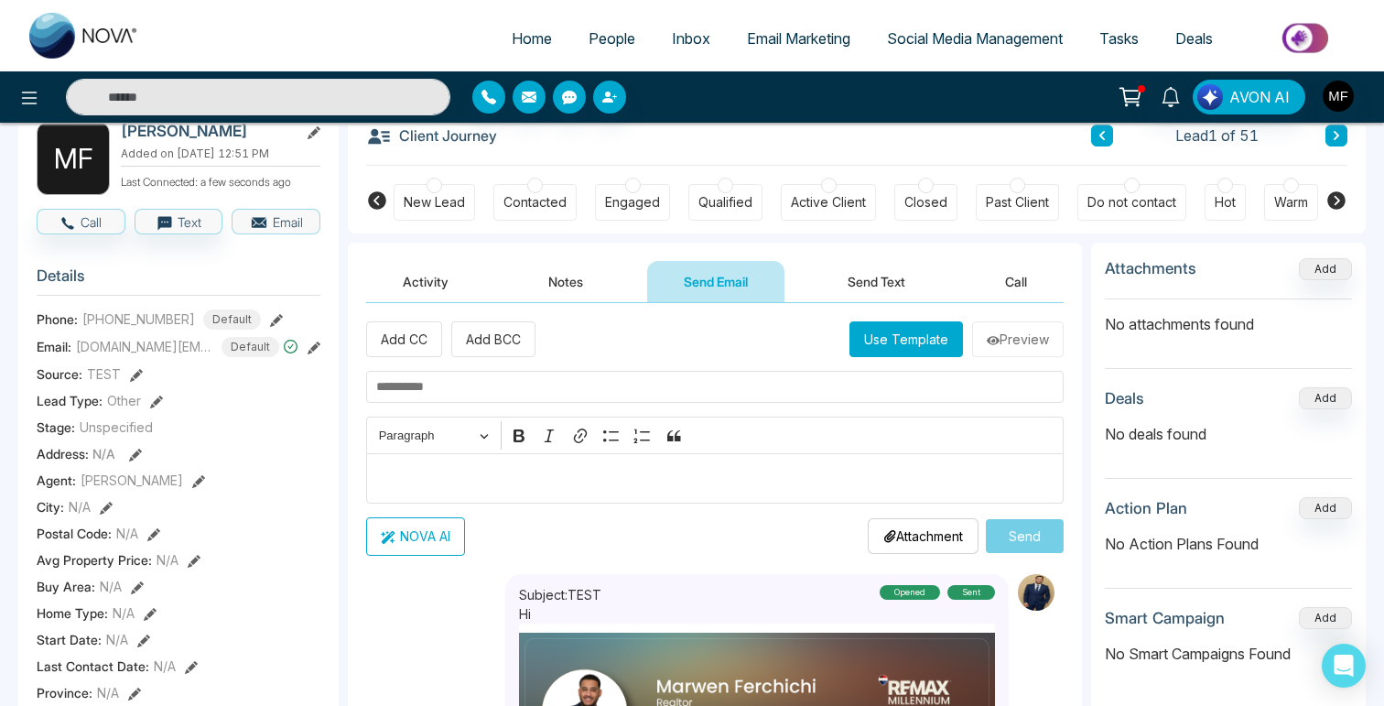
scroll to position [108, 0]
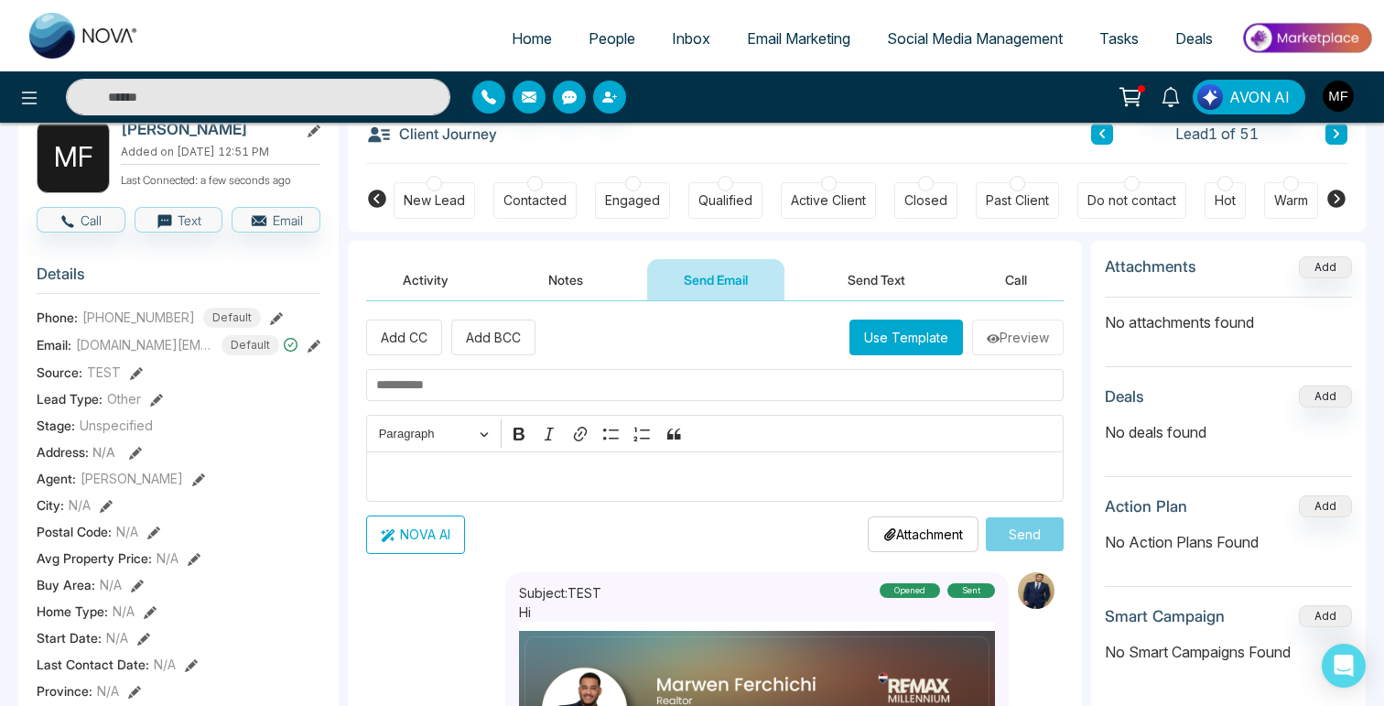
click at [872, 287] on button "Send Text" at bounding box center [876, 279] width 131 height 41
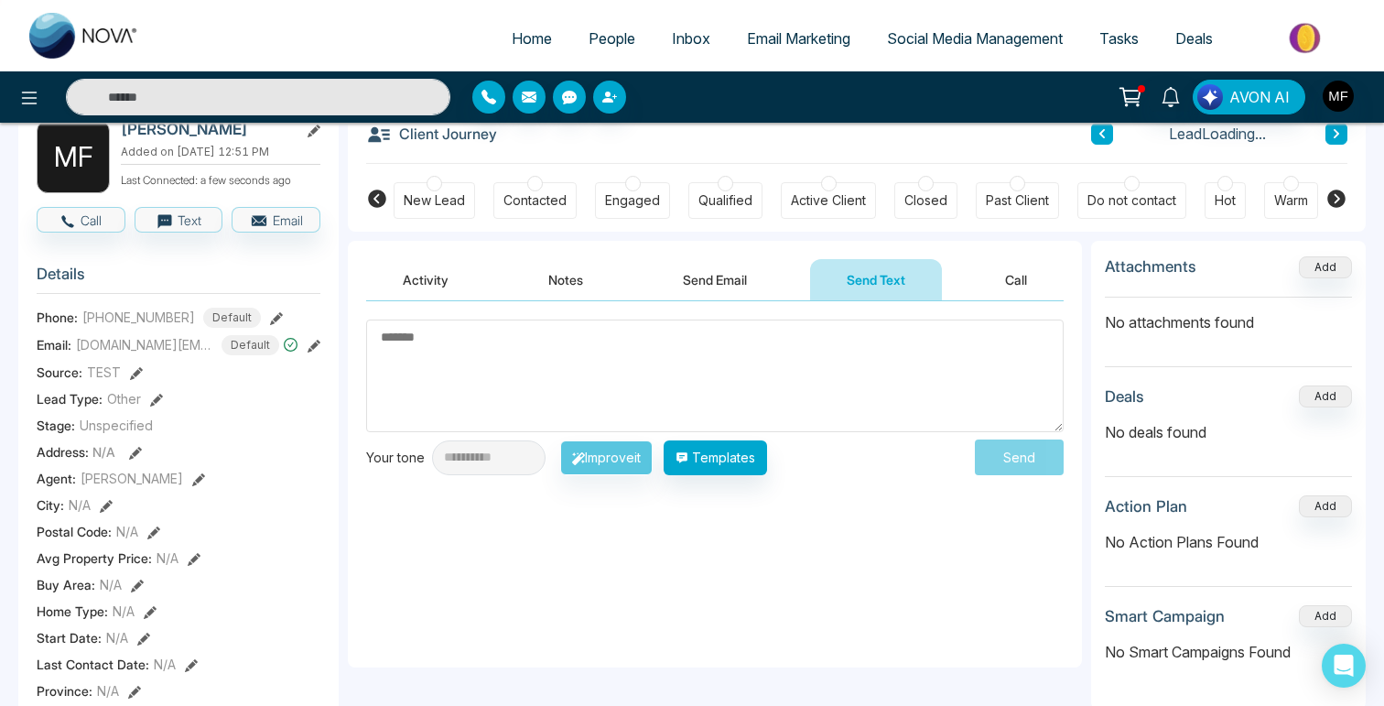
click at [702, 364] on textarea at bounding box center [715, 375] width 698 height 113
type textarea "**"
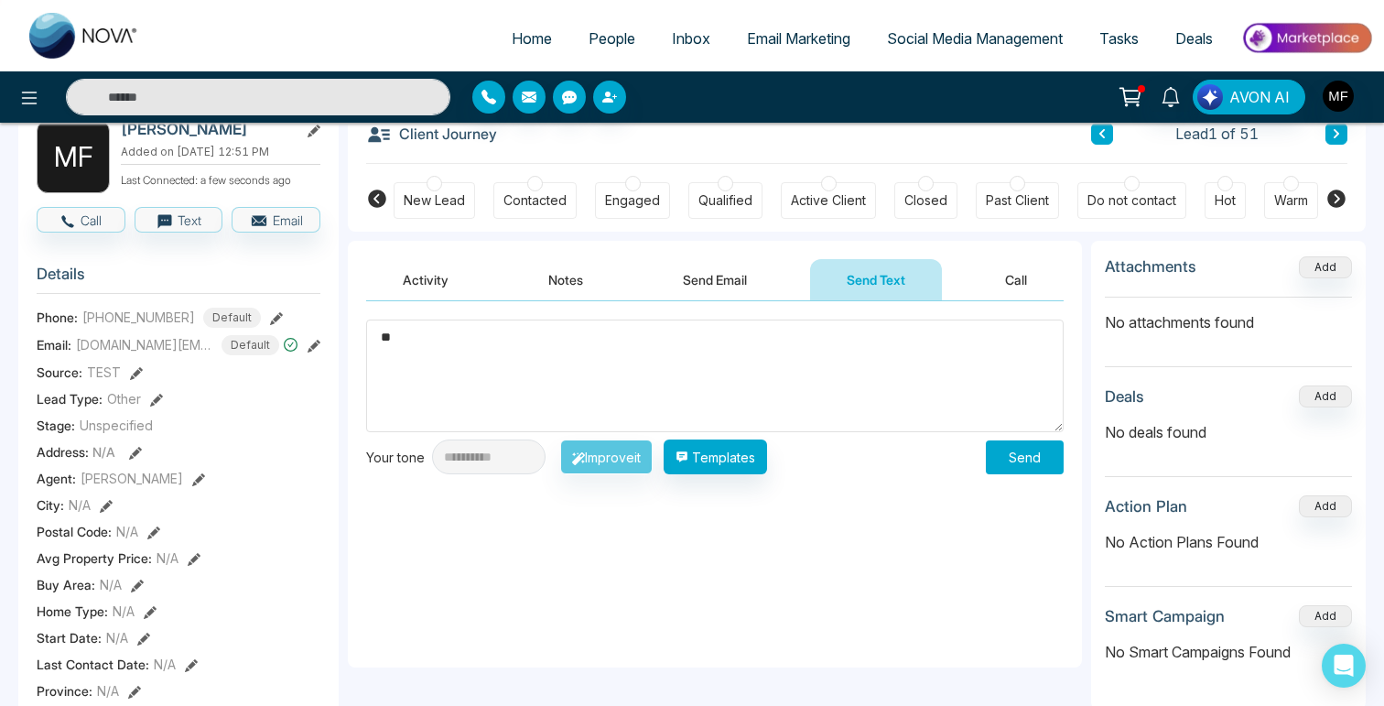
click at [1010, 455] on button "Send" at bounding box center [1025, 457] width 78 height 34
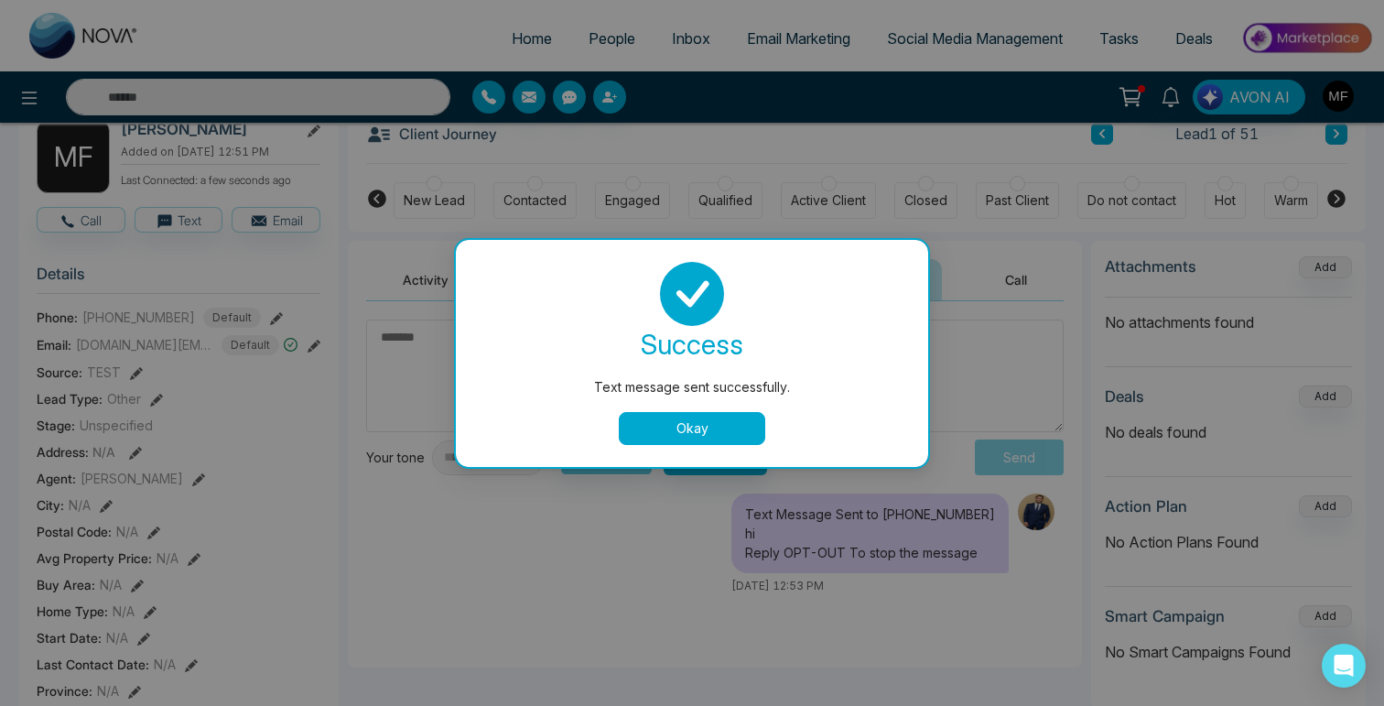
click at [697, 438] on button "Okay" at bounding box center [692, 428] width 146 height 33
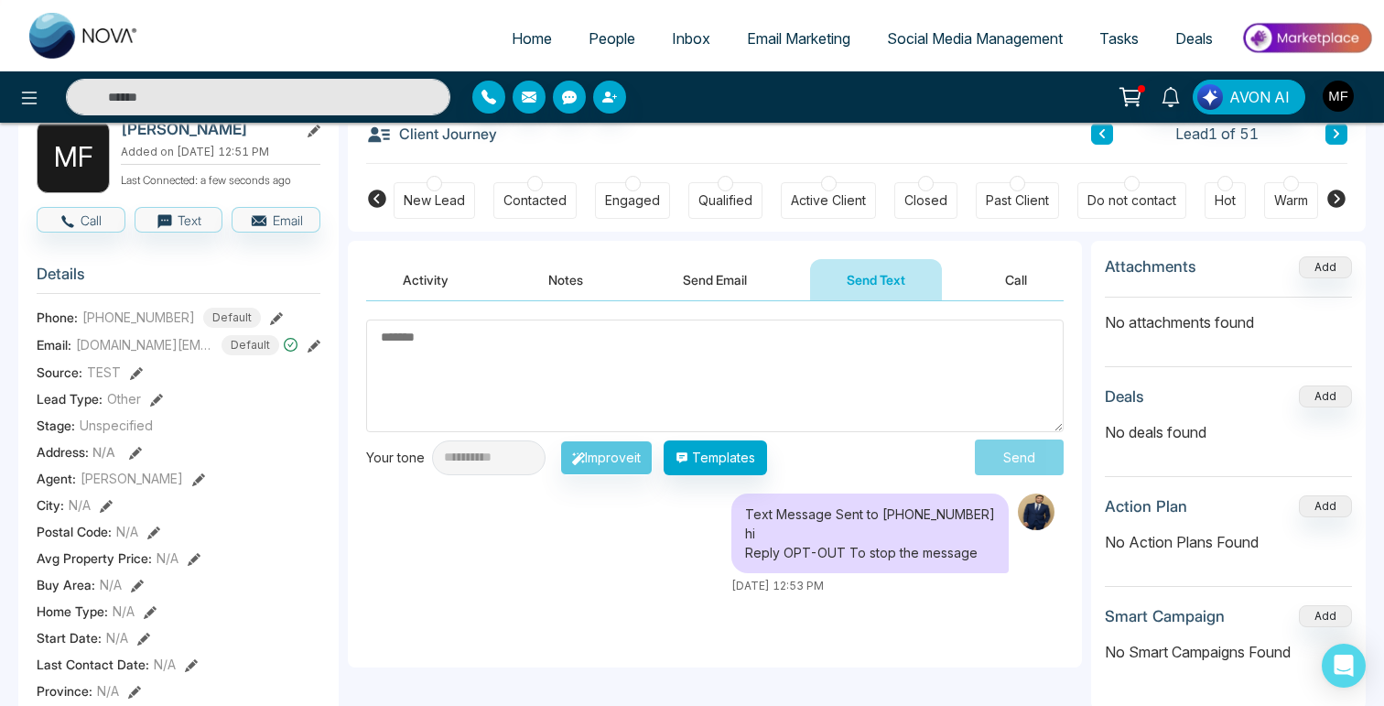
click at [725, 270] on button "Send Email" at bounding box center [714, 279] width 137 height 41
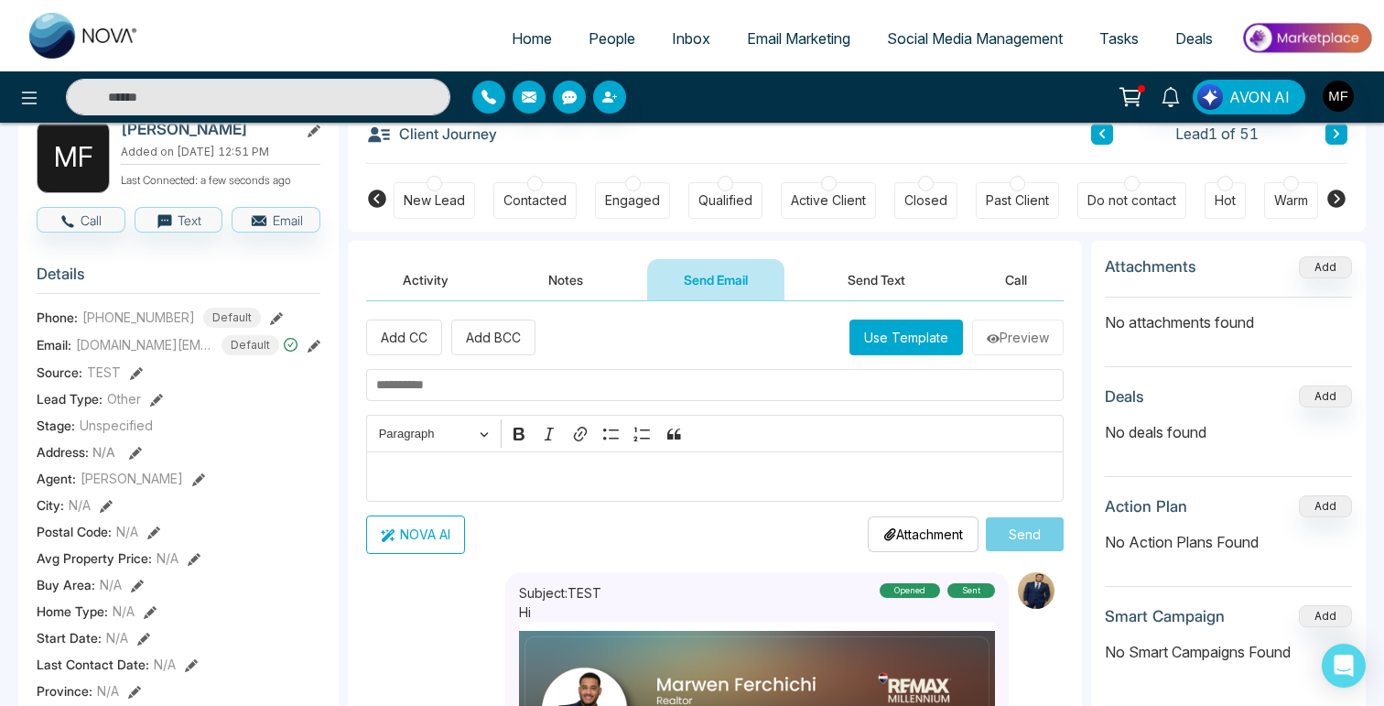
click at [579, 276] on button "Notes" at bounding box center [566, 279] width 108 height 41
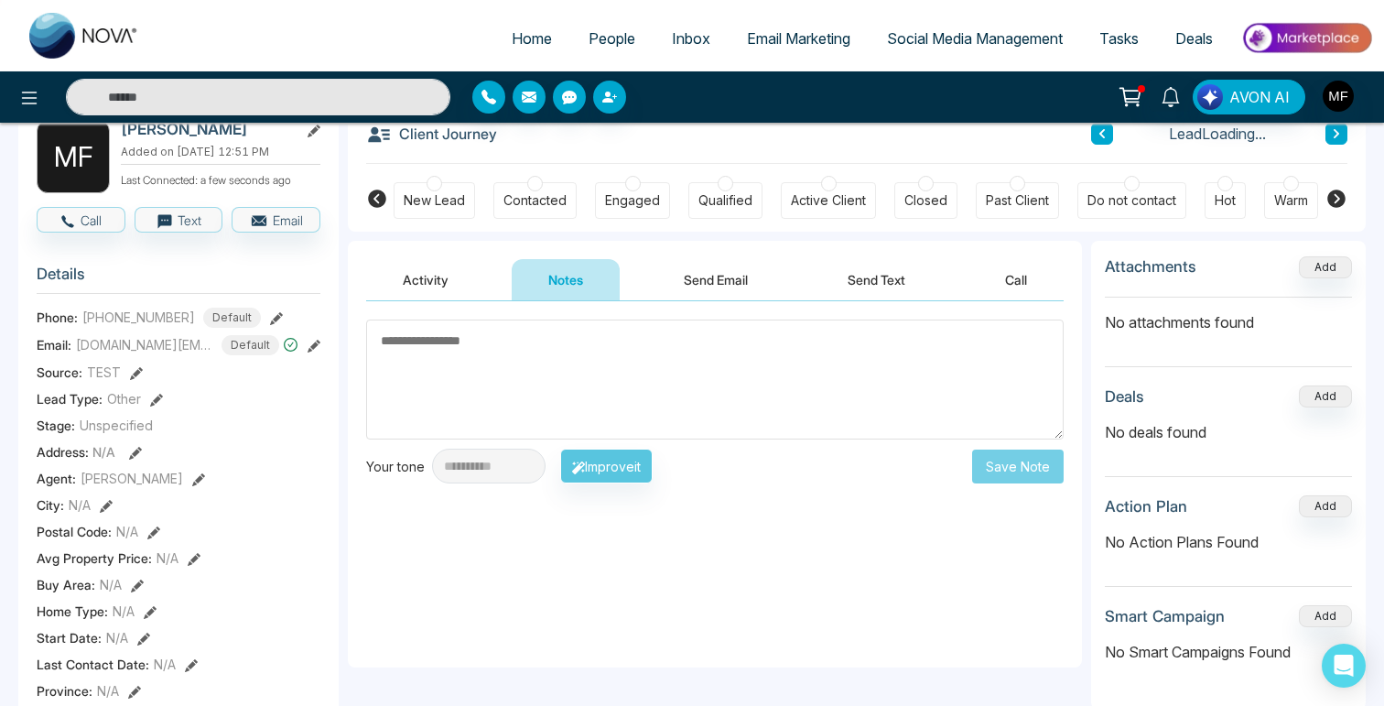
click at [455, 289] on button "Activity" at bounding box center [425, 279] width 119 height 41
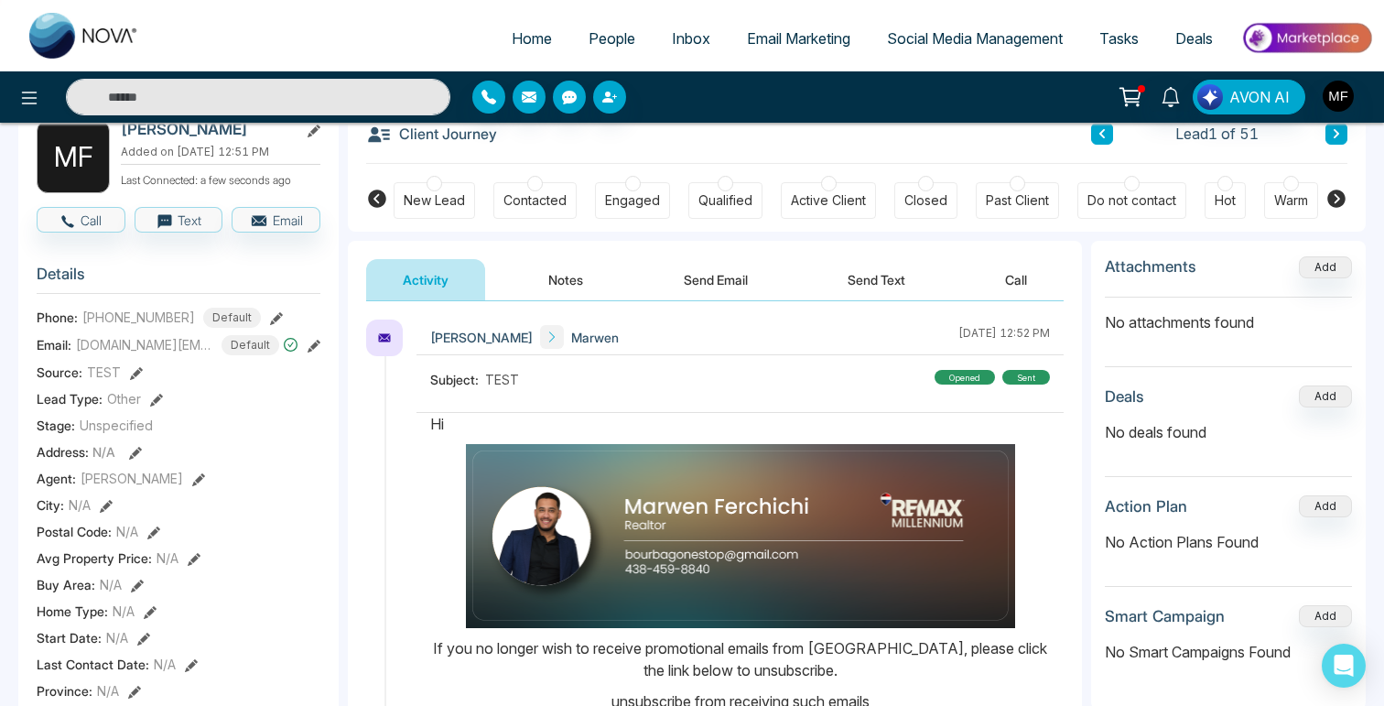
click at [572, 291] on button "Notes" at bounding box center [566, 279] width 108 height 41
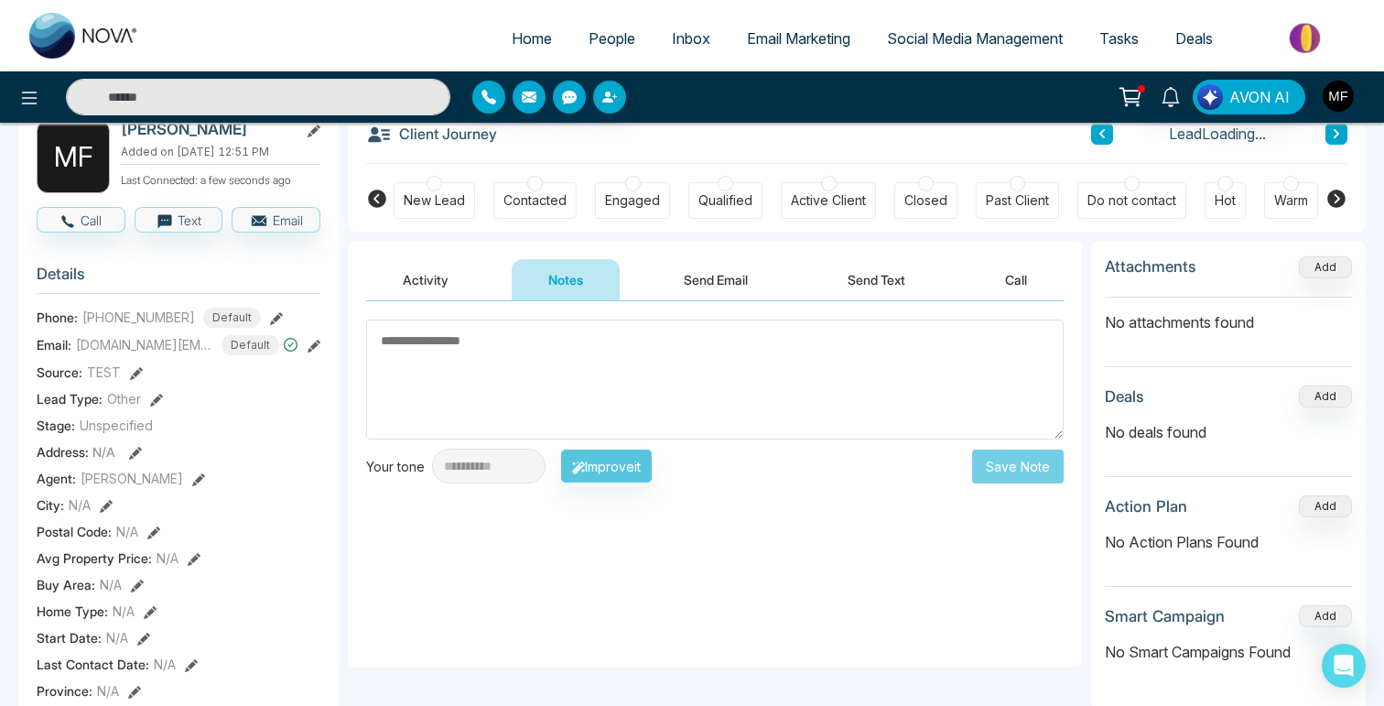
click at [700, 286] on button "Send Email" at bounding box center [715, 279] width 137 height 41
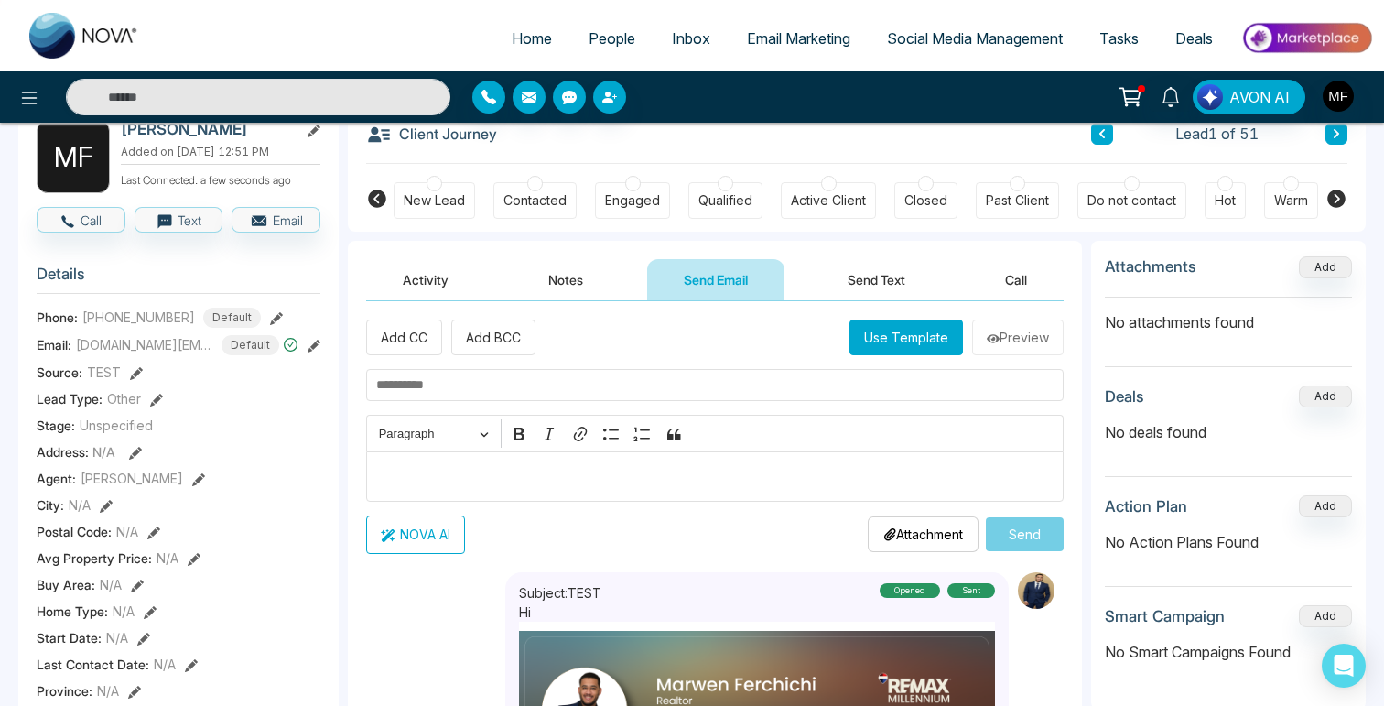
click at [772, 37] on span "Email Marketing" at bounding box center [798, 38] width 103 height 18
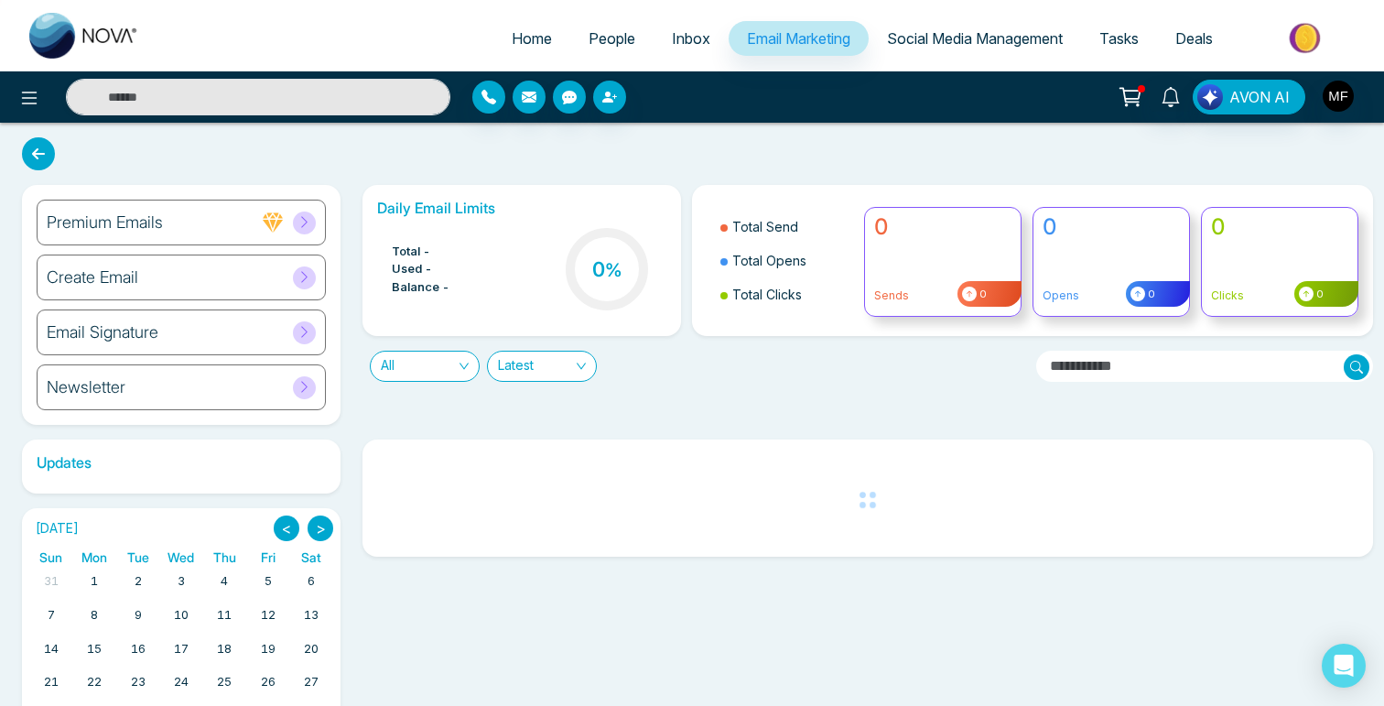
click at [190, 327] on div "Email Signature" at bounding box center [181, 332] width 289 height 46
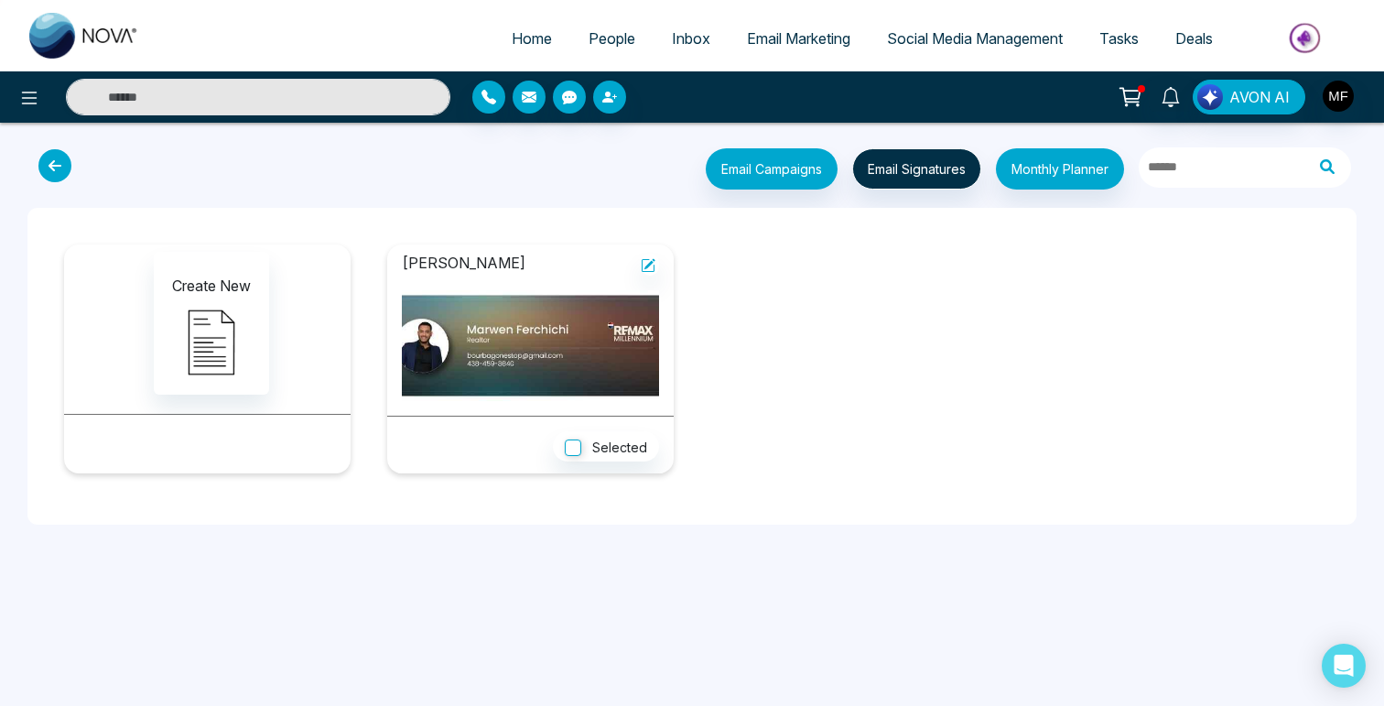
click at [524, 352] on img at bounding box center [530, 345] width 257 height 111
click at [646, 255] on button at bounding box center [650, 265] width 18 height 22
click at [263, 343] on button "Create New" at bounding box center [211, 323] width 115 height 143
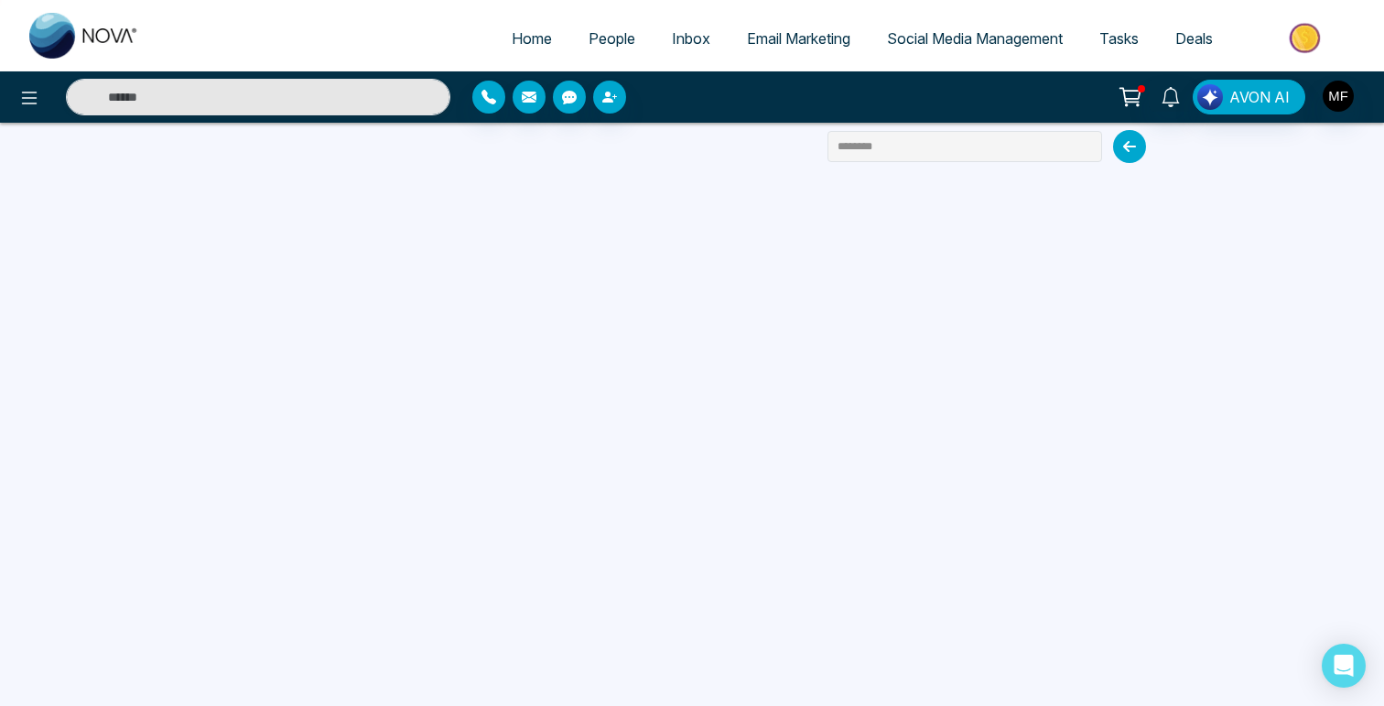
click at [1133, 146] on icon at bounding box center [1129, 146] width 33 height 33
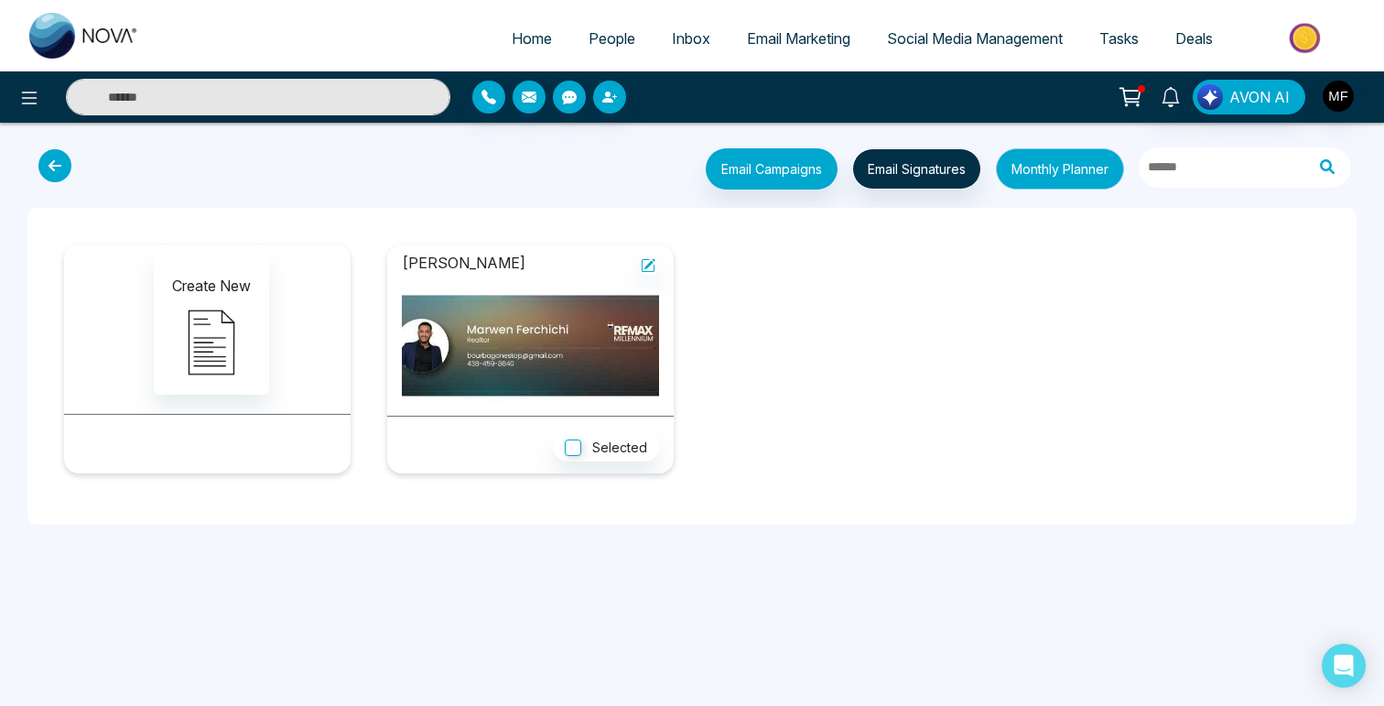
click at [1076, 173] on button "Monthly Planner" at bounding box center [1060, 168] width 128 height 41
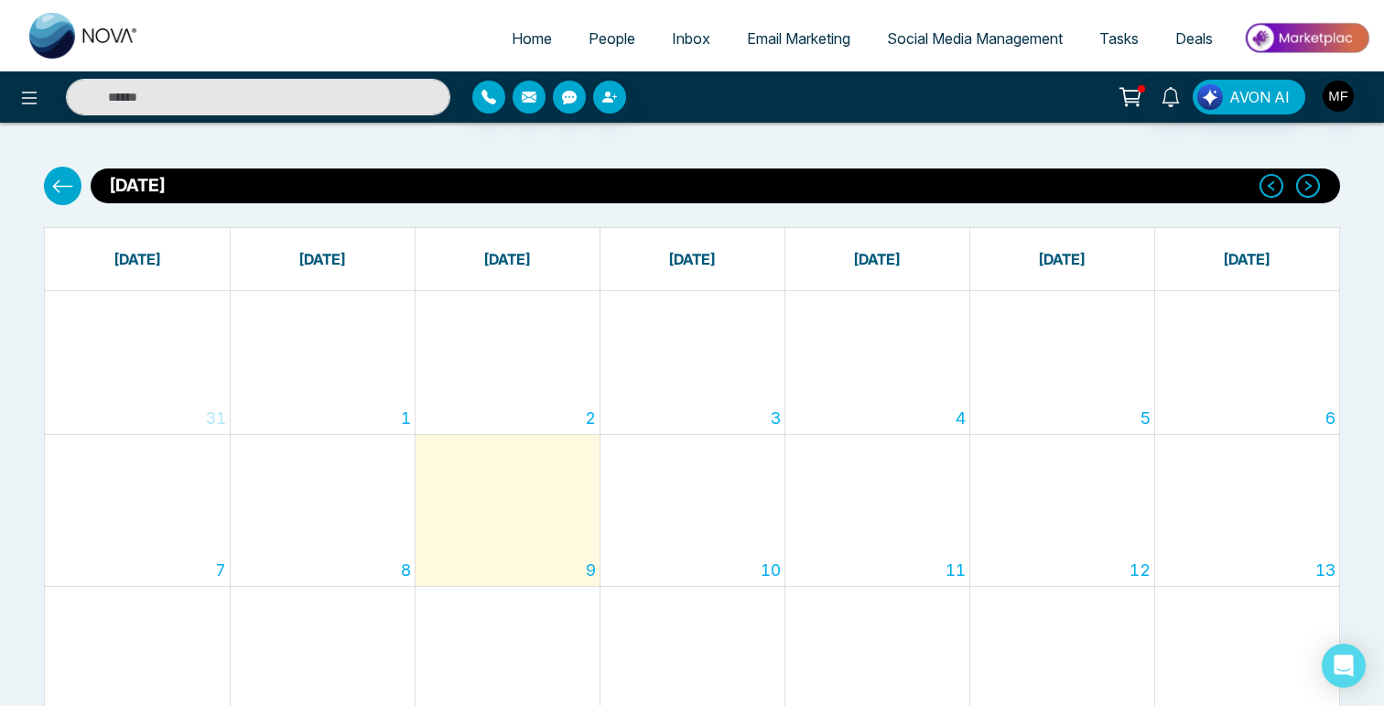
click at [51, 193] on icon at bounding box center [62, 186] width 23 height 23
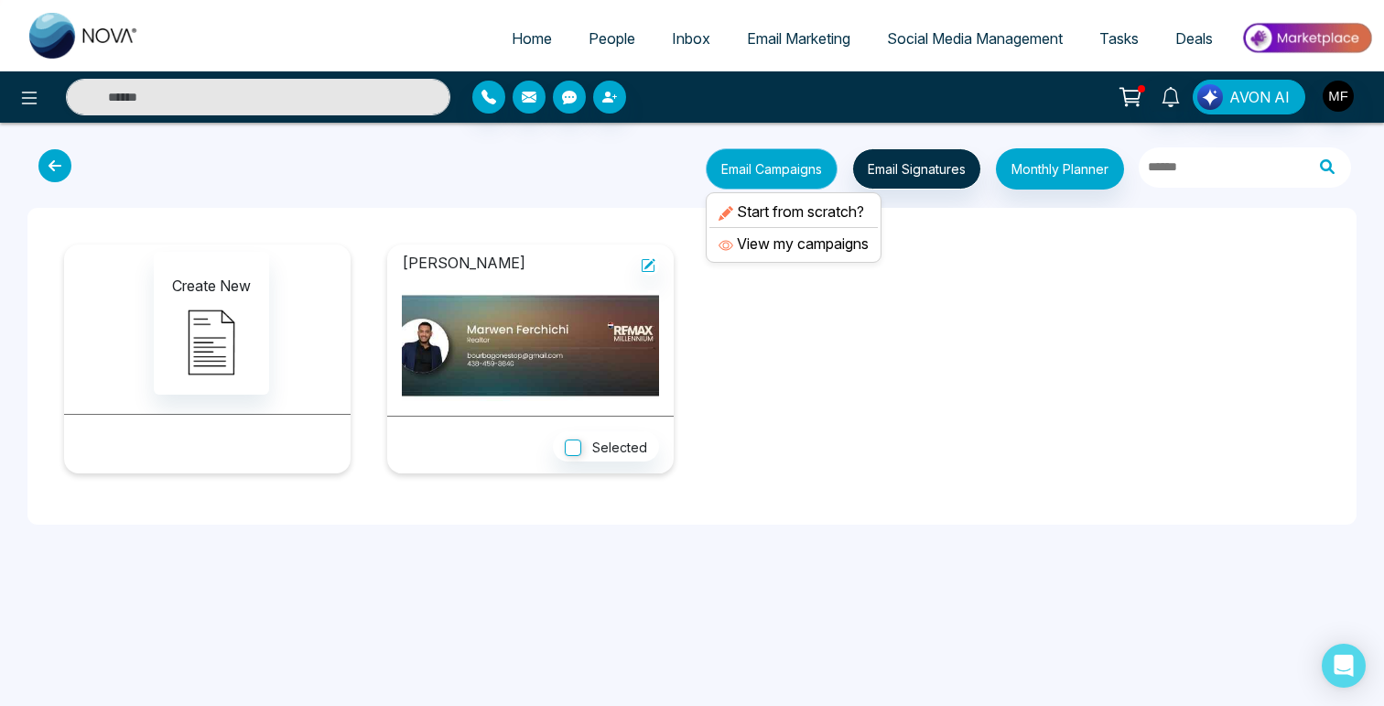
click at [785, 157] on button "Email Campaigns" at bounding box center [772, 168] width 132 height 41
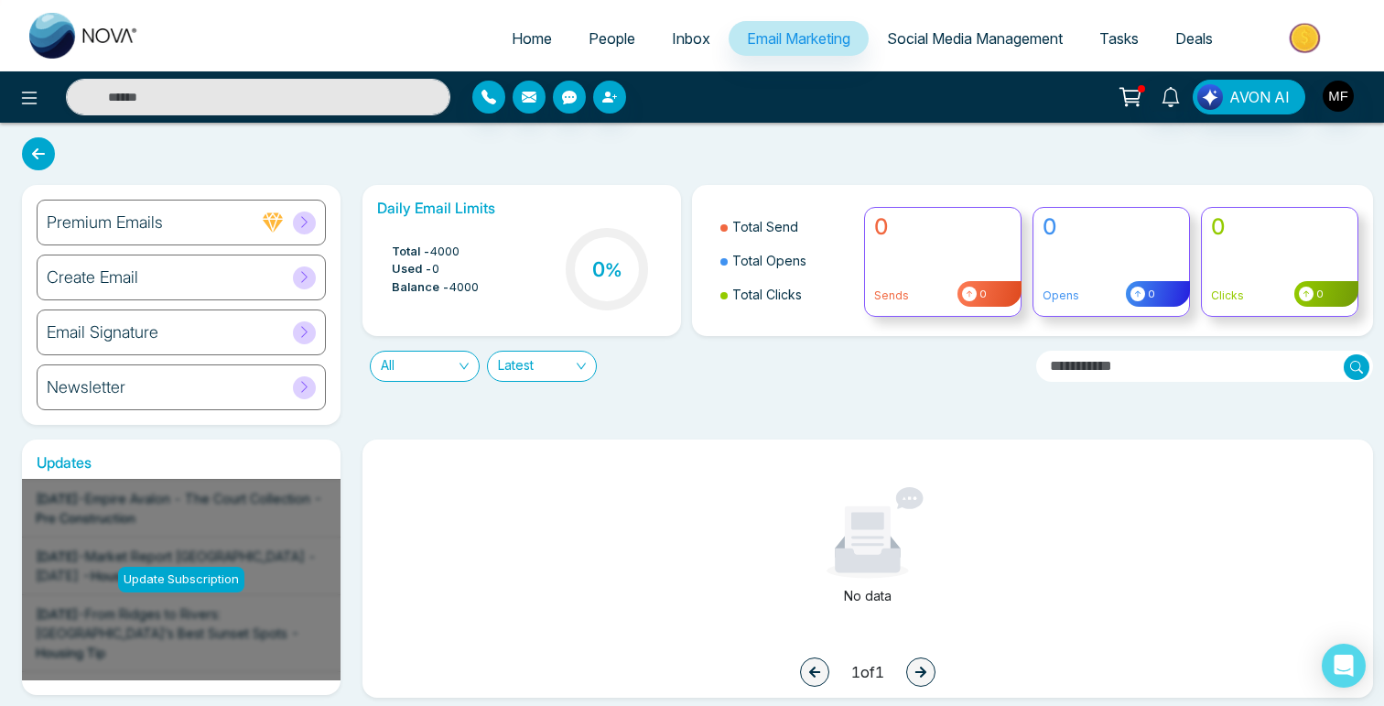
click at [612, 36] on span "People" at bounding box center [612, 38] width 47 height 18
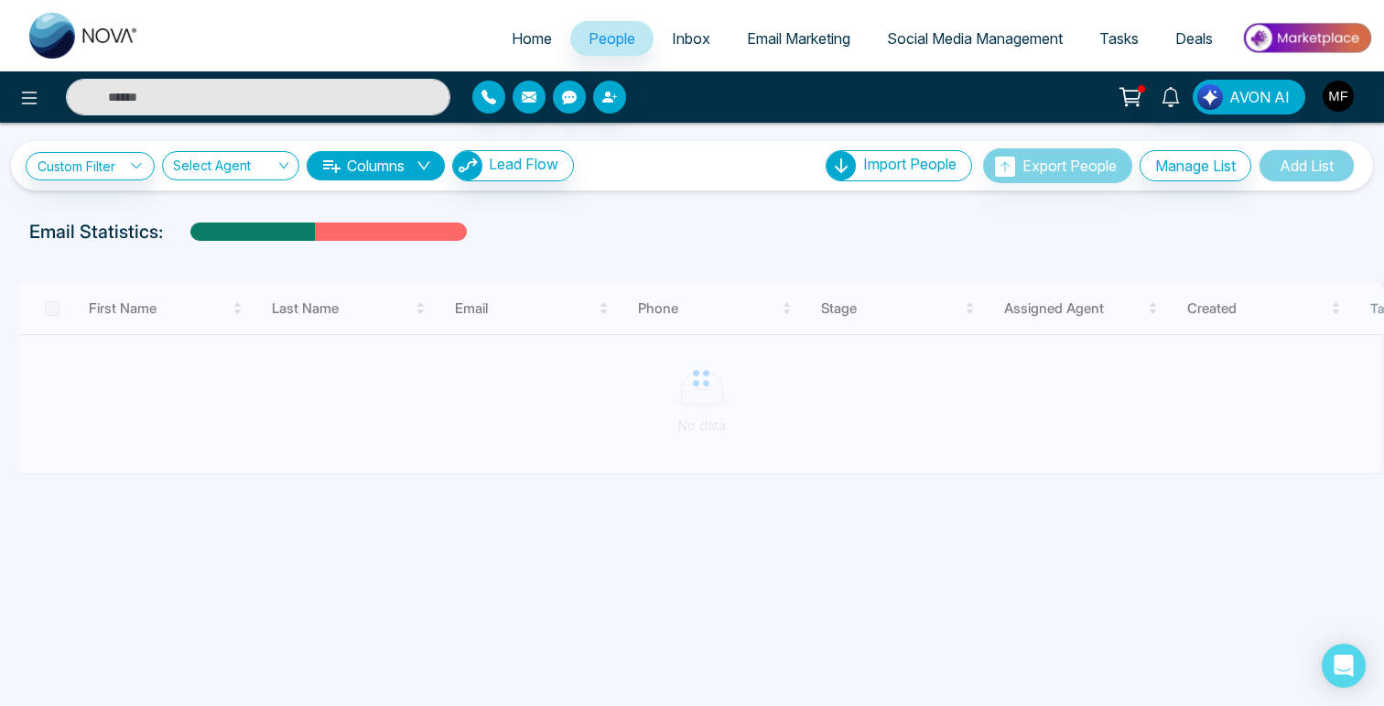
click at [519, 35] on span "Home" at bounding box center [532, 38] width 40 height 18
select select "*"
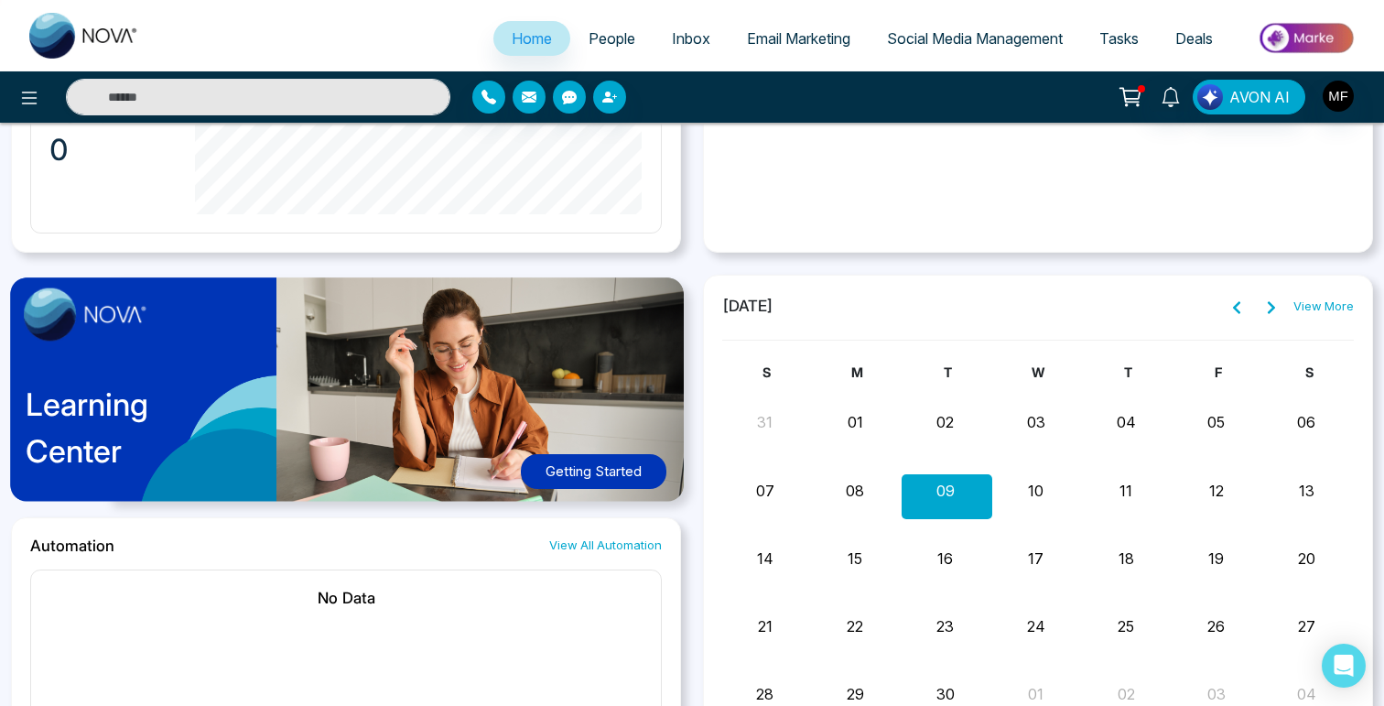
scroll to position [1315, 0]
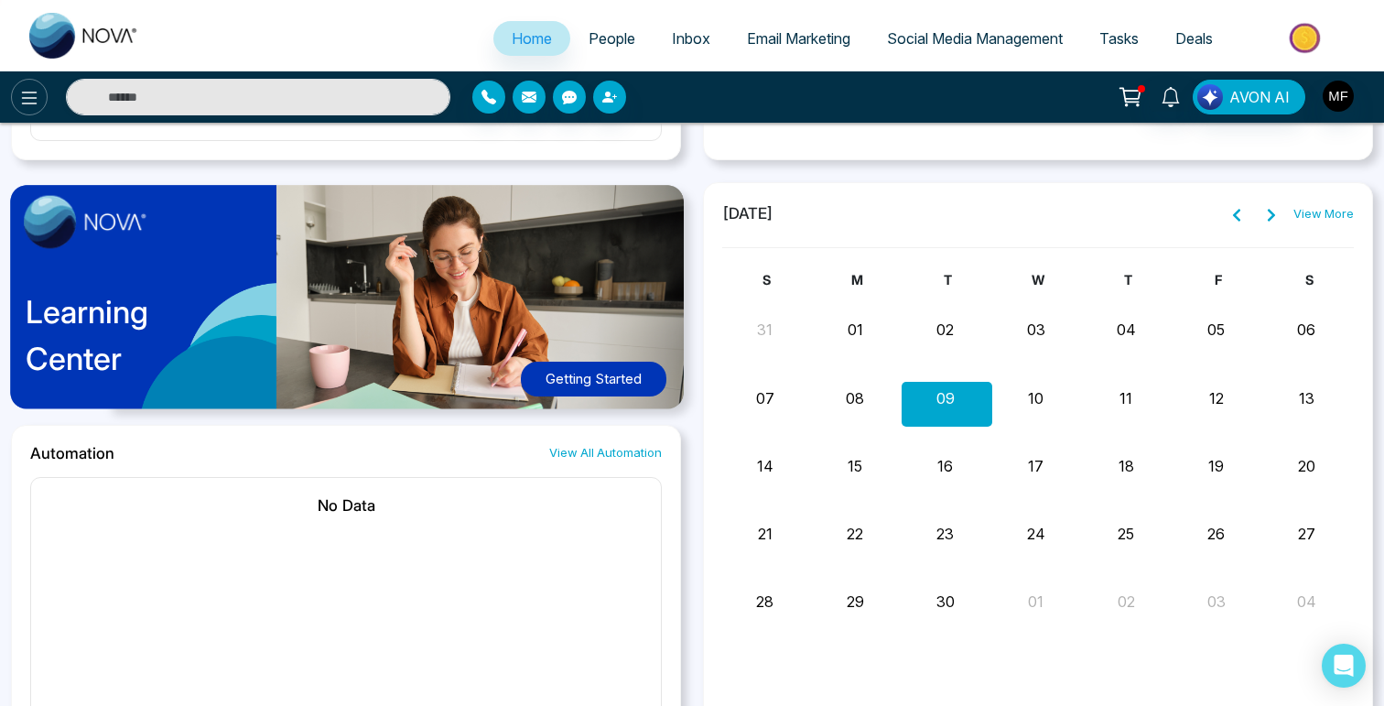
click at [25, 100] on icon at bounding box center [29, 98] width 22 height 22
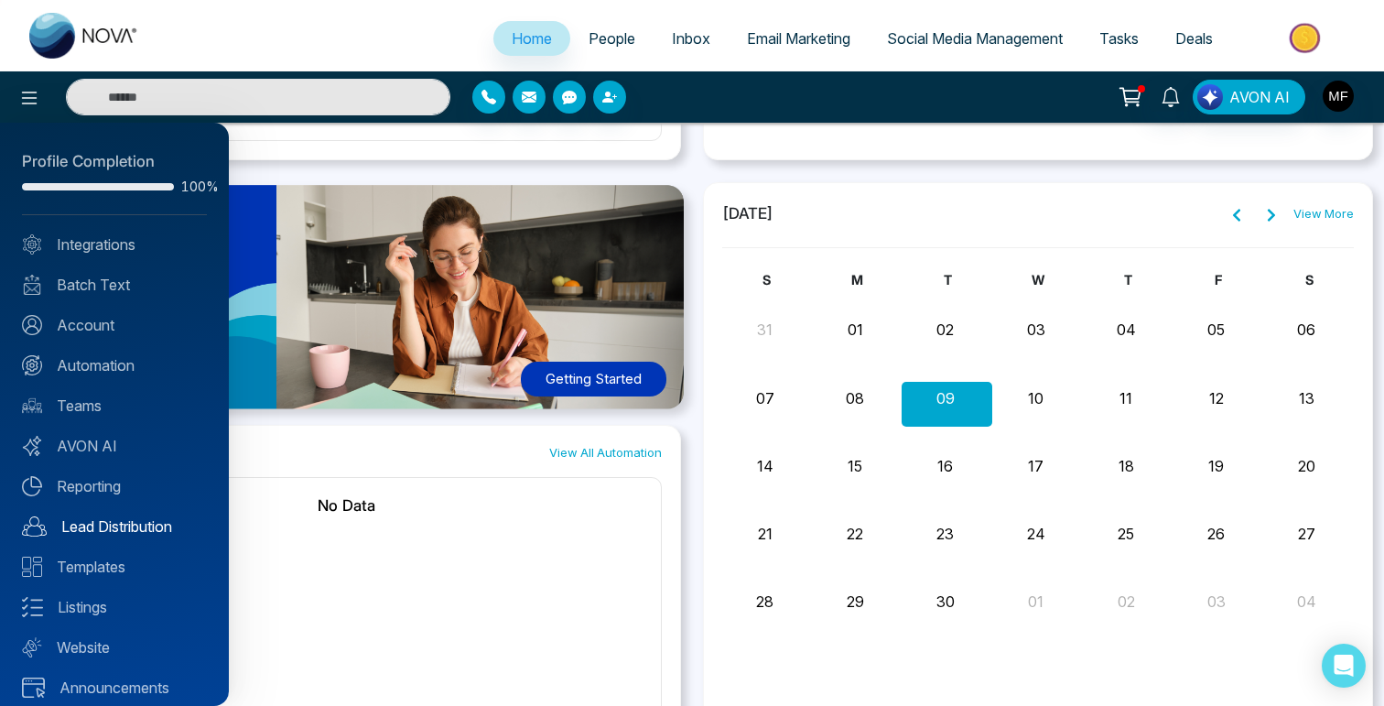
scroll to position [14, 0]
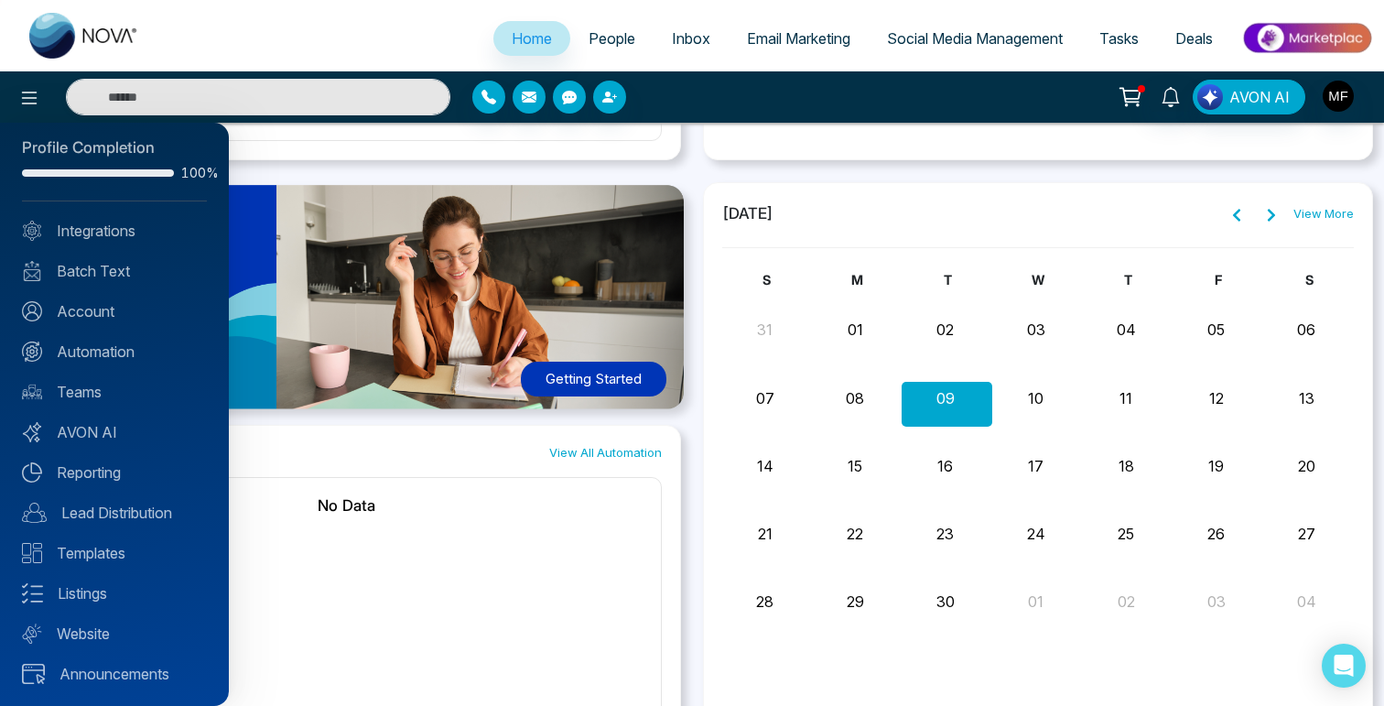
click at [817, 43] on div at bounding box center [692, 353] width 1384 height 706
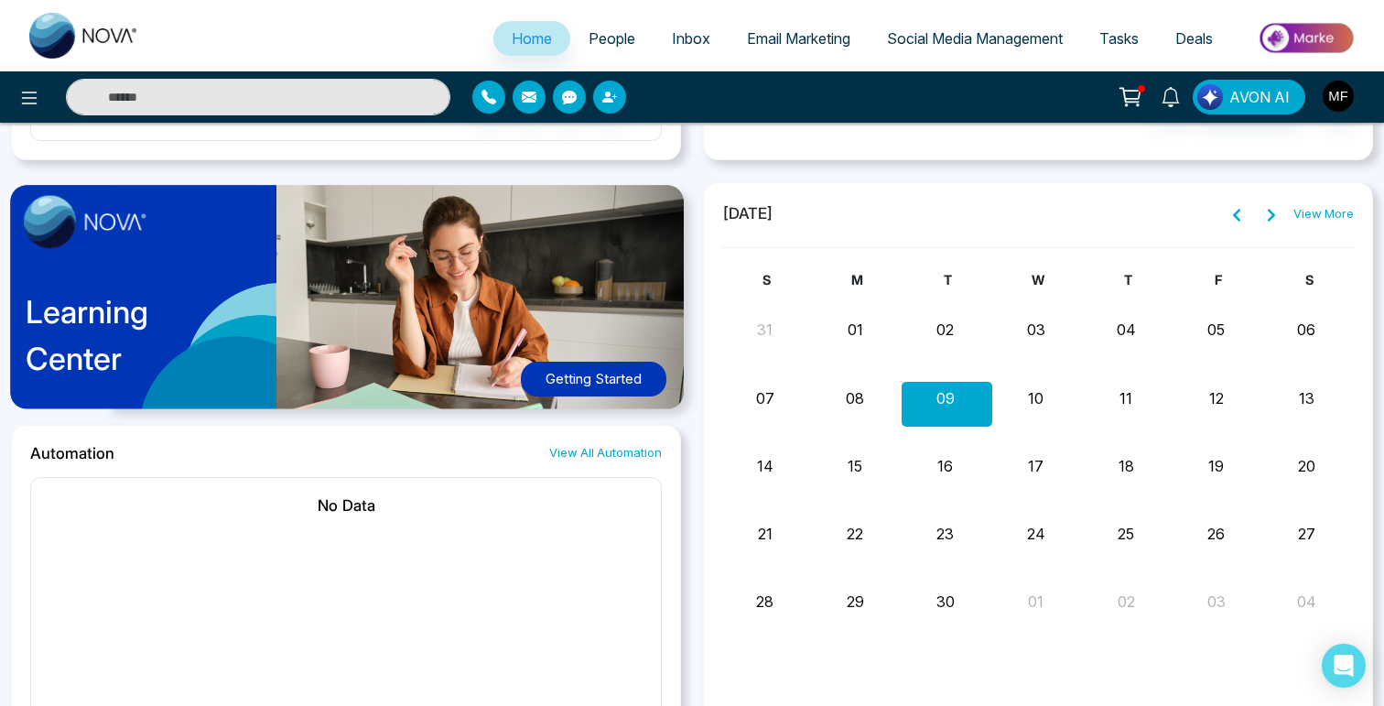
click at [796, 38] on span "Email Marketing" at bounding box center [798, 38] width 103 height 18
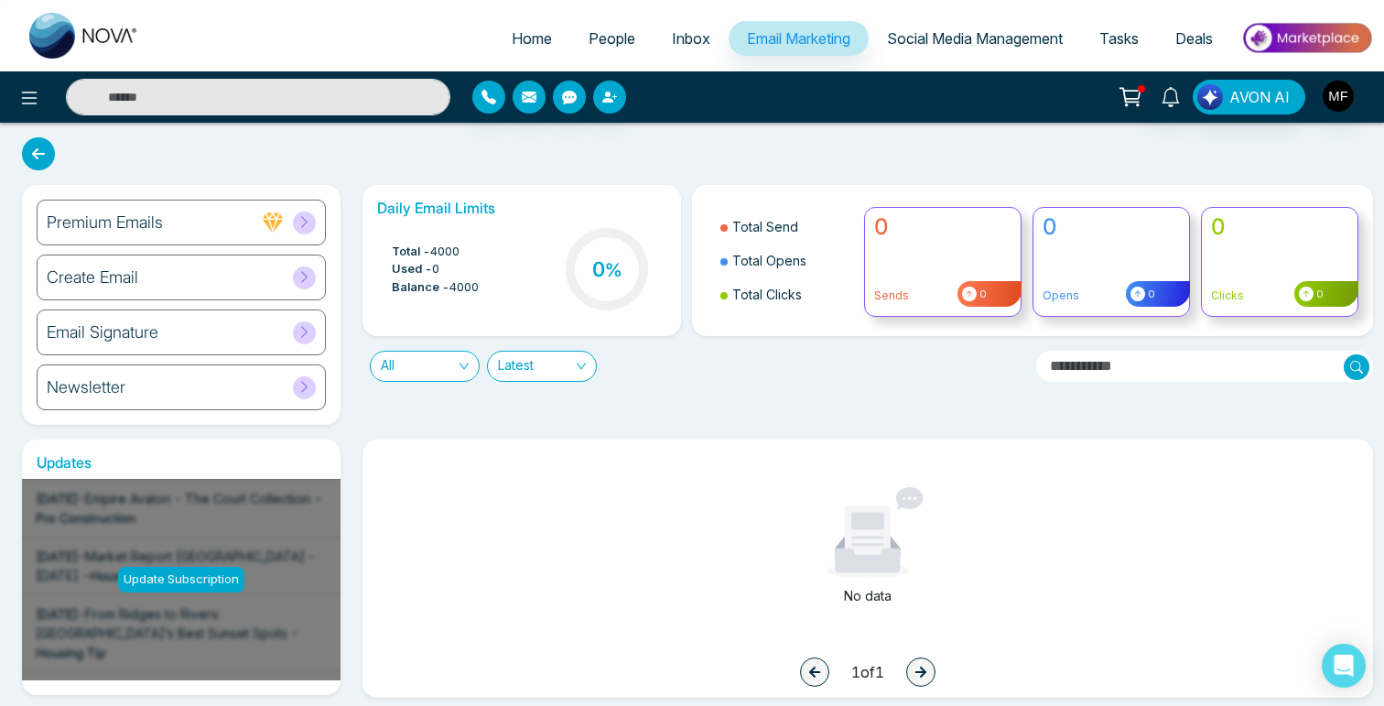
click at [291, 390] on div "Newsletter" at bounding box center [181, 387] width 289 height 46
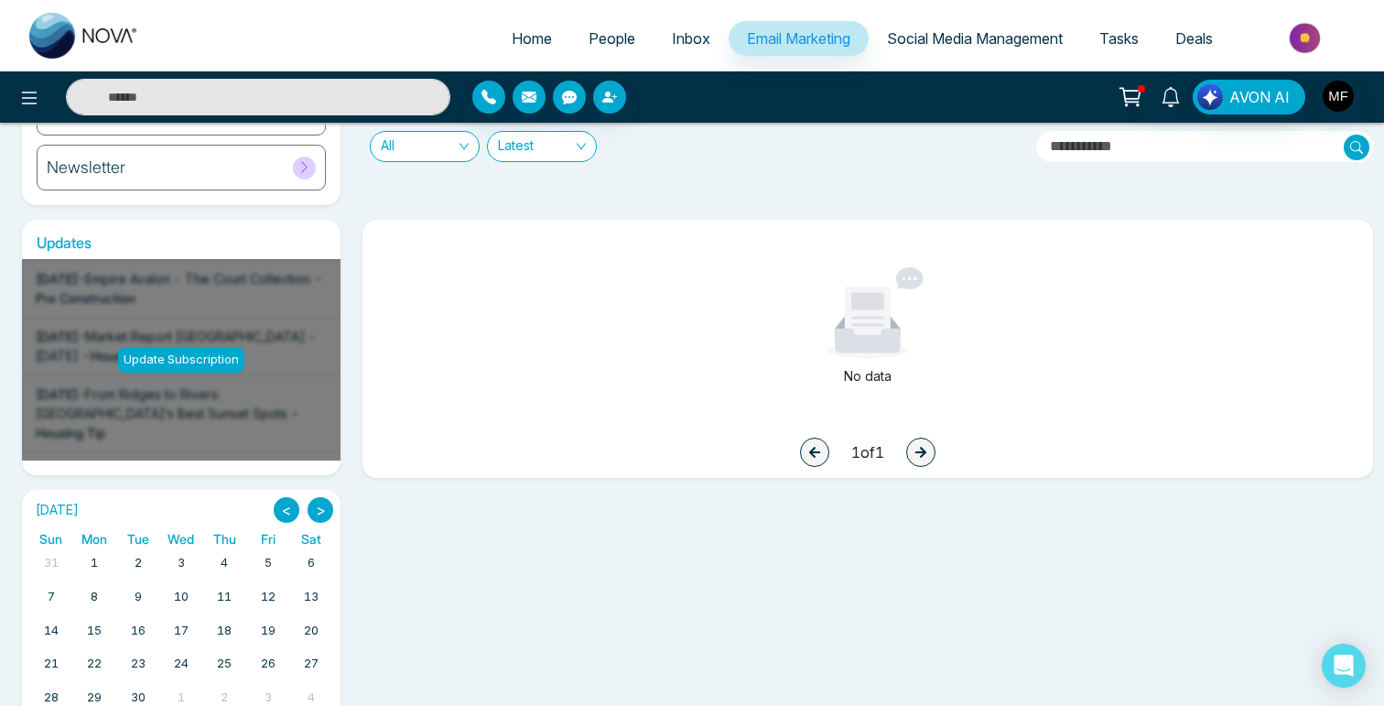
scroll to position [288, 0]
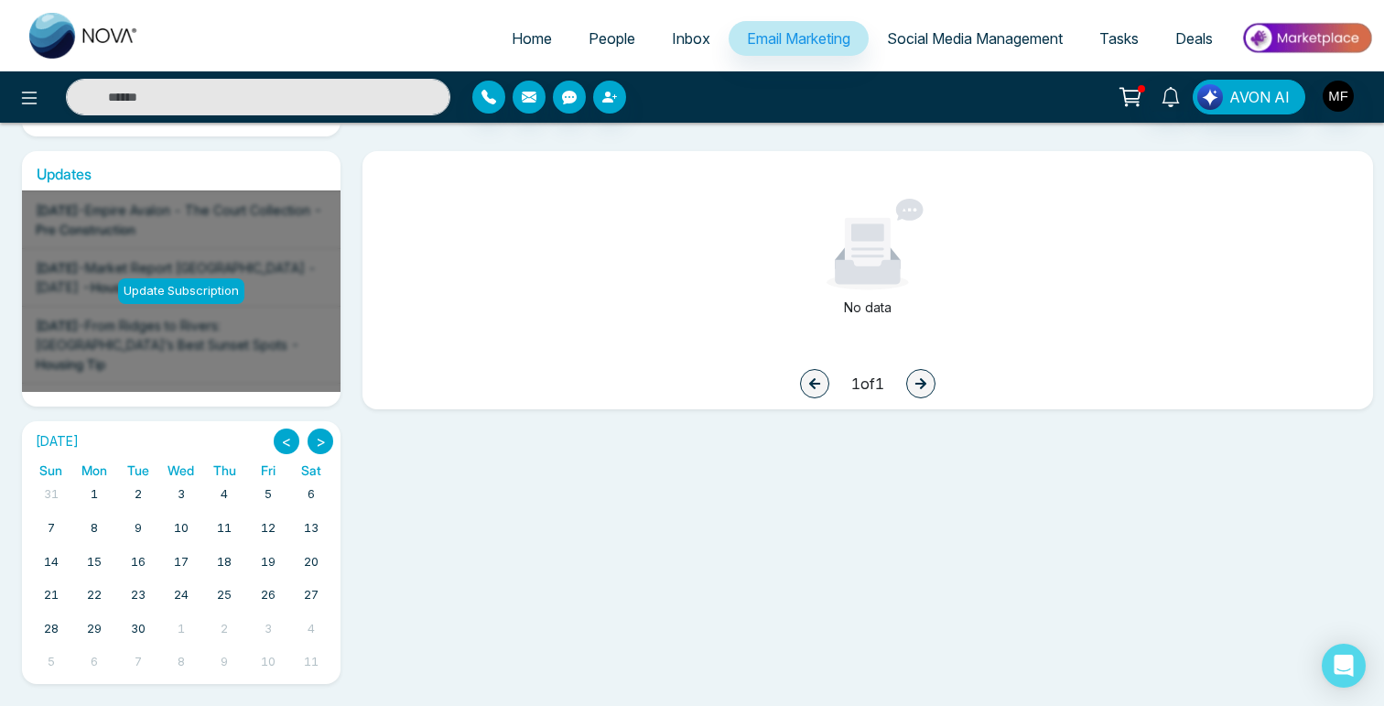
click at [318, 439] on button ">" at bounding box center [321, 441] width 26 height 26
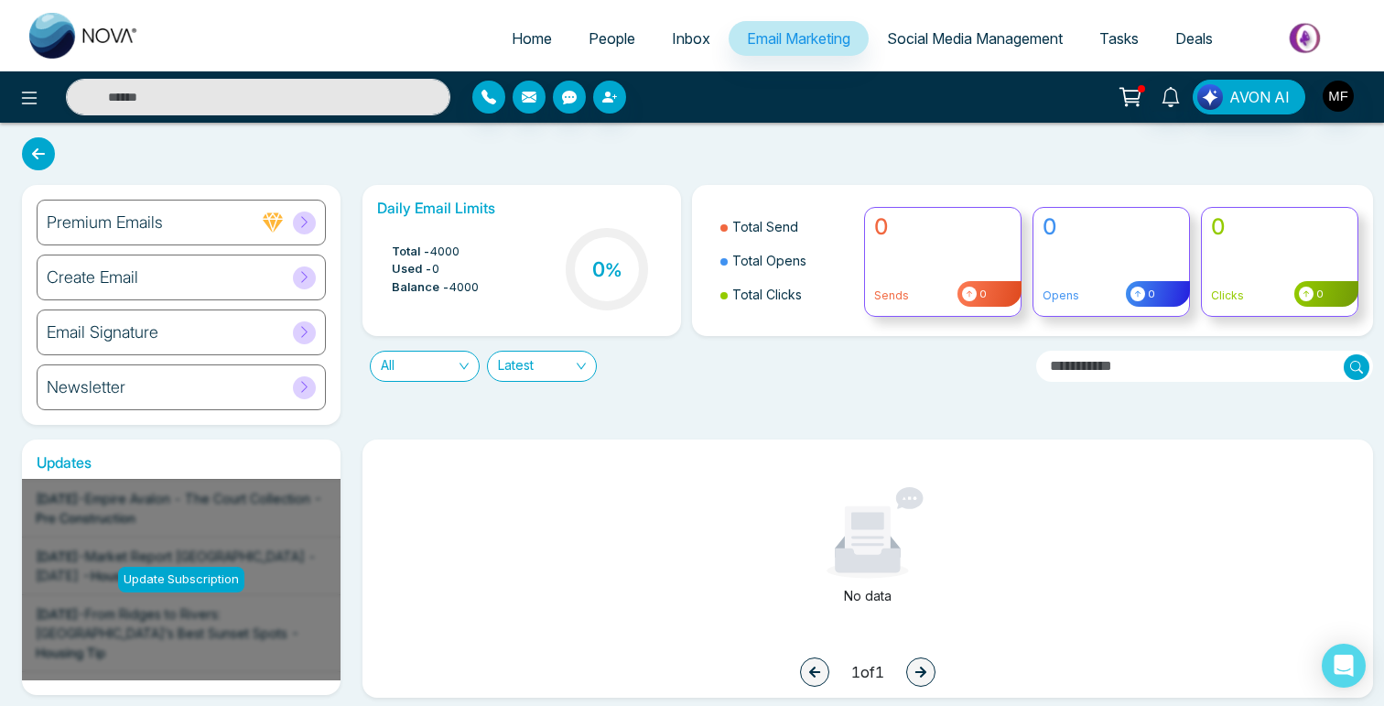
click at [981, 273] on div "0 Sends 0" at bounding box center [942, 262] width 157 height 110
click at [1184, 366] on input "text" at bounding box center [1204, 366] width 337 height 31
click at [1143, 102] on icon at bounding box center [1131, 97] width 26 height 26
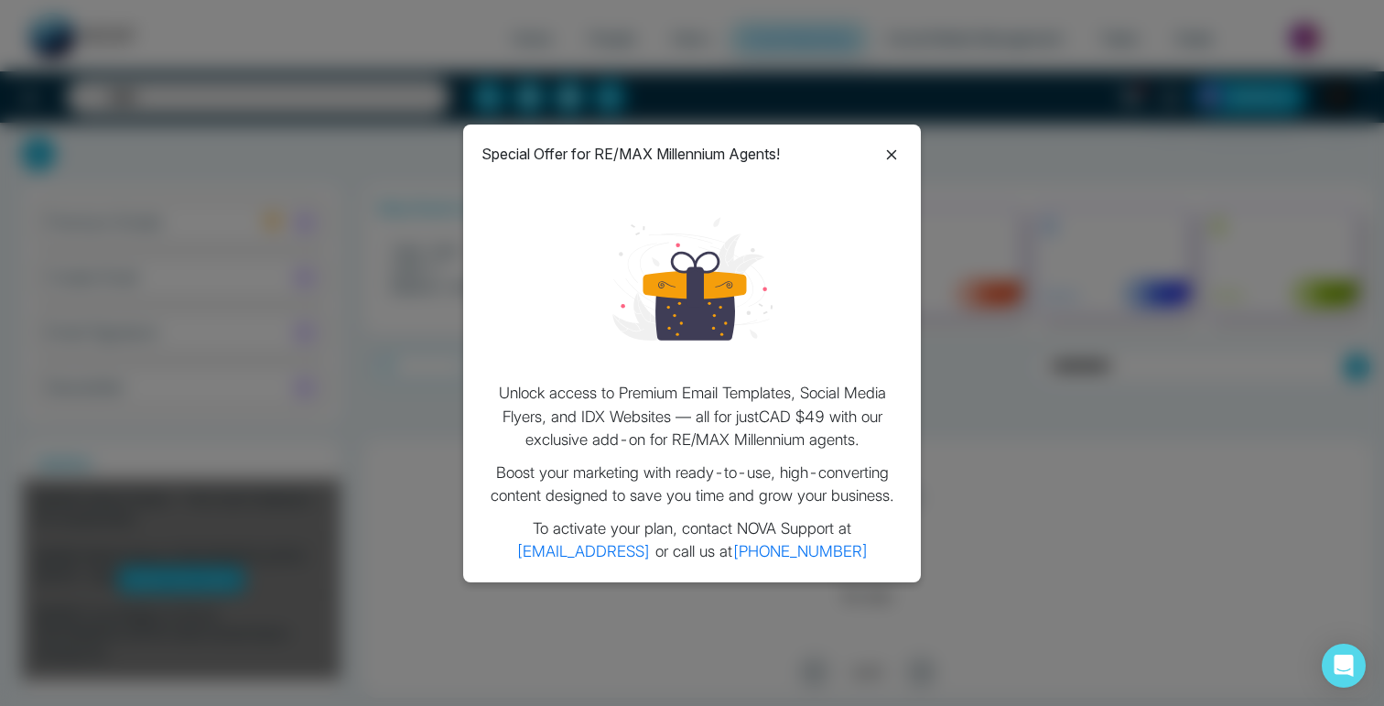
click at [893, 146] on icon at bounding box center [892, 155] width 22 height 22
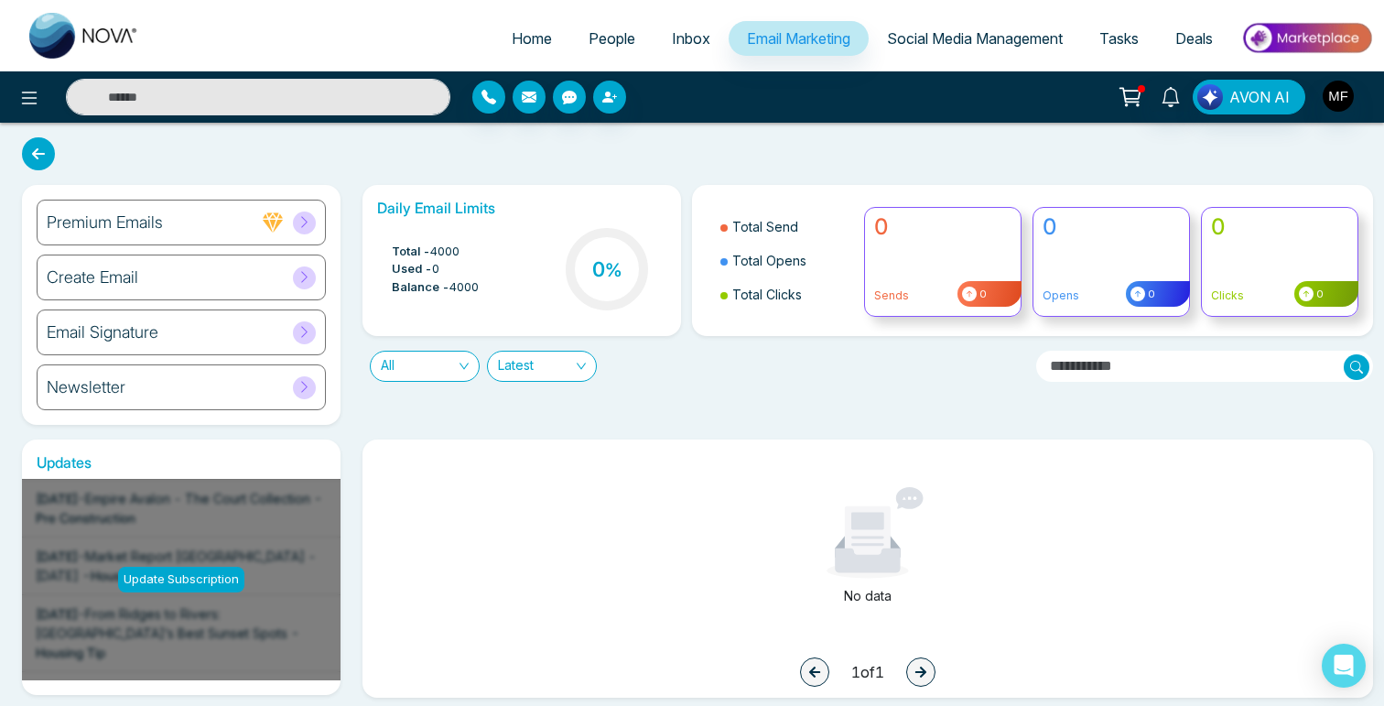
click at [1300, 38] on img at bounding box center [1306, 37] width 133 height 41
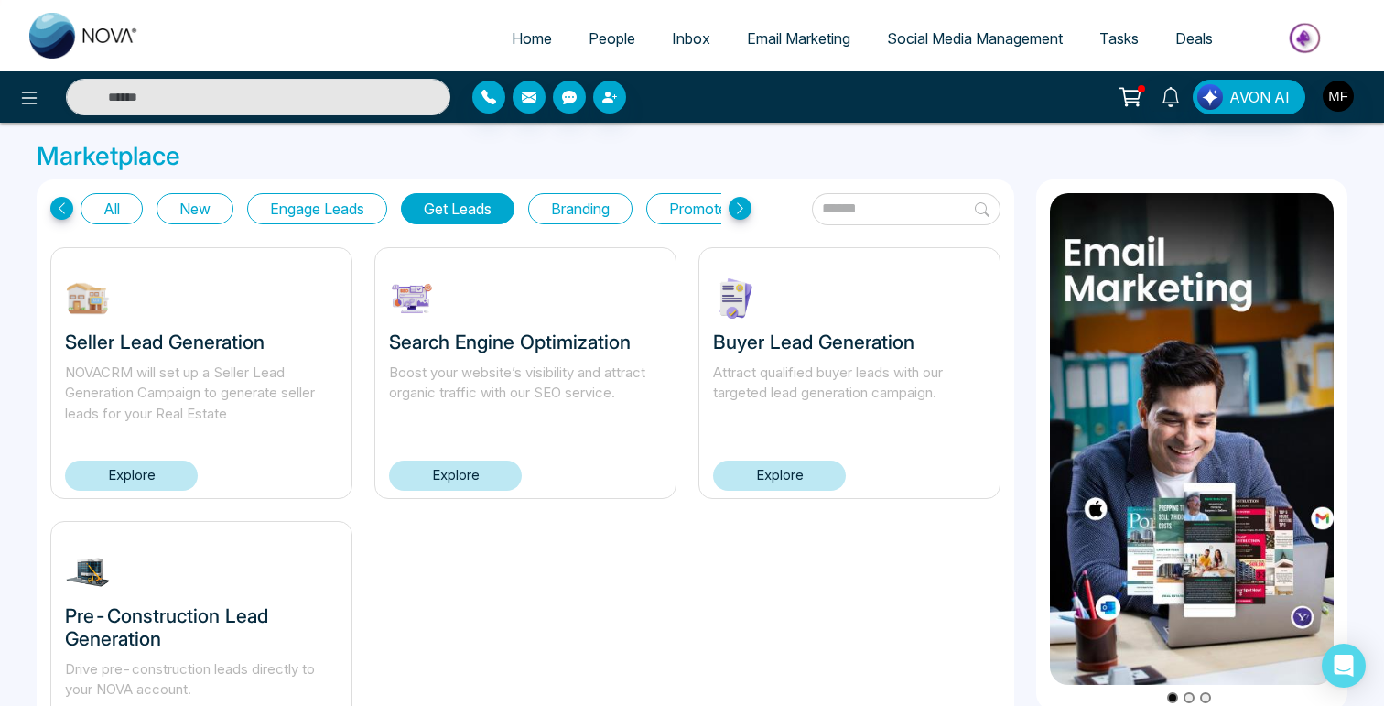
click at [556, 201] on button "Branding" at bounding box center [580, 208] width 104 height 31
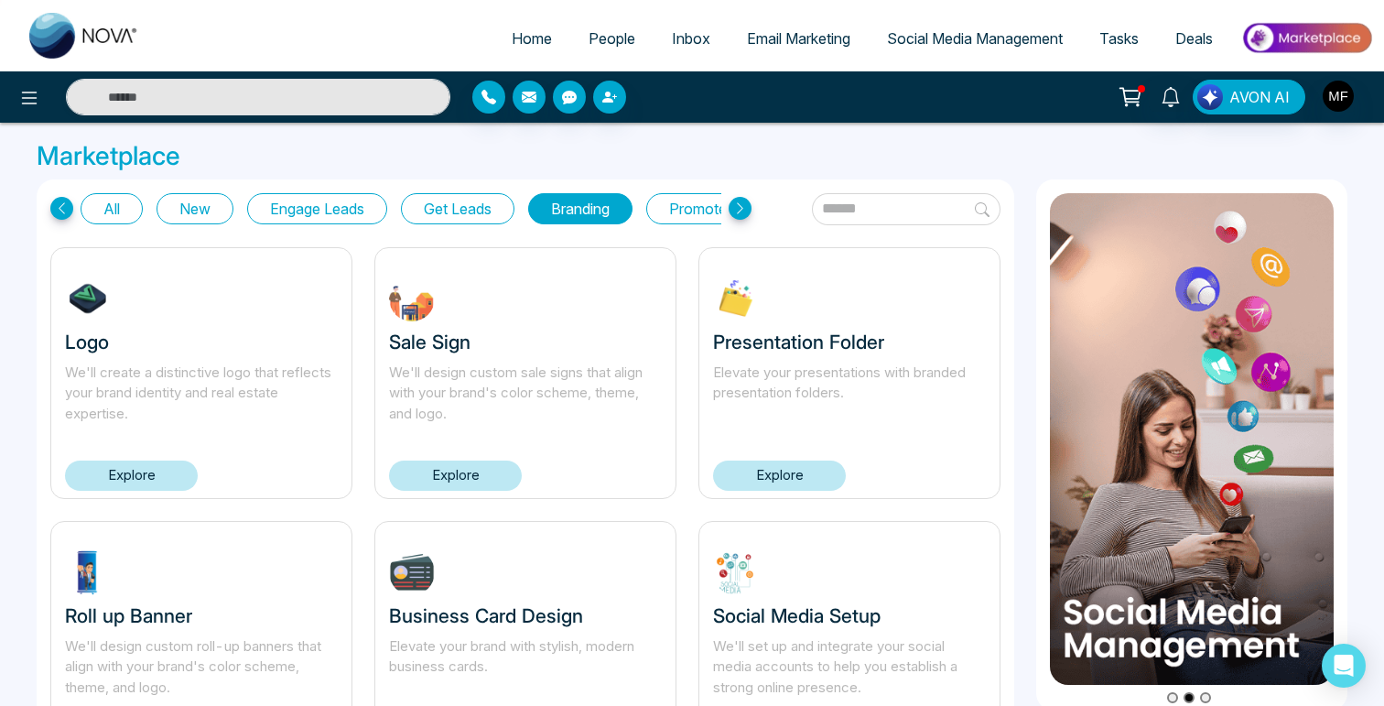
click at [1180, 36] on span "Deals" at bounding box center [1194, 38] width 38 height 18
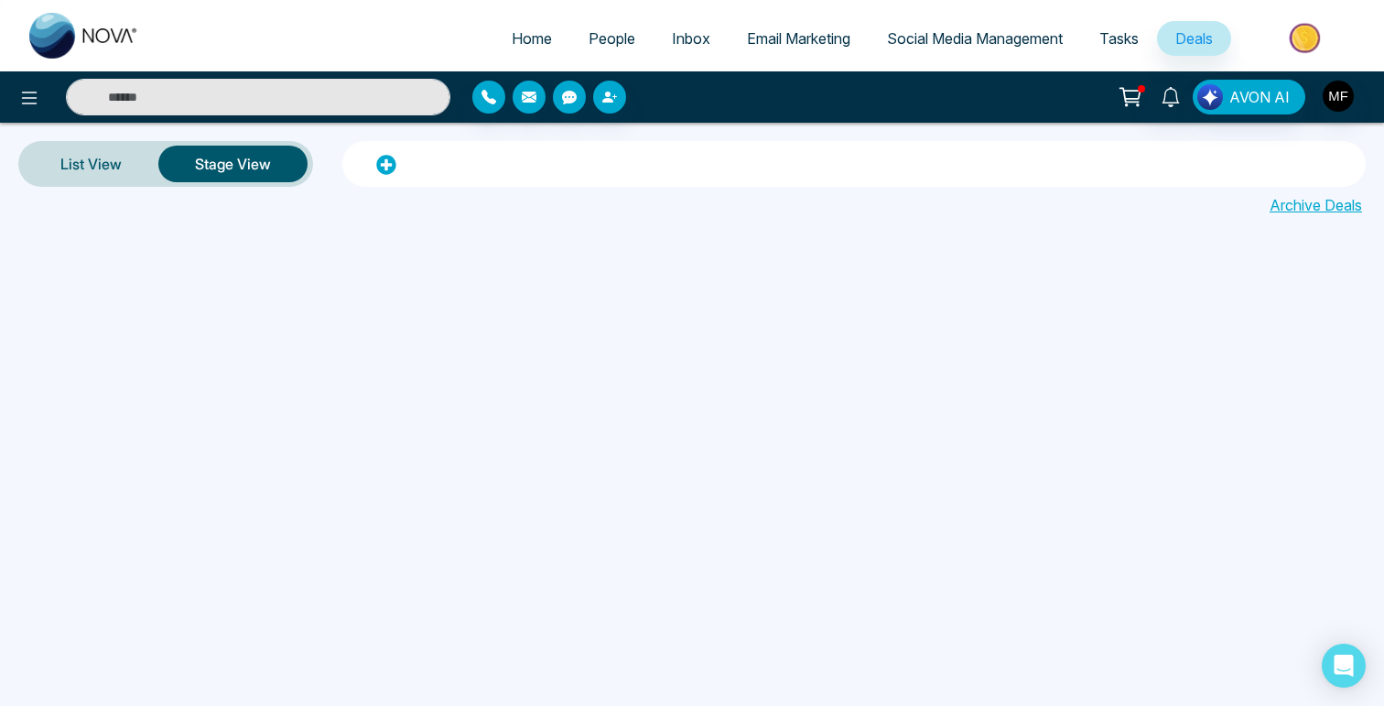
click at [1121, 38] on span "Tasks" at bounding box center [1118, 38] width 39 height 18
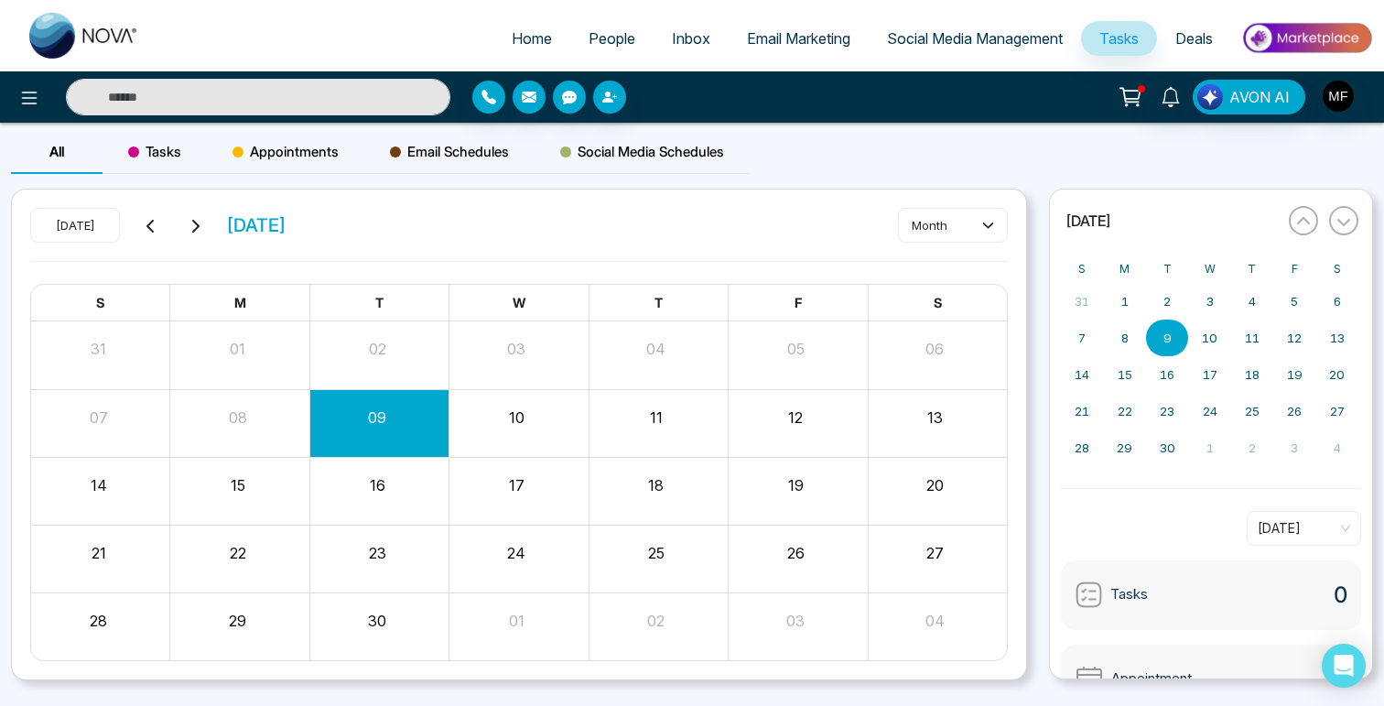
click at [1006, 38] on span "Social Media Management" at bounding box center [975, 38] width 176 height 18
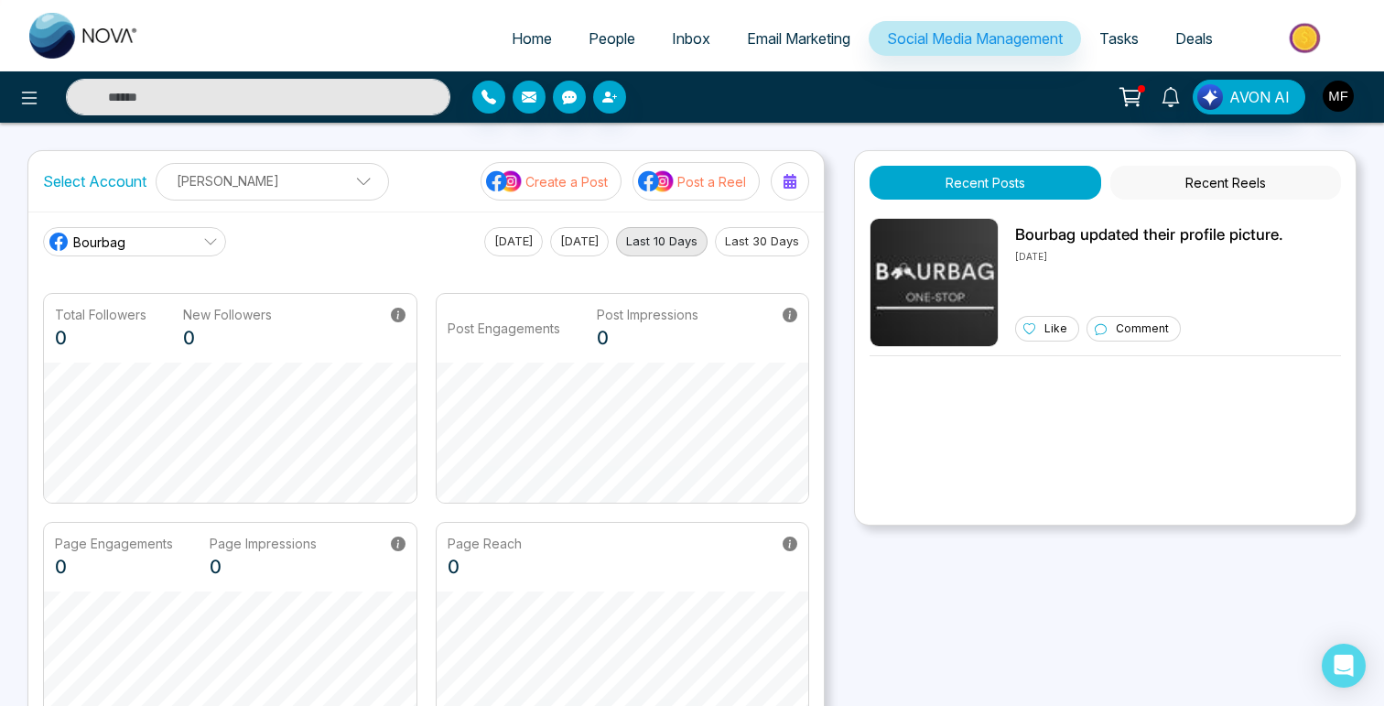
click at [804, 47] on span "Email Marketing" at bounding box center [798, 38] width 103 height 18
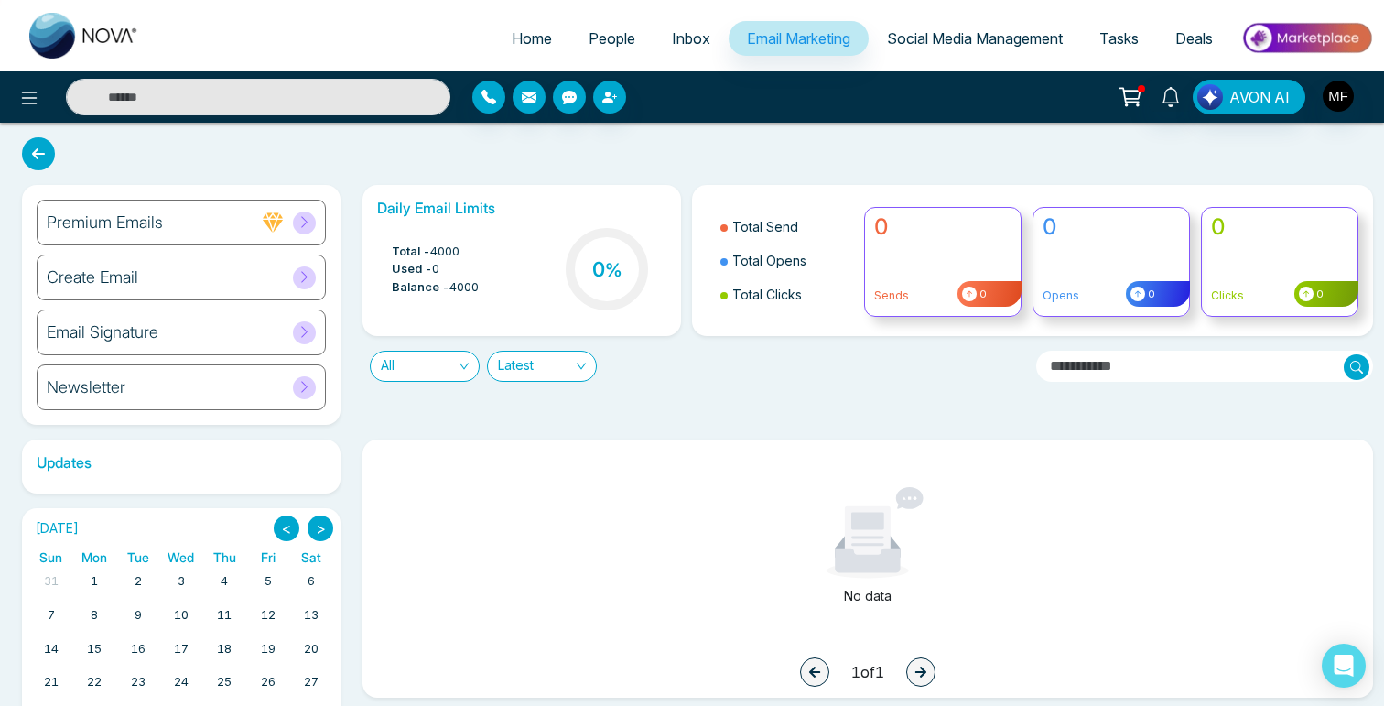
click at [672, 39] on span "Inbox" at bounding box center [691, 38] width 38 height 18
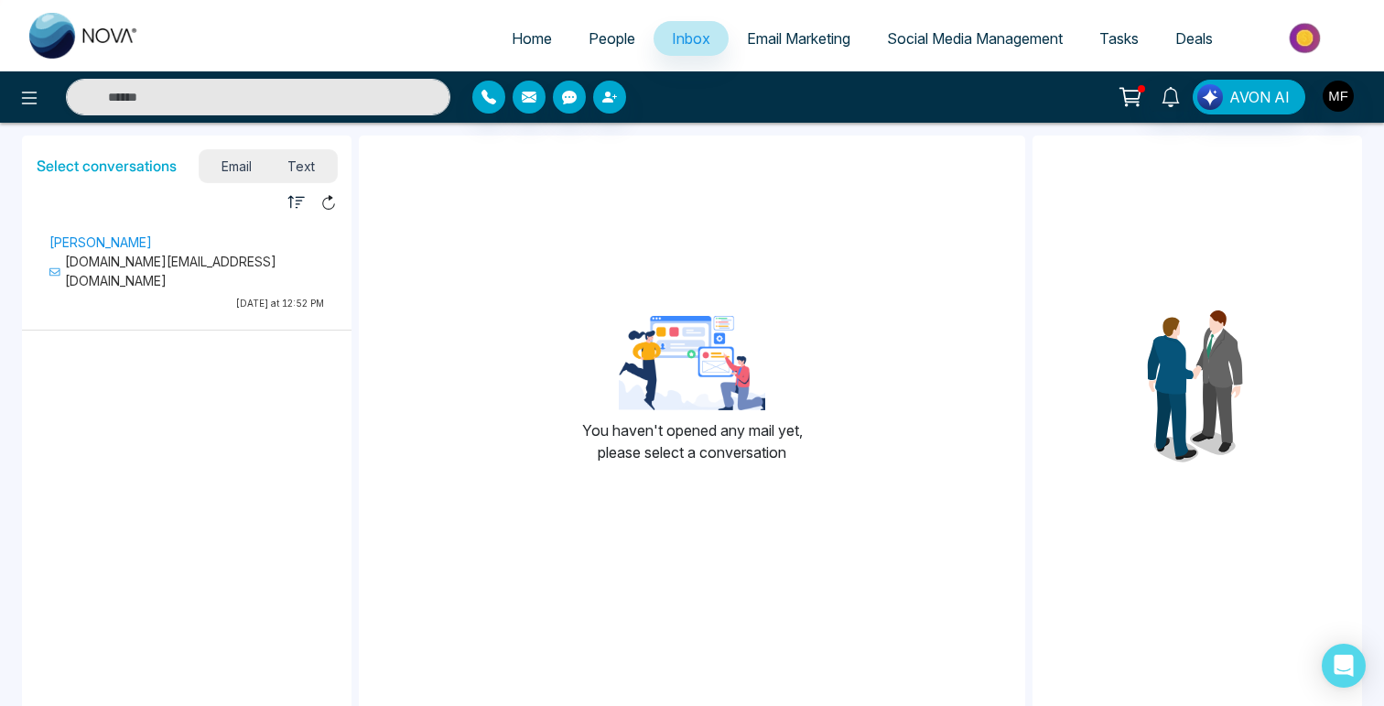
click at [596, 45] on span "People" at bounding box center [612, 38] width 47 height 18
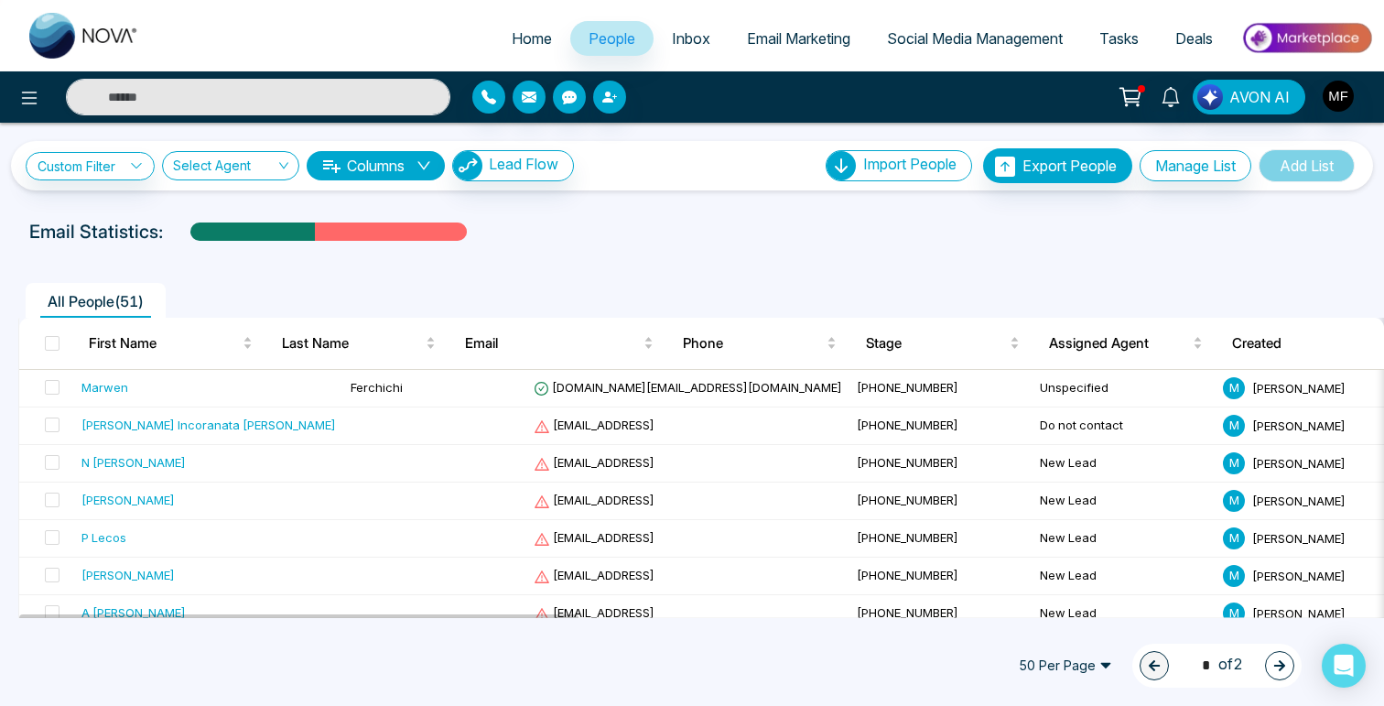
click at [536, 38] on span "Home" at bounding box center [532, 38] width 40 height 18
select select "*"
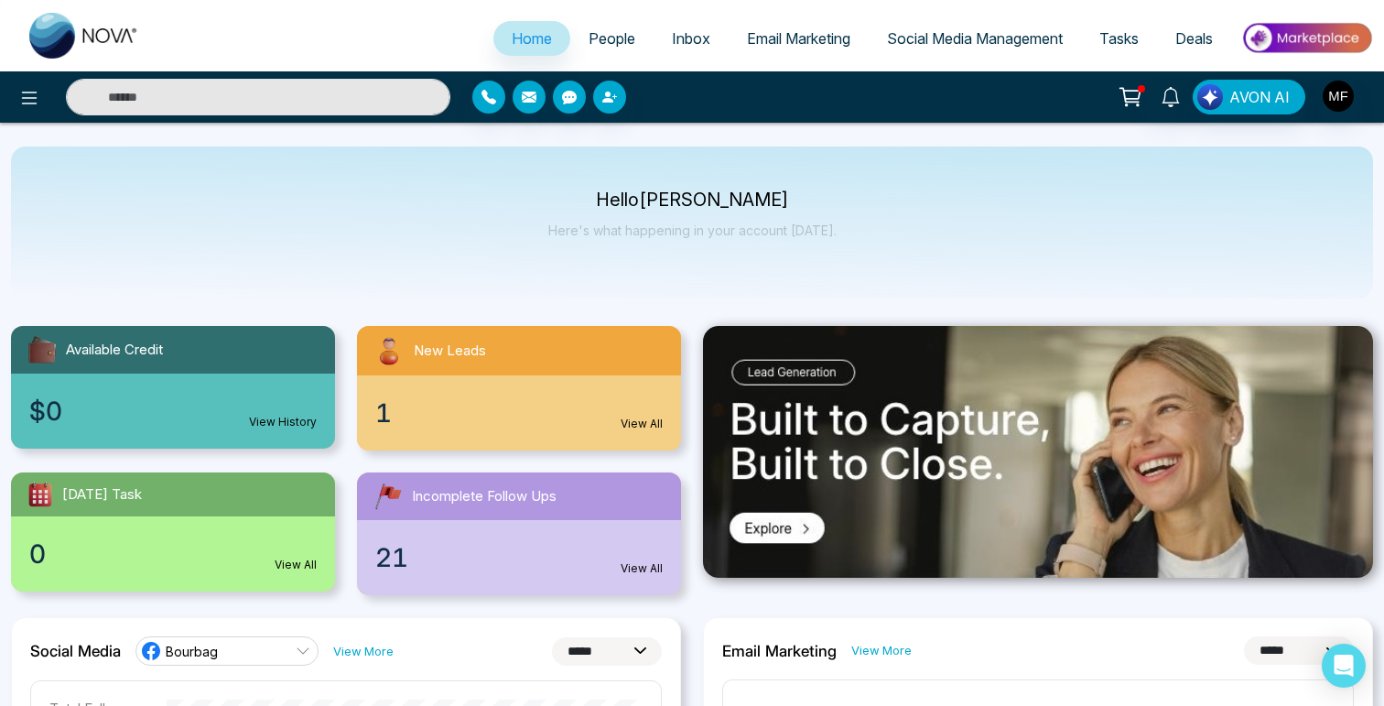
click at [1198, 35] on span "Deals" at bounding box center [1194, 38] width 38 height 18
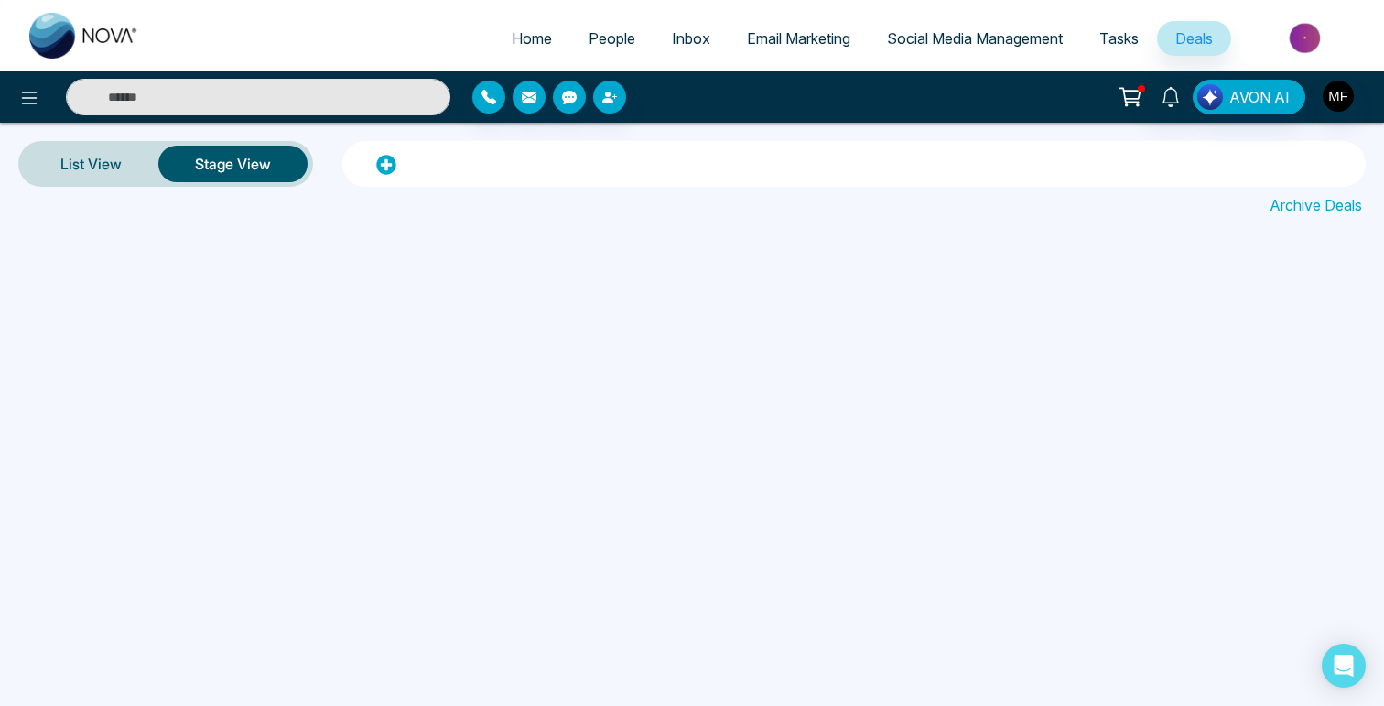
click at [1127, 42] on span "Tasks" at bounding box center [1118, 38] width 39 height 18
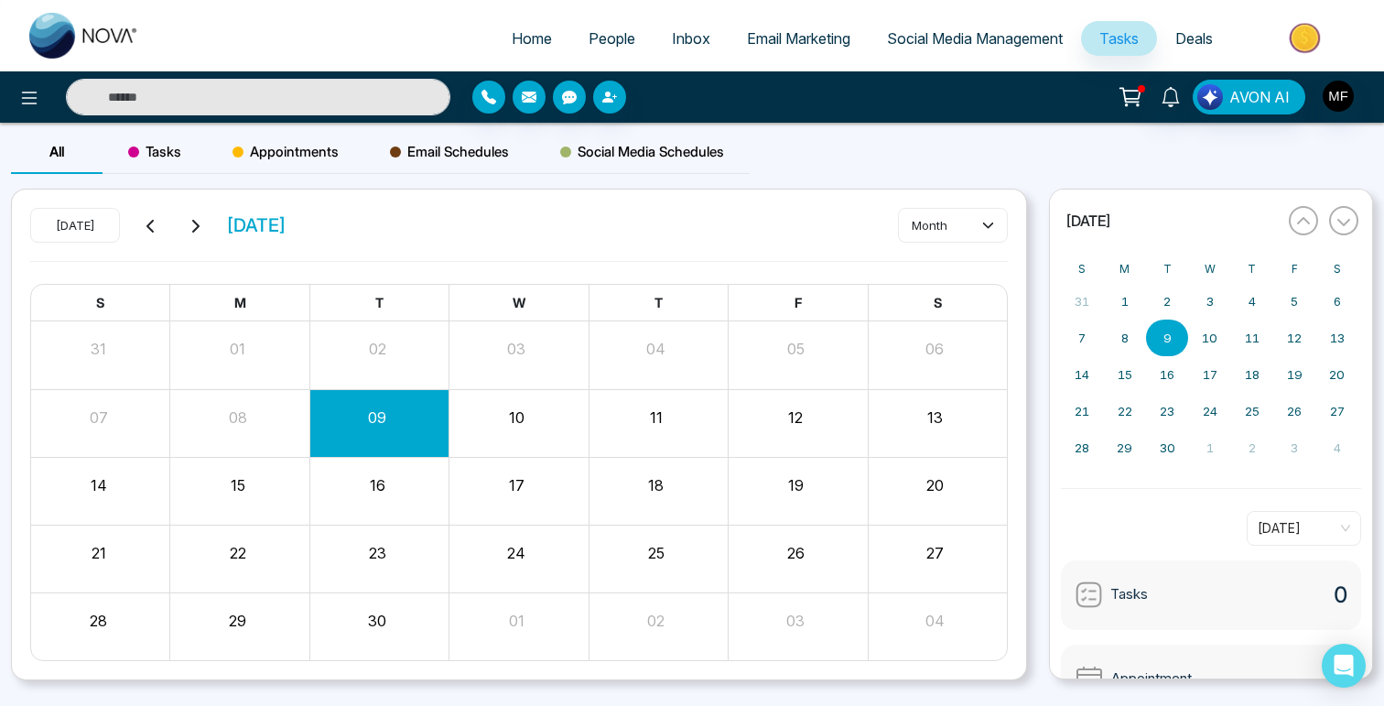
click at [1035, 54] on link "Social Media Management" at bounding box center [975, 38] width 212 height 35
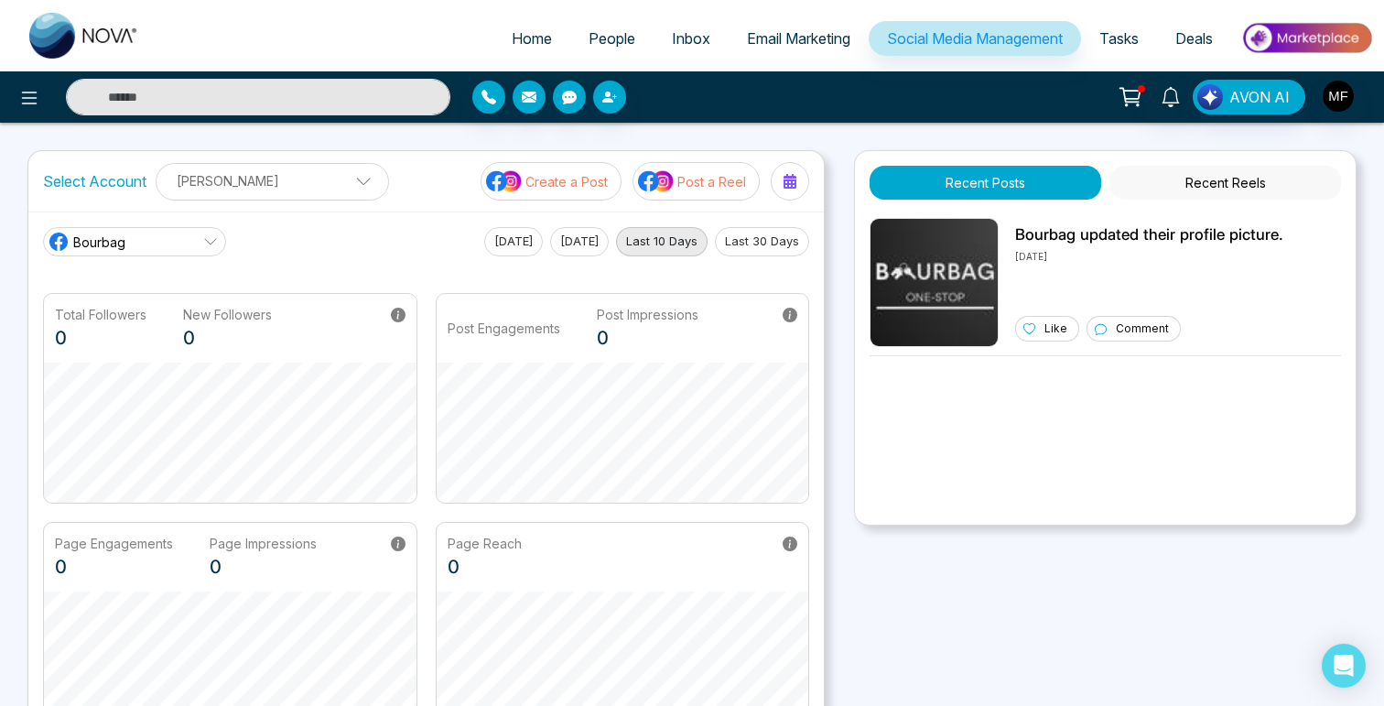
click at [833, 52] on link "Email Marketing" at bounding box center [799, 38] width 140 height 35
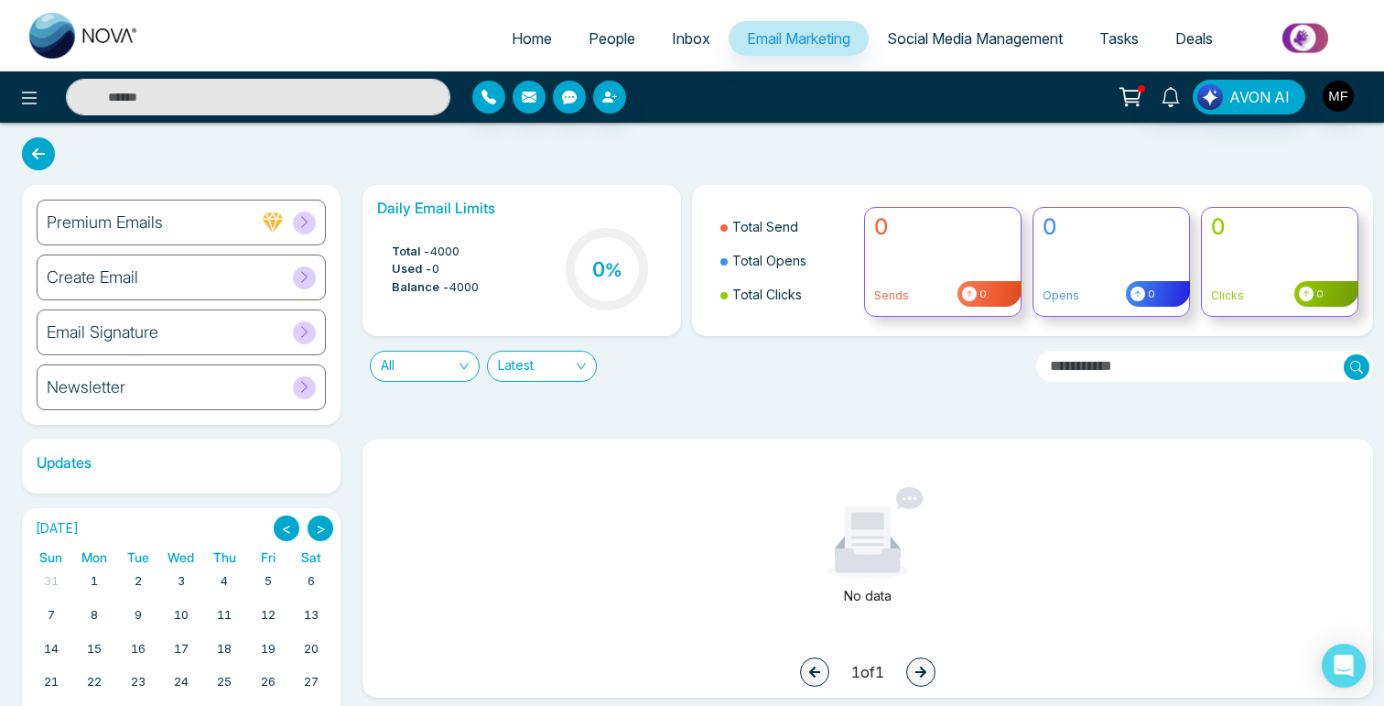
click at [672, 44] on span "Inbox" at bounding box center [691, 38] width 38 height 18
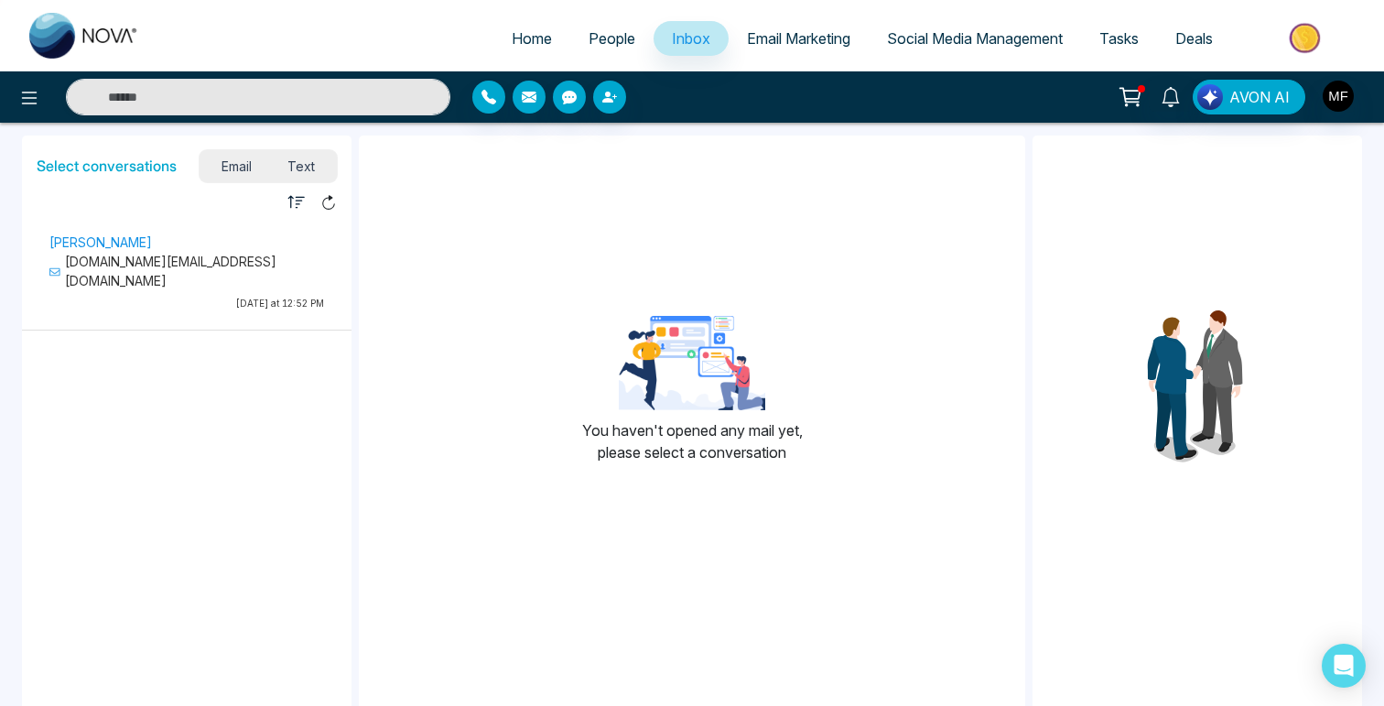
click at [609, 46] on span "People" at bounding box center [612, 38] width 47 height 18
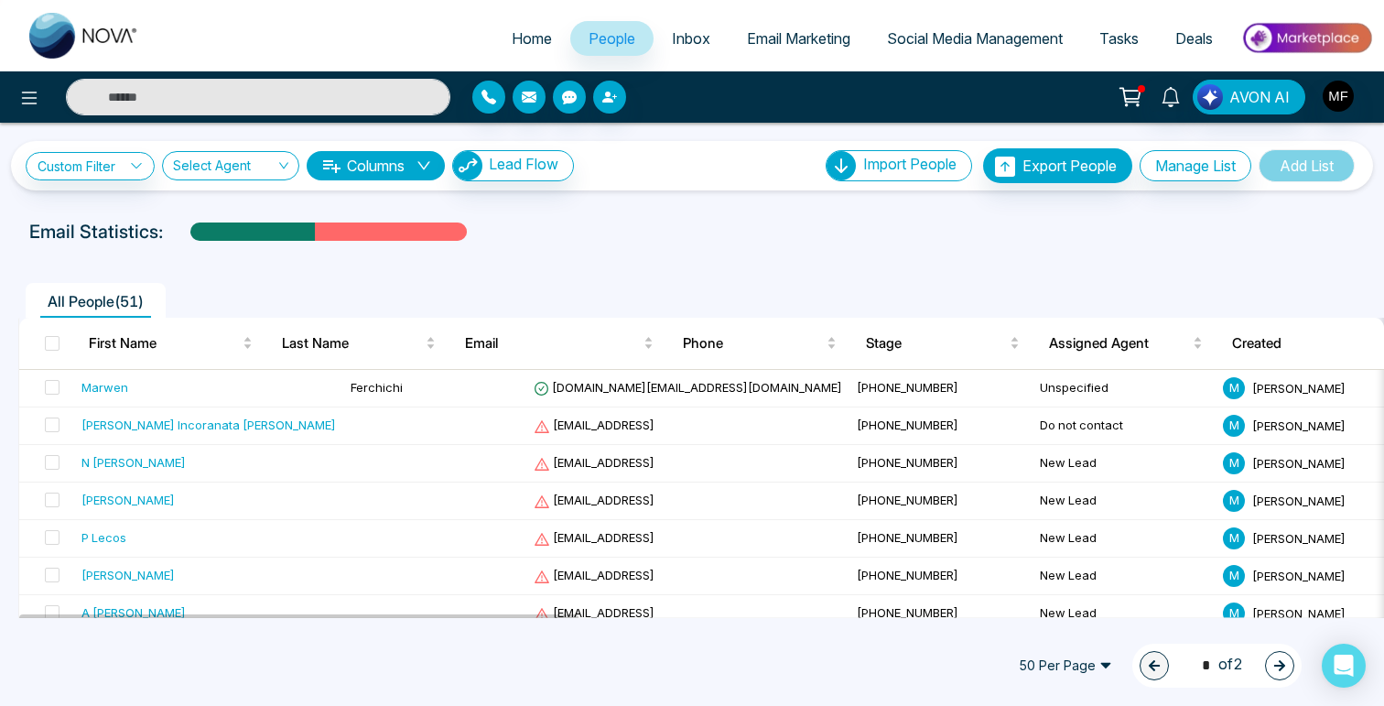
click at [1195, 35] on span "Deals" at bounding box center [1194, 38] width 38 height 18
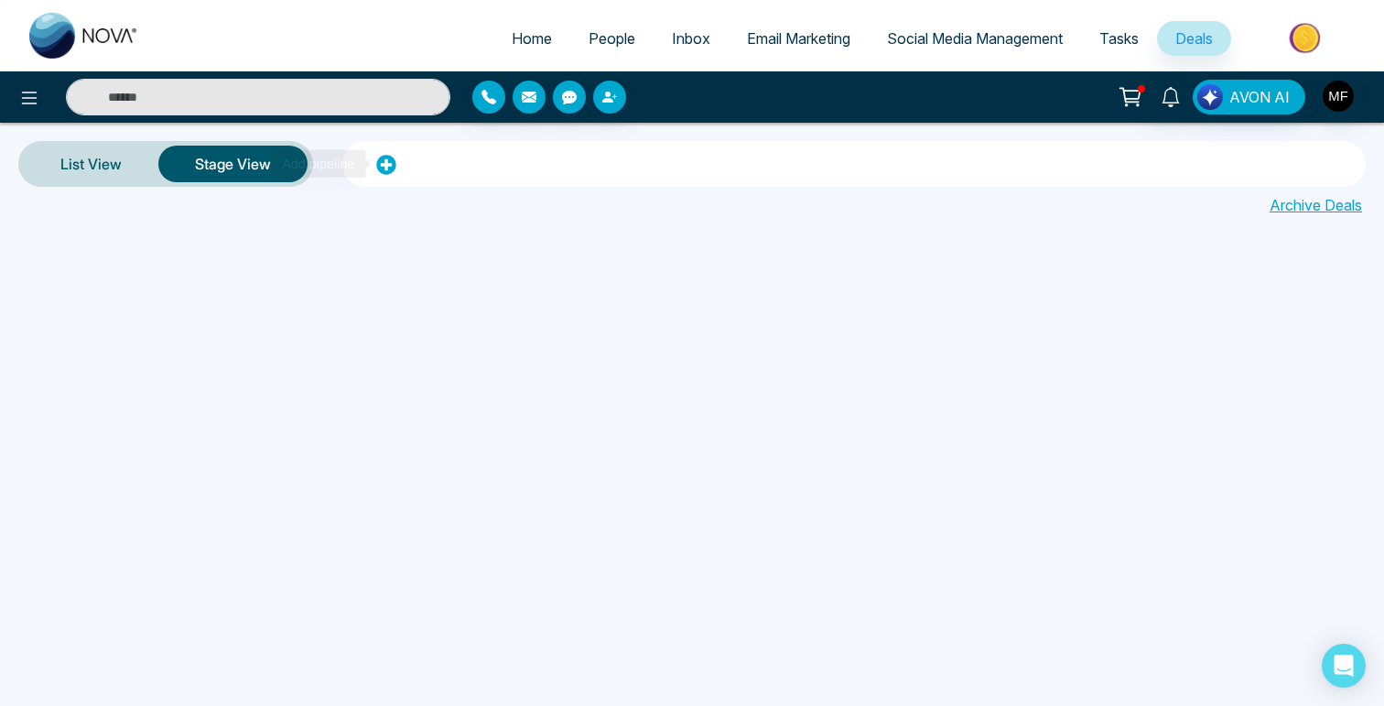
click at [384, 168] on icon at bounding box center [386, 165] width 20 height 20
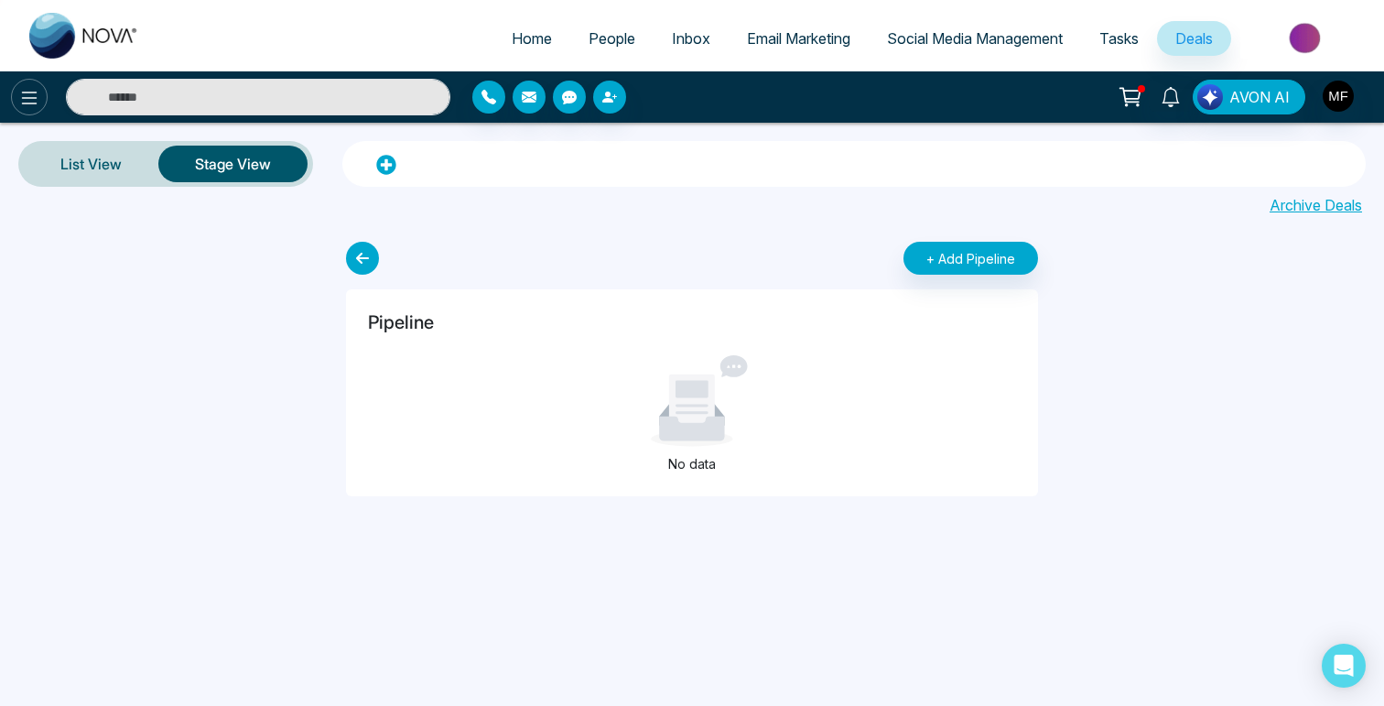
click at [36, 105] on icon at bounding box center [29, 98] width 22 height 22
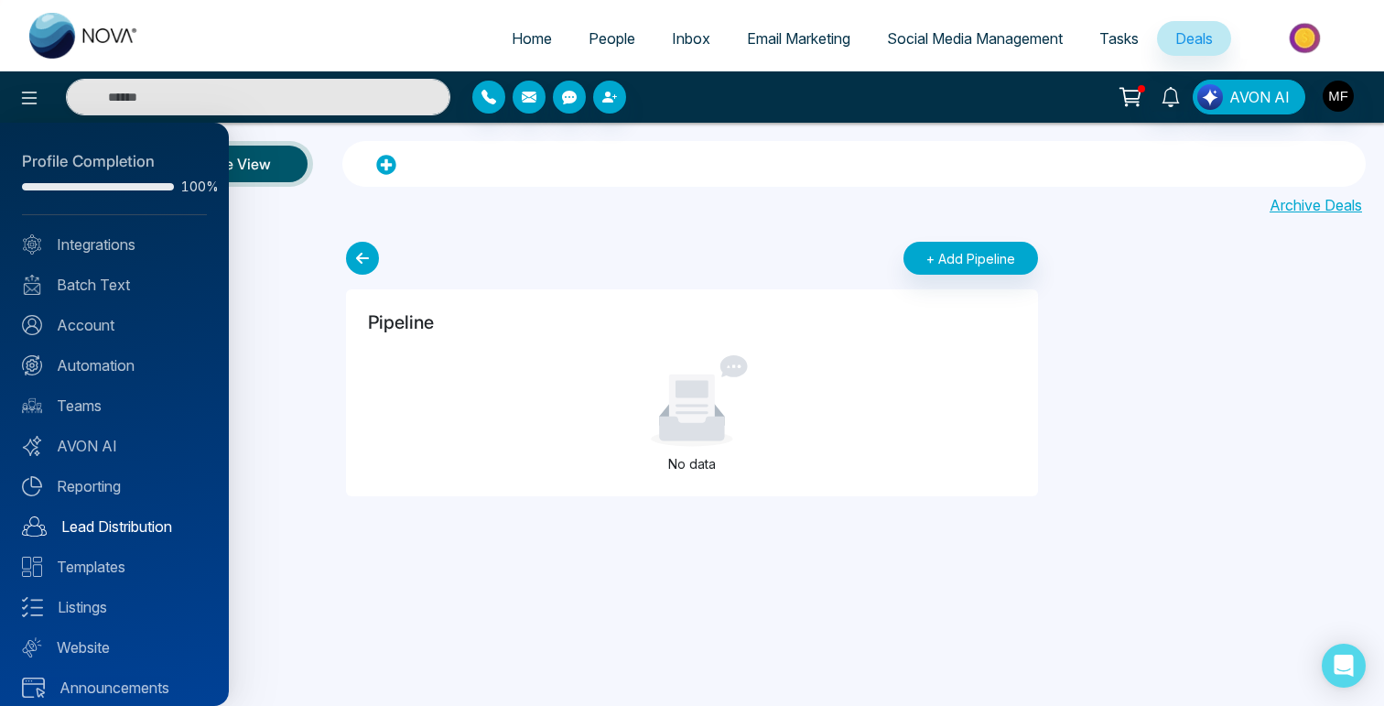
scroll to position [14, 0]
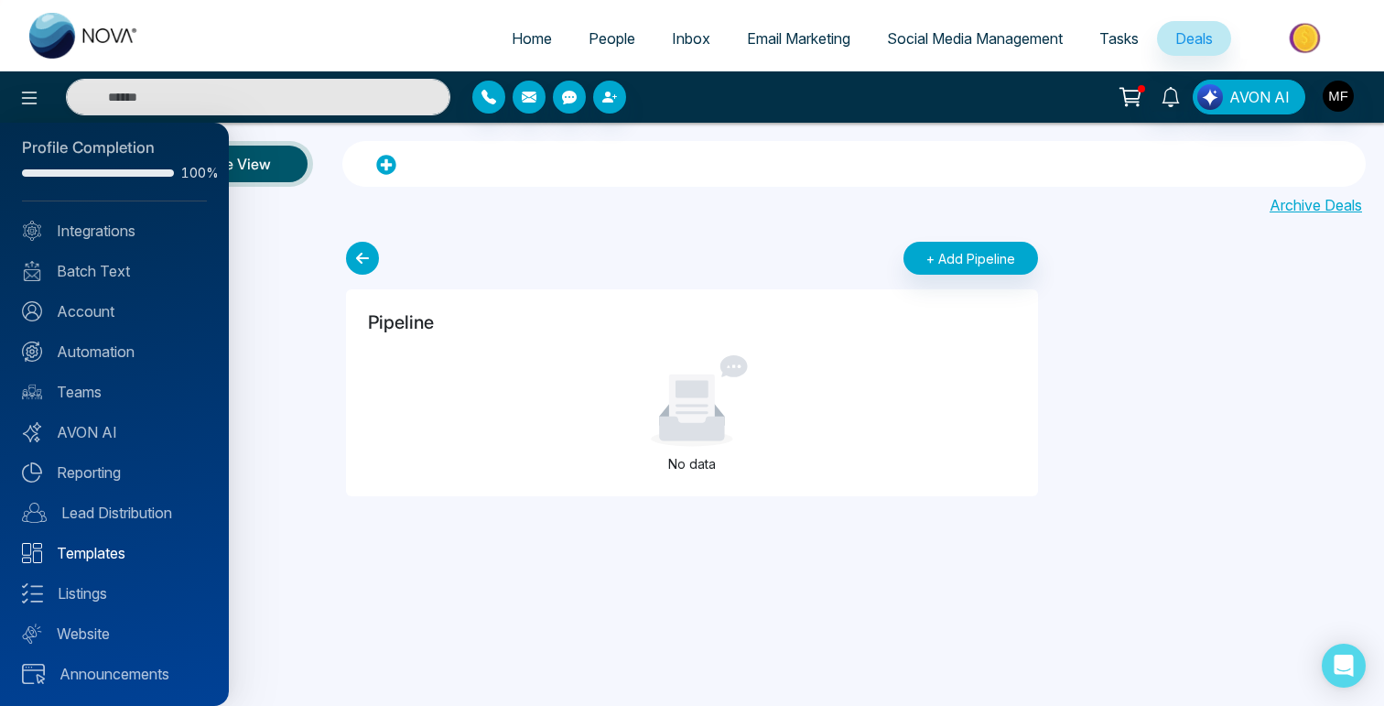
click at [91, 549] on link "Templates" at bounding box center [114, 553] width 185 height 22
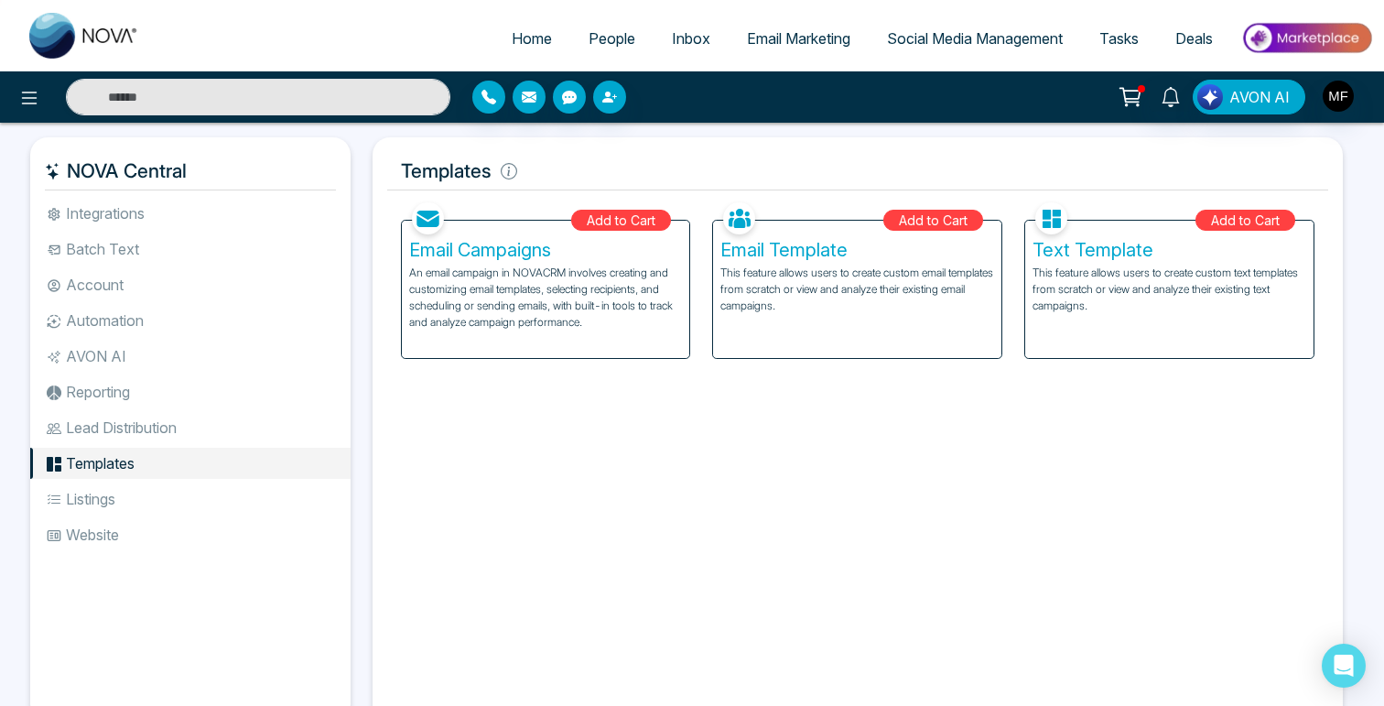
click at [530, 290] on p "An email campaign in NOVACRM involves creating and customizing email templates,…" at bounding box center [546, 298] width 274 height 66
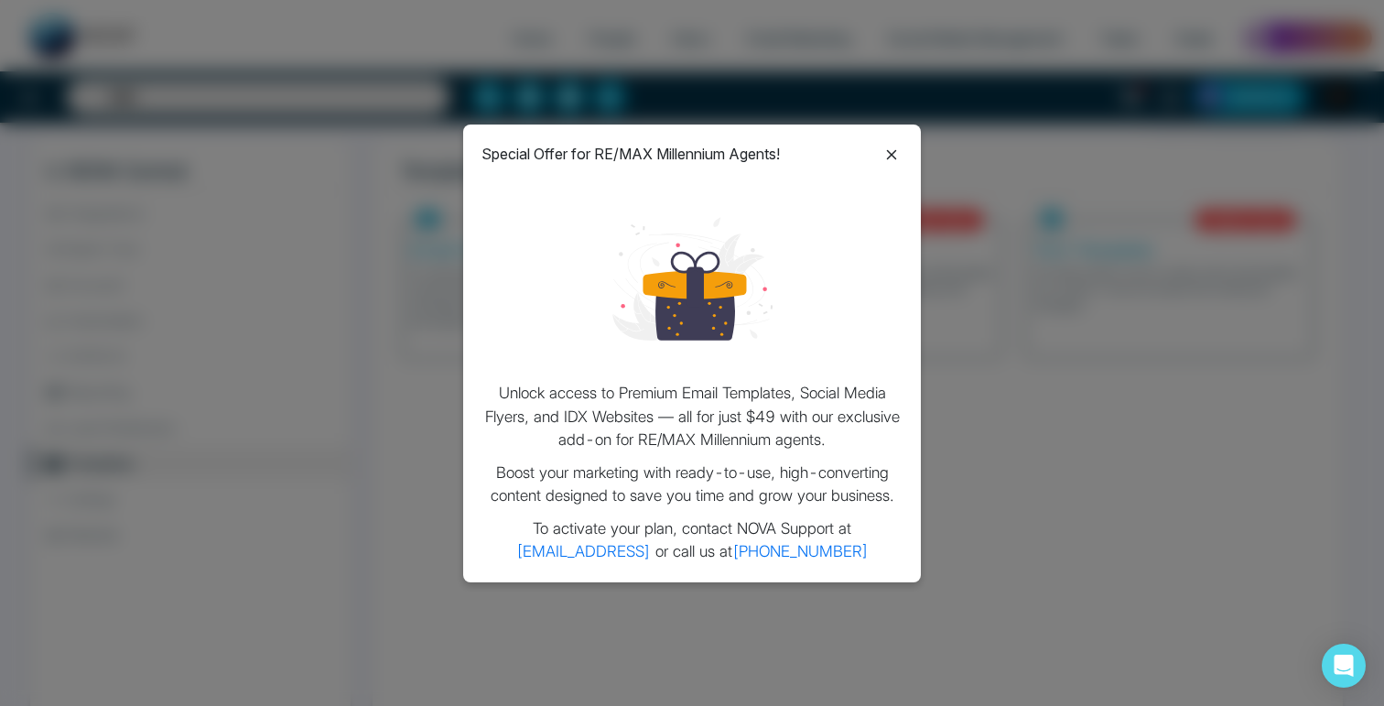
click at [885, 158] on icon at bounding box center [892, 155] width 22 height 22
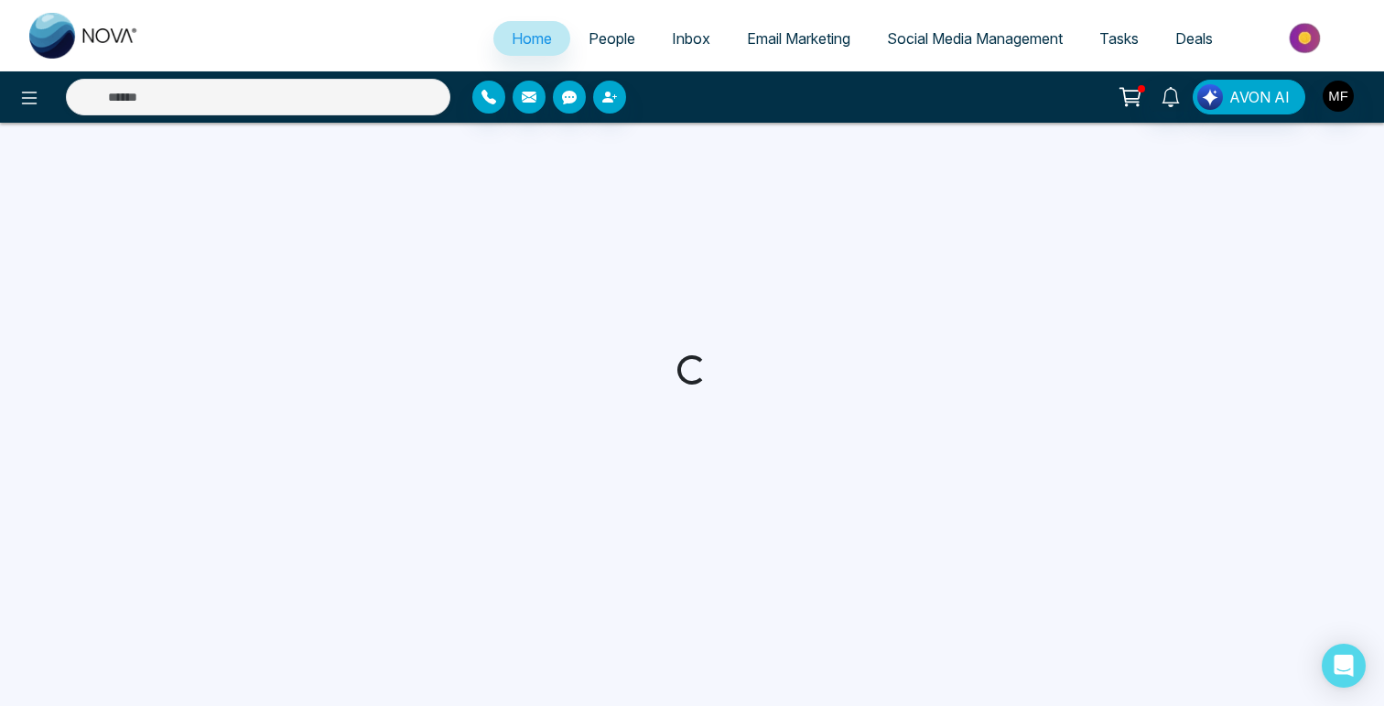
select select "*"
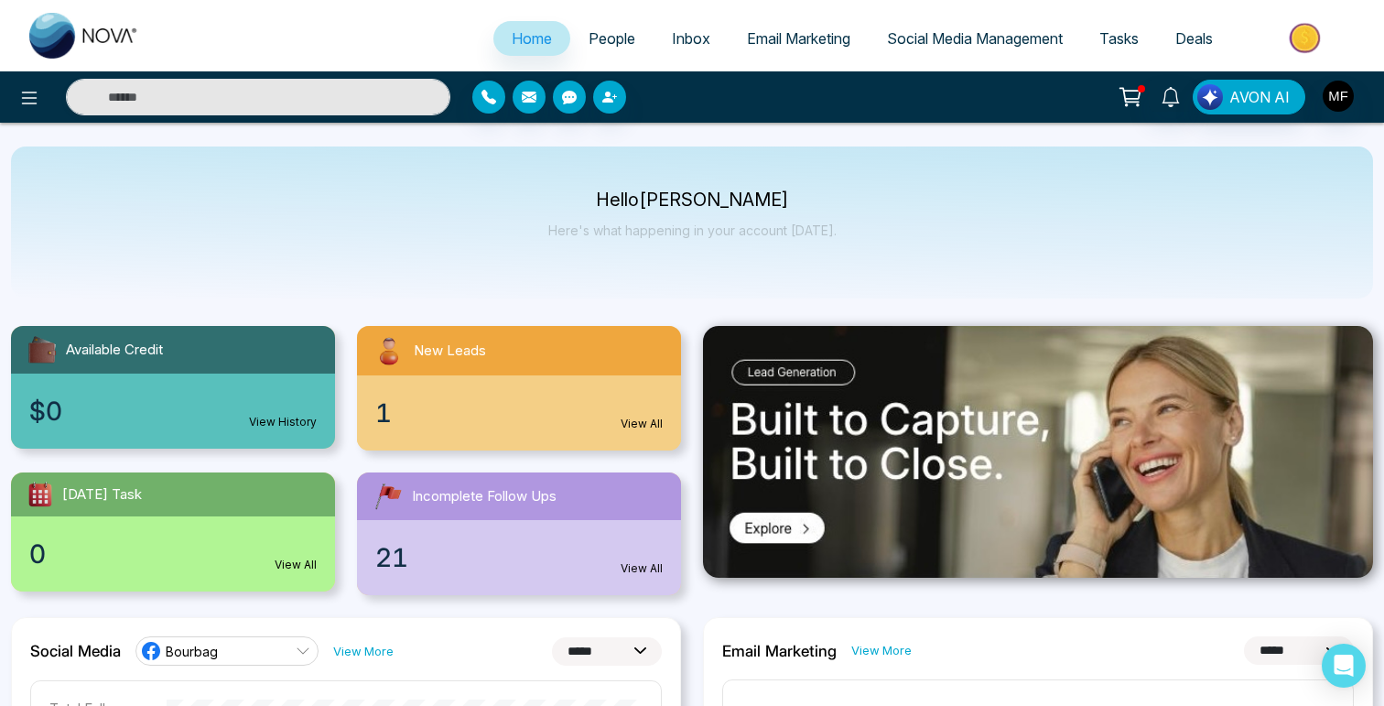
click at [677, 195] on p "Hello [PERSON_NAME]" at bounding box center [692, 200] width 288 height 16
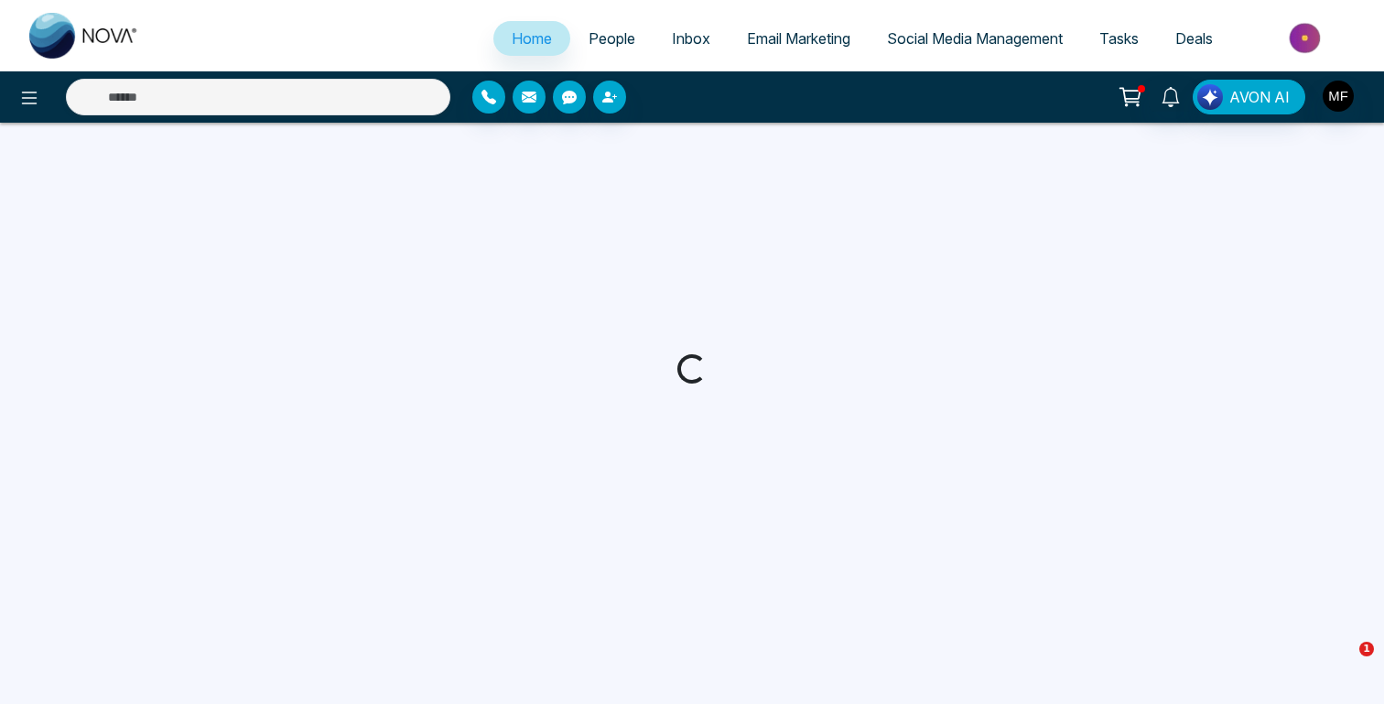
select select "*"
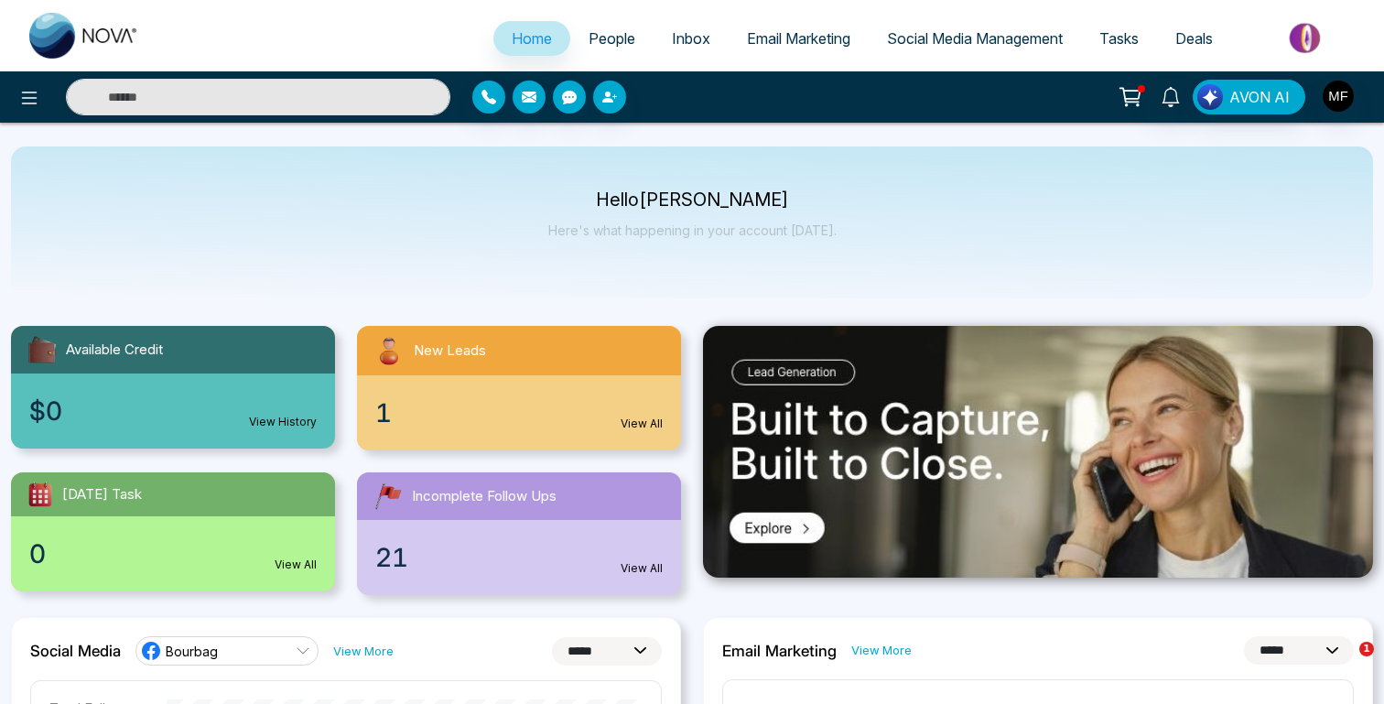
click at [601, 44] on span "People" at bounding box center [612, 38] width 47 height 18
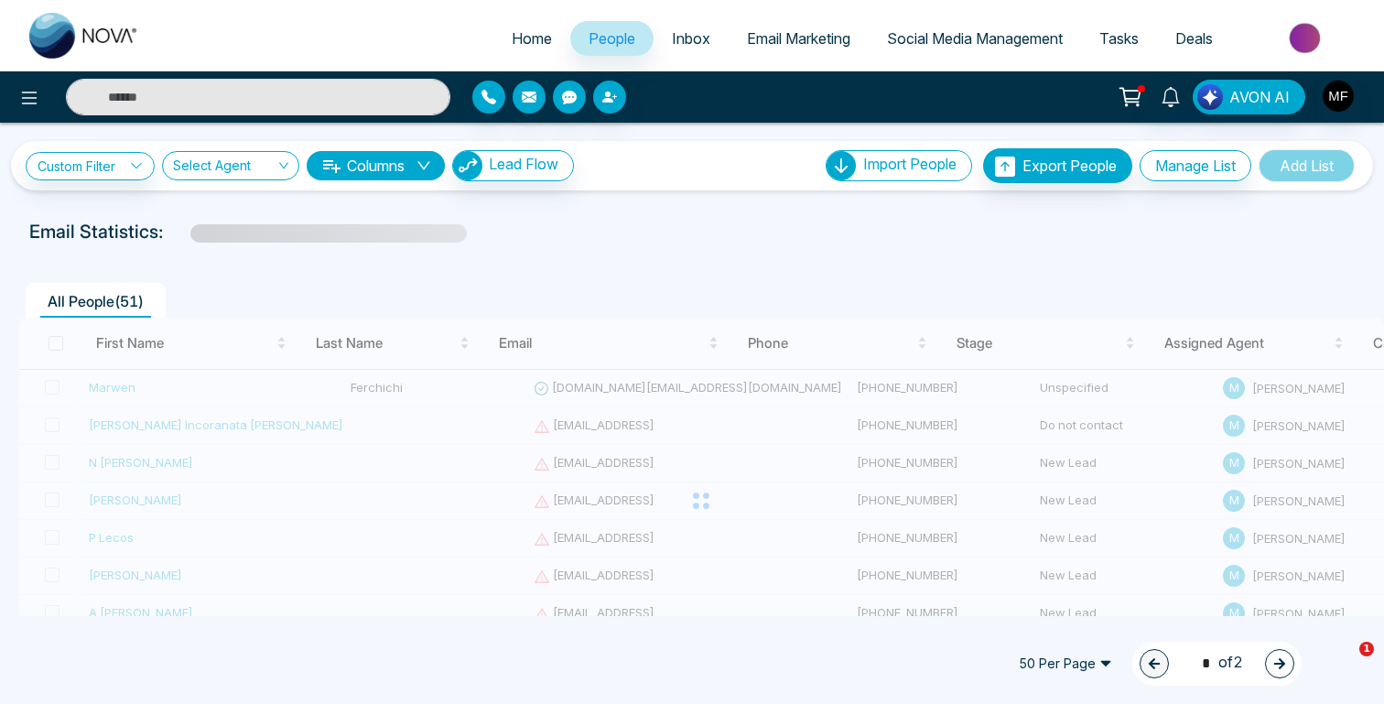
click at [749, 45] on span "Email Marketing" at bounding box center [798, 38] width 103 height 18
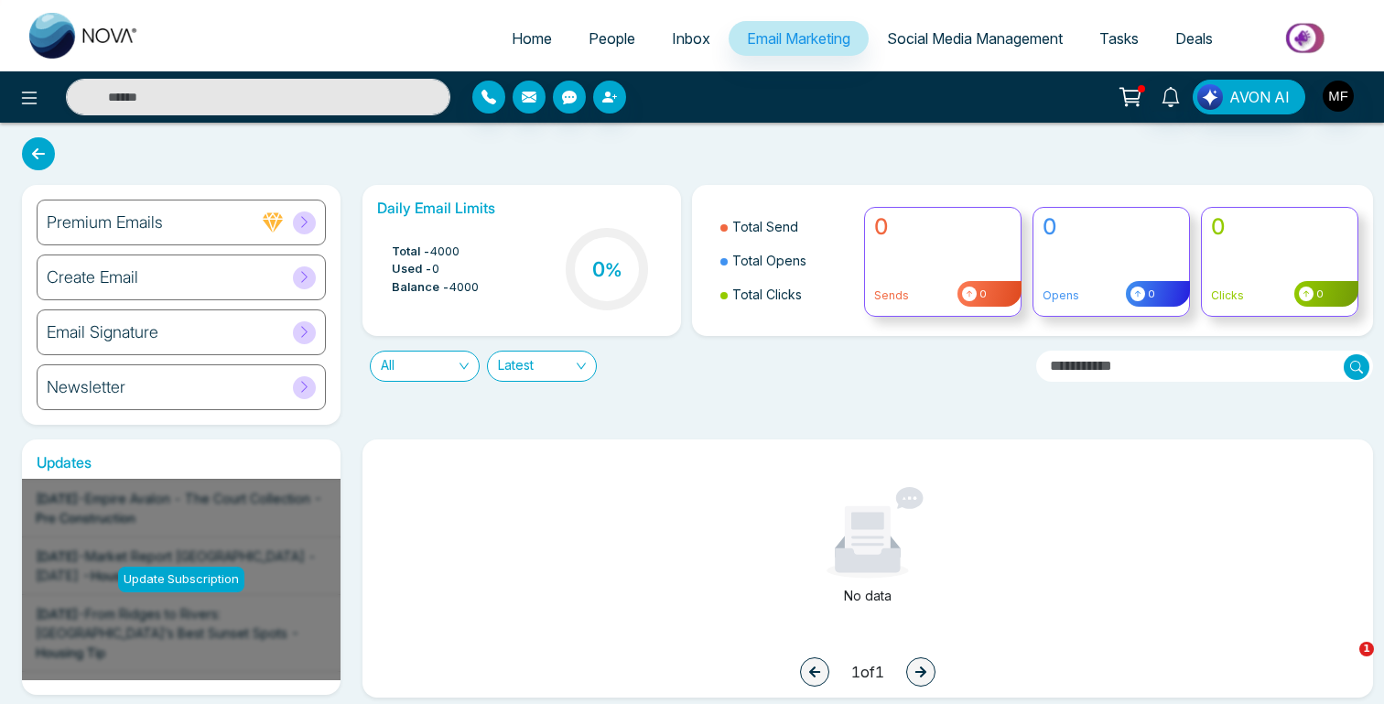
click at [684, 163] on div "Premium Emails Create Email Email Signature Newsletter Daily Email Limits Total…" at bounding box center [692, 558] width 1384 height 871
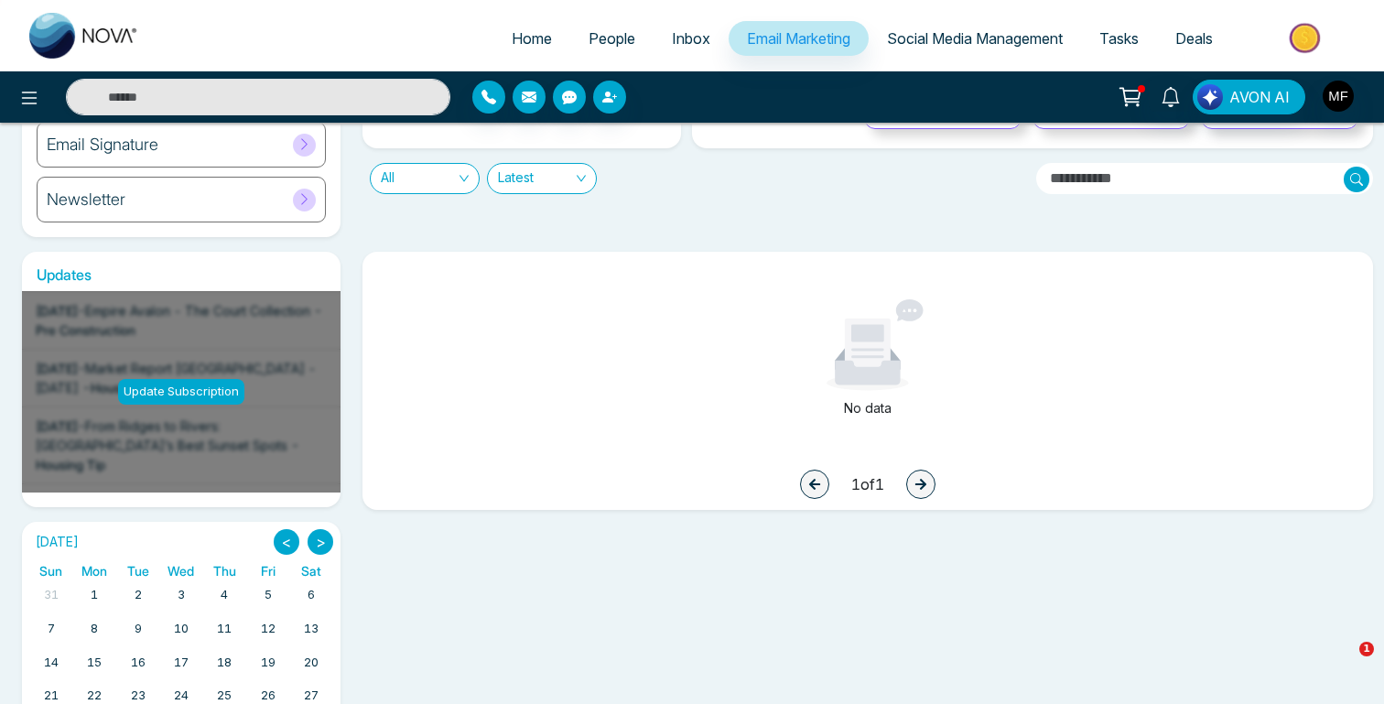
scroll to position [189, 0]
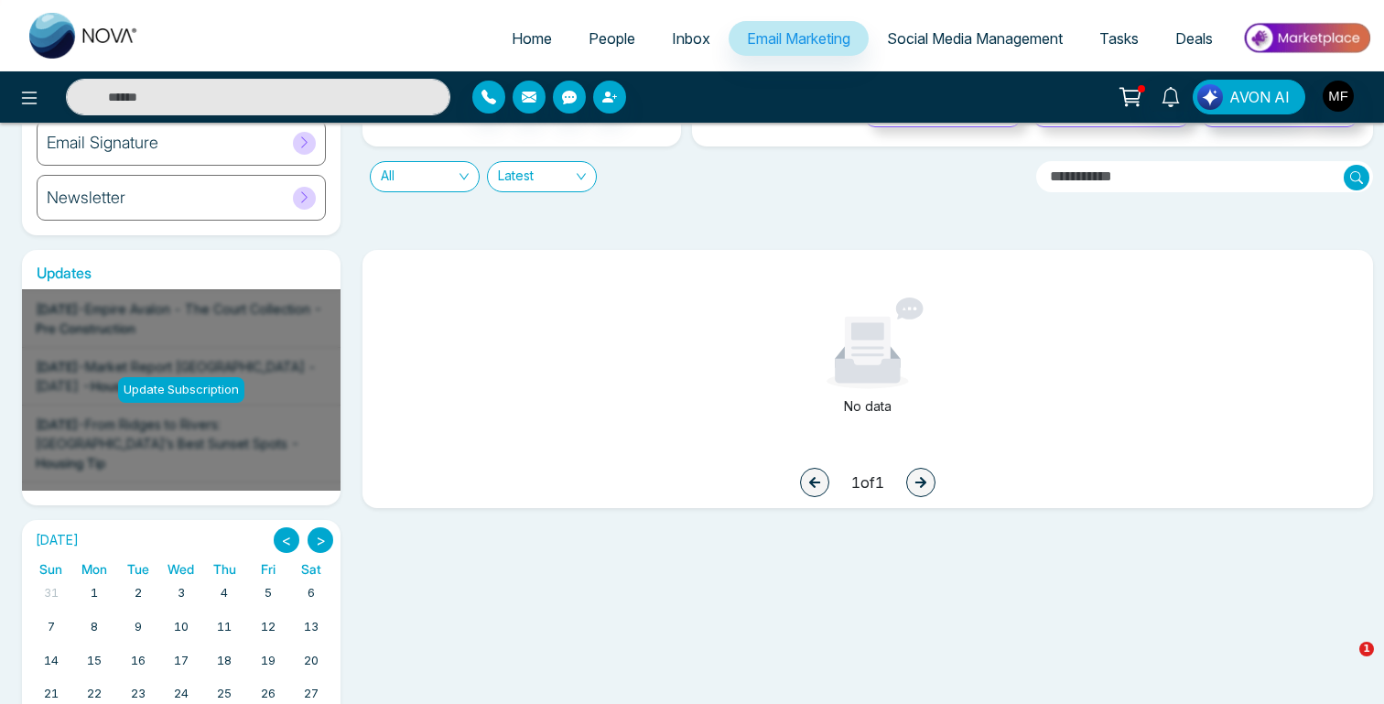
click at [347, 230] on div "Premium Emails Create Email Email Signature Newsletter" at bounding box center [181, 115] width 341 height 240
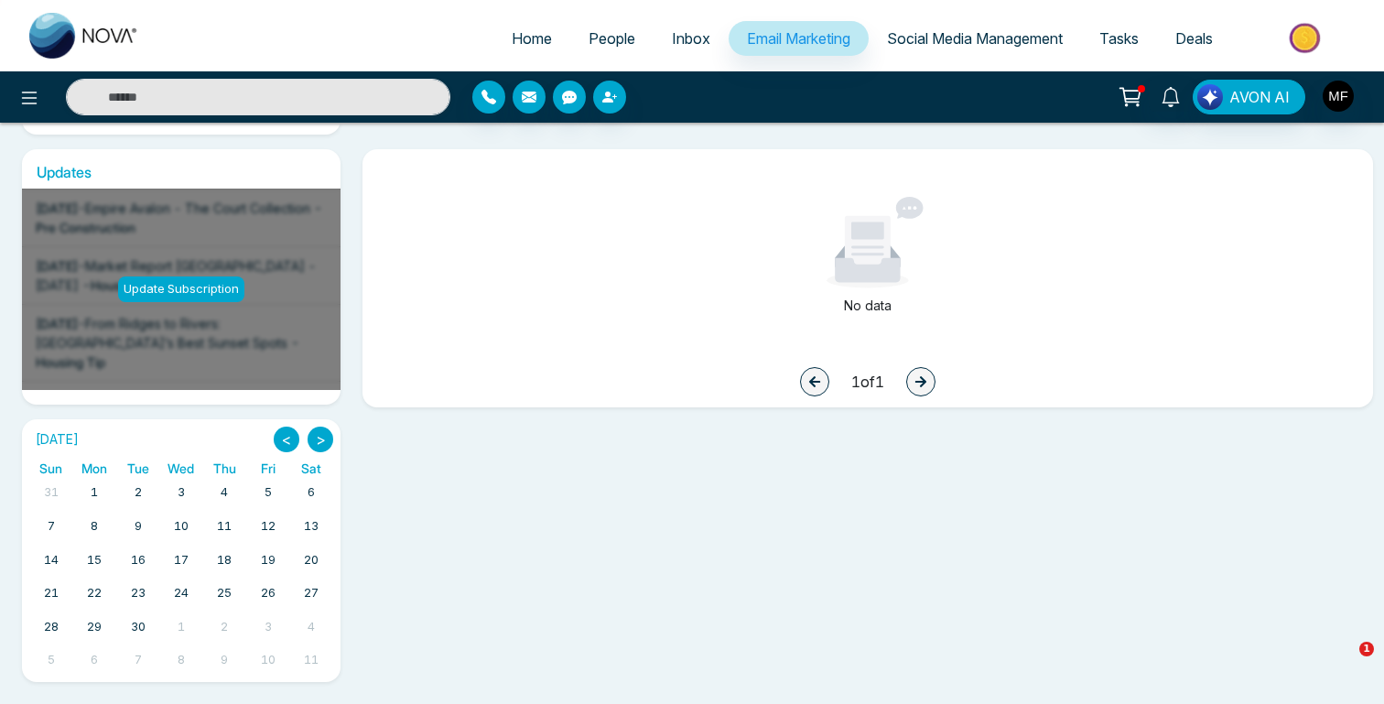
scroll to position [0, 0]
